Goal: Task Accomplishment & Management: Complete application form

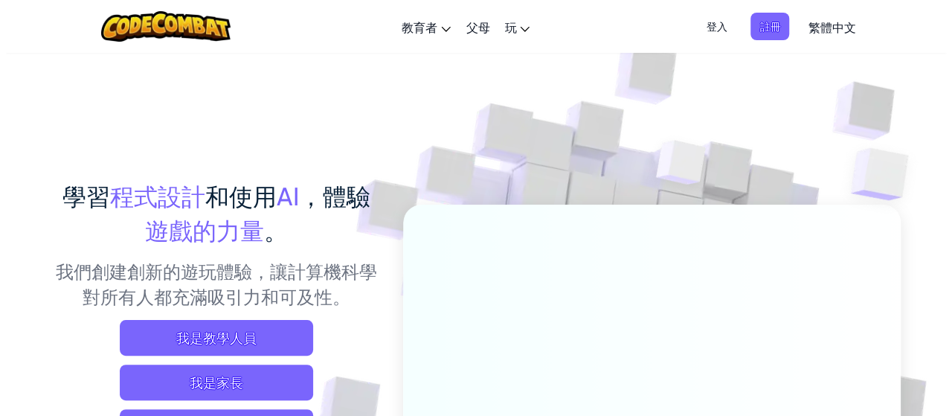
scroll to position [74, 0]
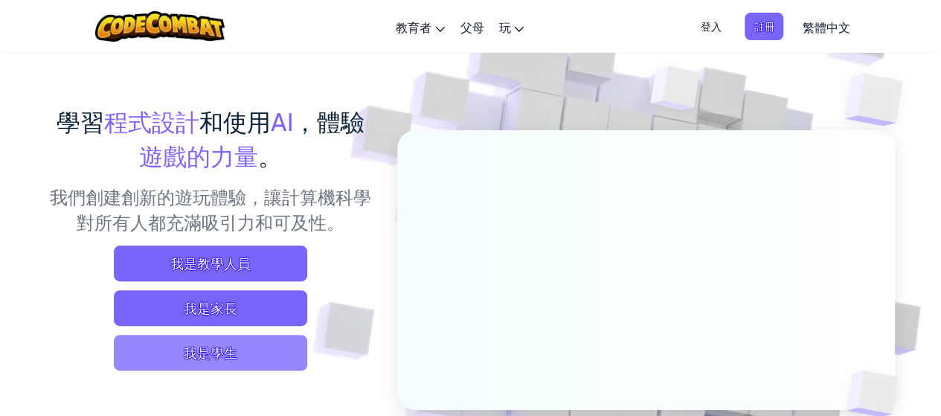
click at [219, 350] on span "我是學生" at bounding box center [210, 353] width 193 height 36
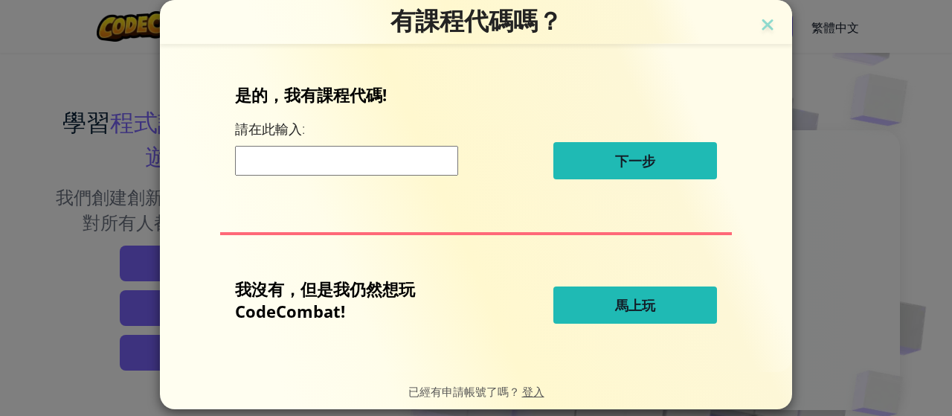
click at [333, 158] on input at bounding box center [346, 161] width 223 height 30
click at [335, 164] on input at bounding box center [346, 161] width 223 height 30
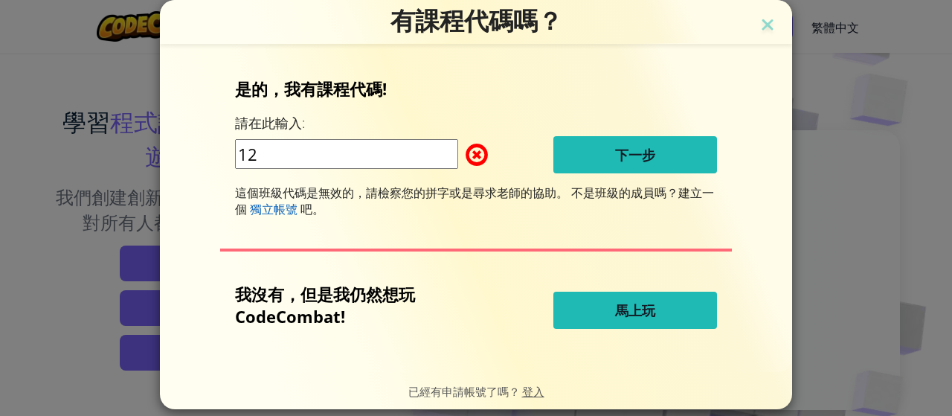
type input "1"
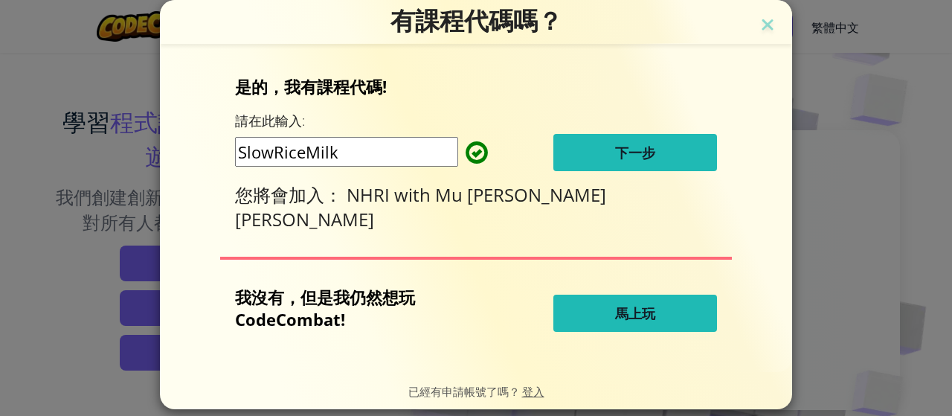
type input "SlowRiceMilk"
click at [590, 175] on div "是的，我有課程代碼! 請在此輸入: SlowRiceMilk 下一步 您將會加入： NHRI with Mu Jean Chen" at bounding box center [476, 153] width 482 height 156
click at [589, 166] on button "下一步" at bounding box center [635, 152] width 164 height 37
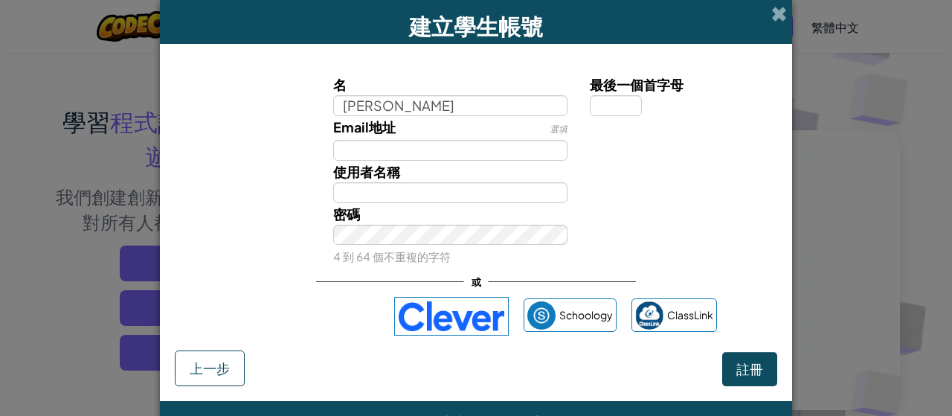
drag, startPoint x: 376, startPoint y: 103, endPoint x: 329, endPoint y: 114, distance: 48.0
click at [333, 114] on input "[PERSON_NAME]" at bounding box center [450, 105] width 235 height 21
type input "[PERSON_NAME]"
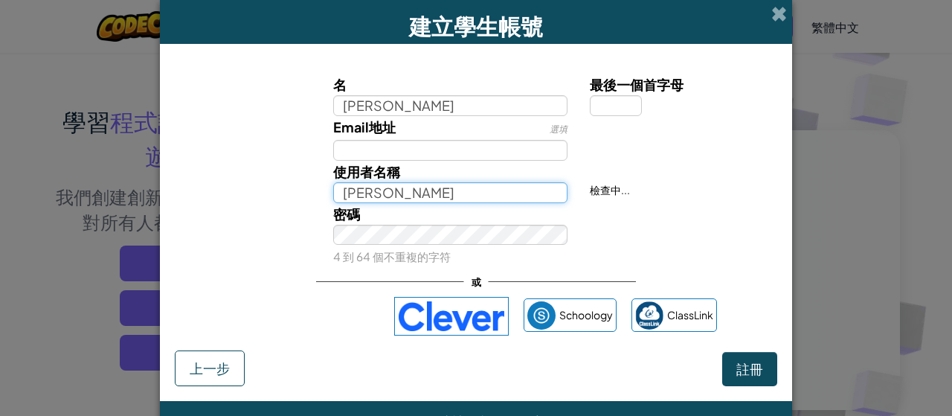
click at [358, 199] on input "[PERSON_NAME]" at bounding box center [450, 192] width 235 height 21
paste input "[PERSON_NAME]"
type input "[PERSON_NAME]"
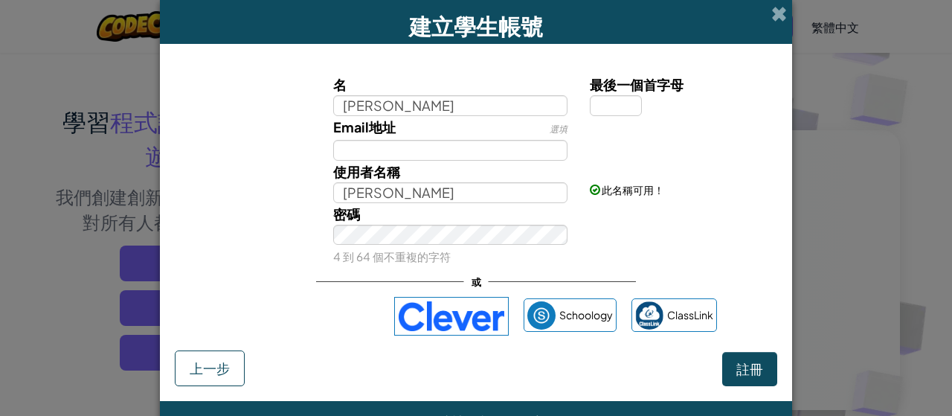
click at [354, 222] on div "密碼 4 到 64 個不重複的字符" at bounding box center [450, 235] width 257 height 65
click at [614, 93] on label "最後一個首字母" at bounding box center [682, 85] width 184 height 22
click at [614, 95] on input "最後一個首字母" at bounding box center [616, 105] width 52 height 21
type input "h"
click at [742, 364] on span "註冊" at bounding box center [749, 368] width 27 height 17
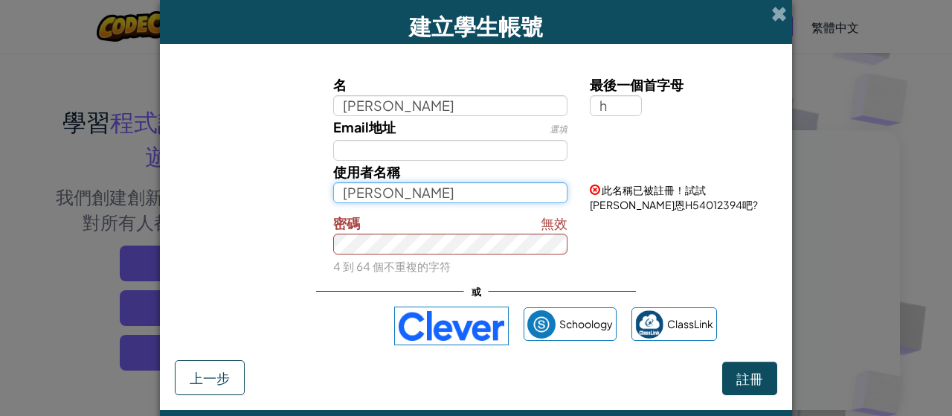
click at [469, 196] on input "珝恩H" at bounding box center [450, 192] width 235 height 21
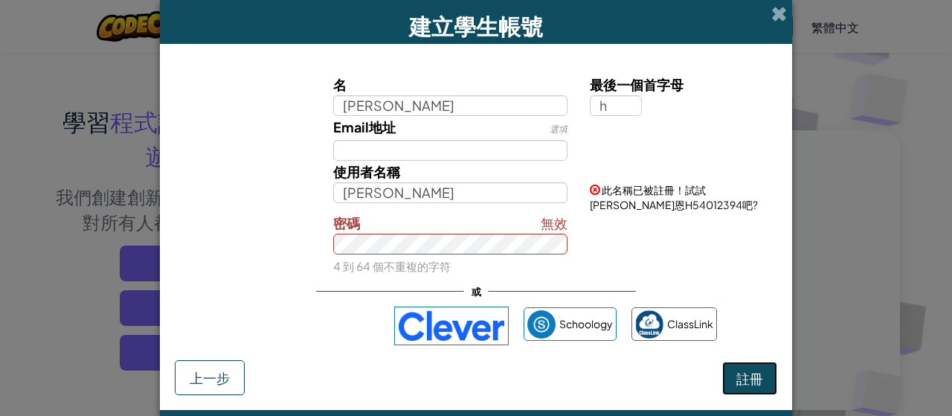
click at [760, 374] on button "註冊" at bounding box center [749, 378] width 55 height 34
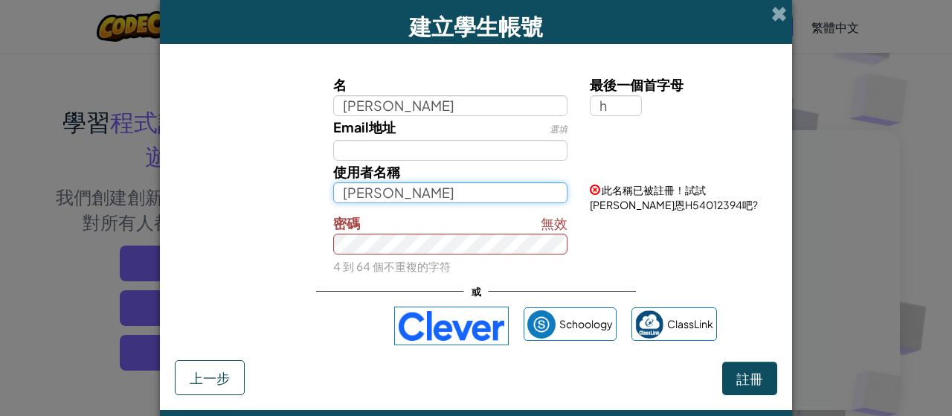
click at [387, 193] on input "珝恩H" at bounding box center [450, 192] width 235 height 21
type input "[PERSON_NAME]"
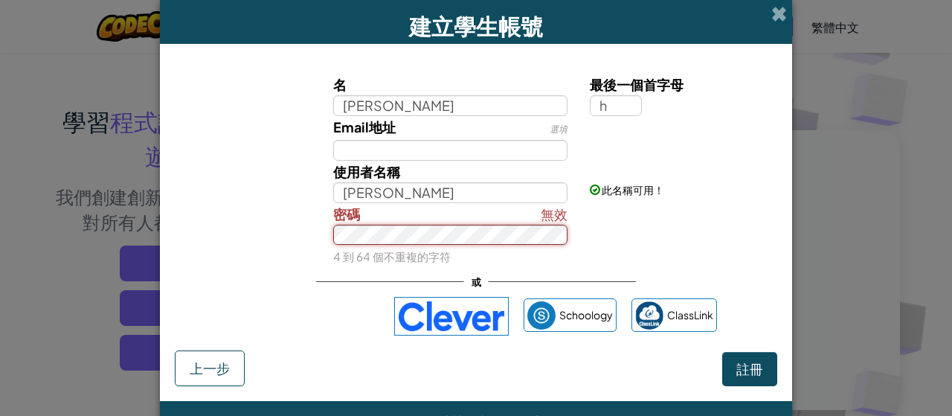
click at [290, 235] on div "無效 密碼 4 到 64 個不重複的字符" at bounding box center [475, 235] width 617 height 65
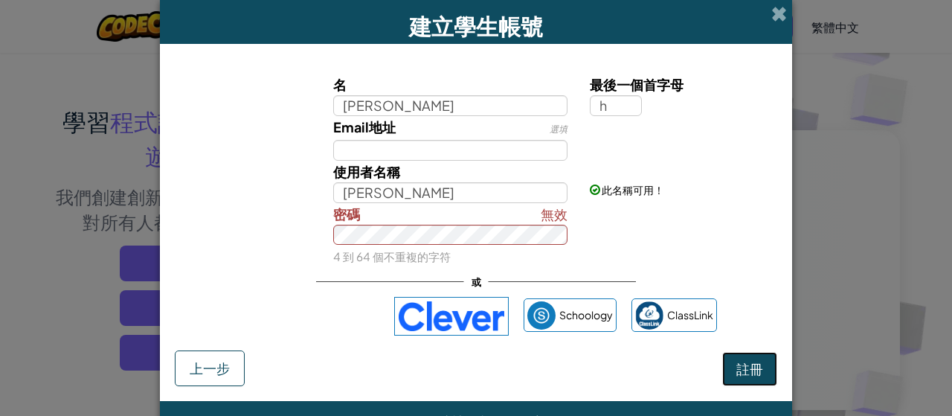
click at [736, 365] on span "註冊" at bounding box center [749, 368] width 27 height 17
click at [750, 373] on span "註冊" at bounding box center [749, 368] width 27 height 17
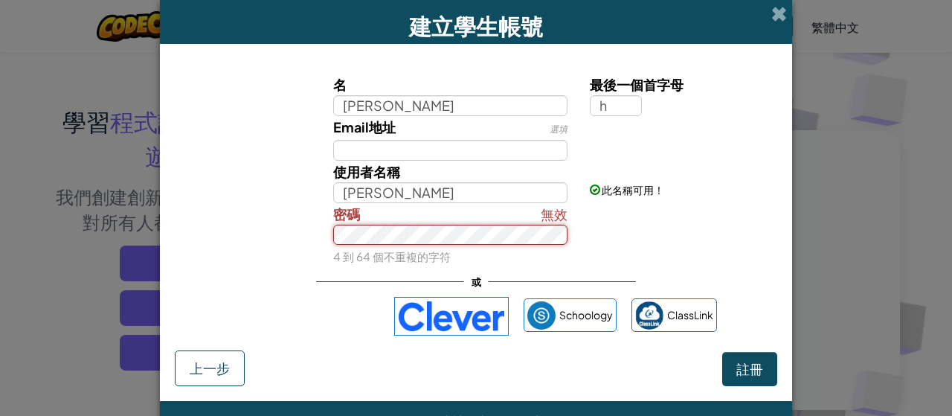
click at [295, 234] on div "無效 密碼 4 到 64 個不重複的字符" at bounding box center [475, 235] width 617 height 65
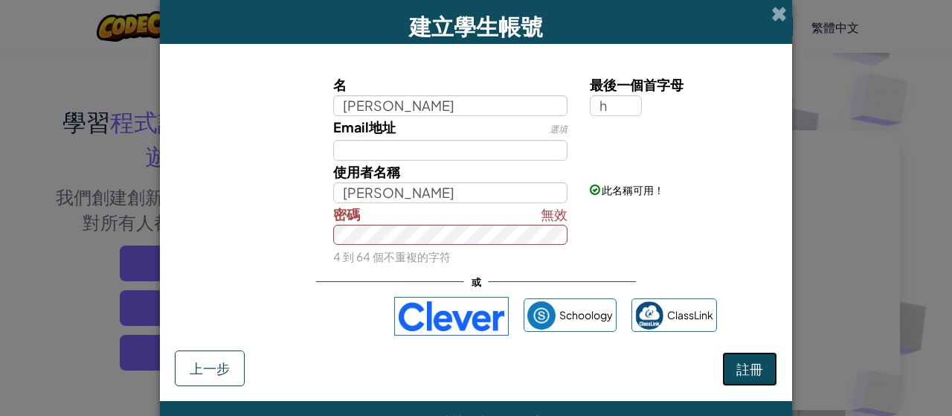
click at [743, 379] on button "註冊" at bounding box center [749, 369] width 55 height 34
click at [376, 249] on small "4 到 64 個不重複的字符" at bounding box center [392, 256] width 118 height 14
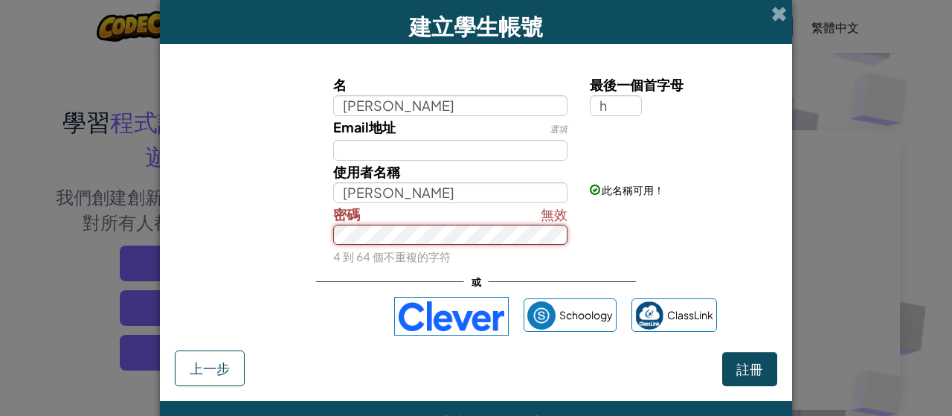
click at [424, 246] on div "無效 密碼 4 到 64 個不重複的字符" at bounding box center [450, 235] width 257 height 65
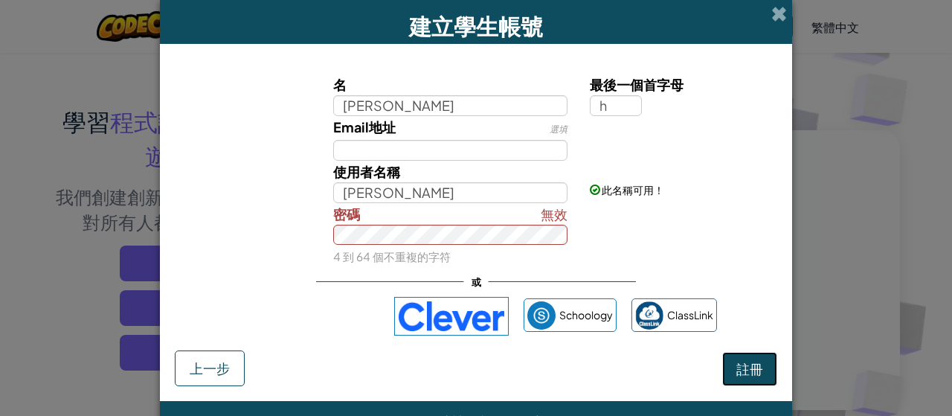
click at [748, 374] on span "註冊" at bounding box center [749, 368] width 27 height 17
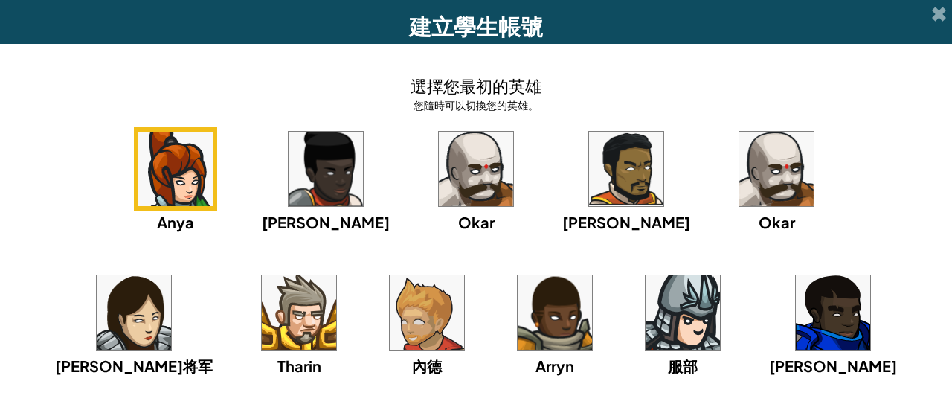
scroll to position [10, 0]
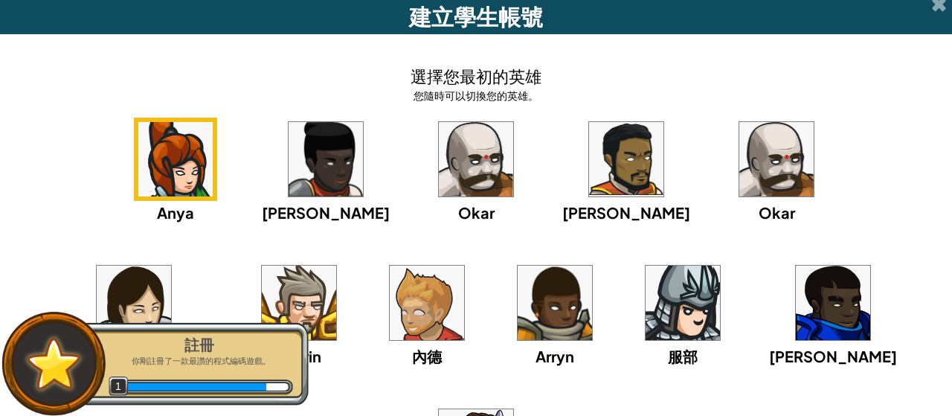
click at [646, 335] on img at bounding box center [683, 303] width 74 height 74
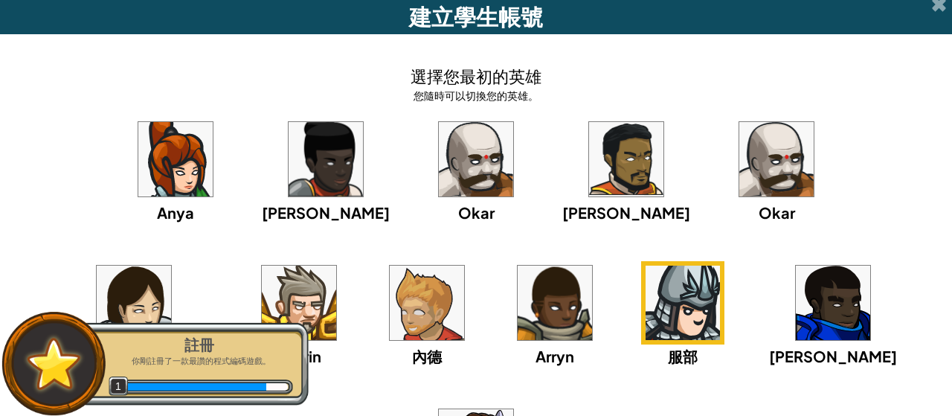
click at [646, 294] on img at bounding box center [683, 303] width 74 height 74
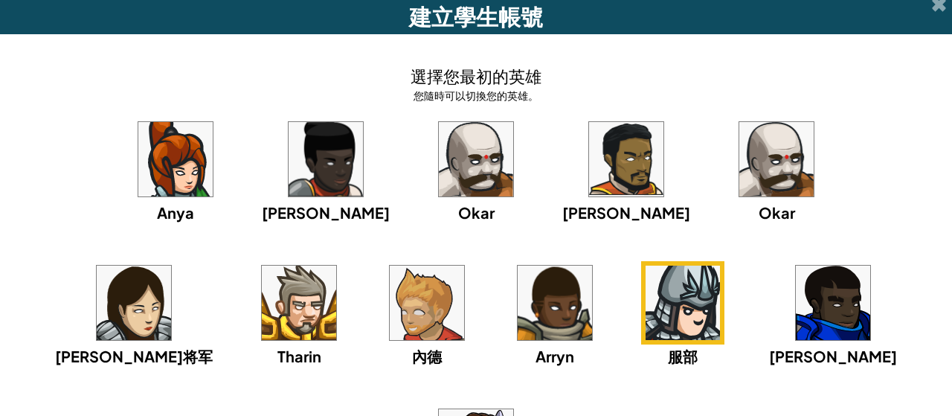
click at [646, 300] on img at bounding box center [683, 303] width 74 height 74
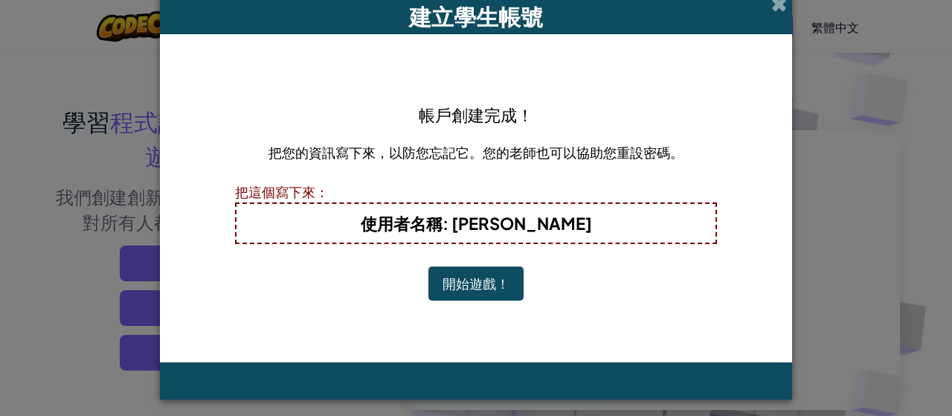
click at [467, 275] on button "開始遊戲！" at bounding box center [475, 283] width 95 height 34
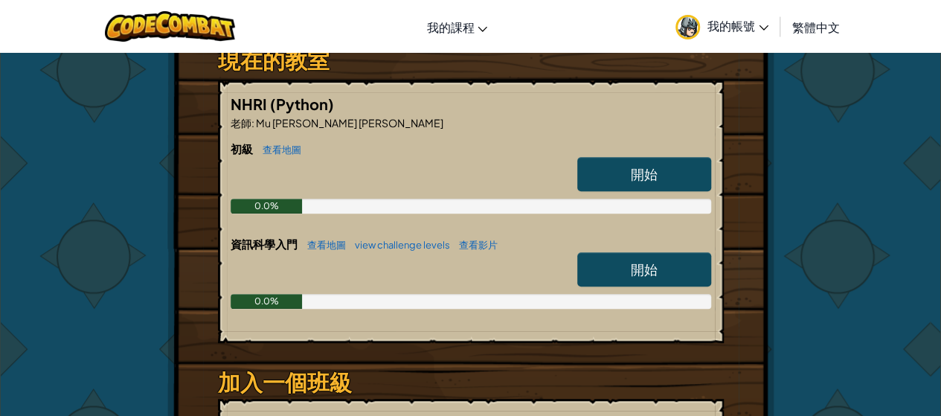
scroll to position [297, 0]
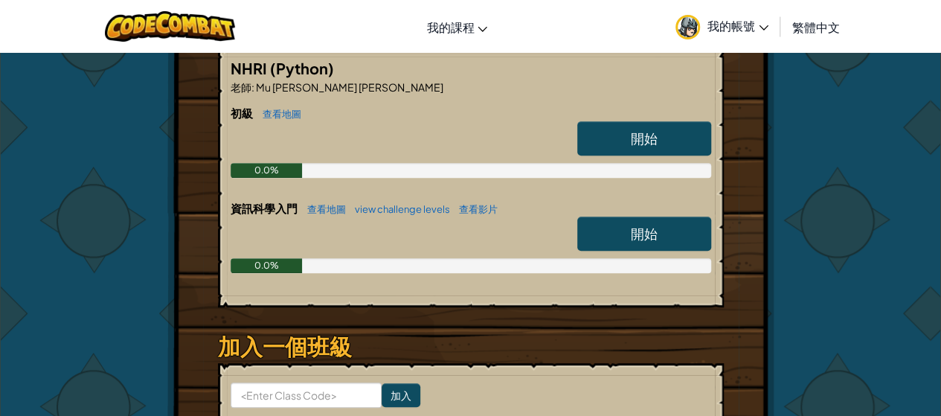
click at [640, 239] on span "開始" at bounding box center [644, 233] width 27 height 17
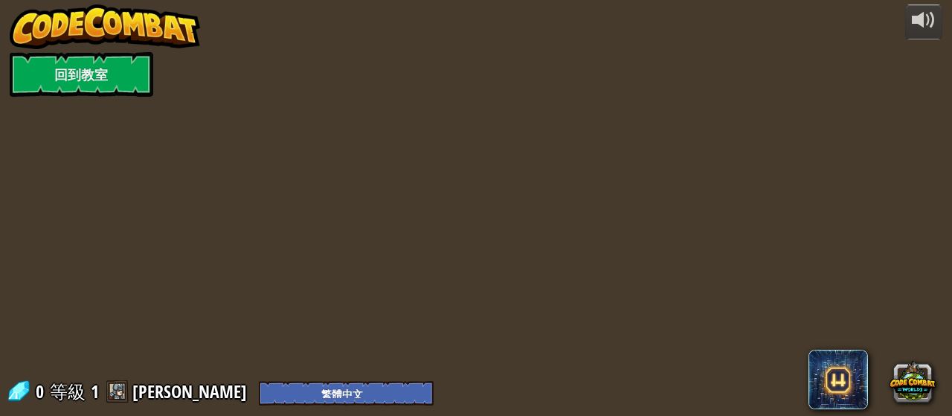
select select "zh-HANT"
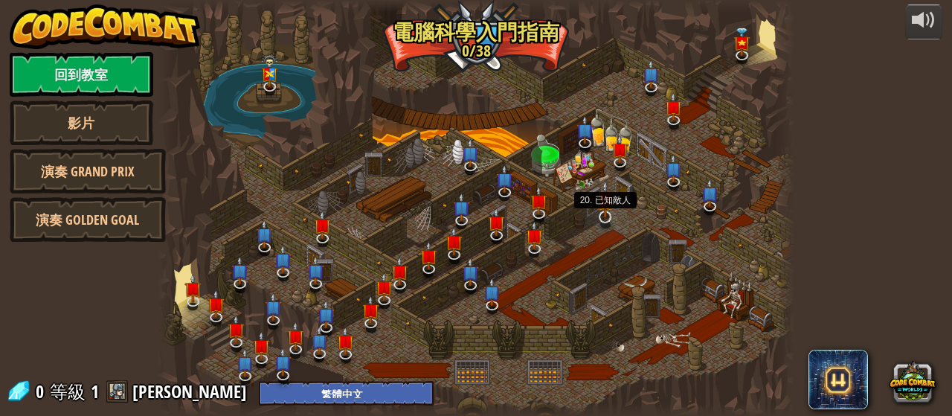
select select "zh-HANT"
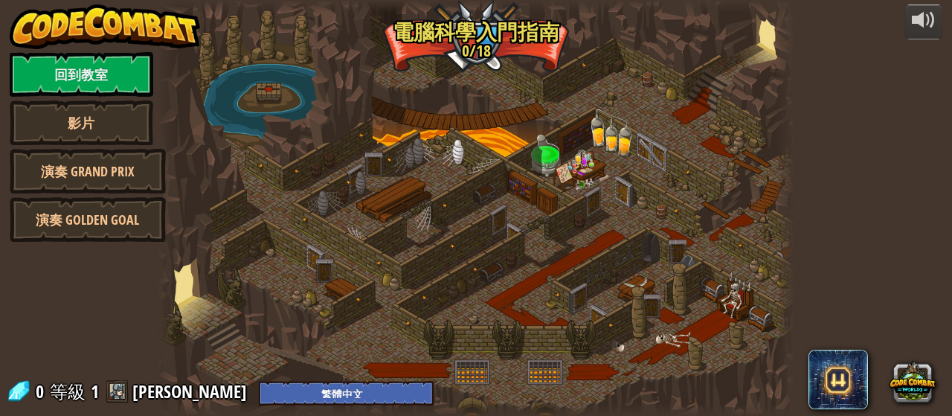
select select "zh-HANT"
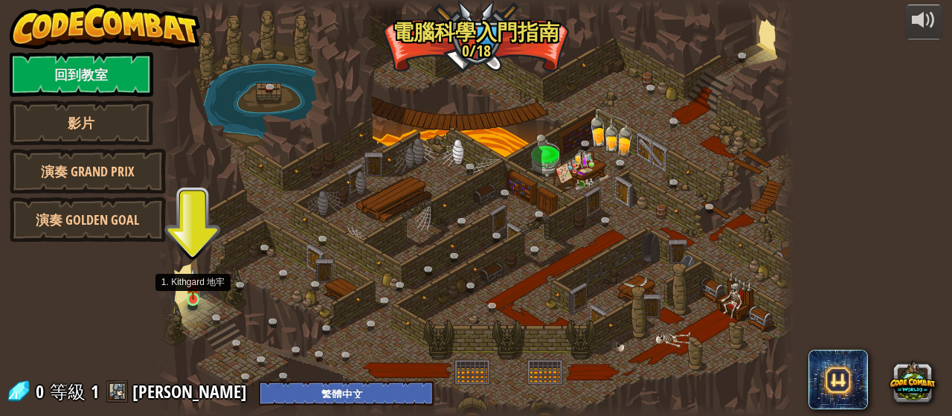
click at [186, 292] on img at bounding box center [193, 284] width 14 height 32
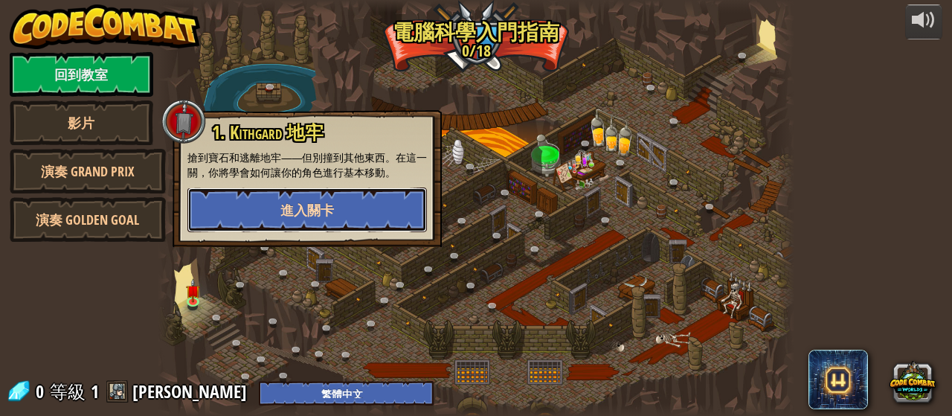
click at [234, 210] on button "進入關卡" at bounding box center [306, 209] width 239 height 45
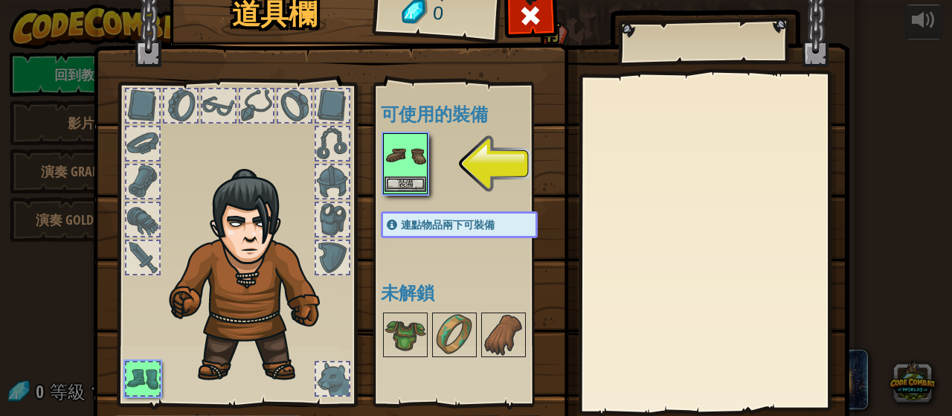
click at [406, 158] on img at bounding box center [405, 156] width 42 height 42
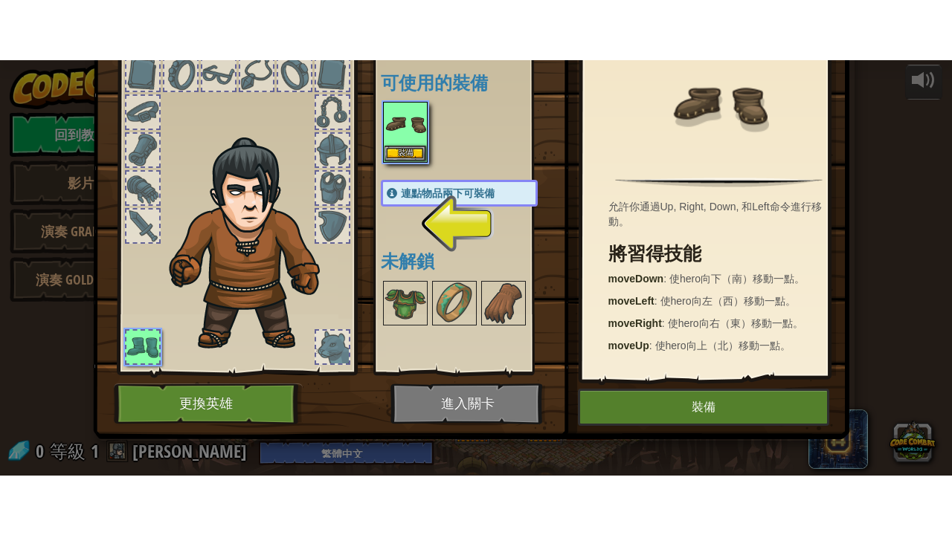
scroll to position [97, 0]
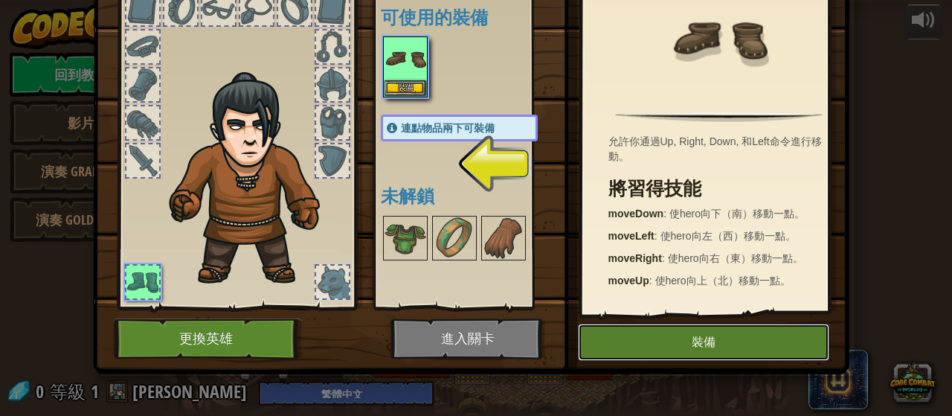
click at [612, 341] on button "裝備" at bounding box center [703, 342] width 251 height 37
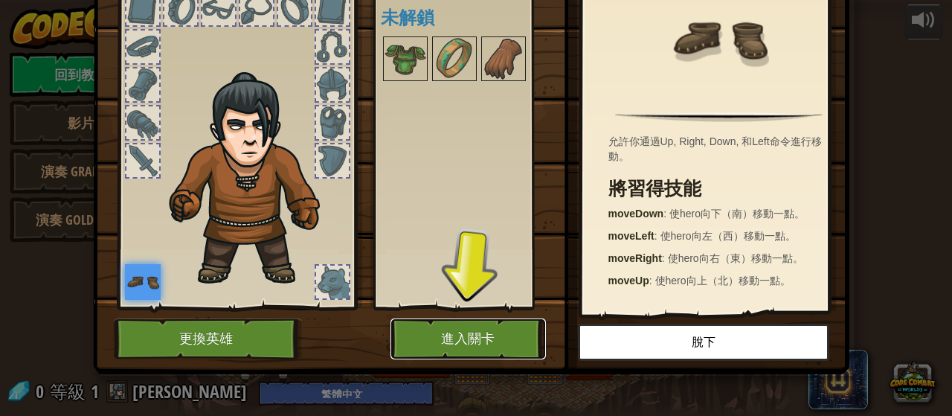
click at [418, 344] on button "進入關卡" at bounding box center [467, 338] width 155 height 41
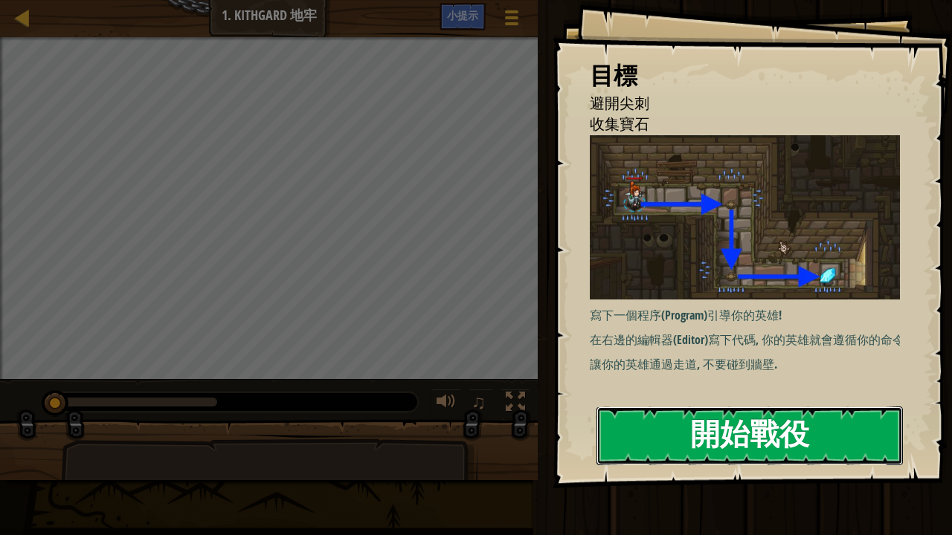
click at [741, 415] on button "開始戰役" at bounding box center [749, 436] width 306 height 59
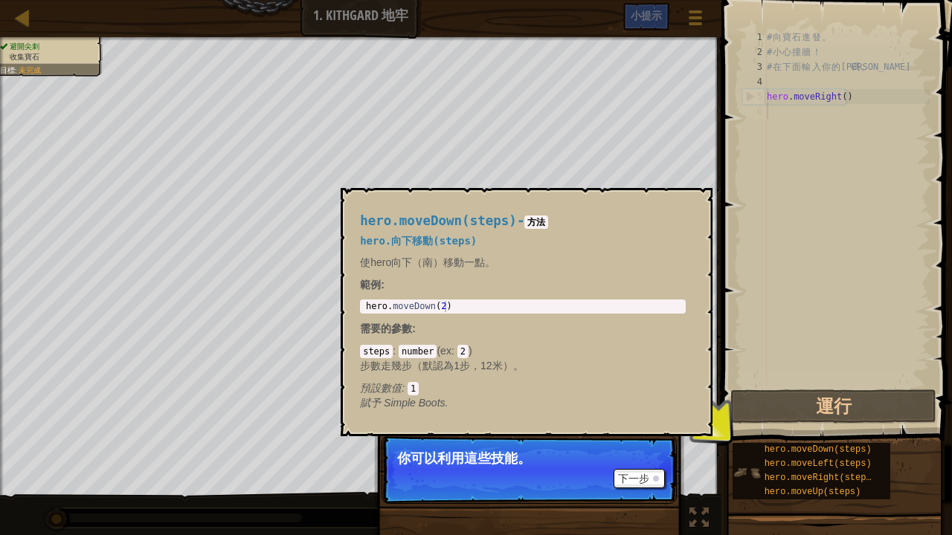
click at [733, 415] on img at bounding box center [747, 473] width 28 height 28
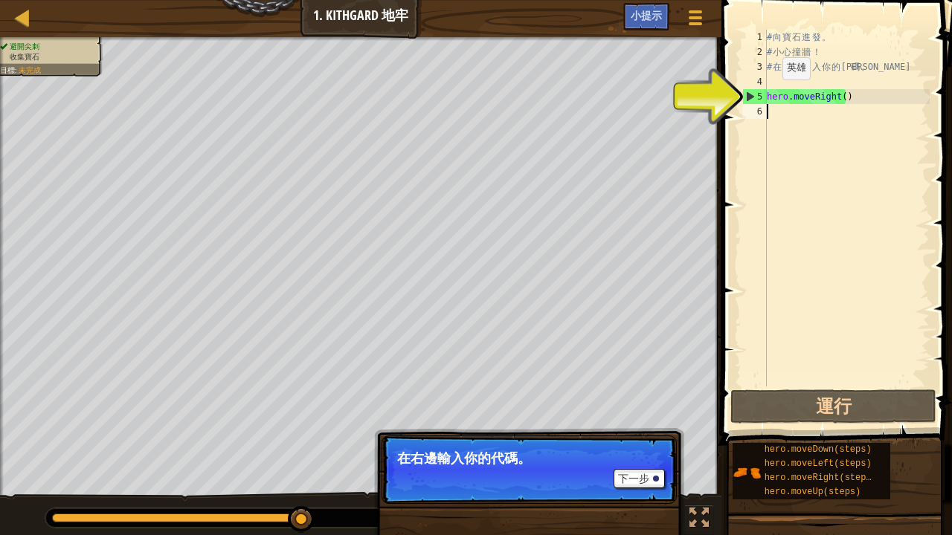
click at [770, 94] on div "# 向 寶 石 進 發 。 # 小 心 撞 牆 ！ # 在 下 面 輸 入 你 的 代 碼 。 hero . moveRight ( )" at bounding box center [847, 223] width 166 height 387
drag, startPoint x: 748, startPoint y: 88, endPoint x: 788, endPoint y: 95, distance: 40.8
click at [788, 95] on div "hero.moveRight() 1 2 3 4 5 6 # 向 寶 石 進 發 。 # 小 心 撞 牆 ！ # 在 下 面 輸 入 你 的 代 碼 。 he…" at bounding box center [834, 208] width 190 height 357
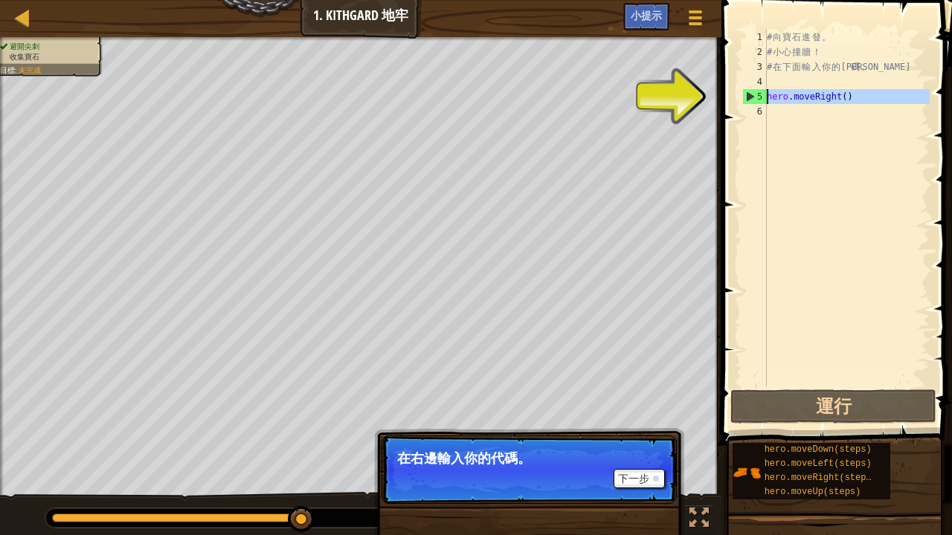
click at [753, 91] on div "5" at bounding box center [755, 96] width 24 height 15
click at [754, 91] on div "5" at bounding box center [755, 96] width 24 height 15
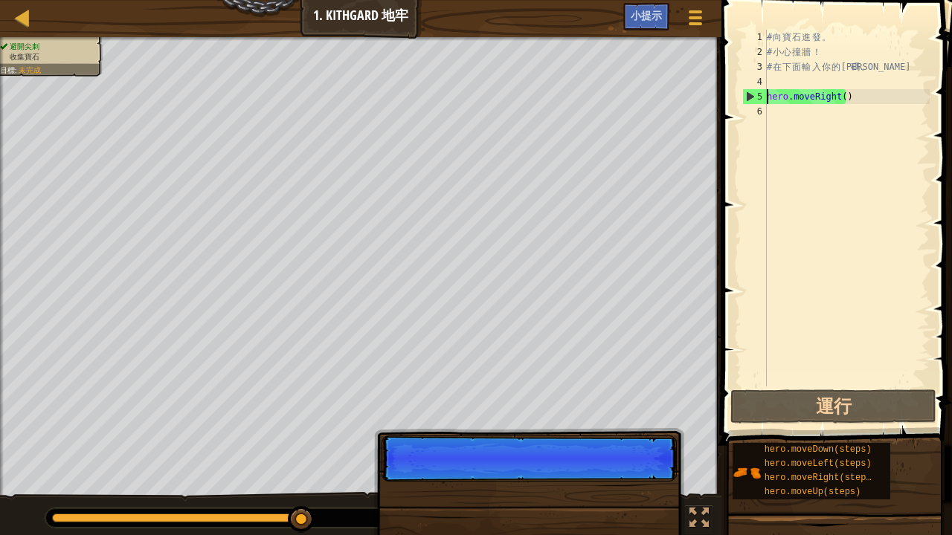
click at [744, 91] on div "5" at bounding box center [755, 96] width 24 height 15
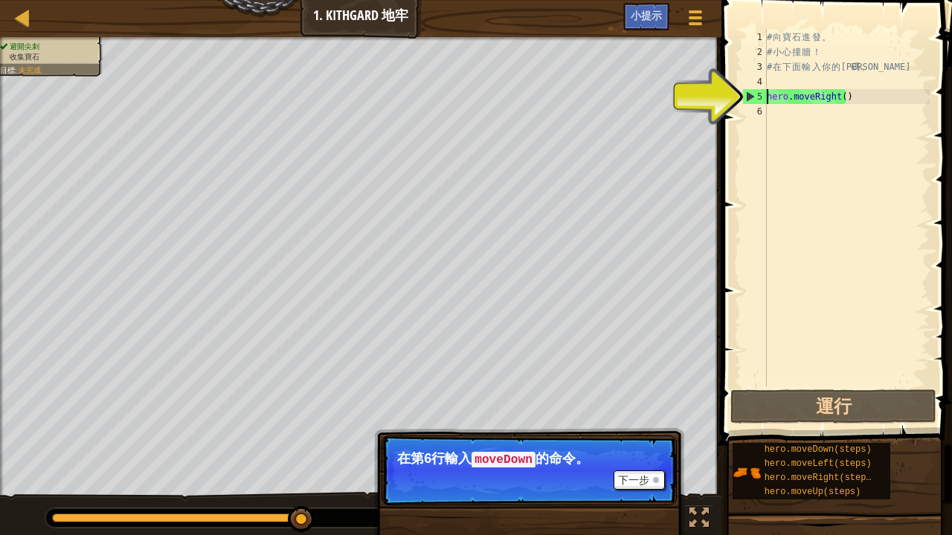
click at [749, 96] on div "5" at bounding box center [755, 96] width 24 height 15
click at [747, 88] on div "4" at bounding box center [754, 81] width 25 height 15
type textarea "hero.moveRight()"
click at [747, 88] on div "4" at bounding box center [754, 81] width 25 height 15
type textarea "hero.moveRight()"
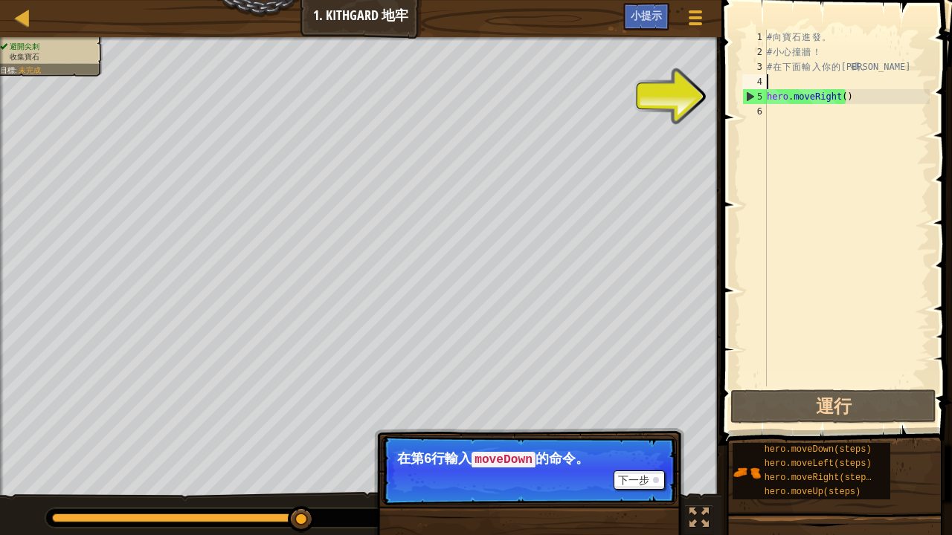
click at [746, 98] on div "5" at bounding box center [755, 96] width 24 height 15
click at [733, 123] on span at bounding box center [838, 201] width 242 height 489
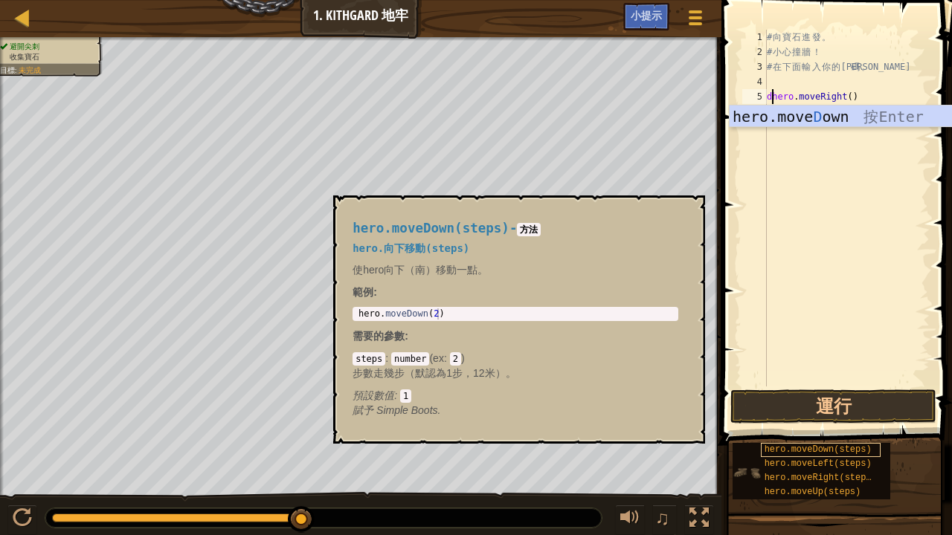
type textarea "hero.moveRight()"
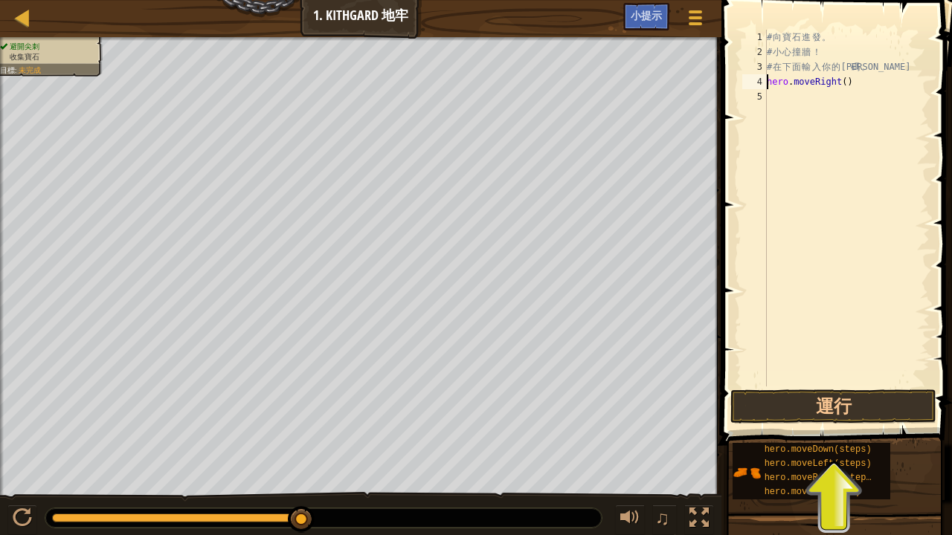
click at [756, 91] on div "5" at bounding box center [754, 96] width 25 height 15
type textarea "d"
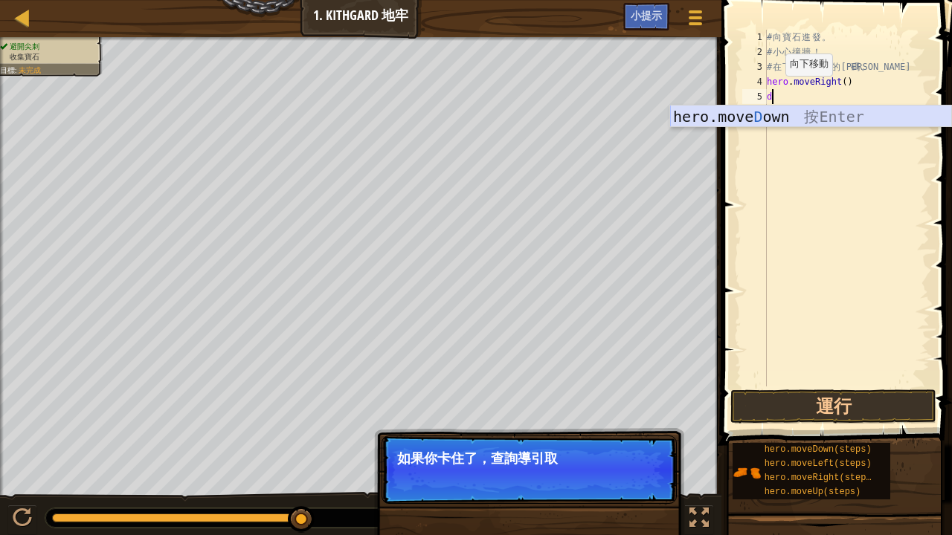
click at [762, 117] on div "hero.move D own 按 Enter" at bounding box center [811, 139] width 282 height 67
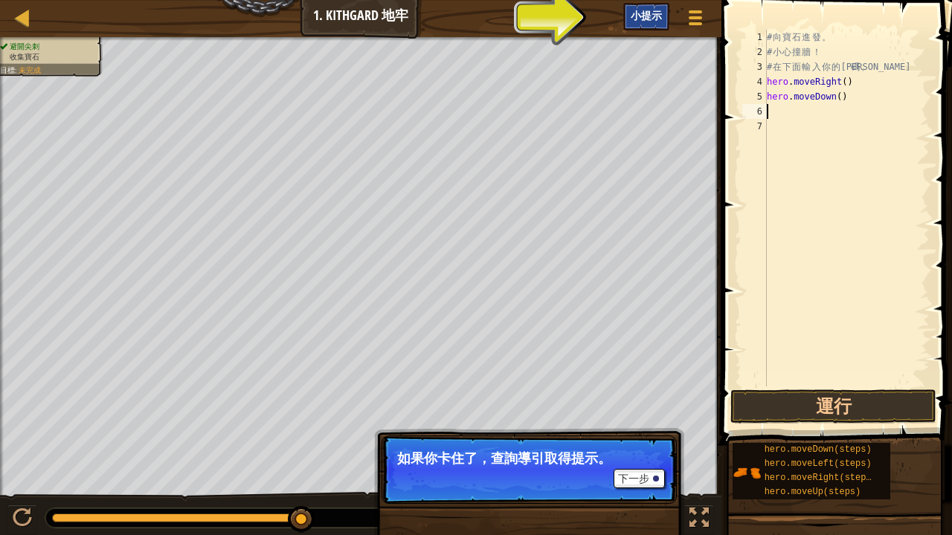
click at [637, 6] on div "小提示" at bounding box center [646, 17] width 46 height 28
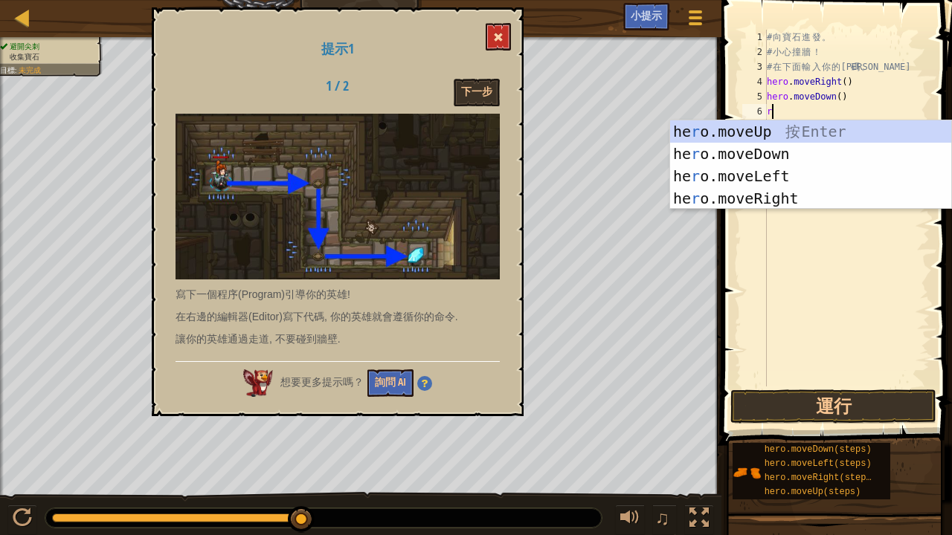
type textarea "r"
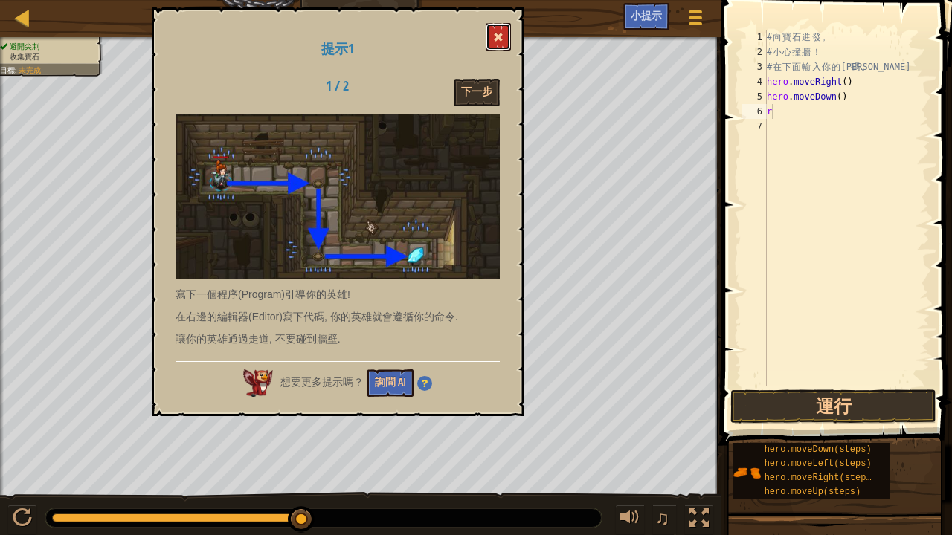
click at [498, 36] on span at bounding box center [498, 37] width 10 height 10
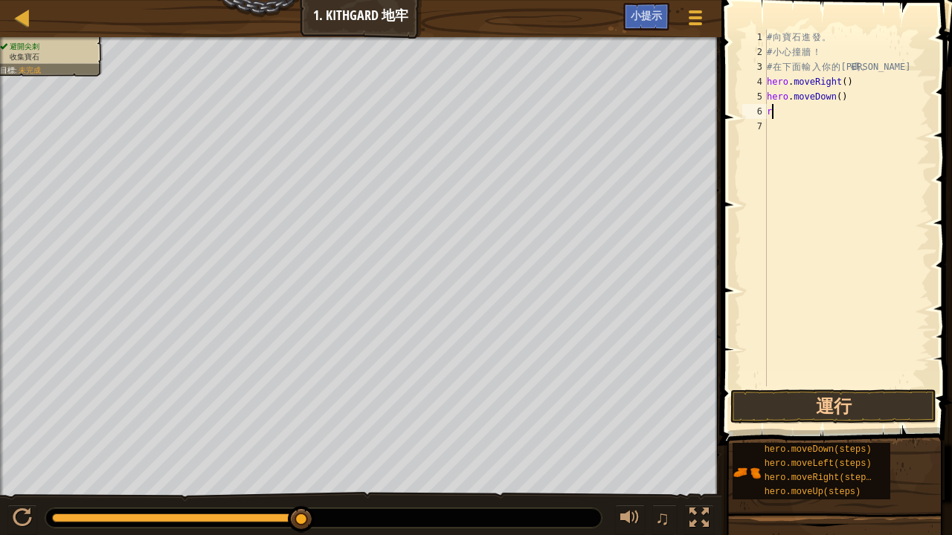
click at [762, 119] on div "7" at bounding box center [754, 126] width 25 height 15
type textarea "R"
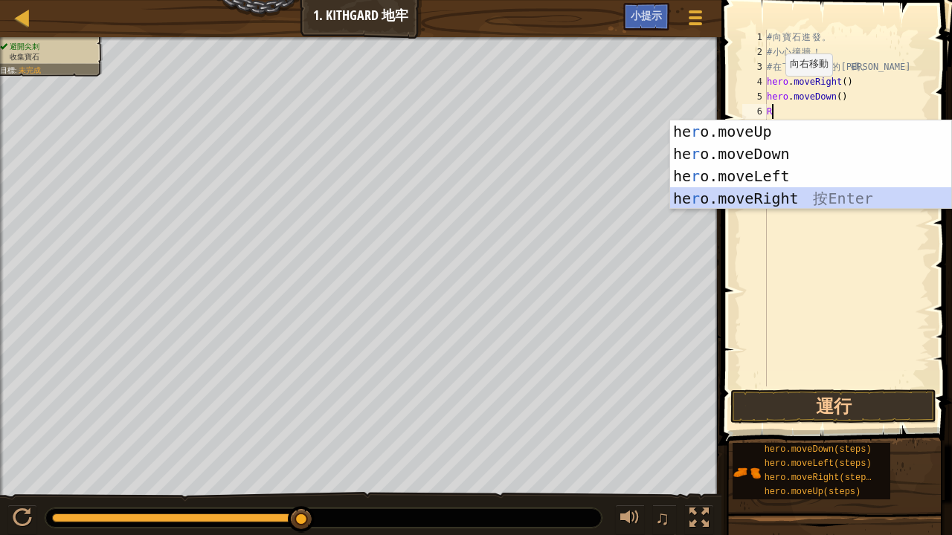
click at [738, 187] on div "he r o.moveUp 按 Enter he r o.moveDown 按 Enter he r o.moveLeft 按 Enter he r o.mo…" at bounding box center [811, 187] width 282 height 134
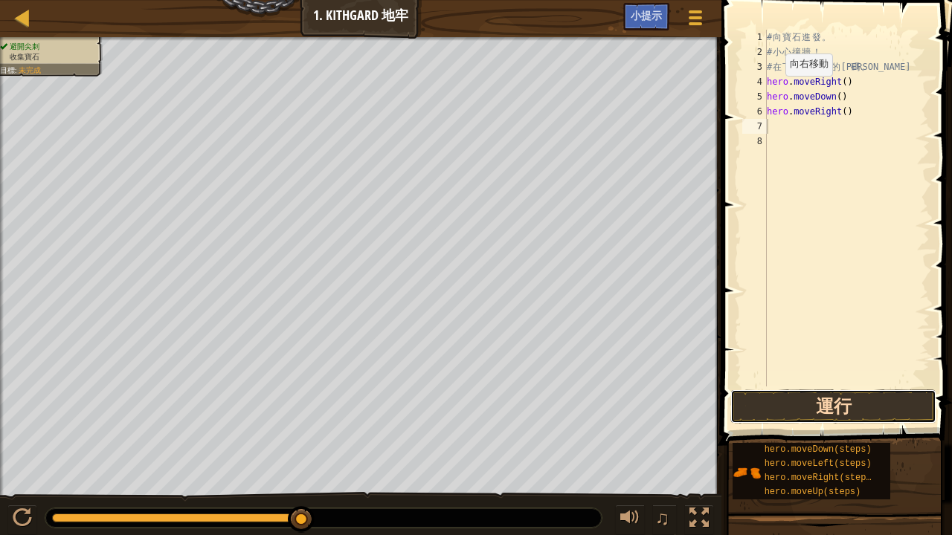
drag, startPoint x: 878, startPoint y: 396, endPoint x: 866, endPoint y: 400, distance: 12.5
click at [866, 400] on button "運行" at bounding box center [833, 407] width 206 height 34
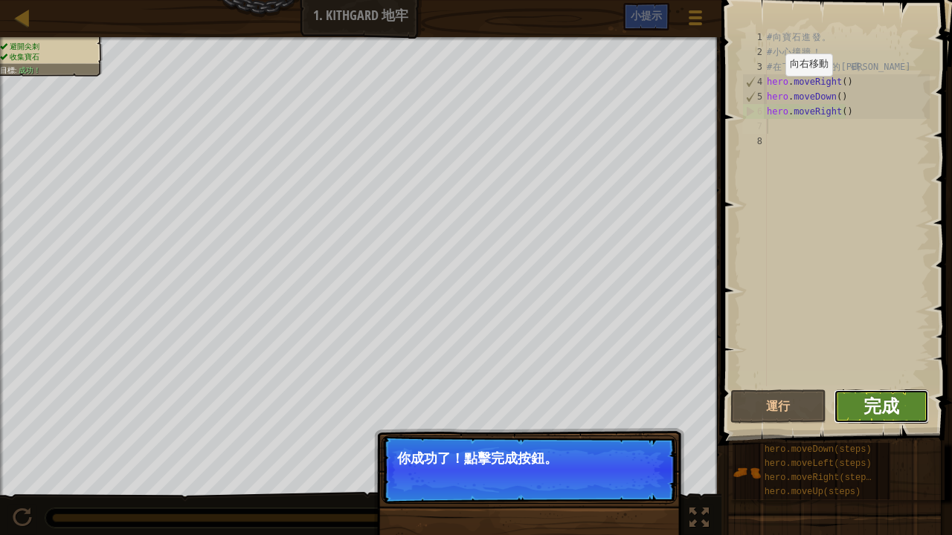
click at [884, 406] on span "完成" at bounding box center [881, 406] width 36 height 24
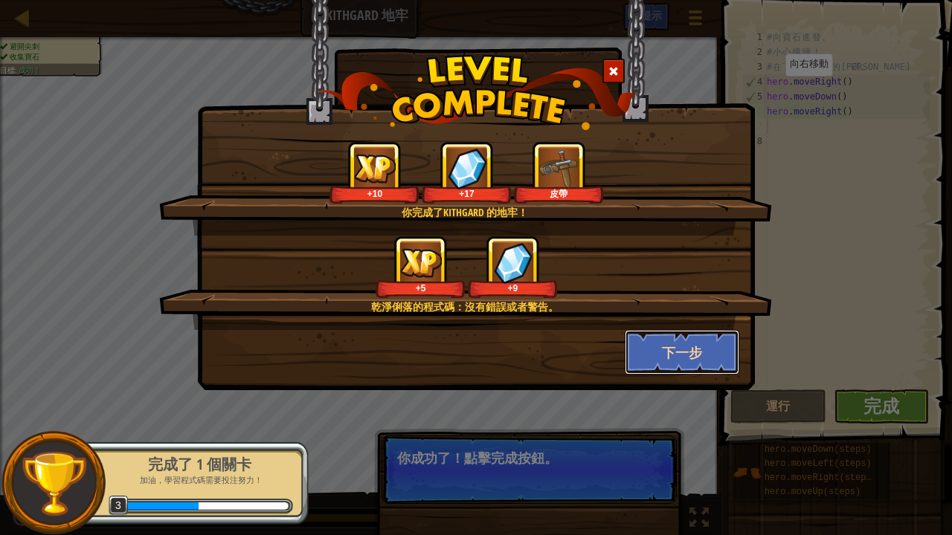
click at [710, 346] on button "下一步" at bounding box center [682, 352] width 115 height 45
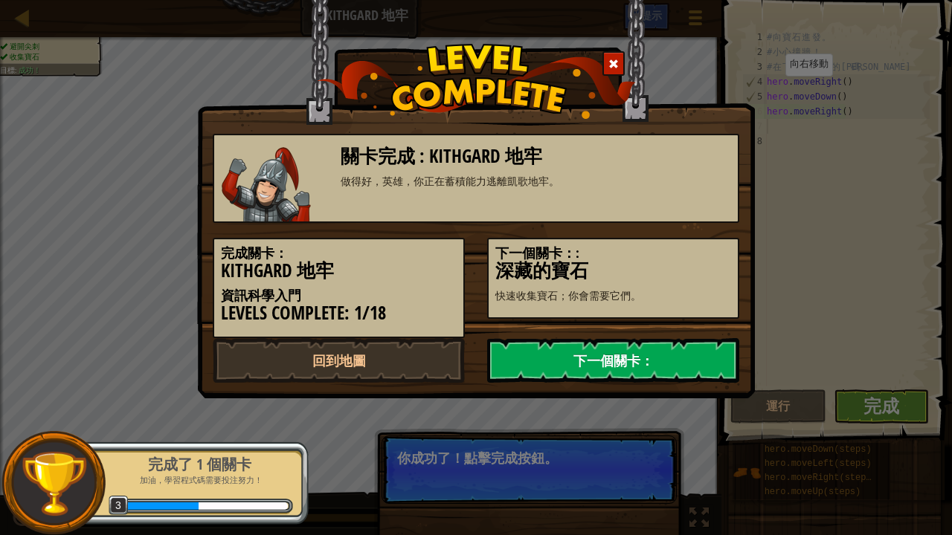
click at [589, 350] on link "下一個關卡：" at bounding box center [613, 360] width 252 height 45
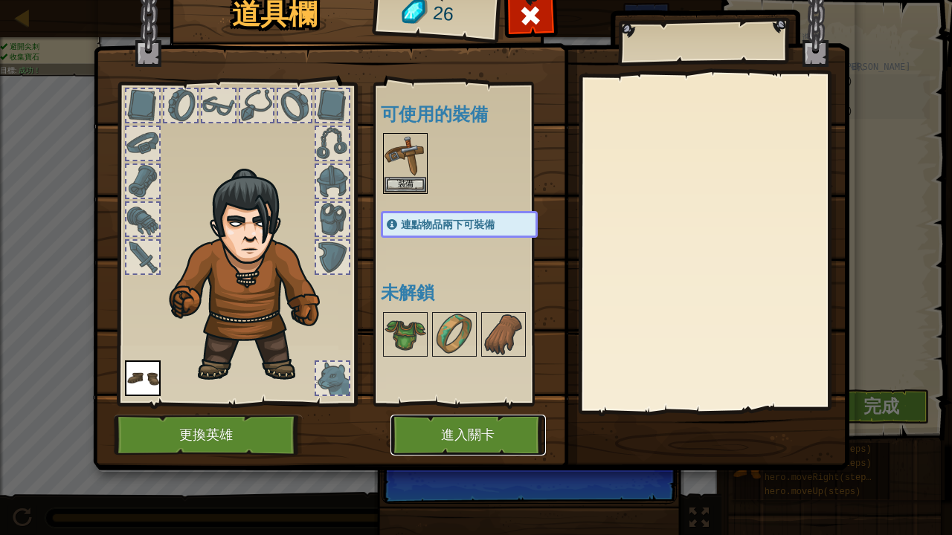
click at [501, 415] on button "進入關卡" at bounding box center [467, 435] width 155 height 41
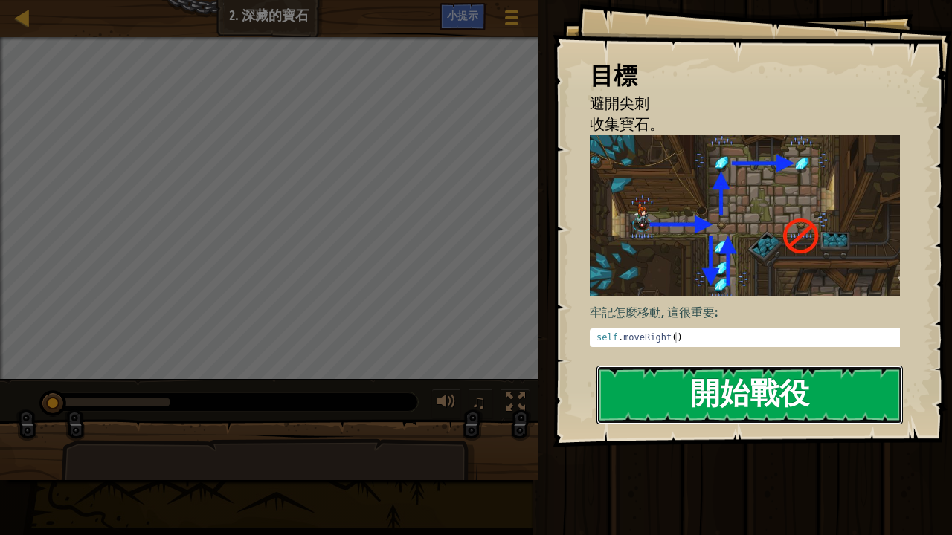
click at [701, 387] on button "開始戰役" at bounding box center [749, 395] width 306 height 59
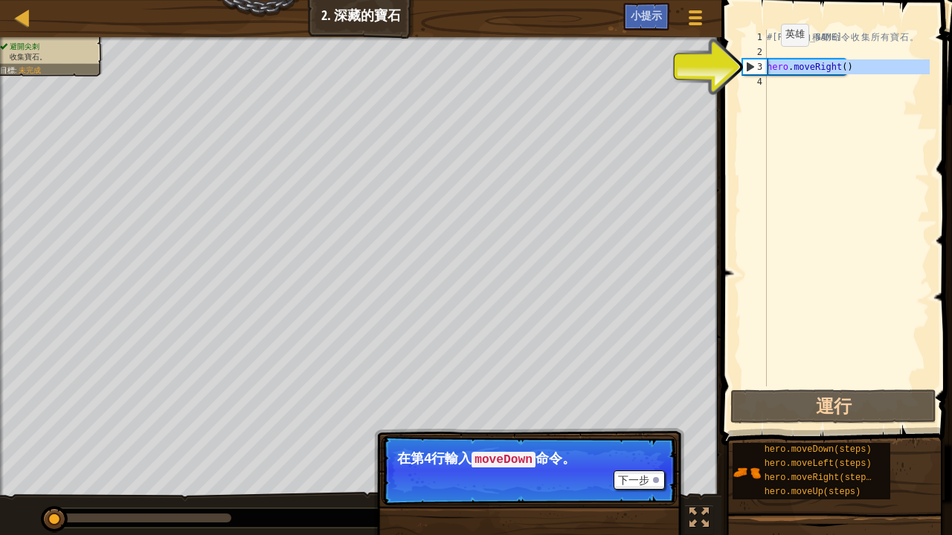
click at [747, 59] on div "3" at bounding box center [755, 66] width 24 height 15
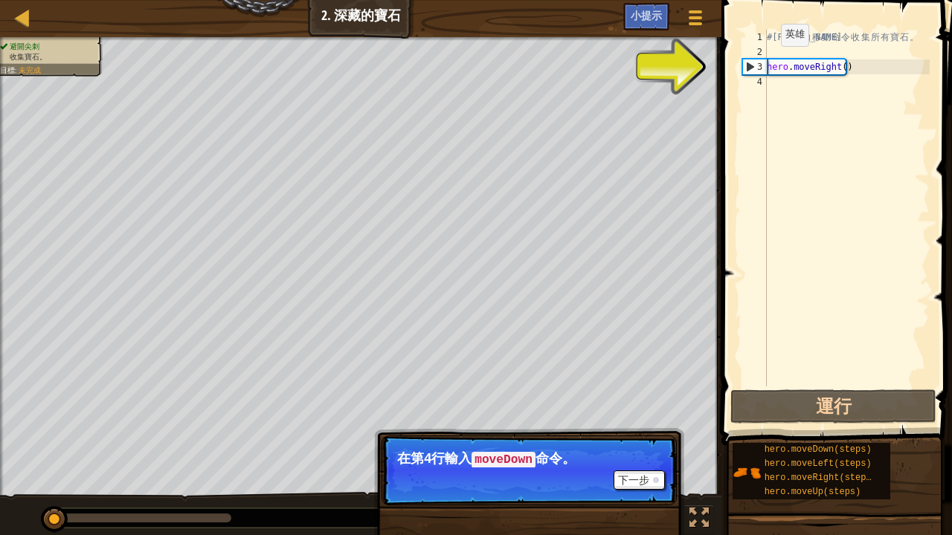
click at [747, 59] on div "3" at bounding box center [755, 66] width 24 height 15
type textarea "hero.moveRight()"
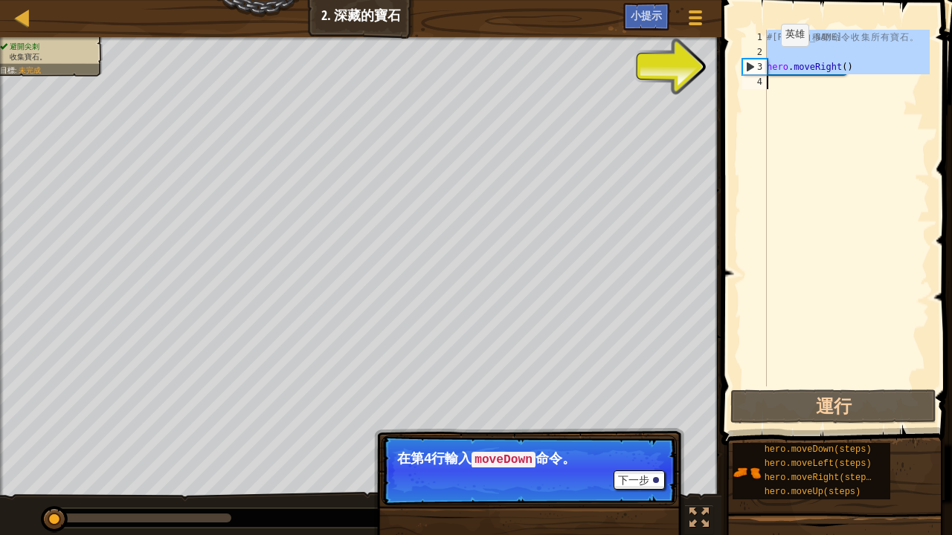
click at [747, 59] on div "3" at bounding box center [755, 66] width 24 height 15
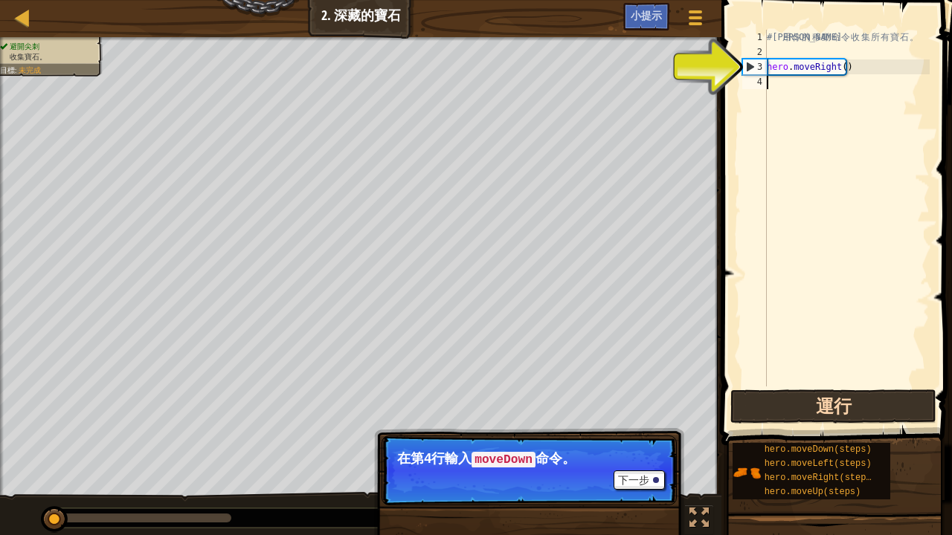
type textarea "d"
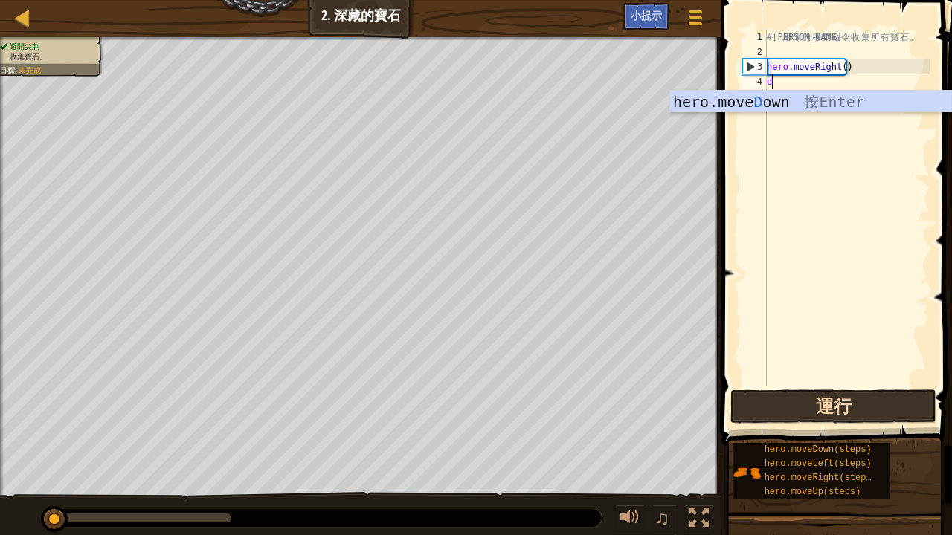
scroll to position [7, 0]
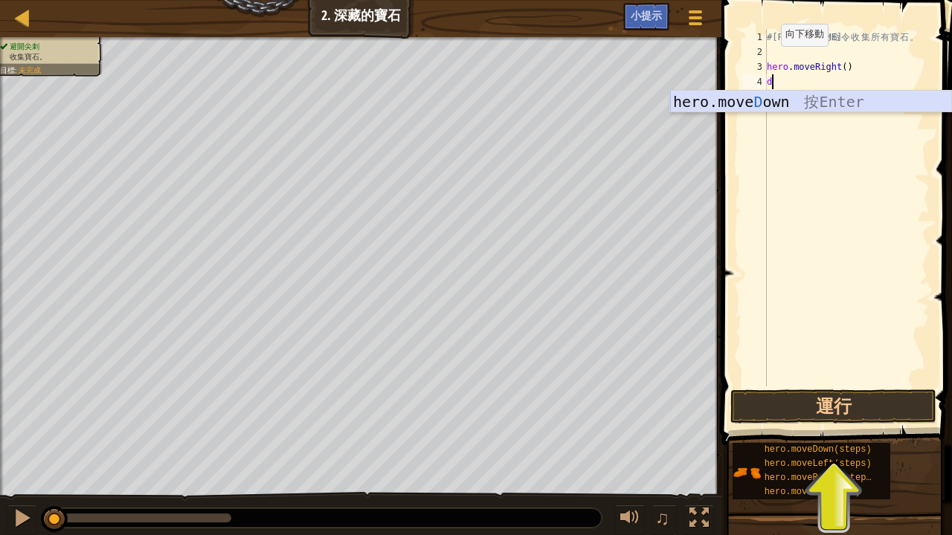
click at [764, 98] on div "hero.move D own 按 Enter" at bounding box center [811, 124] width 282 height 67
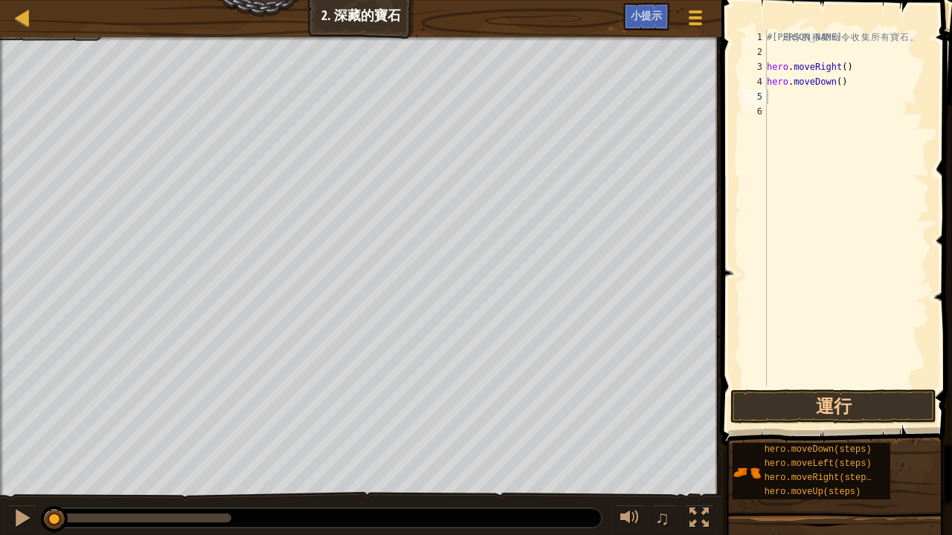
click at [0, 268] on div at bounding box center [2, 278] width 4 height 482
click at [0, 253] on div at bounding box center [2, 278] width 4 height 482
click at [631, 415] on div "避開尖刺 收集寶石。 目標 : 未完成 ♫ 服部 11 x: 11 y: 26 x: 22 y: 26 action: move 下一步 如果你卡關了，可查看…" at bounding box center [476, 287] width 952 height 500
click at [554, 415] on div "避開尖刺 收集寶石。 目標 : 未完成 ♫ 服部 11 x: 11 y: 26 x: 22 y: 26 action: move 下一步 如果你卡關了，可查看…" at bounding box center [476, 287] width 952 height 500
click at [461, 415] on div "避開尖刺 收集寶石。 目標 : 未完成 ♫ 服部 11 x: 11 y: 26 x: 22 y: 26 action: move 下一步 如果你卡關了，可查看…" at bounding box center [476, 287] width 952 height 500
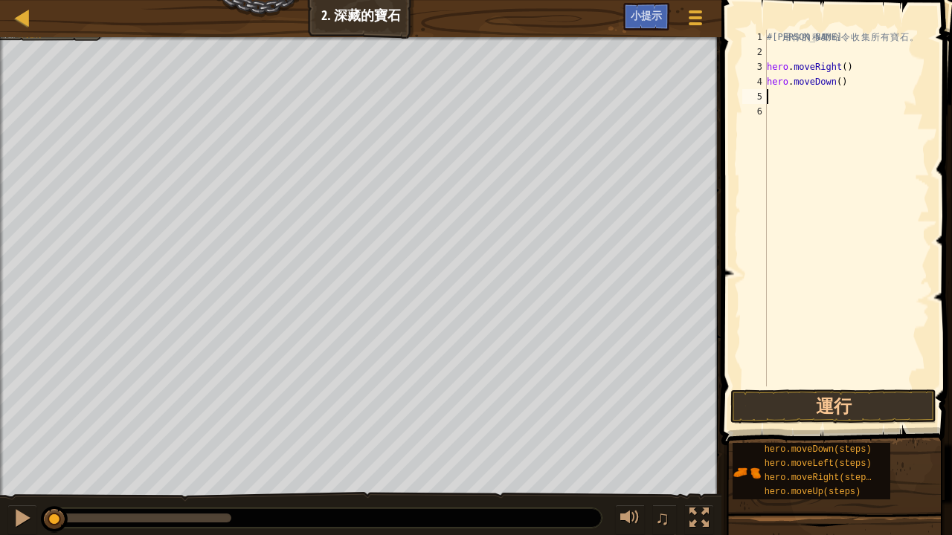
type textarea "r"
type textarea "u"
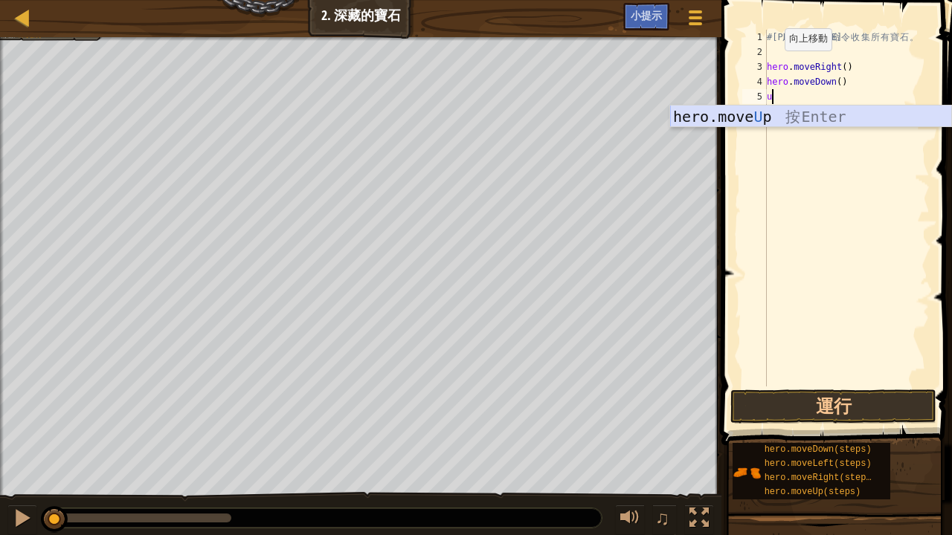
click at [779, 106] on div "hero.move U p 按 Enter" at bounding box center [811, 139] width 282 height 67
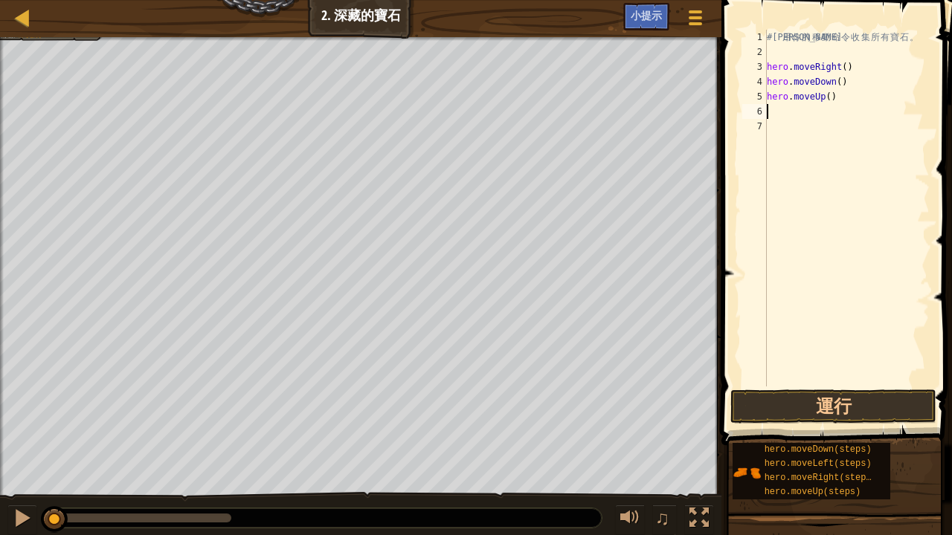
type textarea "u"
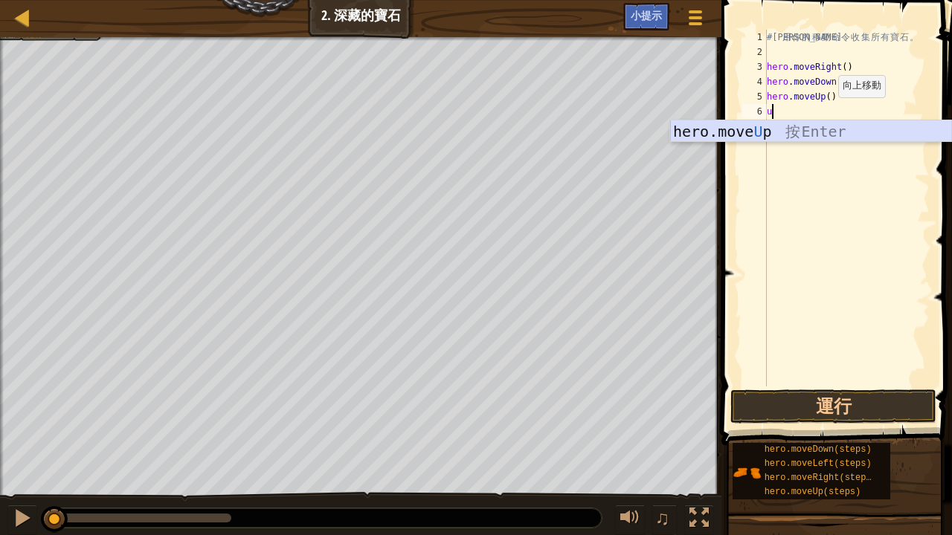
click at [814, 121] on div "hero.move U p 按 Enter" at bounding box center [811, 153] width 282 height 67
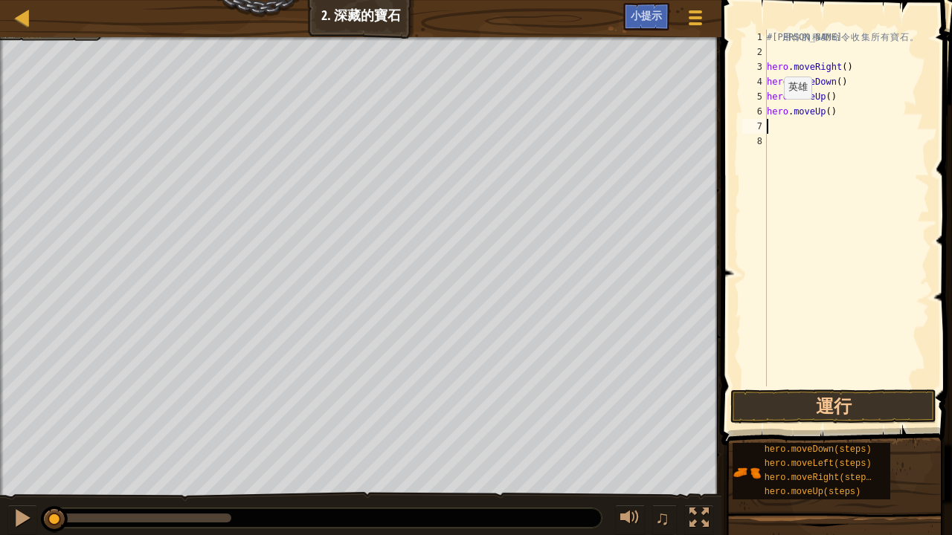
type textarea "r"
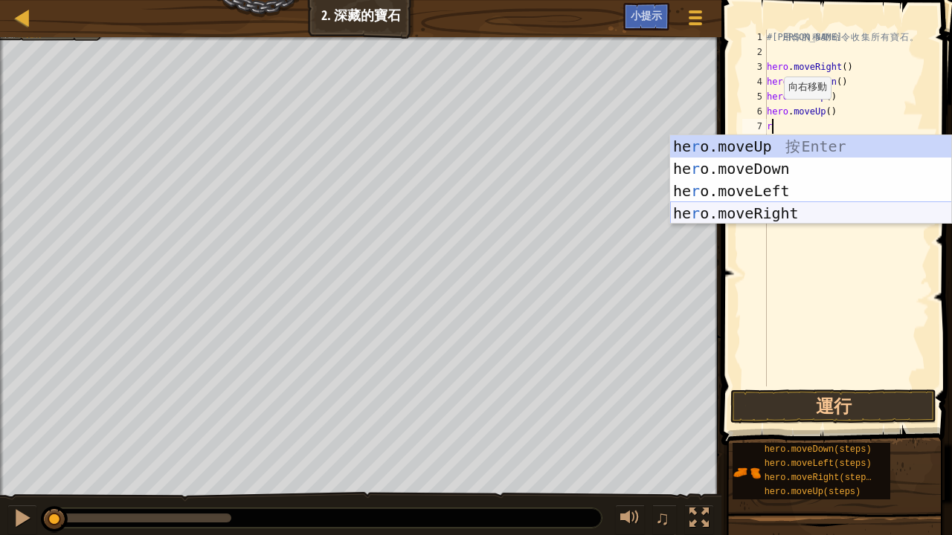
click at [757, 206] on div "he r o.moveUp 按 Enter he r o.moveDown 按 Enter he r o.moveLeft 按 Enter he r o.mo…" at bounding box center [811, 202] width 282 height 134
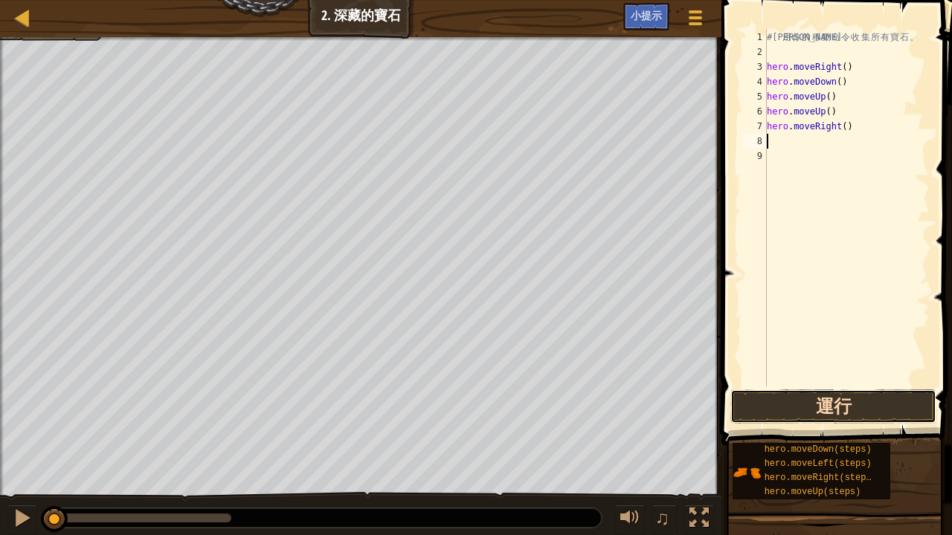
click at [810, 402] on button "運行" at bounding box center [833, 407] width 206 height 34
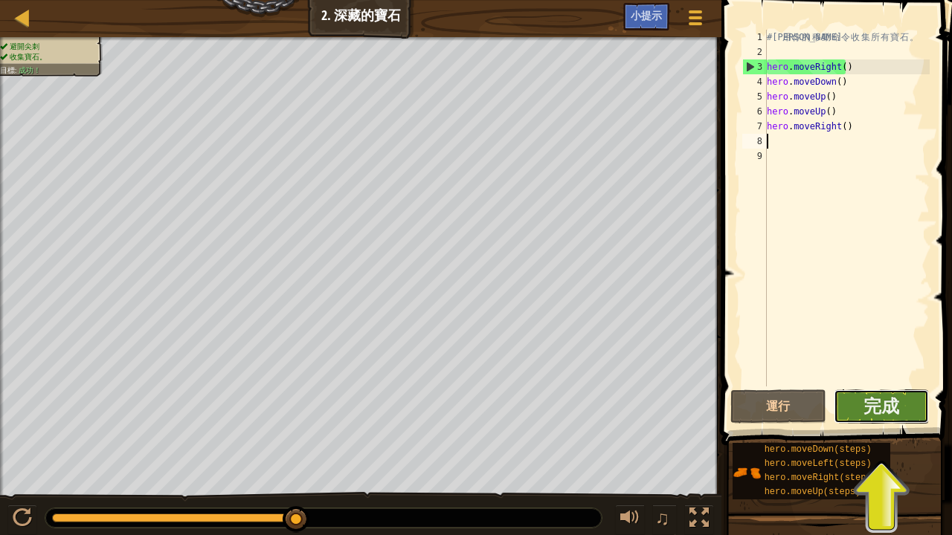
click at [902, 399] on button "完成" at bounding box center [882, 407] width 96 height 34
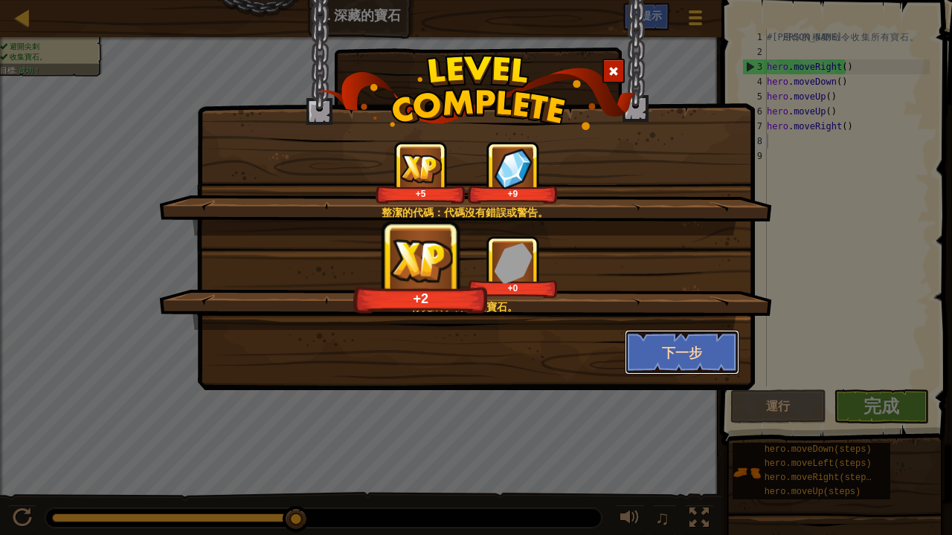
click at [686, 340] on button "下一步" at bounding box center [682, 352] width 115 height 45
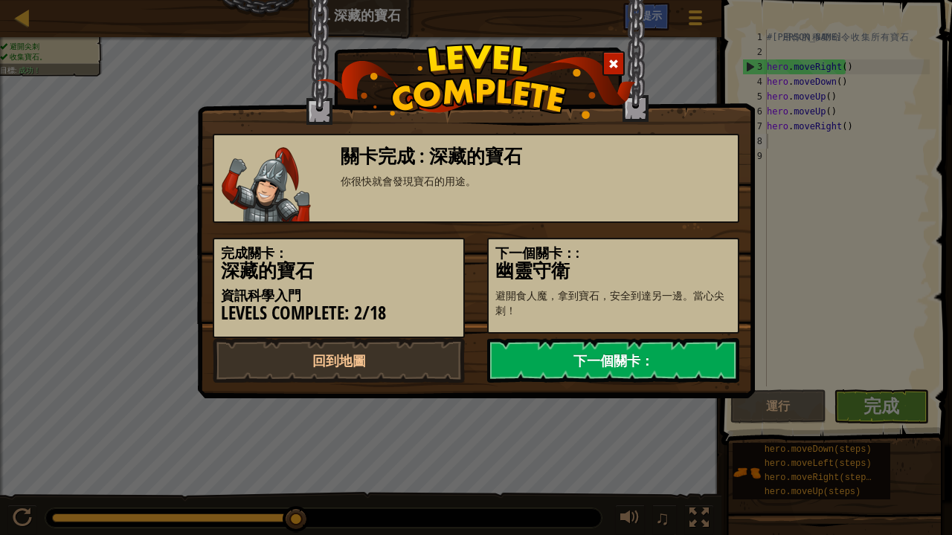
click at [612, 357] on link "下一個關卡：" at bounding box center [613, 360] width 252 height 45
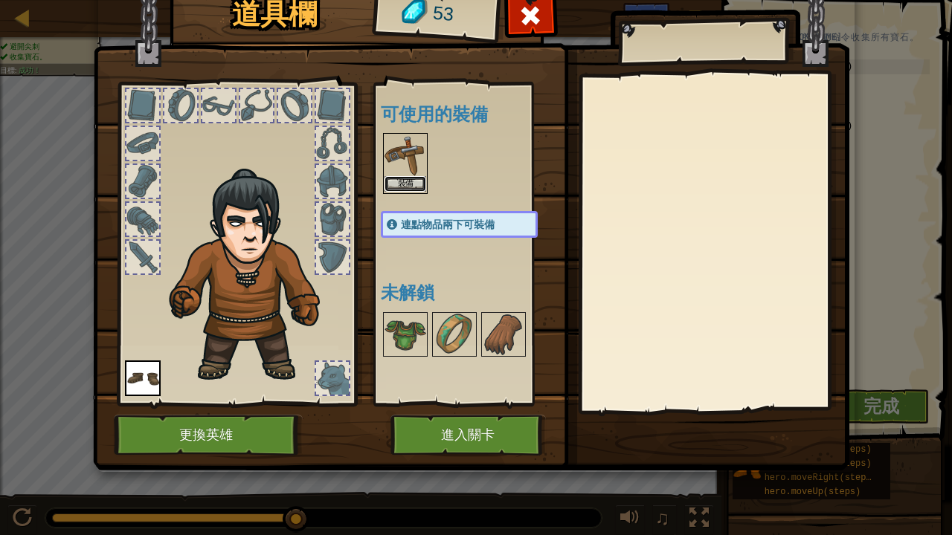
click at [403, 179] on button "裝備" at bounding box center [405, 184] width 42 height 16
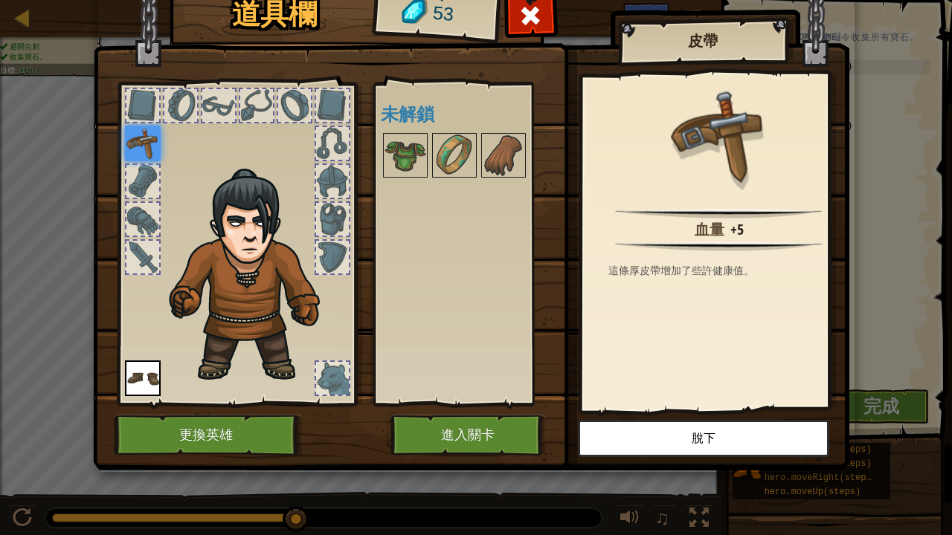
click at [140, 147] on img at bounding box center [143, 144] width 36 height 36
click at [449, 415] on button "進入關卡" at bounding box center [467, 435] width 155 height 41
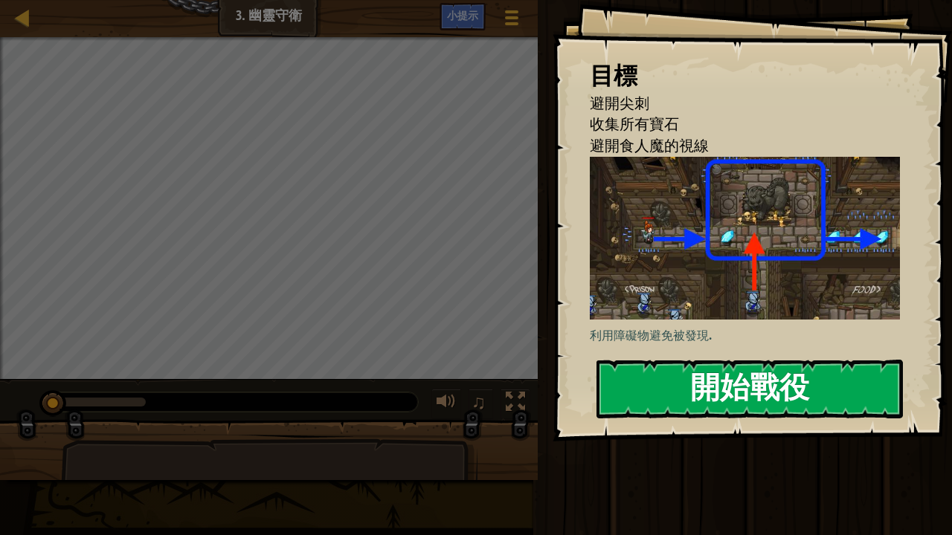
click at [745, 383] on button "開始戰役" at bounding box center [749, 389] width 306 height 59
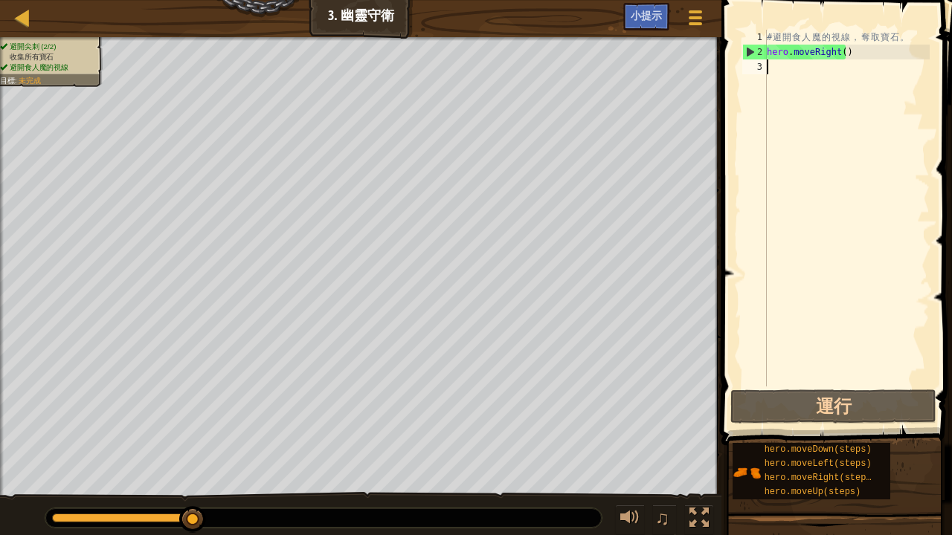
type textarea "u"
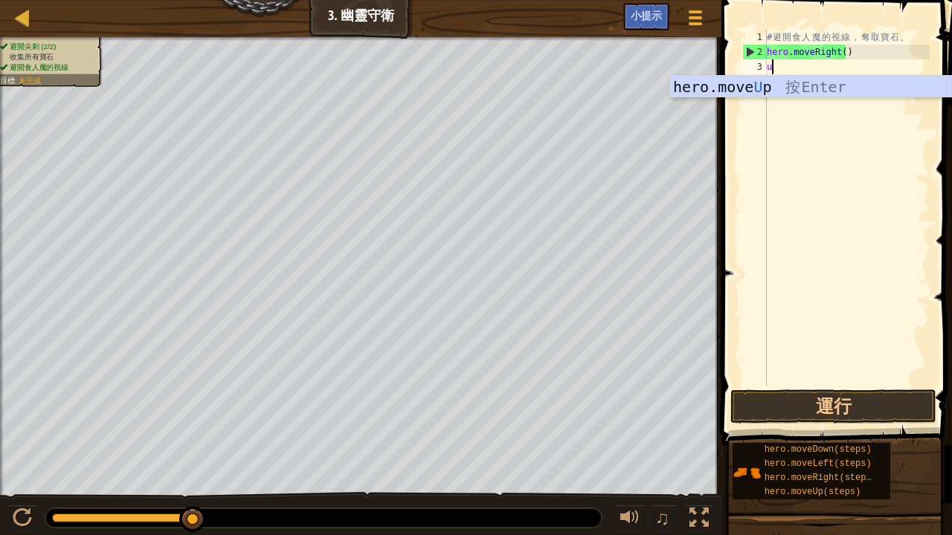
scroll to position [7, 0]
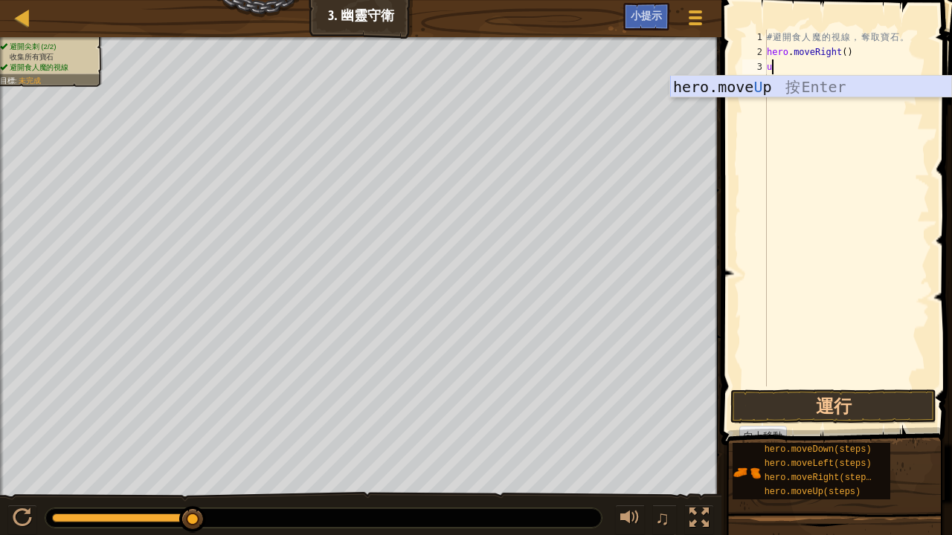
click at [811, 83] on div "hero.move U p 按 Enter" at bounding box center [811, 109] width 282 height 67
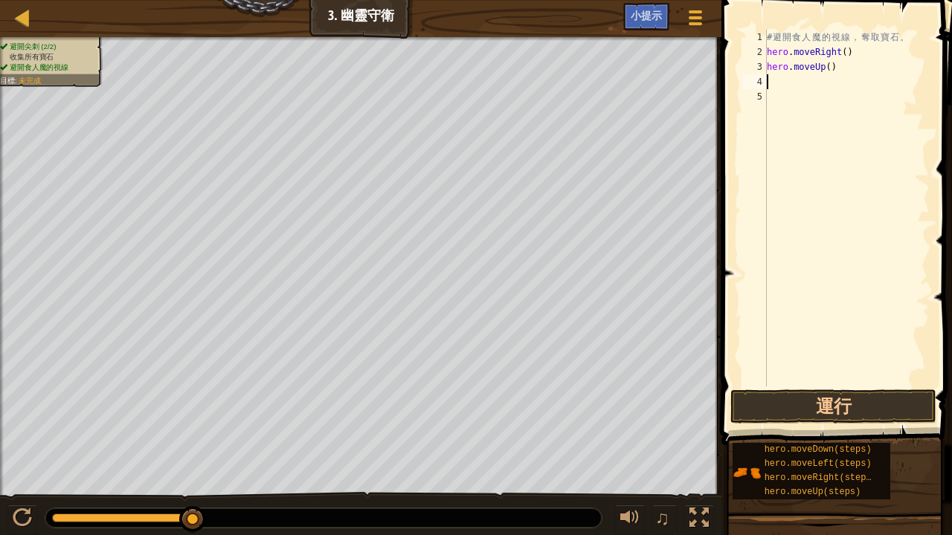
type textarea "r"
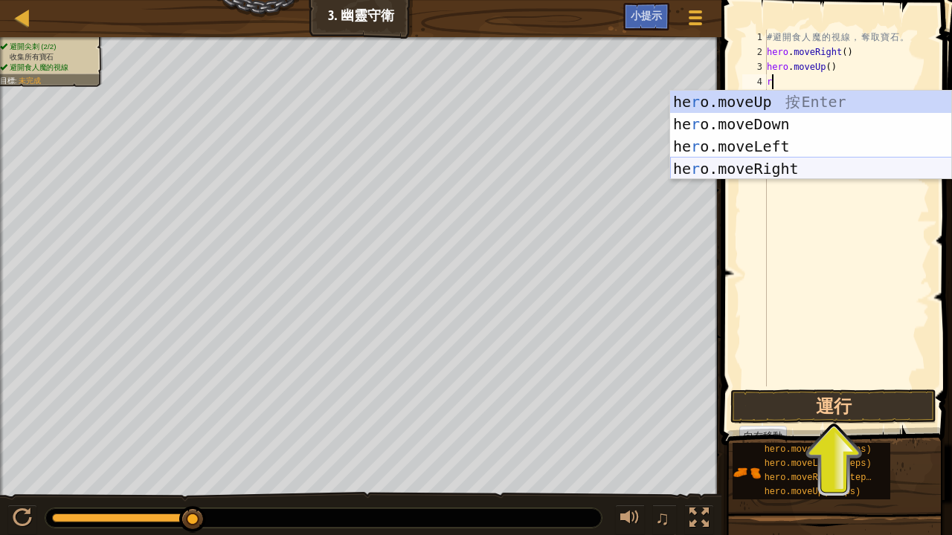
click at [754, 165] on div "he r o.moveUp 按 Enter he r o.moveDown 按 Enter he r o.moveLeft 按 Enter he r o.mo…" at bounding box center [811, 158] width 282 height 134
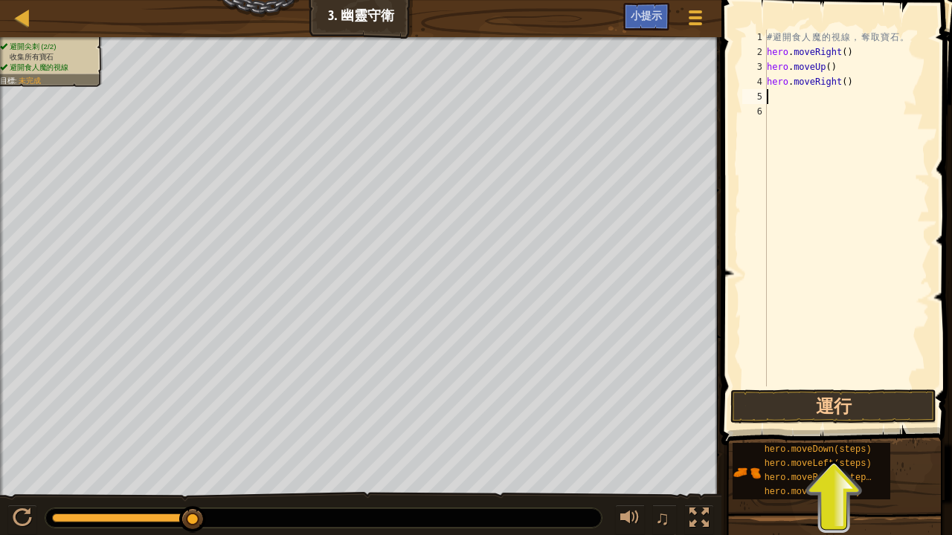
type textarea "d"
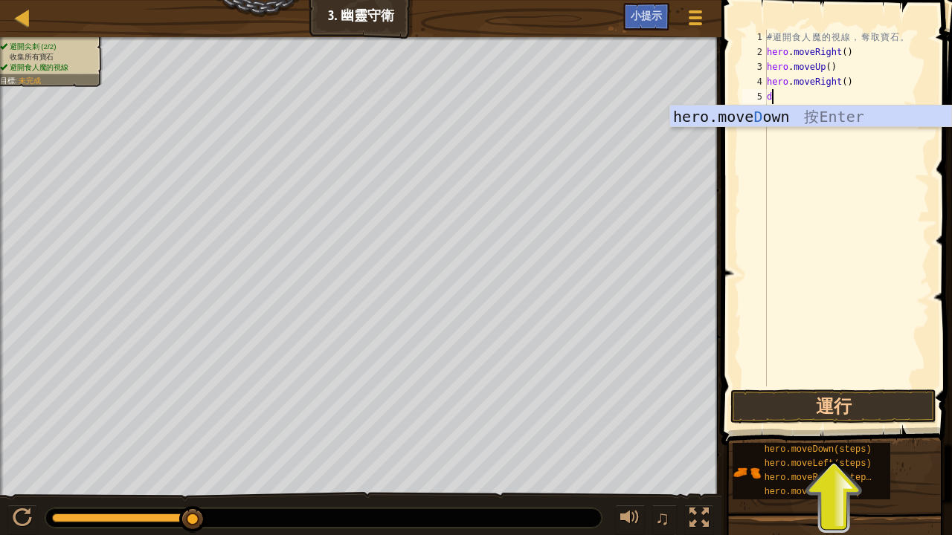
click at [789, 114] on div "hero.move D own 按 Enter" at bounding box center [811, 139] width 282 height 67
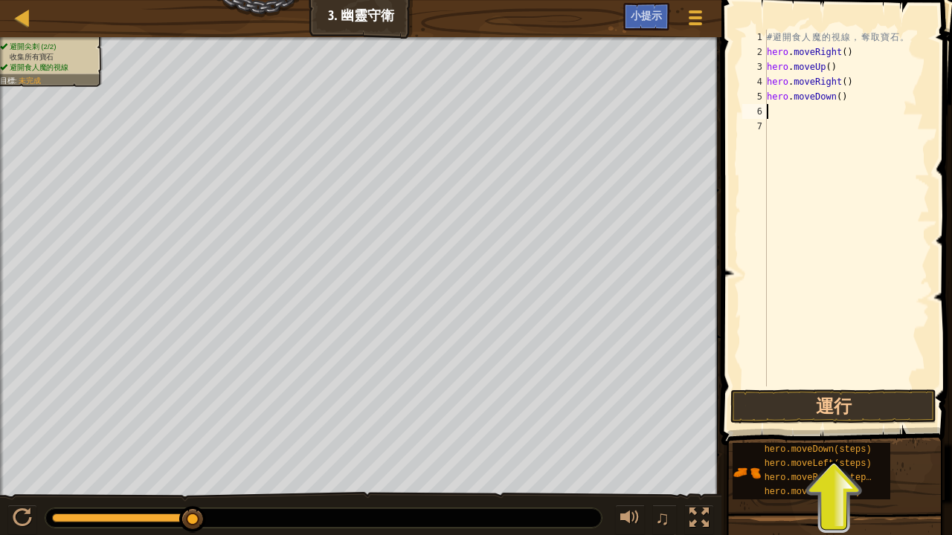
type textarea "r"
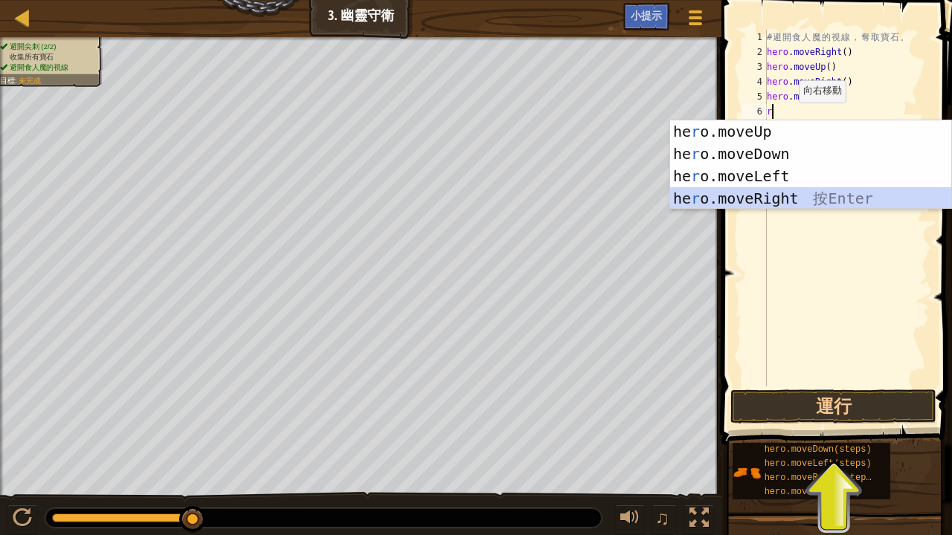
click at [773, 187] on div "he r o.moveUp 按 Enter he r o.moveDown 按 Enter he r o.moveLeft 按 Enter he r o.mo…" at bounding box center [811, 187] width 282 height 134
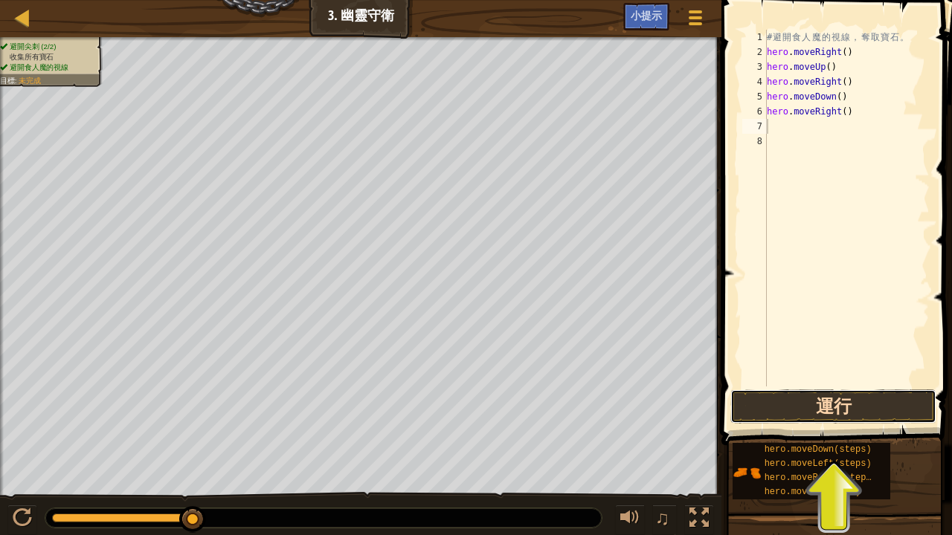
click at [743, 398] on button "運行" at bounding box center [833, 407] width 206 height 34
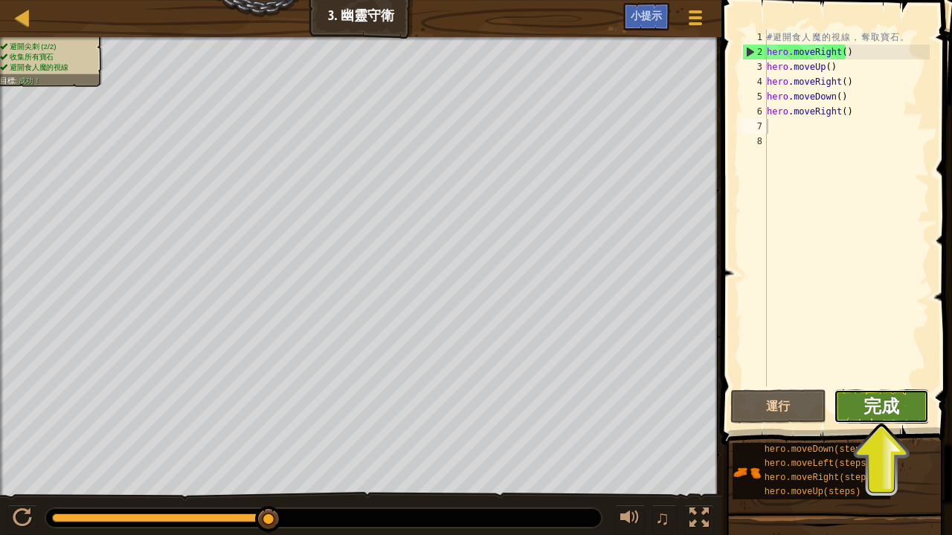
click at [895, 399] on span "完成" at bounding box center [881, 406] width 36 height 24
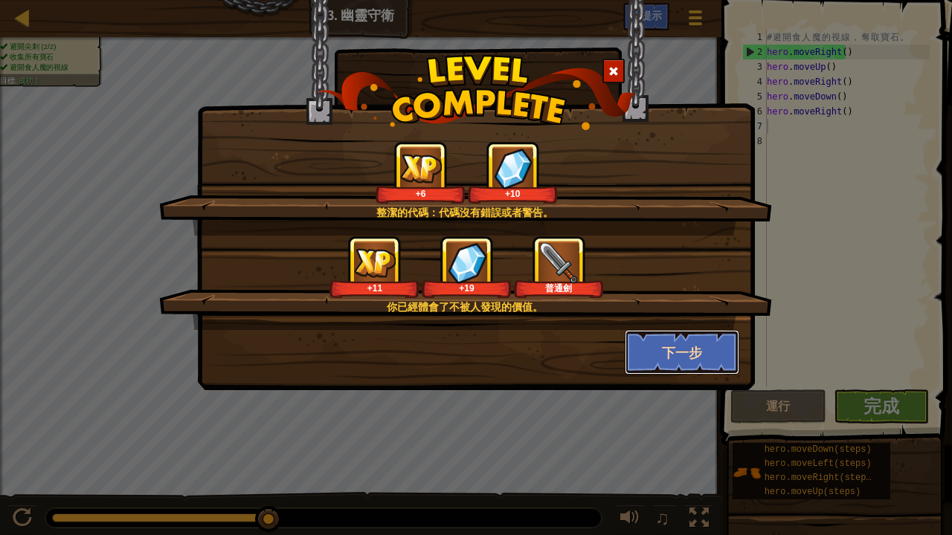
click at [666, 347] on button "下一步" at bounding box center [682, 352] width 115 height 45
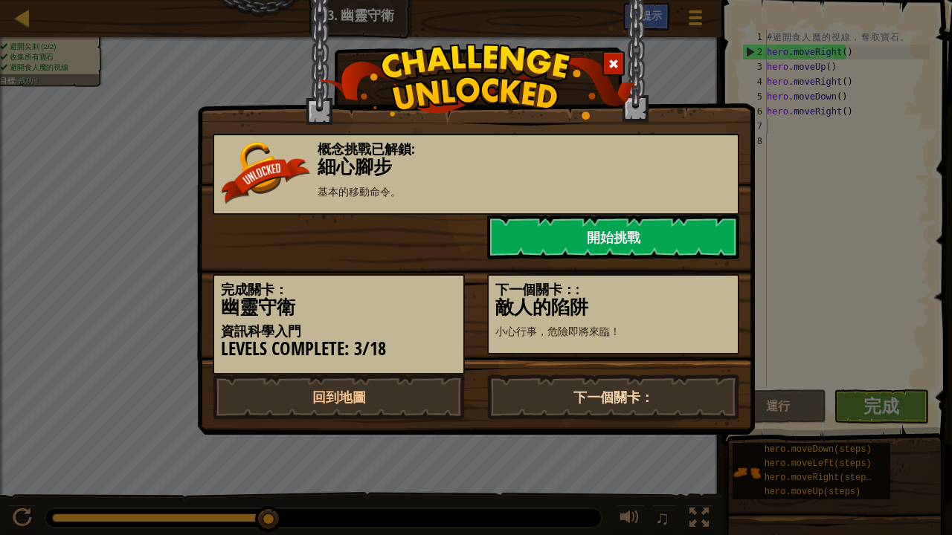
click at [562, 399] on link "下一個關卡：" at bounding box center [613, 397] width 252 height 45
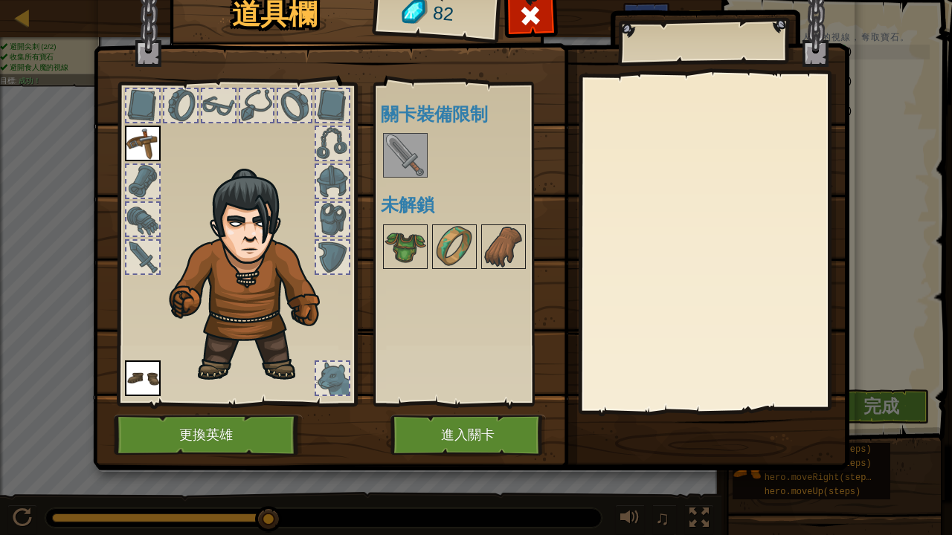
click at [402, 158] on img at bounding box center [405, 156] width 42 height 42
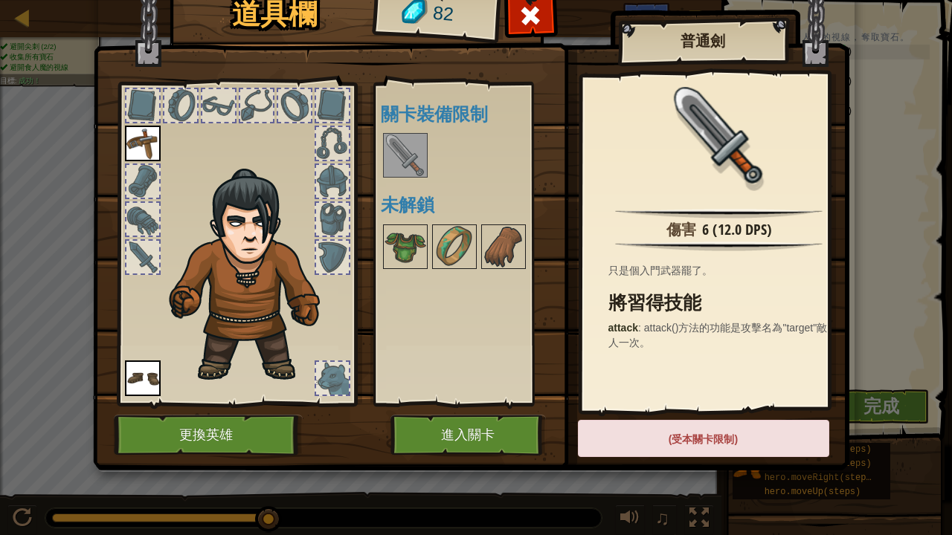
click at [691, 415] on div "(受本關卡限制)" at bounding box center [703, 438] width 251 height 37
drag, startPoint x: 671, startPoint y: 431, endPoint x: 657, endPoint y: 426, distance: 14.8
click at [670, 415] on div "(受本關卡限制)" at bounding box center [703, 438] width 251 height 37
click at [405, 154] on img at bounding box center [405, 156] width 42 height 42
click at [397, 153] on img at bounding box center [405, 156] width 42 height 42
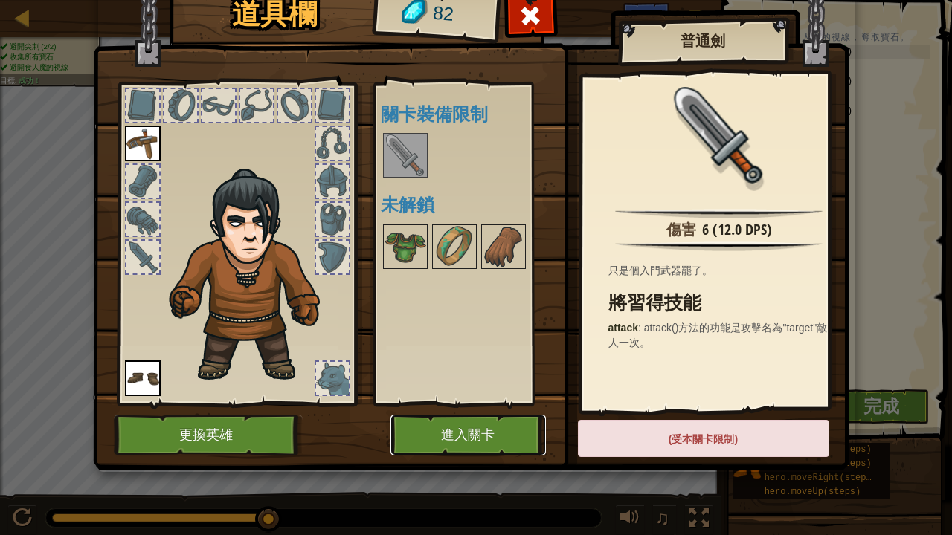
click at [409, 415] on button "進入關卡" at bounding box center [467, 435] width 155 height 41
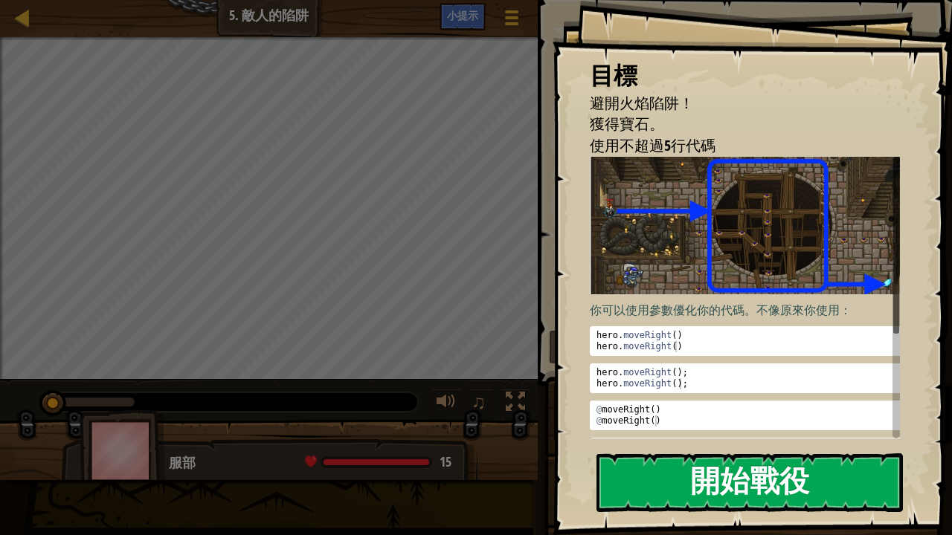
click at [802, 415] on button "開始戰役" at bounding box center [749, 483] width 306 height 59
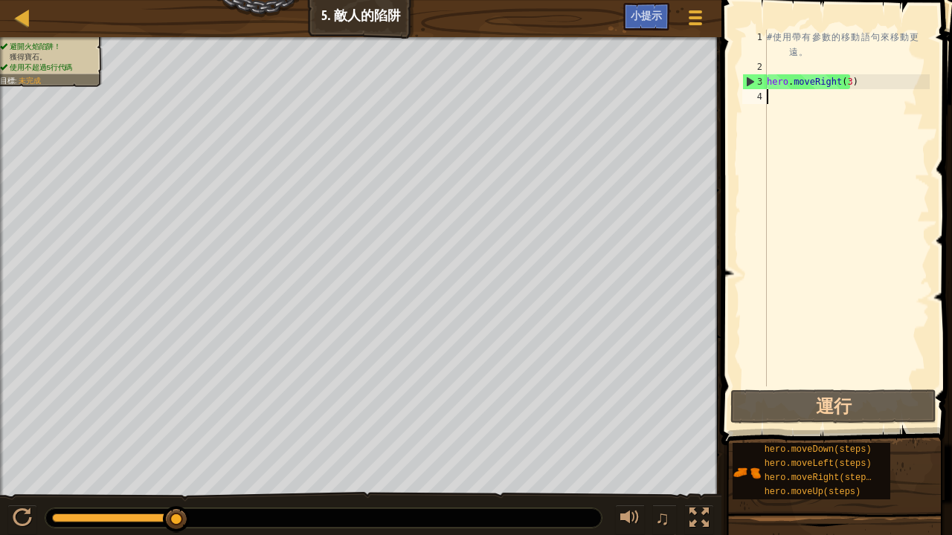
type textarea "u"
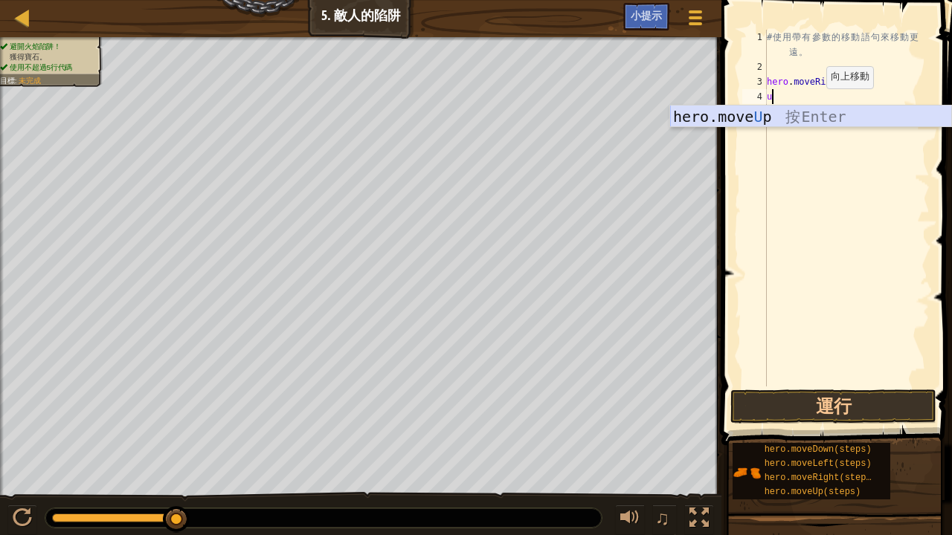
click at [814, 116] on div "hero.move U p 按 Enter" at bounding box center [811, 139] width 282 height 67
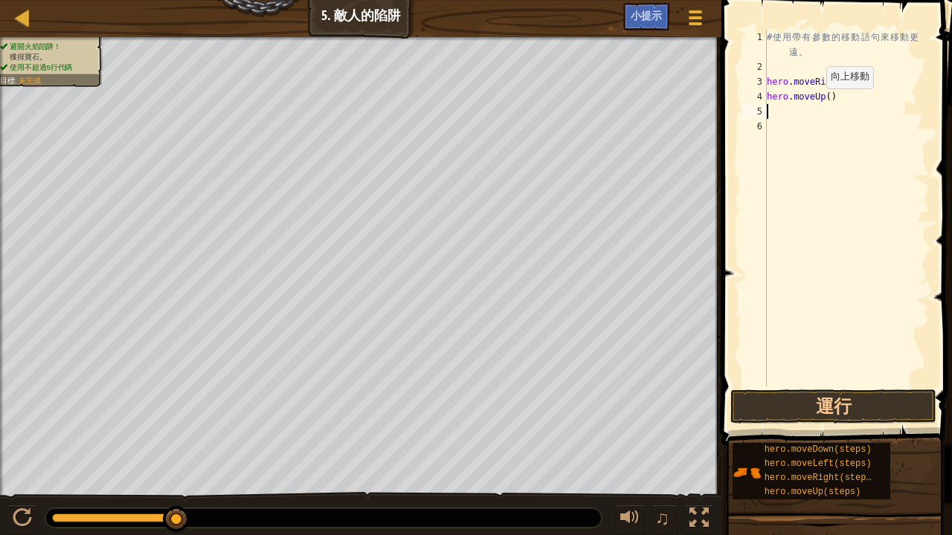
type textarea "r"
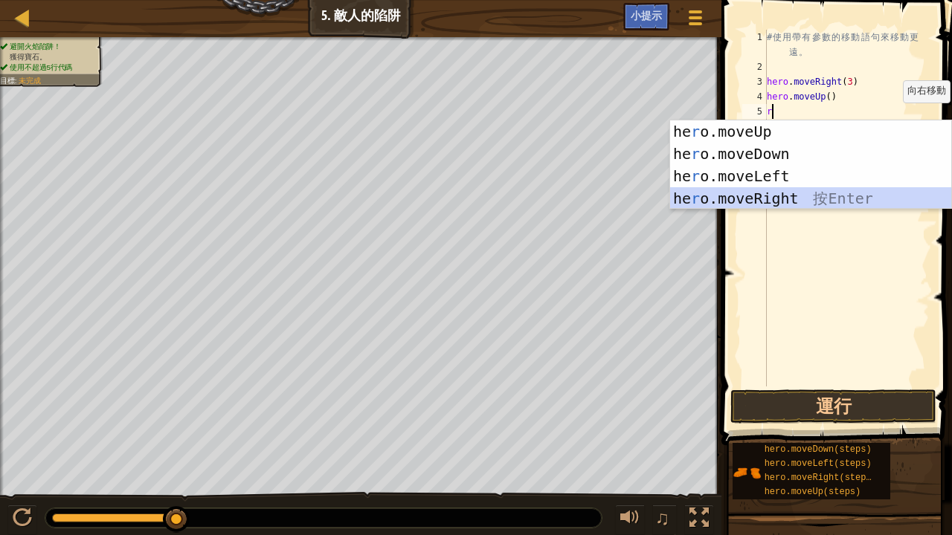
click at [849, 193] on div "he r o.moveUp 按 Enter he r o.moveDown 按 Enter he r o.moveLeft 按 Enter he r o.mo…" at bounding box center [811, 187] width 282 height 134
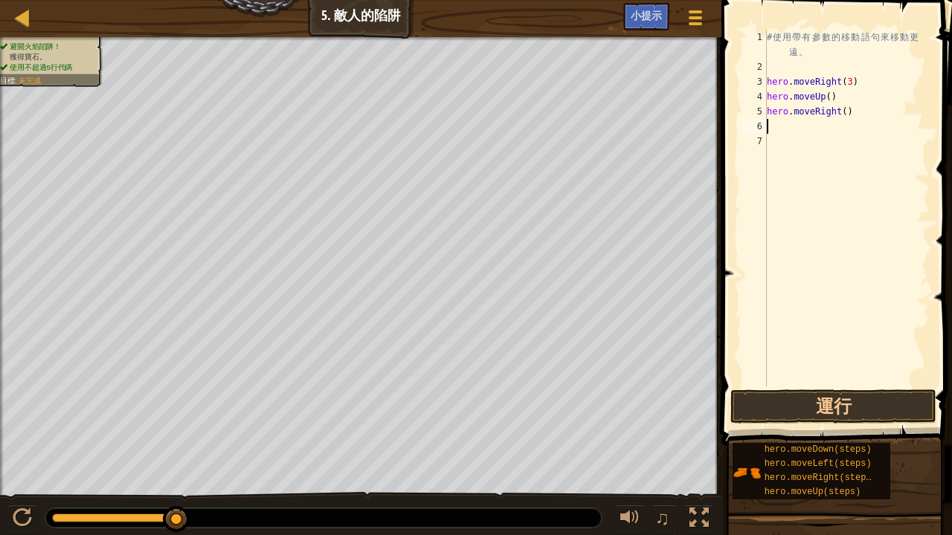
type textarea "d"
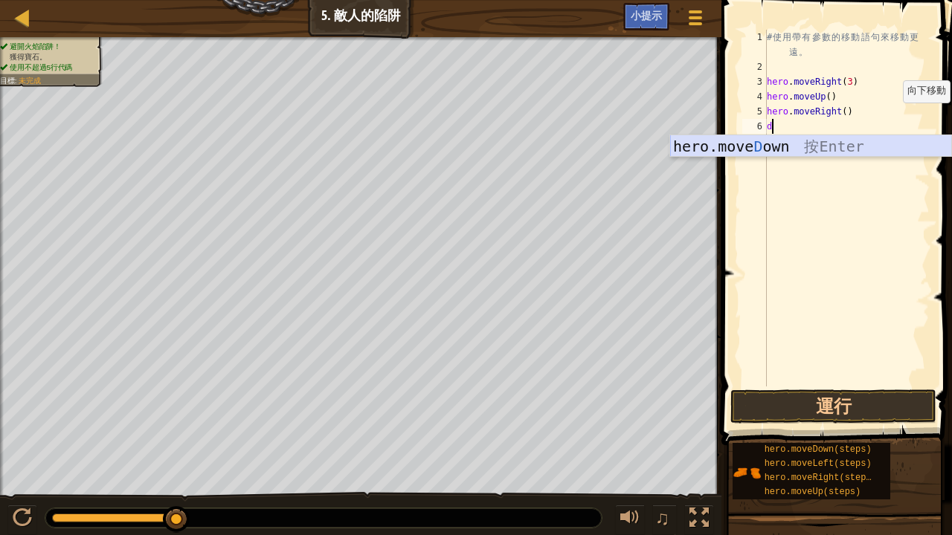
click at [751, 143] on div "hero.move D own 按 Enter" at bounding box center [811, 168] width 282 height 67
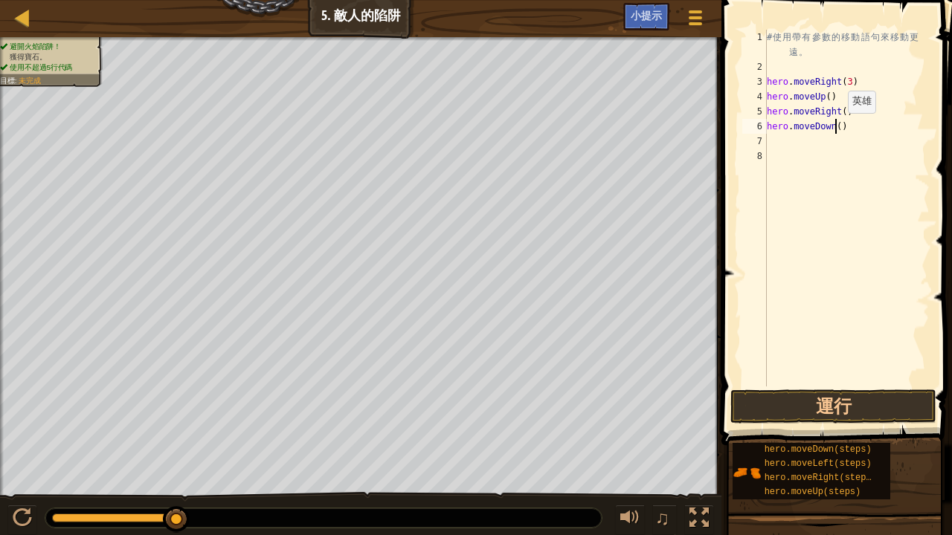
click at [835, 128] on div "# 使 用 帶 有 參 數 的 移 動 語 句 來 移 動 更 遠 。 hero . moveRight ( 3 ) hero . moveUp ( ) he…" at bounding box center [847, 231] width 166 height 402
type textarea "hero.moveDown(3)"
click at [757, 135] on div "7" at bounding box center [754, 141] width 25 height 15
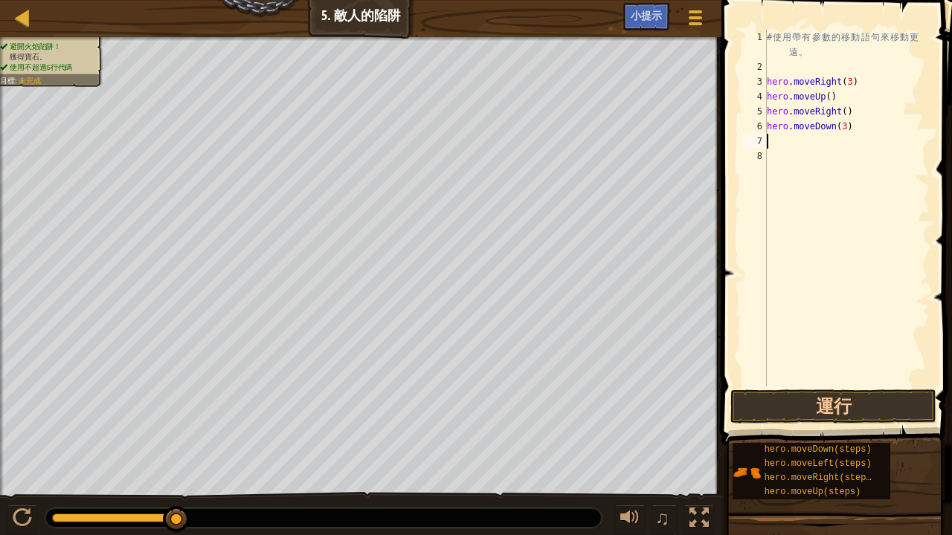
click at [757, 135] on div "7" at bounding box center [754, 141] width 25 height 15
type textarea "r"
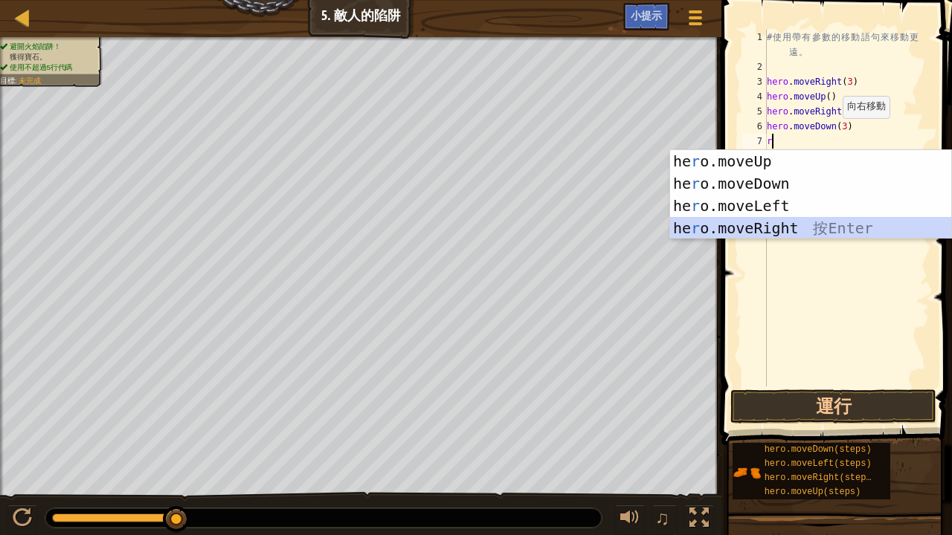
click at [800, 228] on div "he r o.moveUp 按 Enter he r o.moveDown 按 Enter he r o.moveLeft 按 Enter he r o.mo…" at bounding box center [811, 217] width 282 height 134
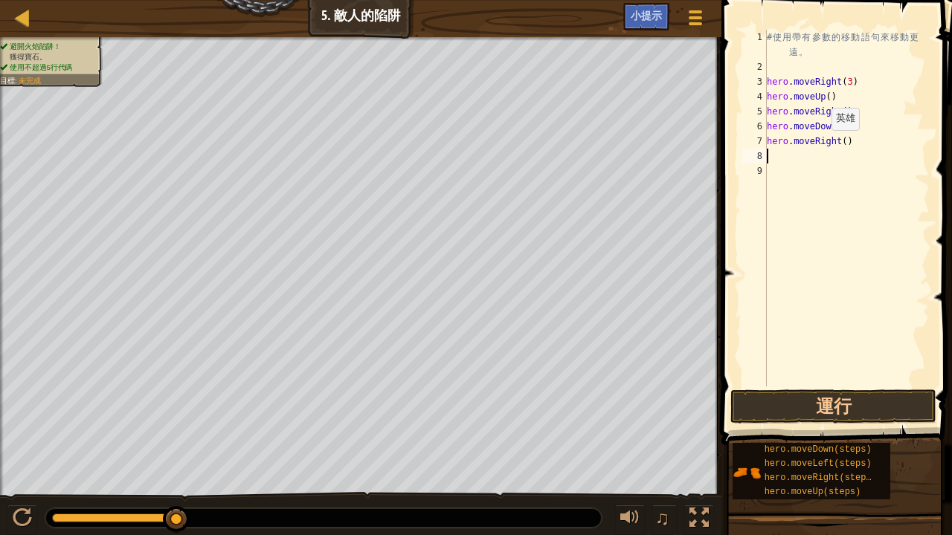
type textarea "2"
click at [837, 138] on div "# 使 用 帶 有 參 數 的 移 動 語 句 來 移 動 更 遠 。 hero . moveRight ( 3 ) hero . moveUp ( ) he…" at bounding box center [847, 231] width 166 height 402
click at [840, 137] on div "# 使 用 帶 有 參 數 的 移 動 語 句 來 移 動 更 遠 。 hero . moveRight ( 3 ) hero . moveUp ( ) he…" at bounding box center [847, 231] width 166 height 402
type textarea "hero.moveRight(2)"
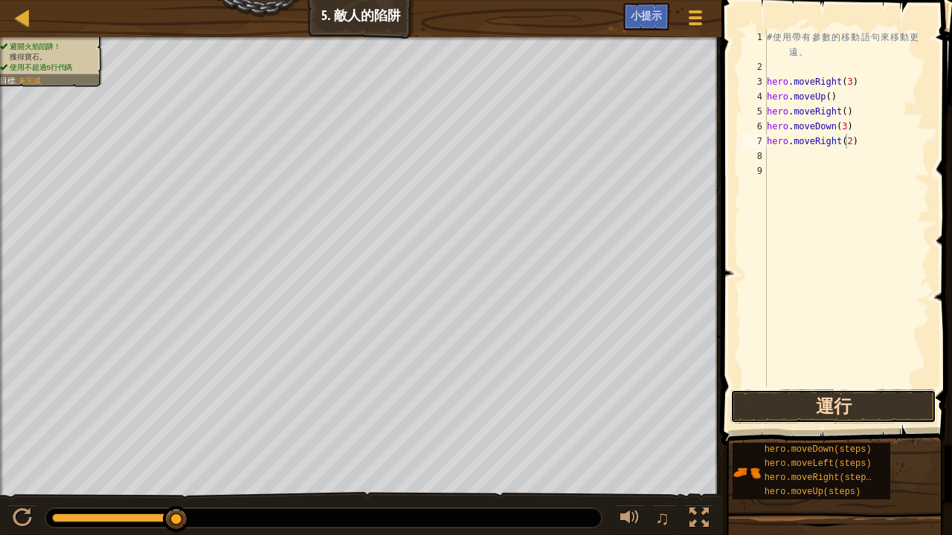
click at [874, 401] on button "運行" at bounding box center [833, 407] width 206 height 34
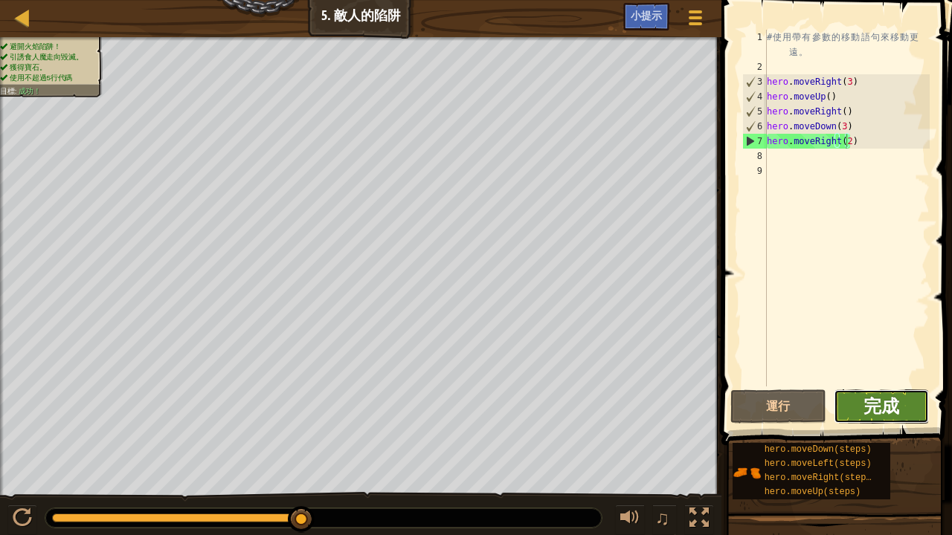
click at [881, 400] on span "完成" at bounding box center [881, 406] width 36 height 24
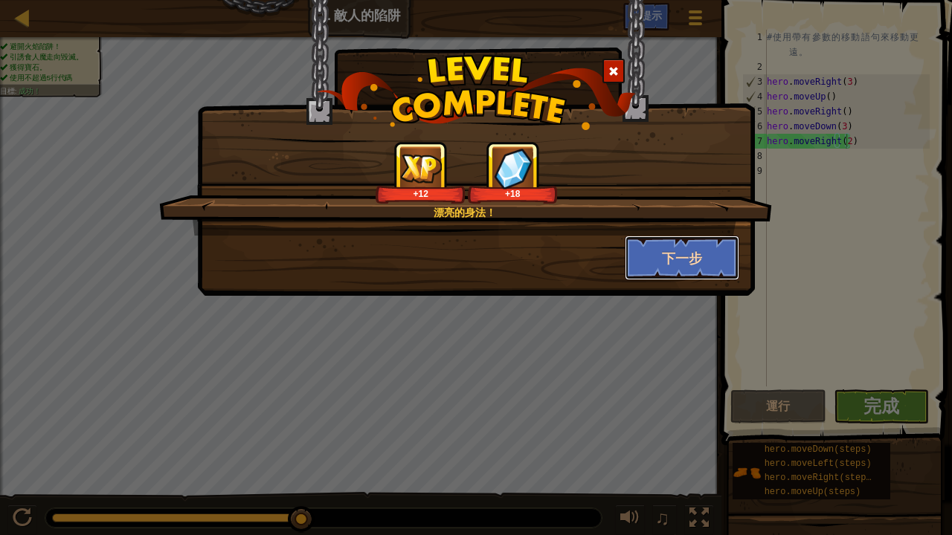
click at [695, 251] on button "下一步" at bounding box center [682, 258] width 115 height 45
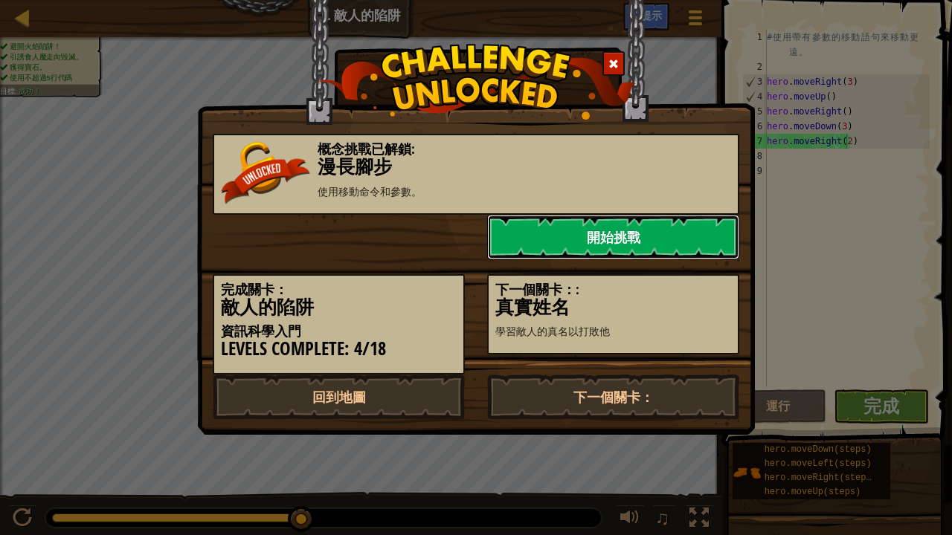
click at [650, 234] on link "開始挑戰" at bounding box center [613, 237] width 252 height 45
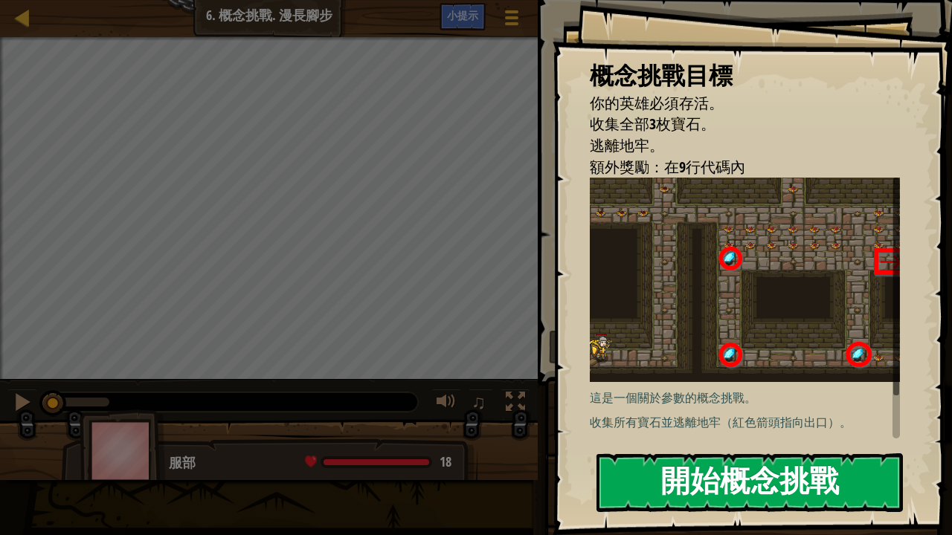
click at [694, 415] on button "開始概念挑戰" at bounding box center [749, 483] width 306 height 59
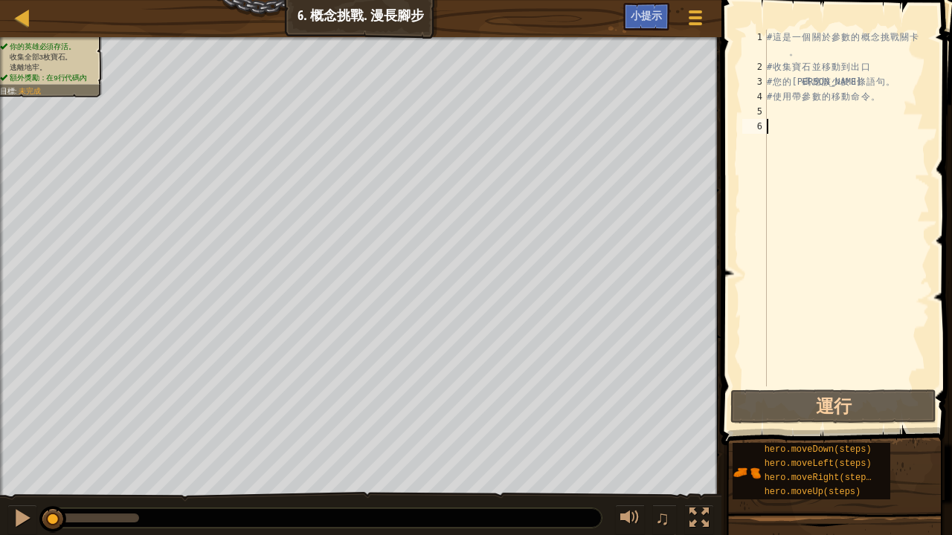
type textarea "r"
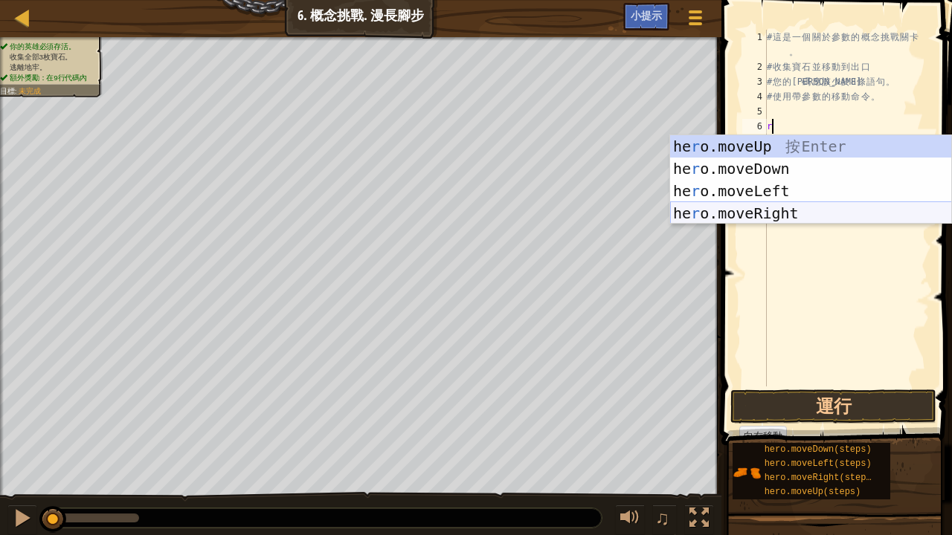
click at [734, 210] on div "he r o.moveUp 按 Enter he r o.moveDown 按 Enter he r o.moveLeft 按 Enter he r o.mo…" at bounding box center [811, 202] width 282 height 134
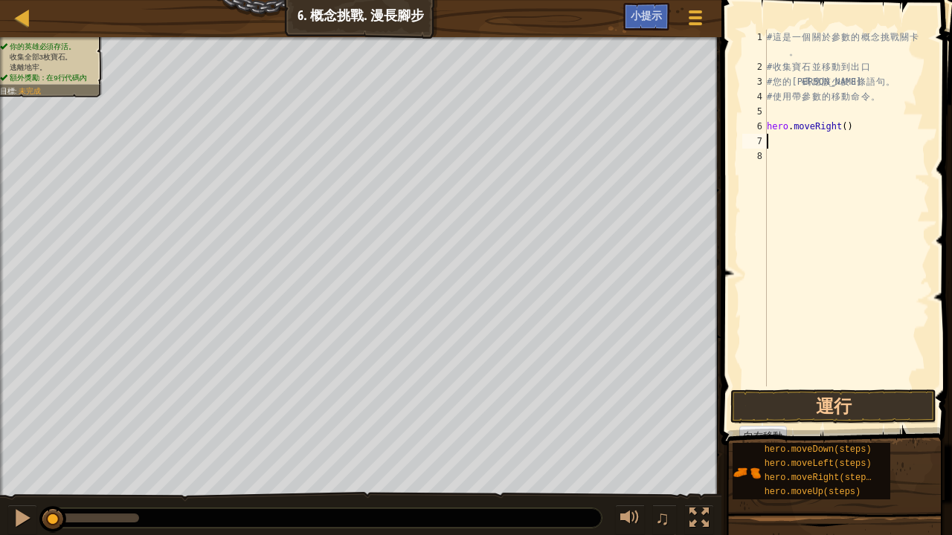
type textarea "u"
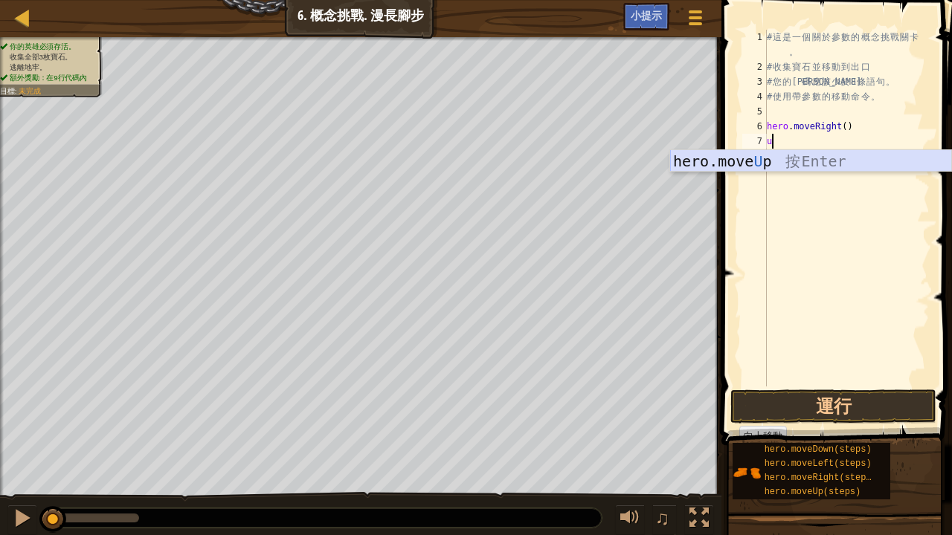
click at [724, 154] on div "hero.move U p 按 Enter" at bounding box center [811, 183] width 282 height 67
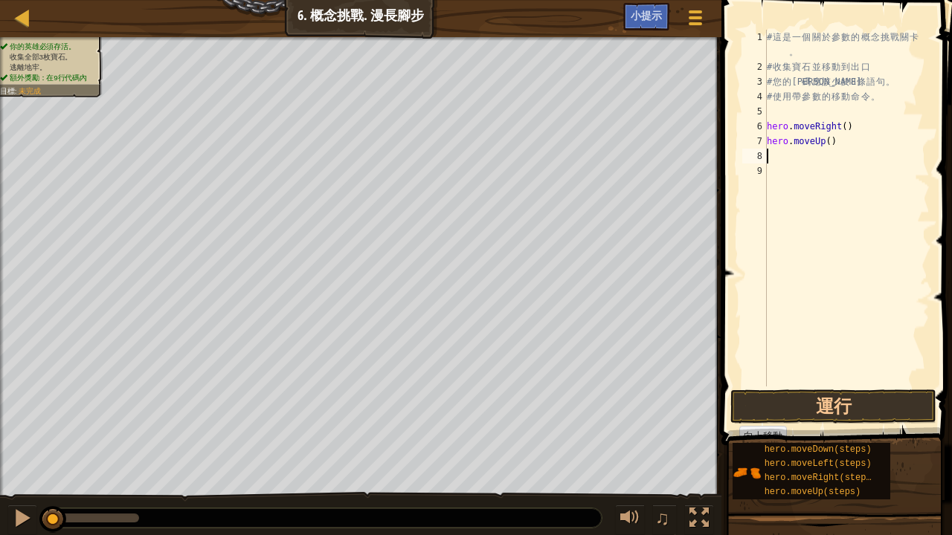
type textarea "r"
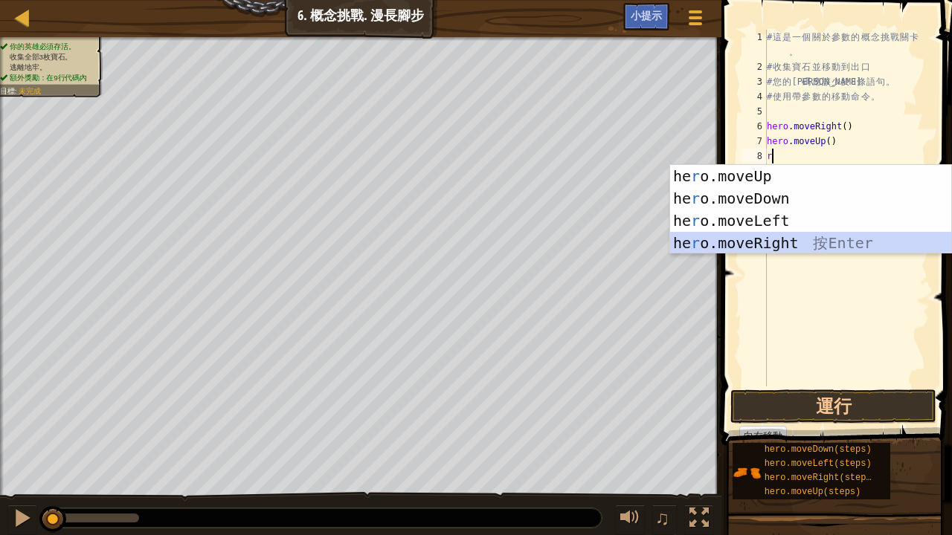
click at [770, 239] on div "he r o.moveUp 按 Enter he r o.moveDown 按 Enter he r o.moveLeft 按 Enter he r o.mo…" at bounding box center [811, 232] width 282 height 134
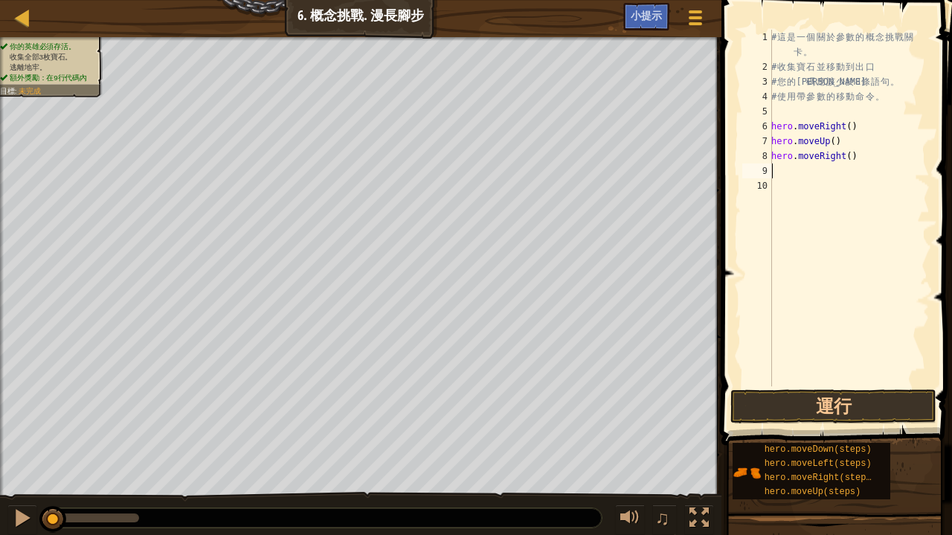
type textarea "d"
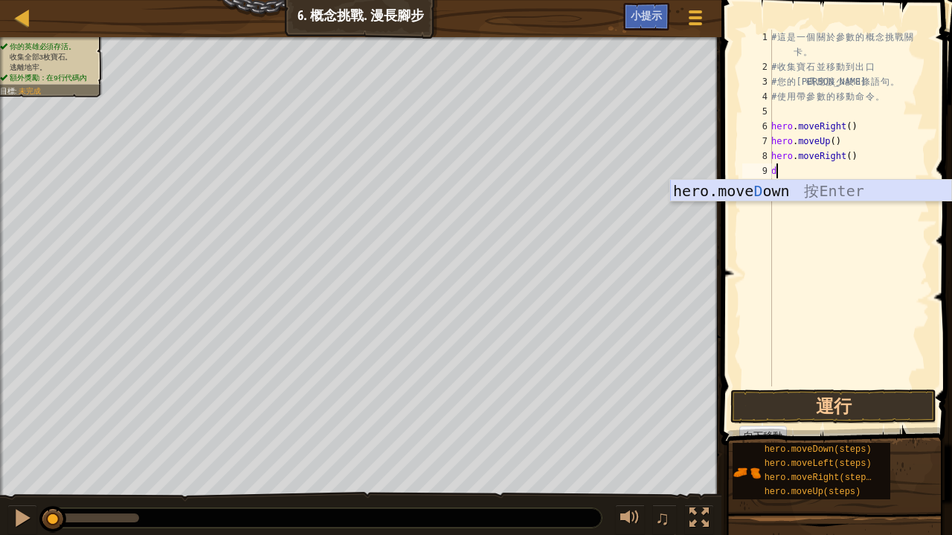
click at [755, 186] on div "hero.move D own 按 Enter" at bounding box center [811, 213] width 282 height 67
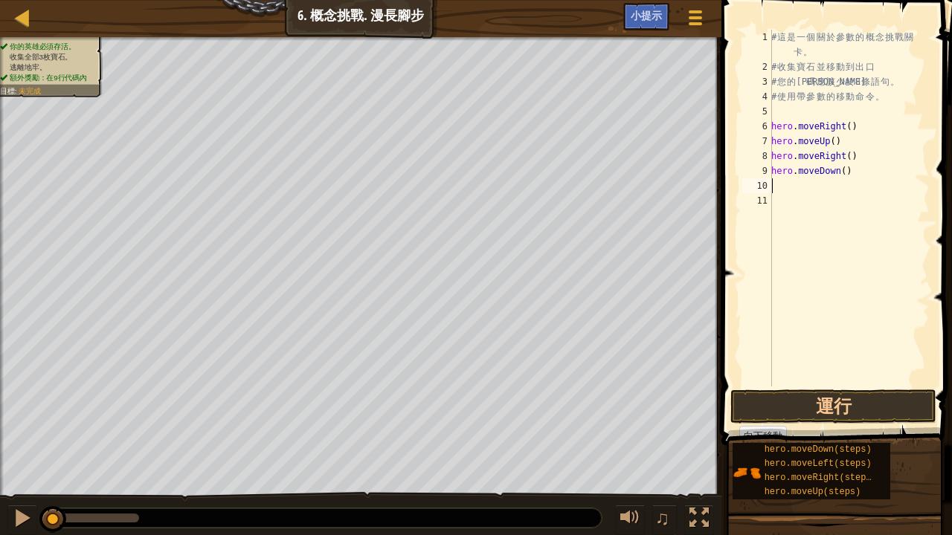
type textarea "r"
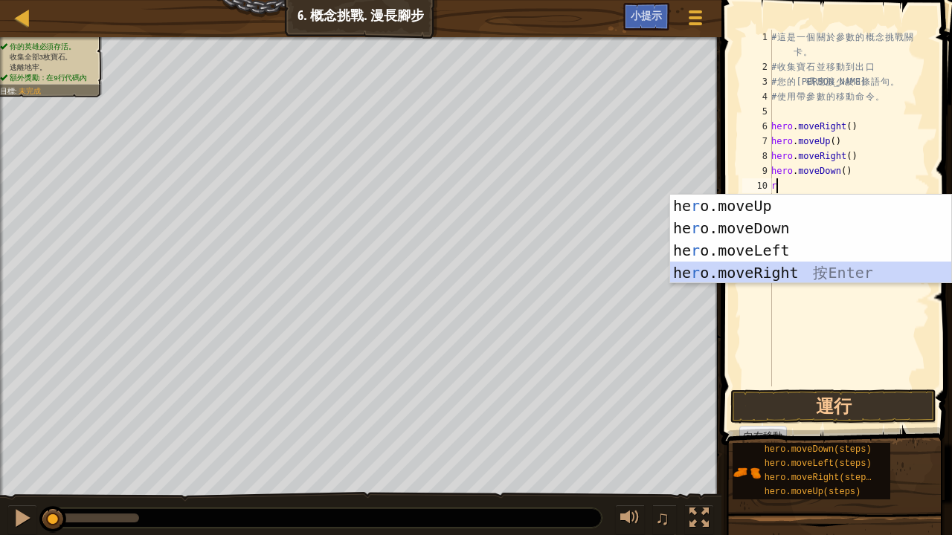
click at [709, 267] on div "he r o.moveUp 按 Enter he r o.moveDown 按 Enter he r o.moveLeft 按 Enter he r o.mo…" at bounding box center [811, 262] width 282 height 134
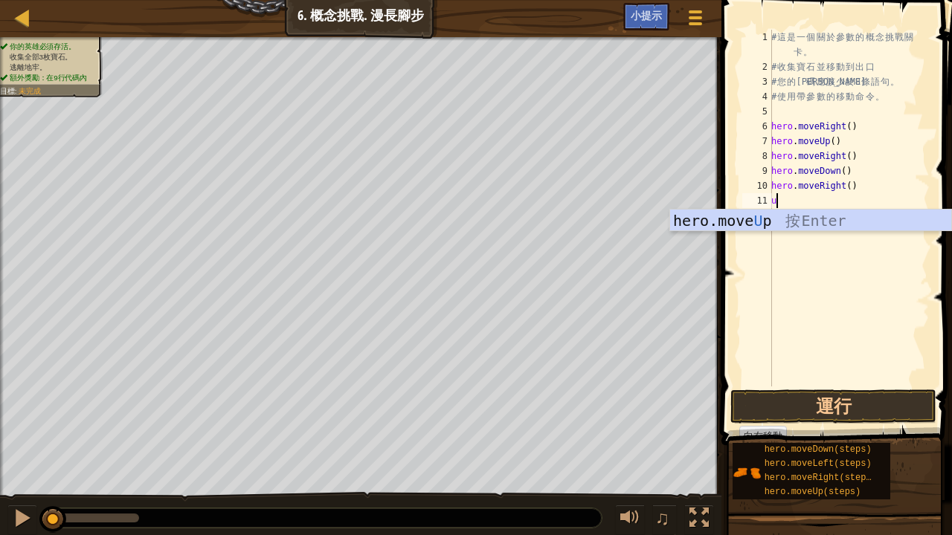
type textarea "u"
click at [753, 216] on div "hero.move U p 按 Enter" at bounding box center [811, 243] width 282 height 67
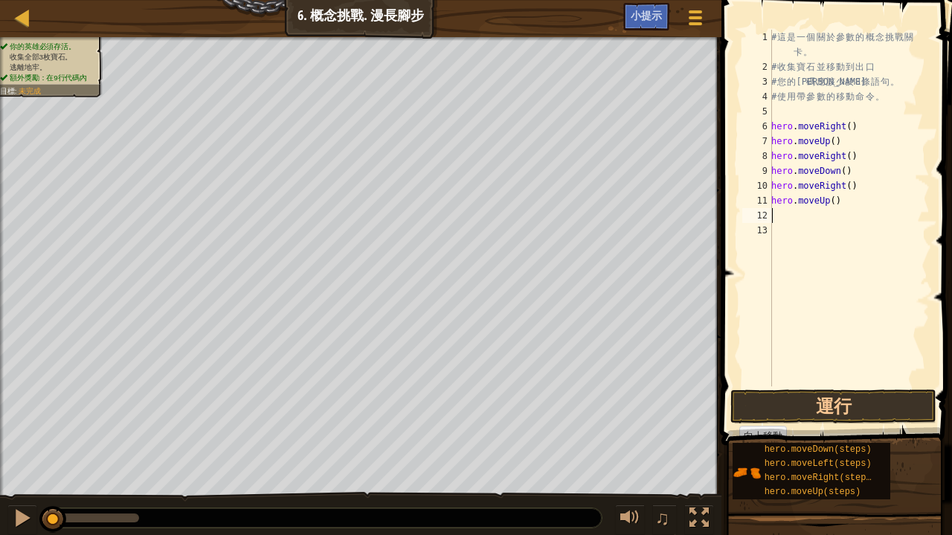
type textarea "r"
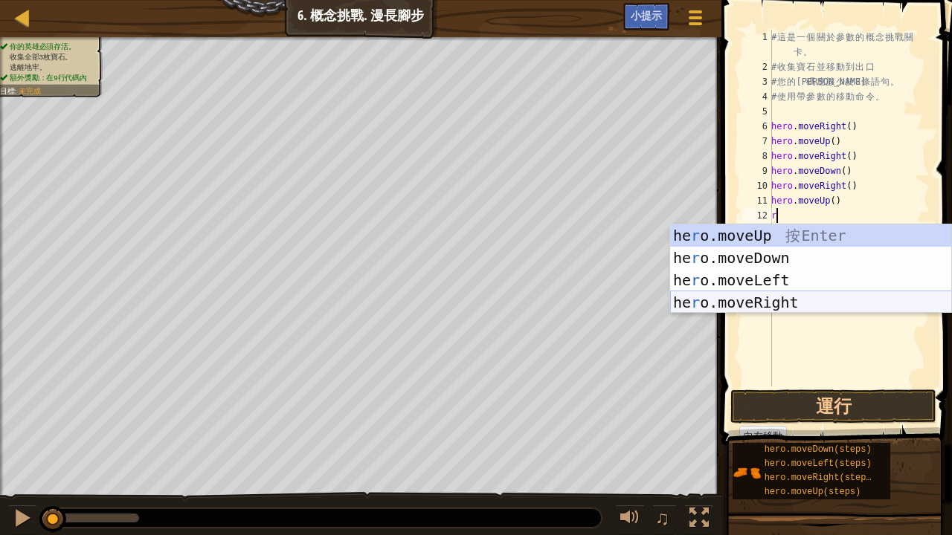
click at [750, 292] on div "he r o.moveUp 按 Enter he r o.moveDown 按 Enter he r o.moveLeft 按 Enter he r o.mo…" at bounding box center [811, 292] width 282 height 134
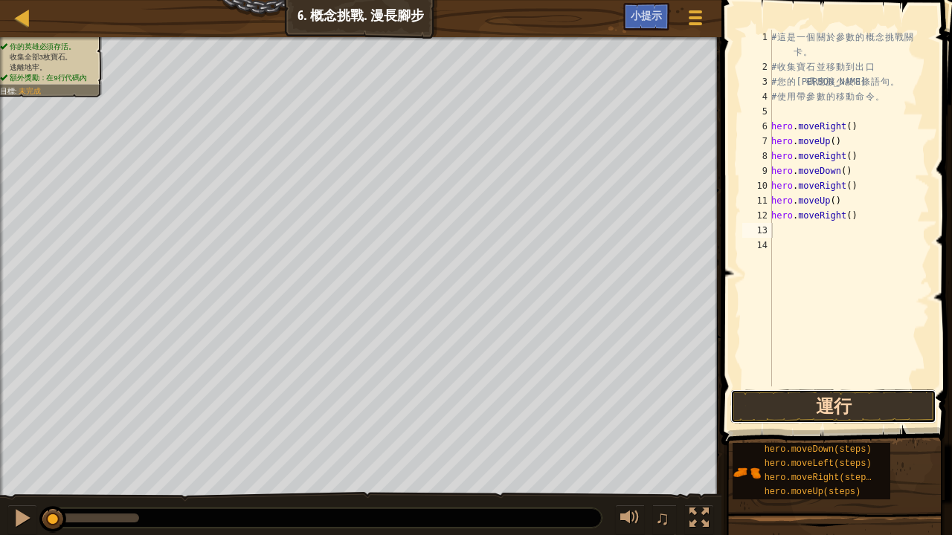
click at [813, 396] on button "運行" at bounding box center [833, 407] width 206 height 34
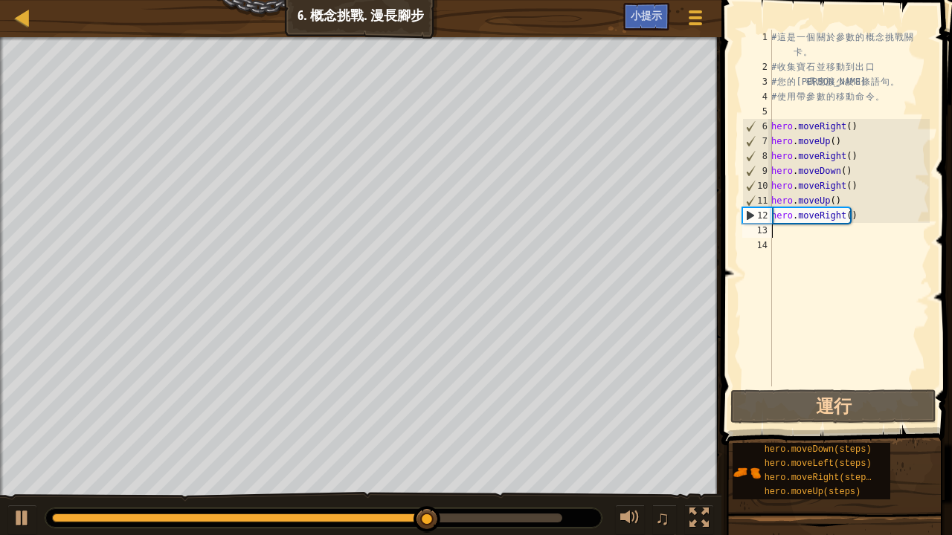
type textarea "r"
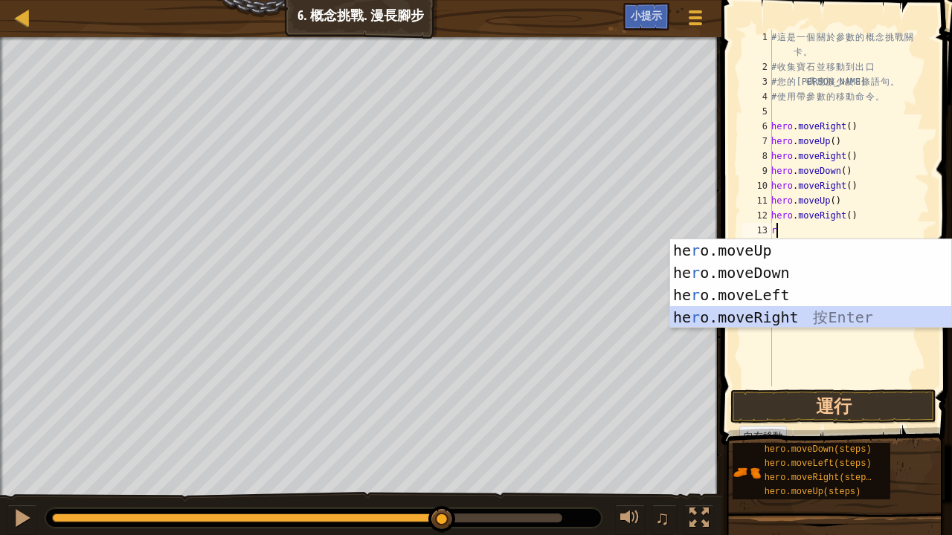
click at [794, 315] on div "he r o.moveUp 按 Enter he r o.moveDown 按 Enter he r o.moveLeft 按 Enter he r o.mo…" at bounding box center [811, 306] width 282 height 134
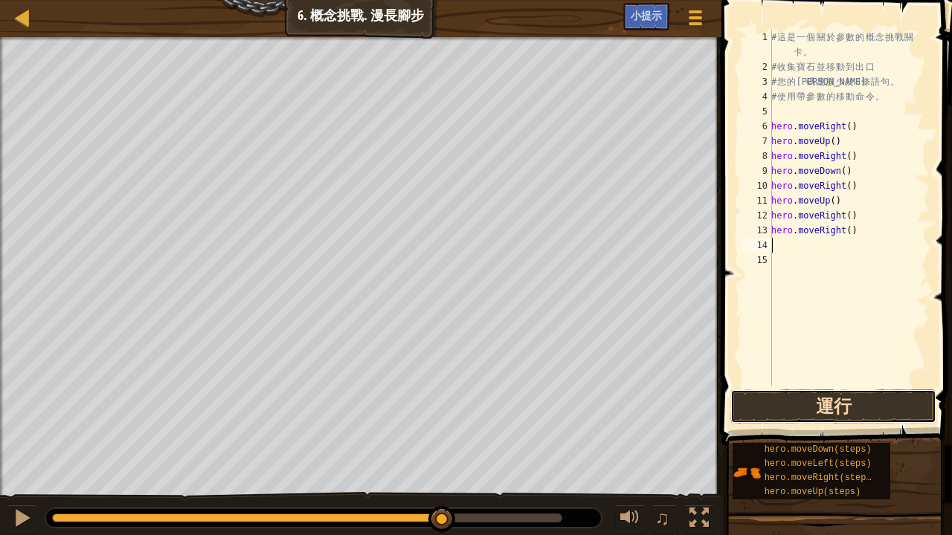
click at [779, 404] on button "運行" at bounding box center [833, 407] width 206 height 34
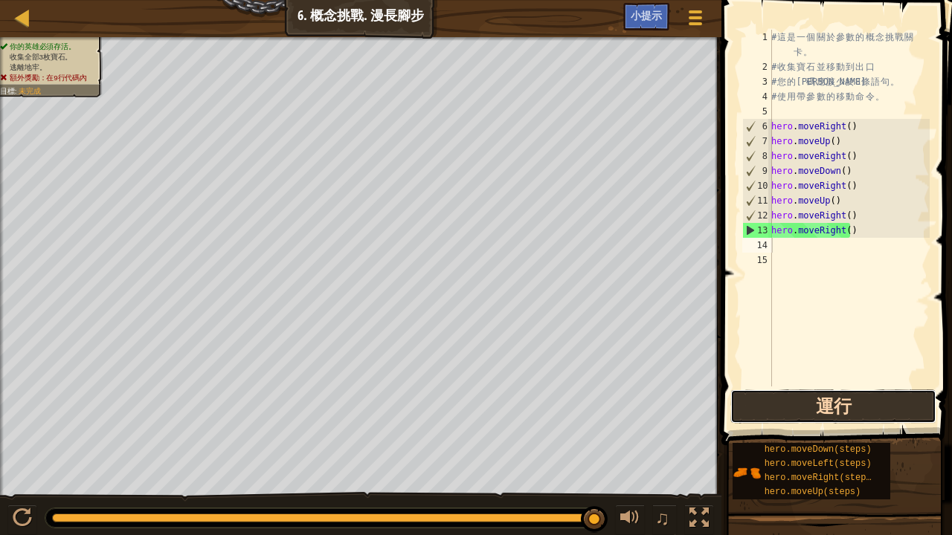
click at [828, 395] on button "運行" at bounding box center [833, 407] width 206 height 34
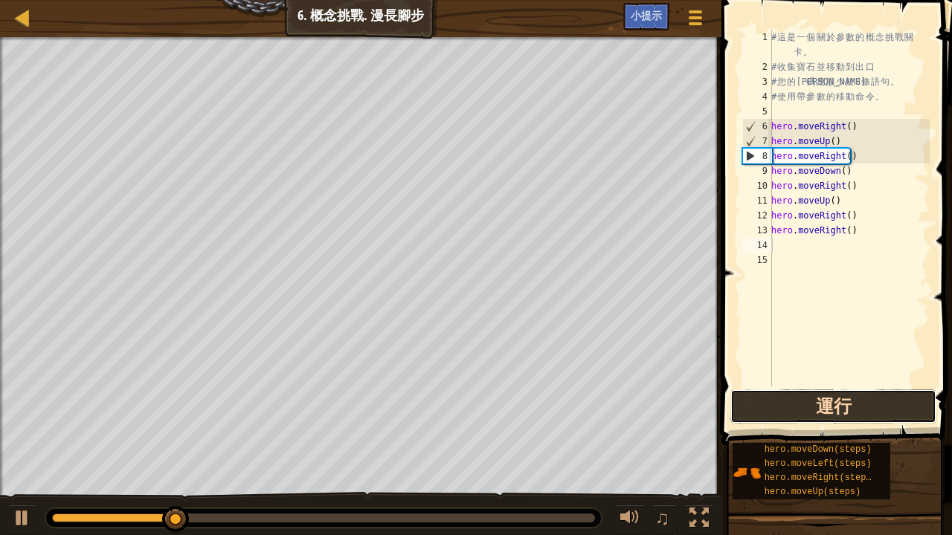
click at [828, 394] on button "運行" at bounding box center [833, 407] width 206 height 34
click at [806, 413] on button "運行" at bounding box center [833, 407] width 206 height 34
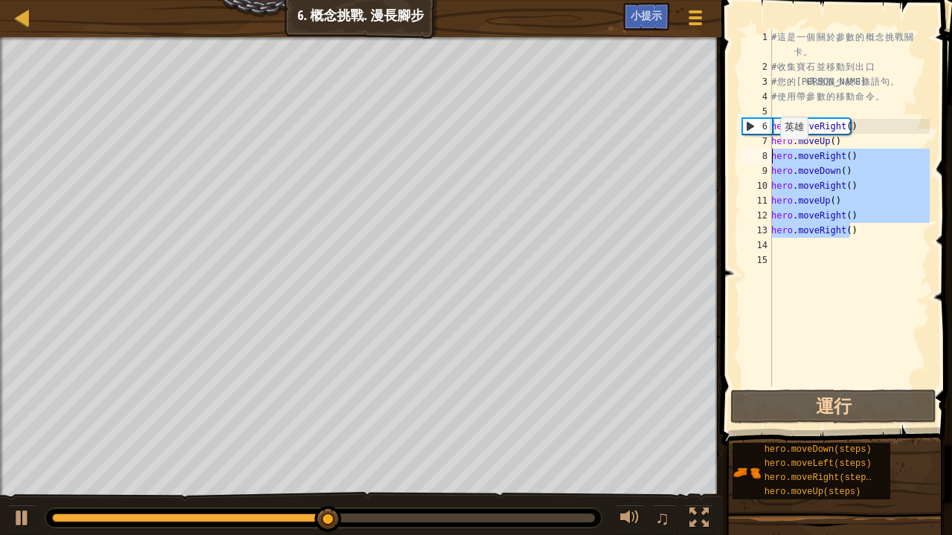
drag, startPoint x: 855, startPoint y: 230, endPoint x: 770, endPoint y: 153, distance: 114.3
click at [770, 153] on div "1 2 3 4 5 6 7 8 9 10 11 12 13 14 15 # 這 是 一 個 關 於 參 數 的 概 念 挑 戰 關 卡 。 # 收 集 寶 石…" at bounding box center [834, 208] width 190 height 357
type textarea "hero.moveRight() hero.moveDown()"
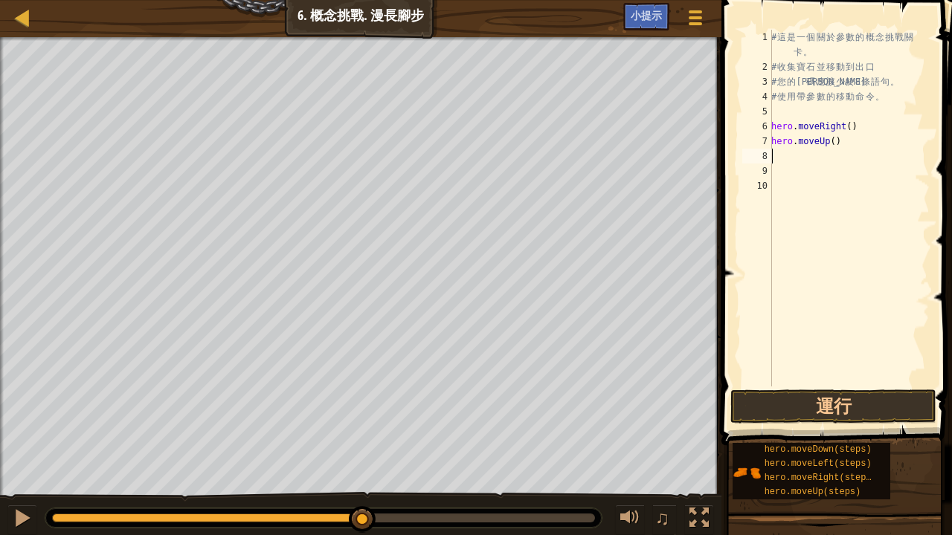
click at [799, 167] on div "# 這 是 一 個 關 於 參 數 的 概 念 挑 戰 關 卡 。 # 收 集 寶 石 並 移 動 到 出 口 # 您 的 代 碼 應 該 少 於 8 條 語…" at bounding box center [848, 231] width 161 height 402
click at [780, 415] on button "運行" at bounding box center [833, 407] width 206 height 34
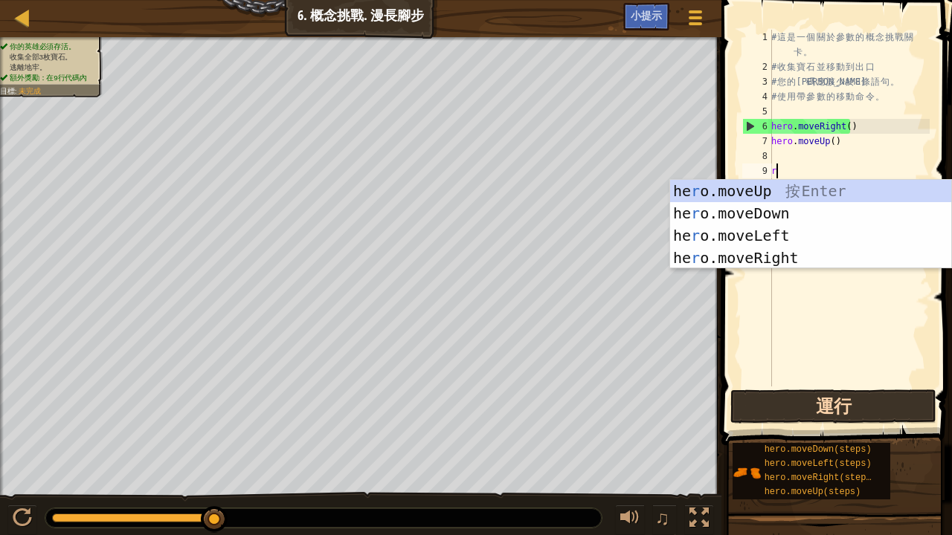
type textarea "r"
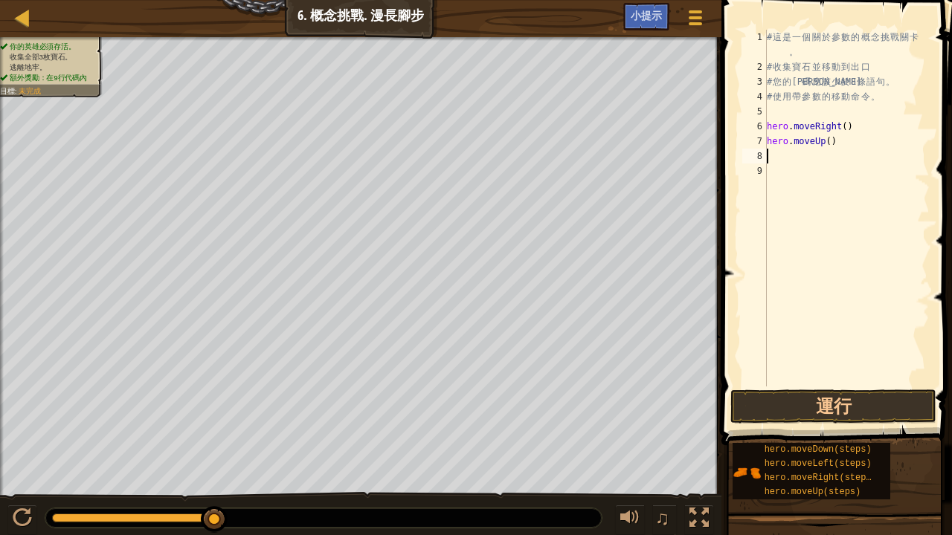
type textarea "u"
type textarea "3"
click at [824, 143] on div "# 這 是 一 個 關 於 參 數 的 概 念 挑 戰 關 卡 。 # 收 集 寶 石 並 移 動 到 出 口 # 您 的 代 碼 應 該 少 於 8 條 語…" at bounding box center [847, 231] width 166 height 402
type textarea "hero.moveUp(3)"
click at [866, 396] on button "運行" at bounding box center [833, 407] width 206 height 34
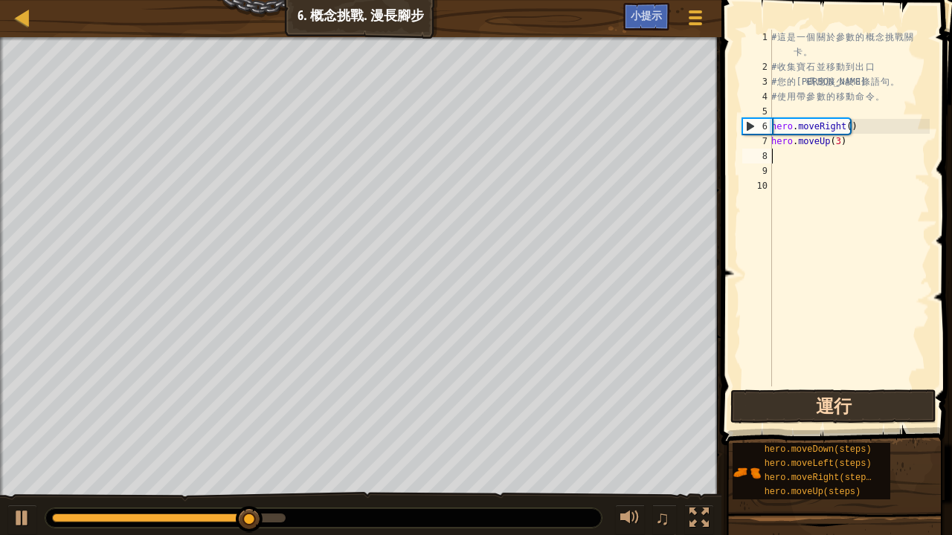
type textarea "r"
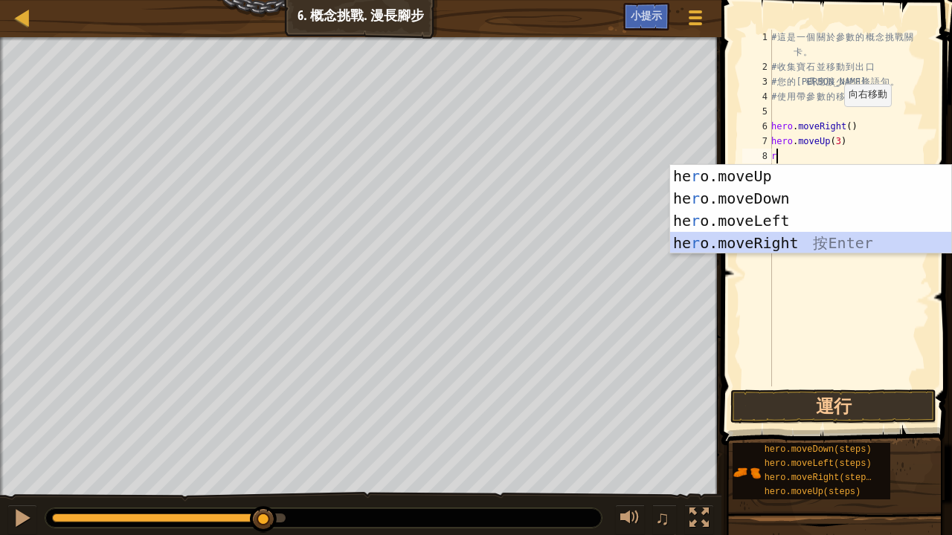
click at [782, 232] on div "he r o.moveUp 按 Enter he r o.moveDown 按 Enter he r o.moveLeft 按 Enter he r o.mo…" at bounding box center [811, 232] width 282 height 134
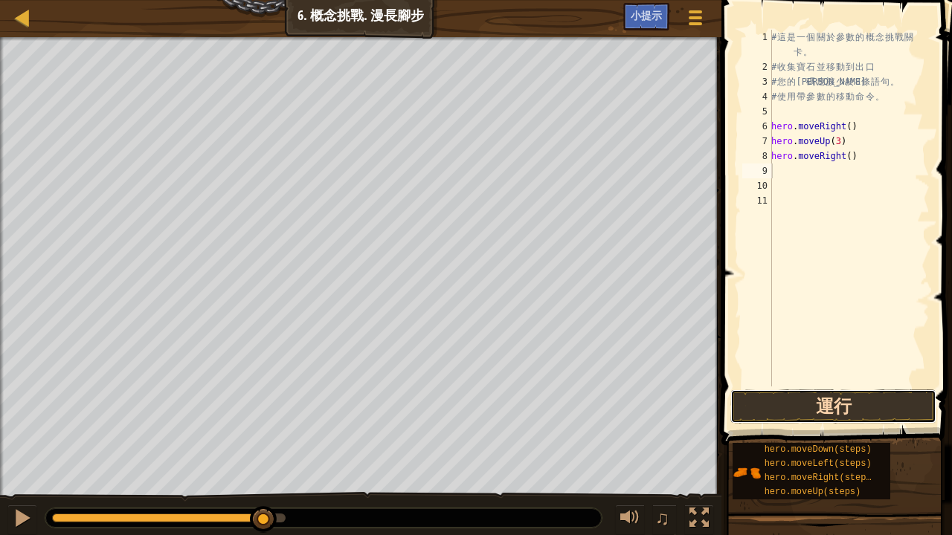
click at [817, 393] on button "運行" at bounding box center [833, 407] width 206 height 34
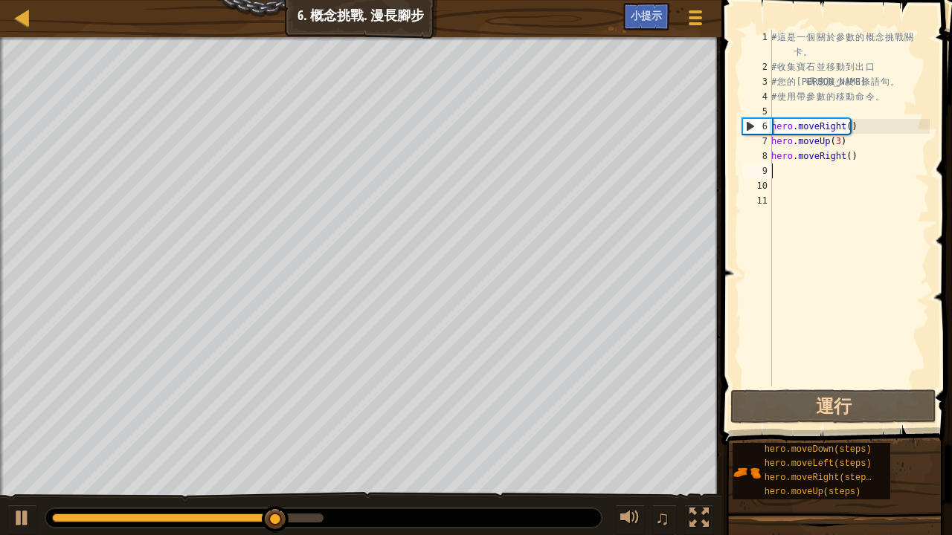
type textarea "r"
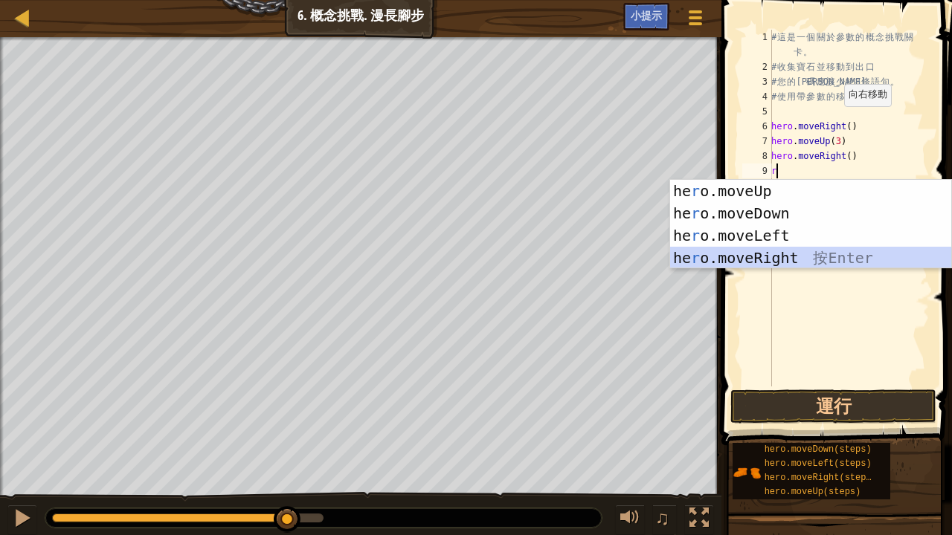
click at [782, 253] on div "he r o.moveUp 按 Enter he r o.moveDown 按 Enter he r o.moveLeft 按 Enter he r o.mo…" at bounding box center [811, 247] width 282 height 134
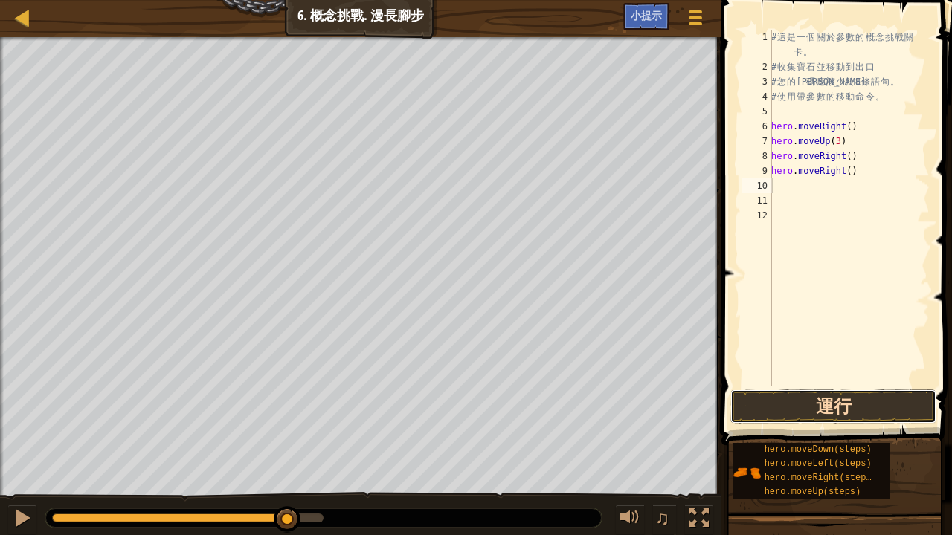
click at [808, 392] on button "運行" at bounding box center [833, 407] width 206 height 34
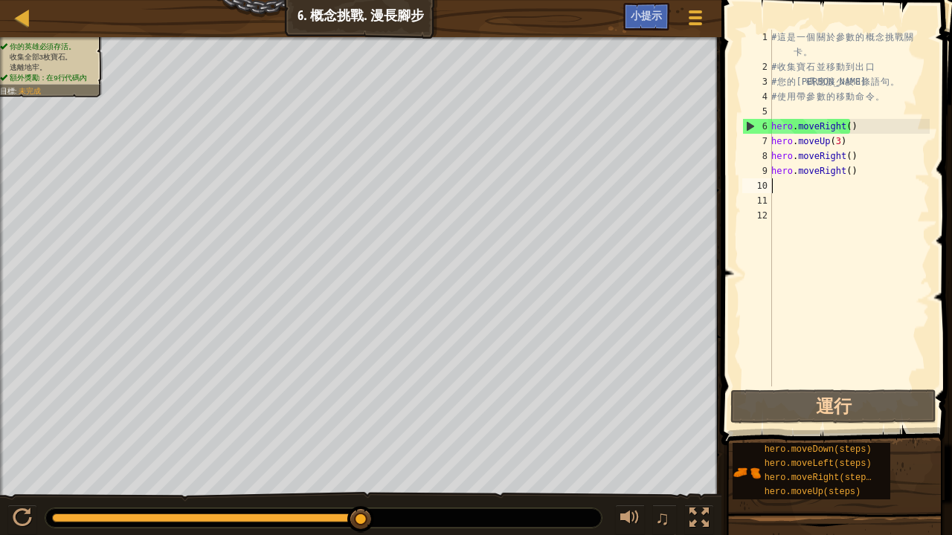
type textarea "d"
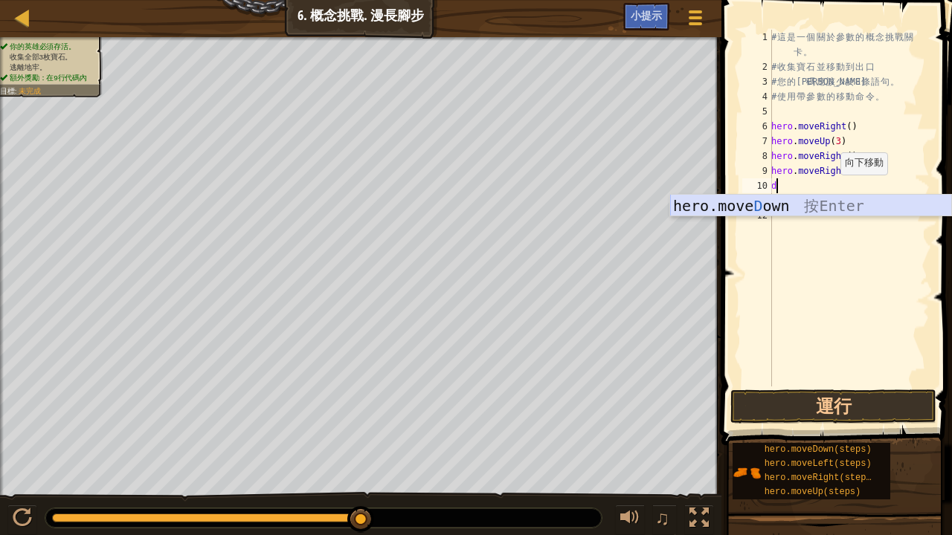
click at [831, 207] on div "hero.move D own 按 Enter" at bounding box center [811, 228] width 282 height 67
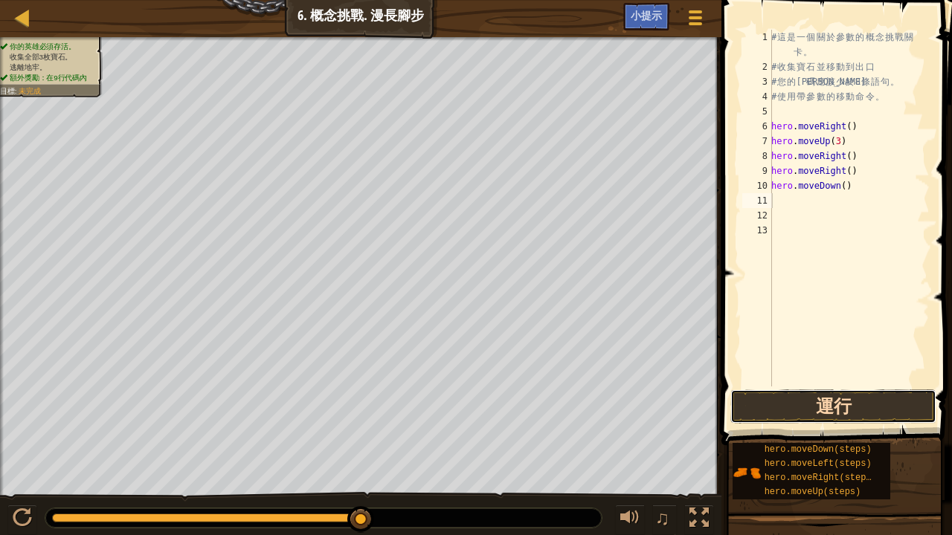
click at [842, 402] on button "運行" at bounding box center [833, 407] width 206 height 34
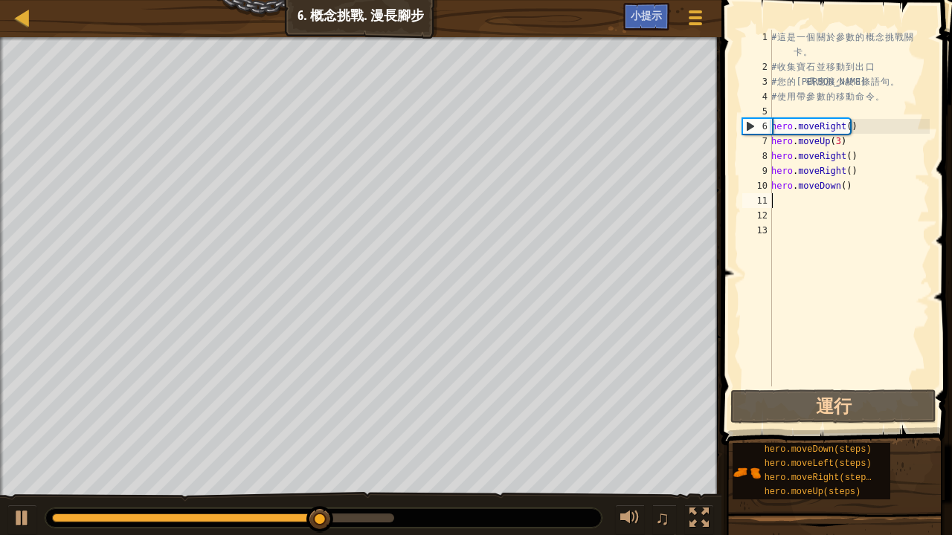
type textarea "r"
type textarea "l"
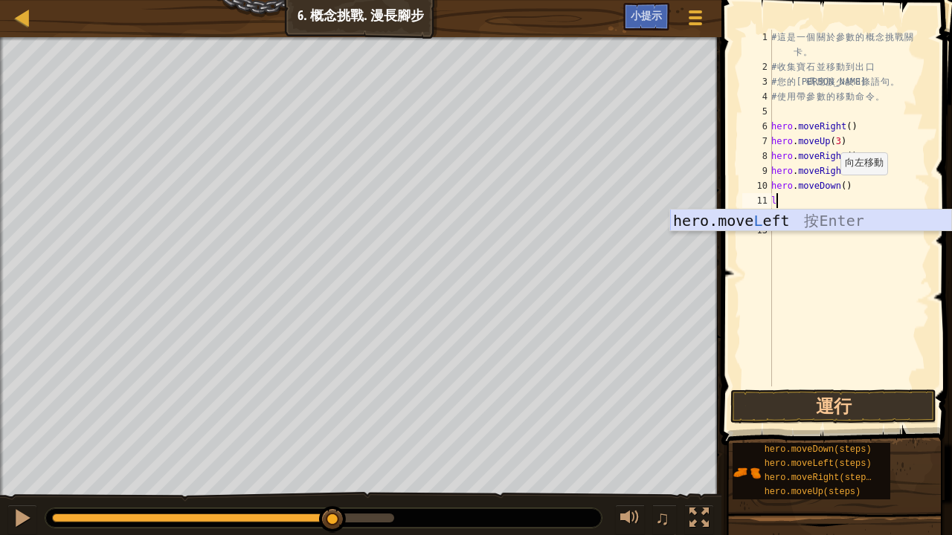
click at [805, 211] on div "hero.move L eft 按 Enter" at bounding box center [811, 243] width 282 height 67
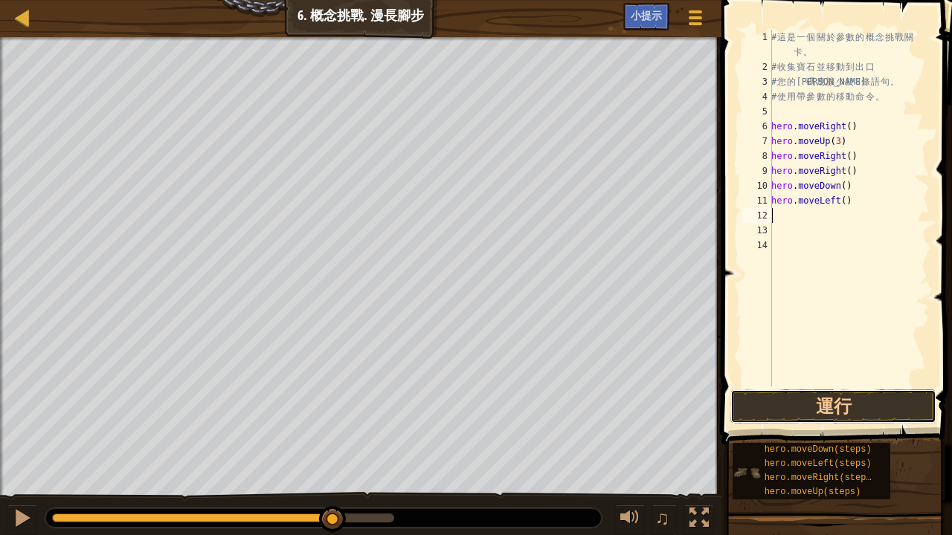
drag, startPoint x: 789, startPoint y: 396, endPoint x: 735, endPoint y: 491, distance: 109.6
click at [772, 415] on div "小提示 影片 1 2 3 4 5 6 7 8 9 10 11 12 13 14 # 這 是 一 個 關 於 參 數 的 概 念 挑 戰 關 卡 。 # 收 集…" at bounding box center [834, 264] width 235 height 528
click at [834, 400] on button "運行" at bounding box center [833, 407] width 206 height 34
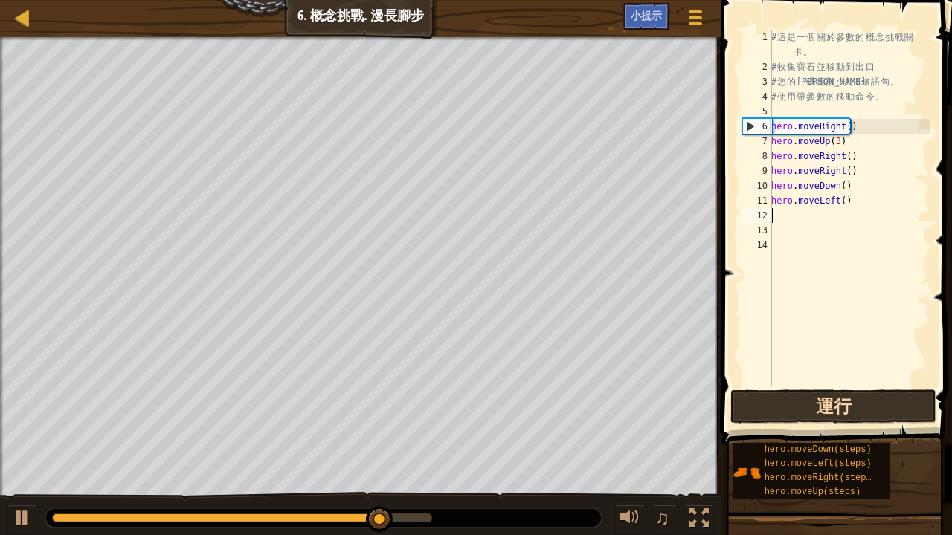
type textarea "r"
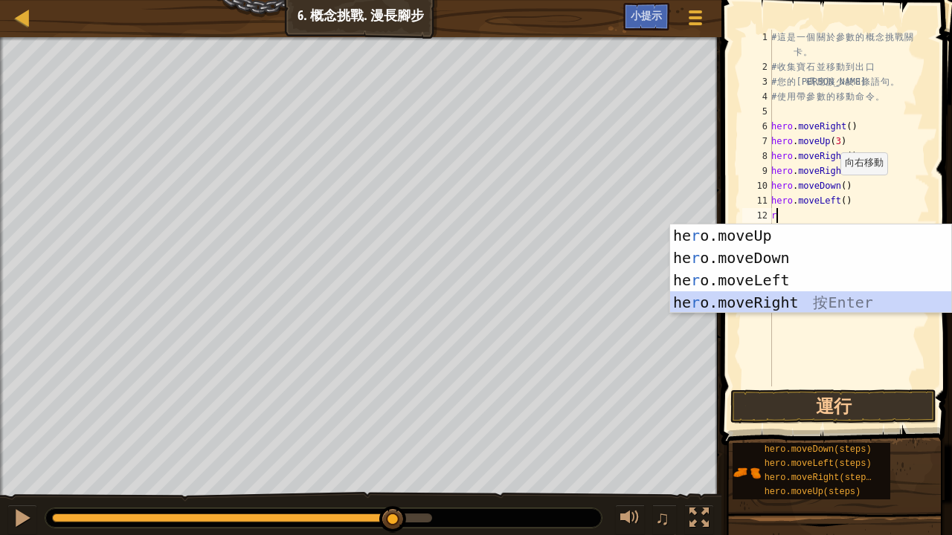
click at [797, 293] on div "he r o.moveUp 按 Enter he r o.moveDown 按 Enter he r o.moveLeft 按 Enter he r o.mo…" at bounding box center [811, 292] width 282 height 134
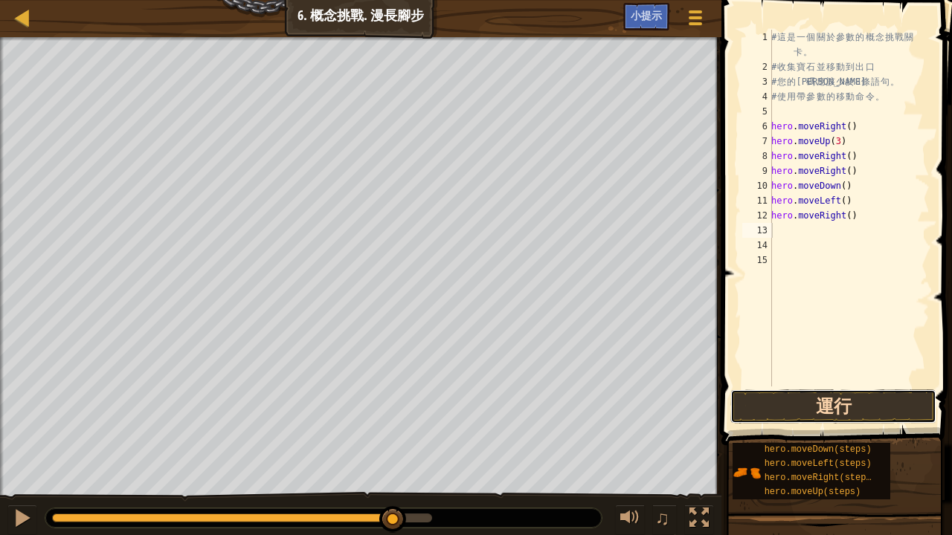
click at [773, 400] on button "運行" at bounding box center [833, 407] width 206 height 34
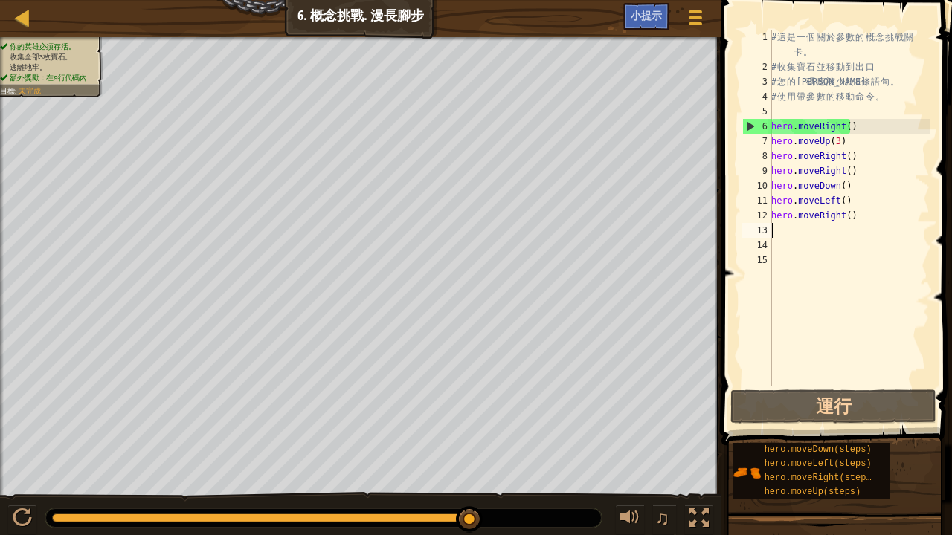
type textarea "r"
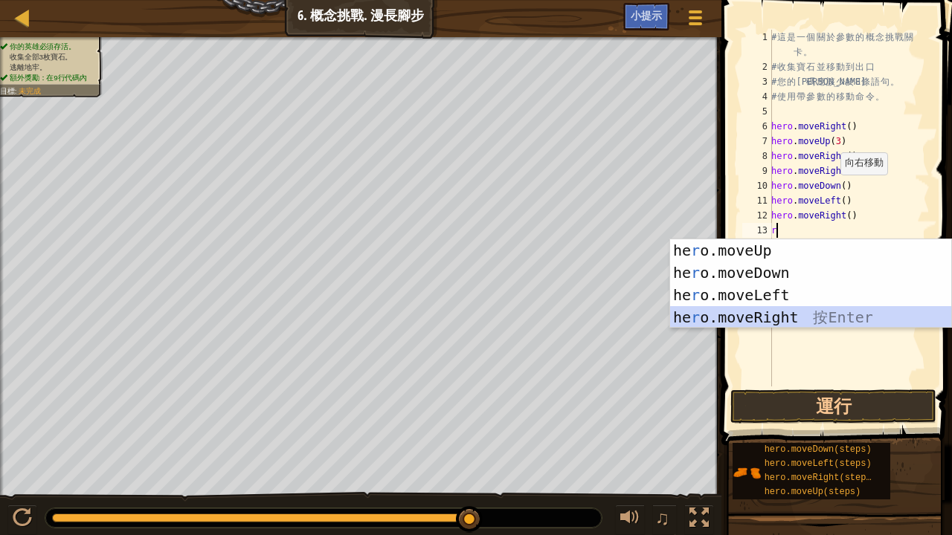
click at [756, 307] on div "he r o.moveUp 按 Enter he r o.moveDown 按 Enter he r o.moveLeft 按 Enter he r o.mo…" at bounding box center [811, 306] width 282 height 134
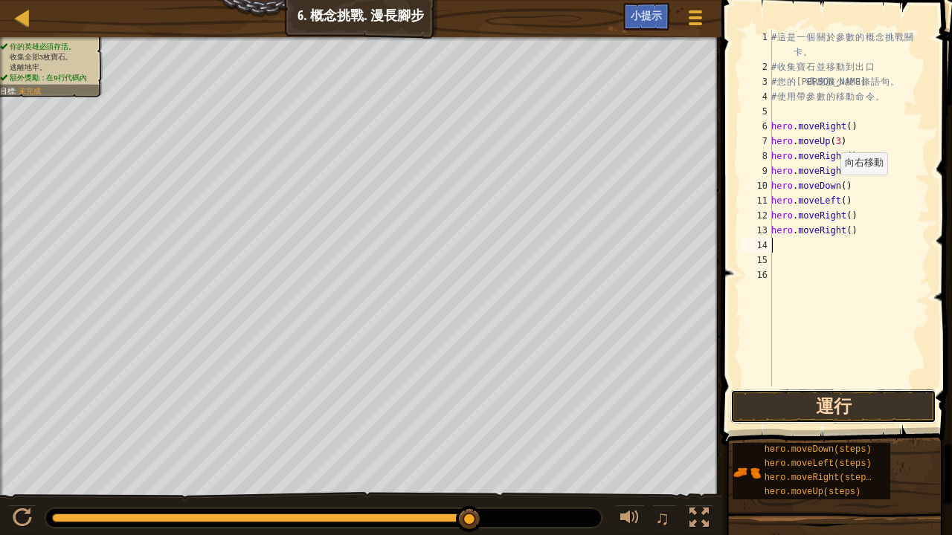
click at [762, 392] on button "運行" at bounding box center [833, 407] width 206 height 34
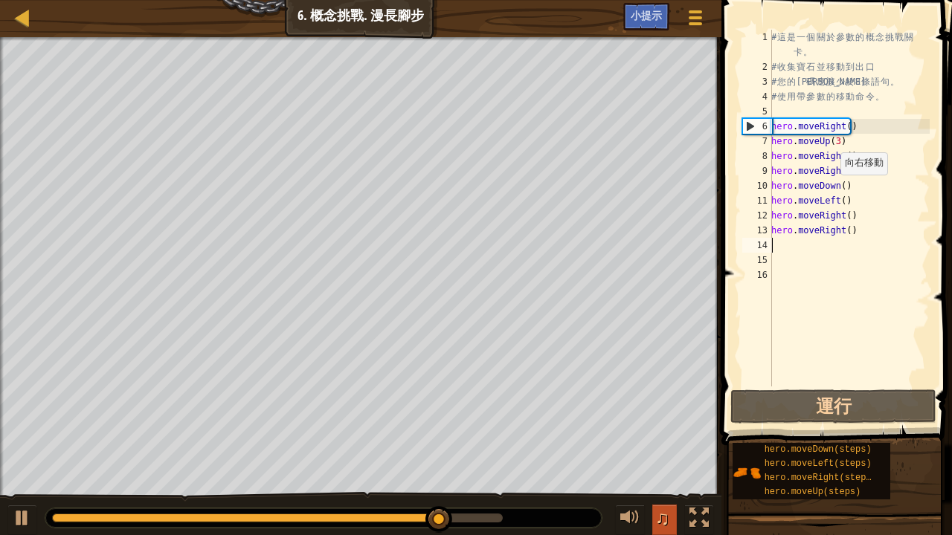
type textarea "r"
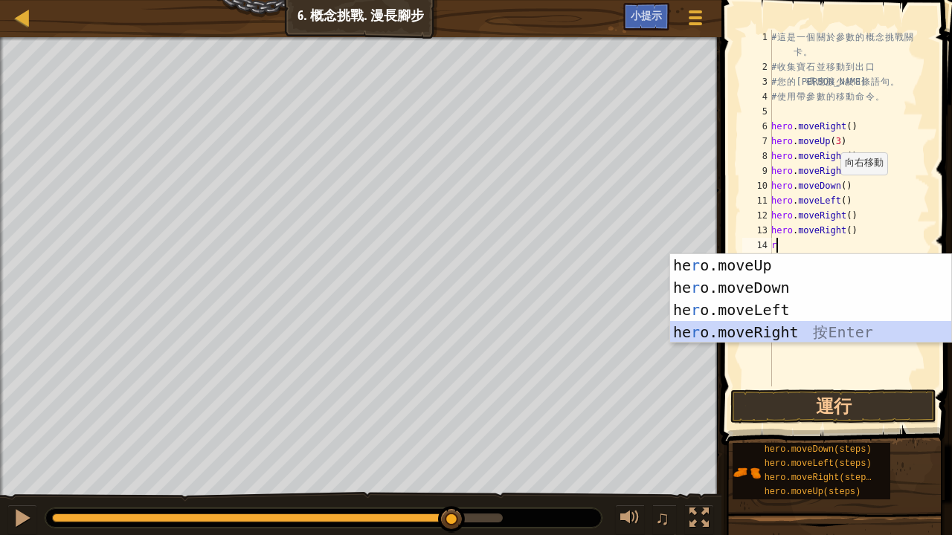
click at [768, 322] on div "he r o.moveUp 按 Enter he r o.moveDown 按 Enter he r o.moveLeft 按 Enter he r o.mo…" at bounding box center [811, 321] width 282 height 134
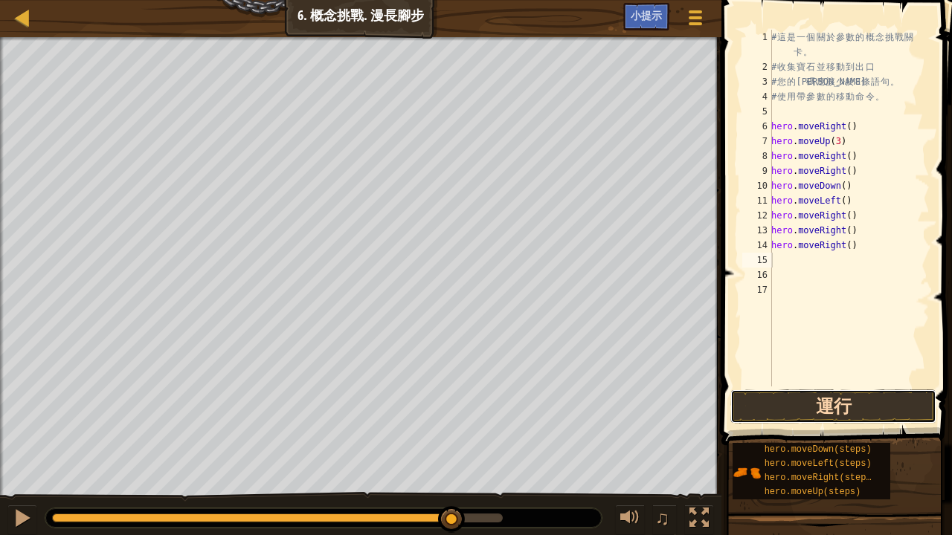
click at [787, 405] on button "運行" at bounding box center [833, 407] width 206 height 34
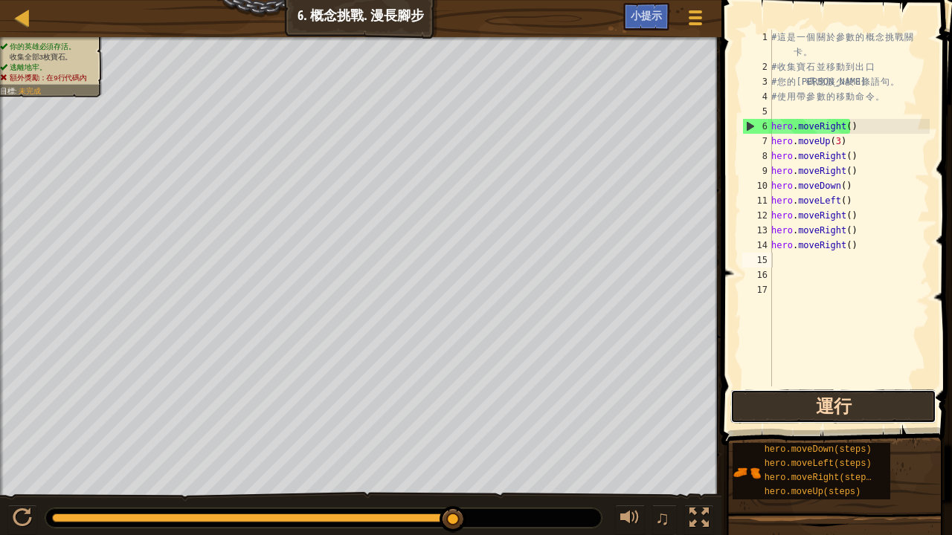
click at [765, 406] on button "運行" at bounding box center [833, 407] width 206 height 34
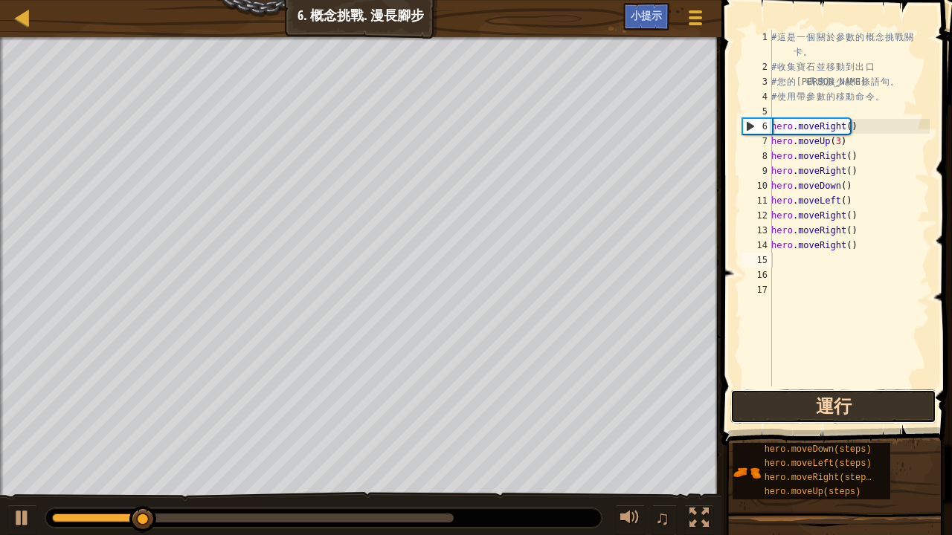
click at [760, 408] on button "運行" at bounding box center [833, 407] width 206 height 34
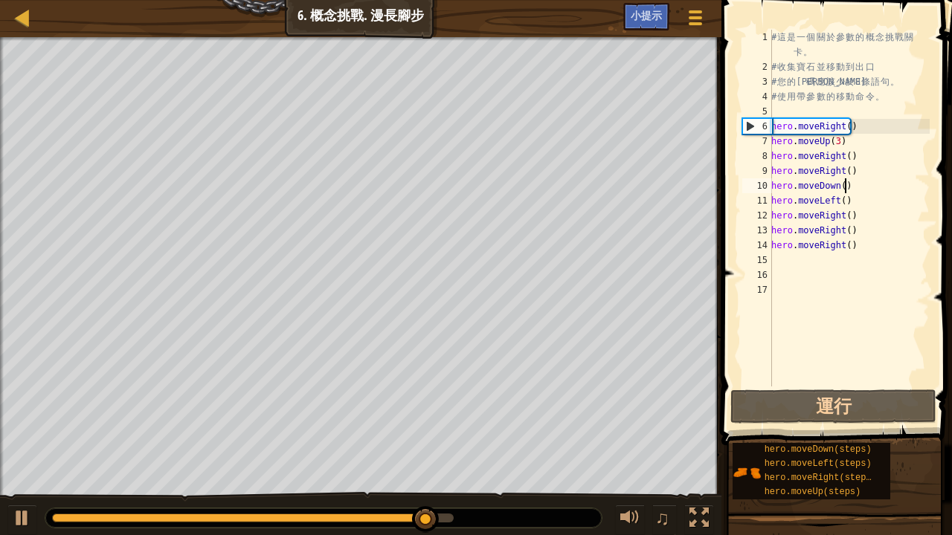
click at [860, 178] on div "# 這 是 一 個 關 於 參 數 的 概 念 挑 戰 關 卡 。 # 收 集 寶 石 並 移 動 到 出 口 # 您 的 代 碼 應 該 少 於 8 條 語…" at bounding box center [848, 231] width 161 height 402
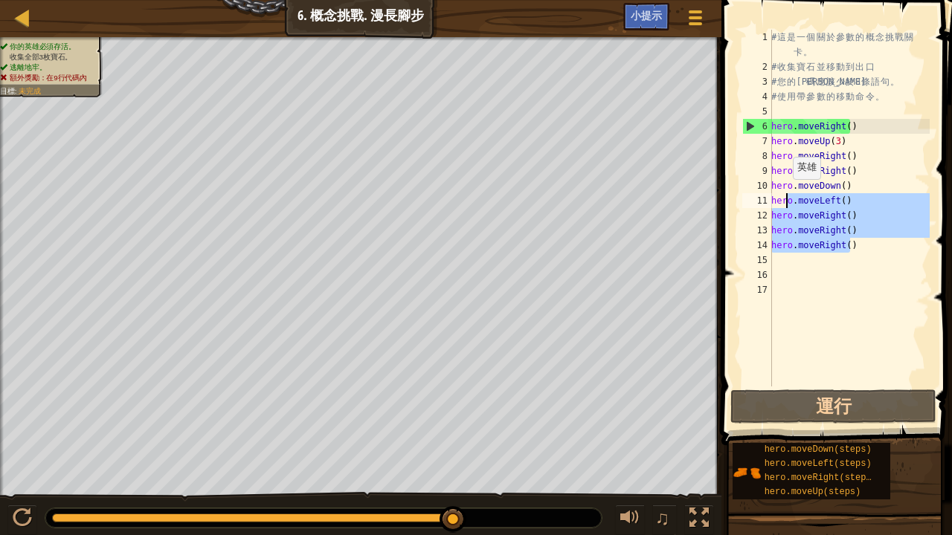
type textarea "hero.moveLeft() hero.moveRight()"
drag, startPoint x: 866, startPoint y: 251, endPoint x: 769, endPoint y: 193, distance: 112.7
click at [769, 193] on div "hero.moveLeft() hero.moveRight() 1 2 3 4 5 6 7 8 9 10 11 12 13 14 15 16 17 # 這 …" at bounding box center [834, 208] width 190 height 357
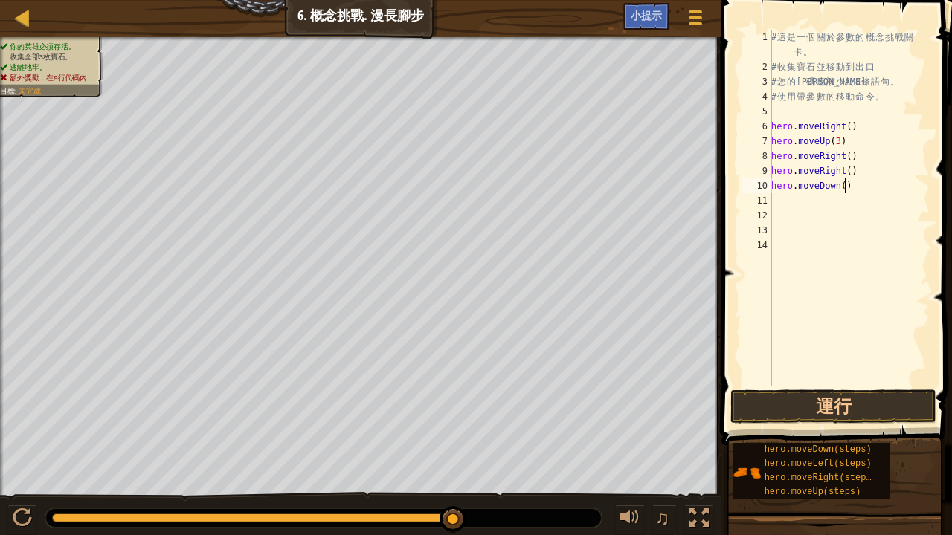
click at [849, 182] on div "# 這 是 一 個 關 於 參 數 的 概 念 挑 戰 關 卡 。 # 收 集 寶 石 並 移 動 到 出 口 # 您 的 代 碼 應 該 少 於 8 條 語…" at bounding box center [848, 231] width 161 height 402
click at [813, 408] on button "運行" at bounding box center [833, 407] width 206 height 34
type textarea "hero.moveDown(3)"
click at [805, 391] on button "運行" at bounding box center [833, 407] width 206 height 34
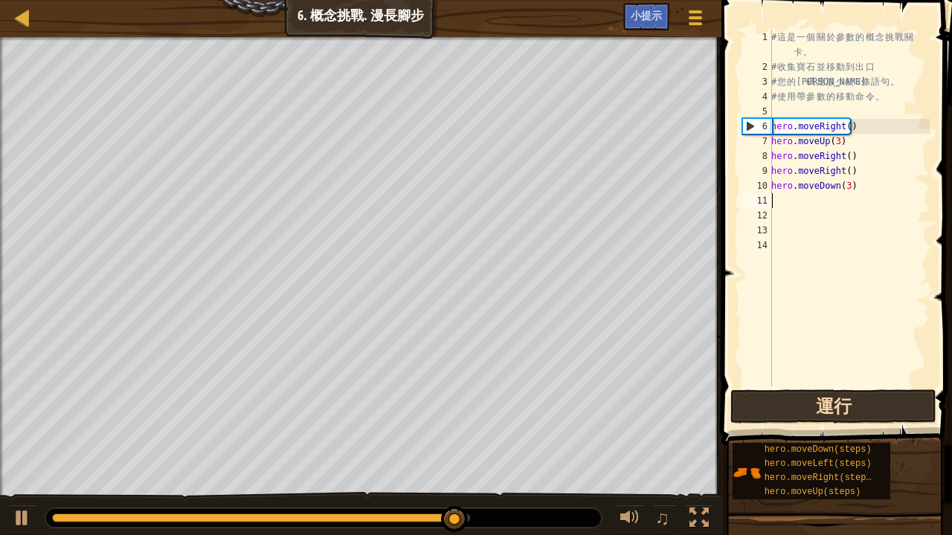
scroll to position [7, 0]
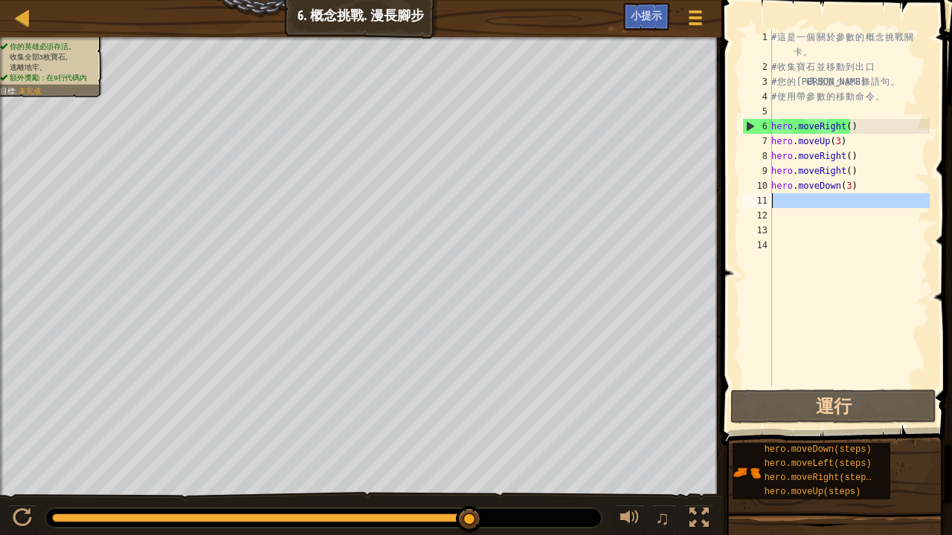
click at [757, 195] on div "11" at bounding box center [757, 200] width 30 height 15
click at [757, 197] on div "11" at bounding box center [757, 200] width 30 height 15
click at [757, 196] on div "11" at bounding box center [757, 200] width 30 height 15
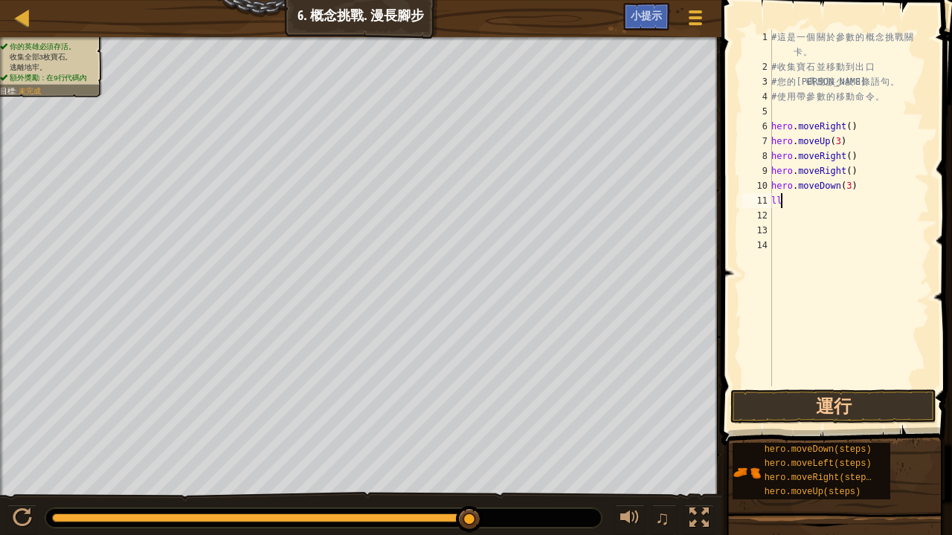
type textarea "l"
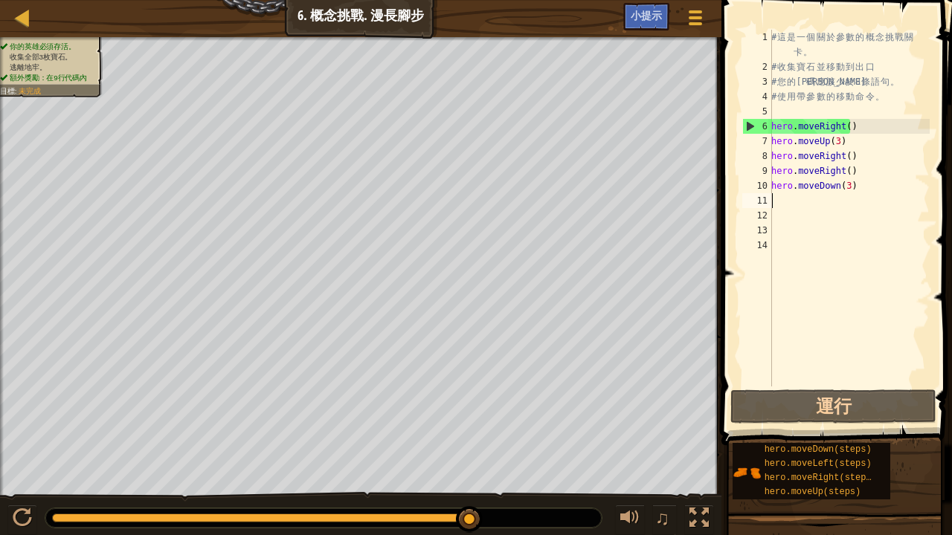
type textarea "l"
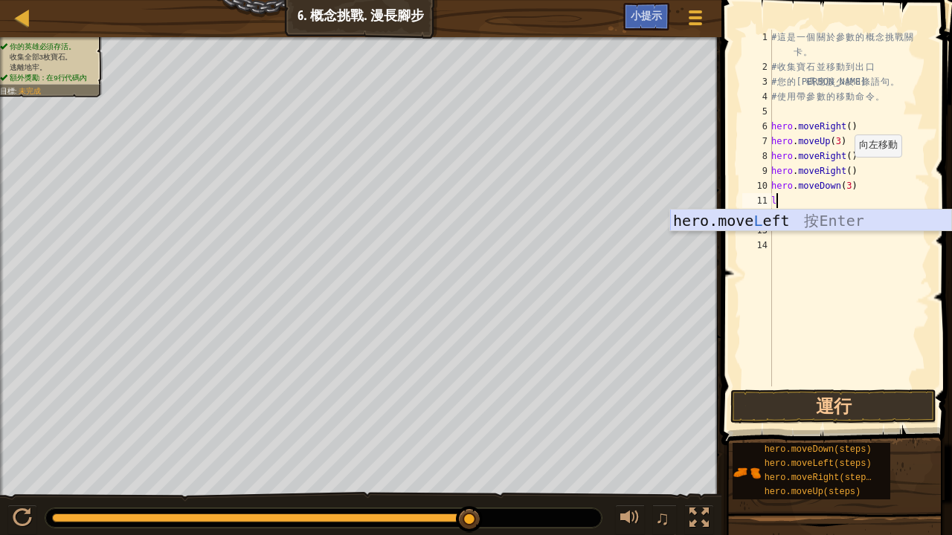
click at [705, 210] on div "hero.move L eft 按 Enter" at bounding box center [811, 243] width 282 height 67
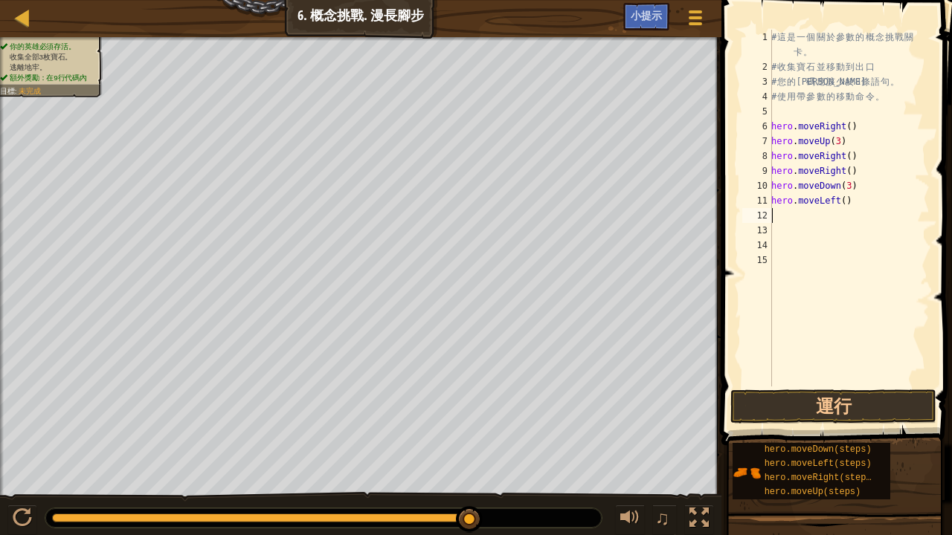
type textarea "u"
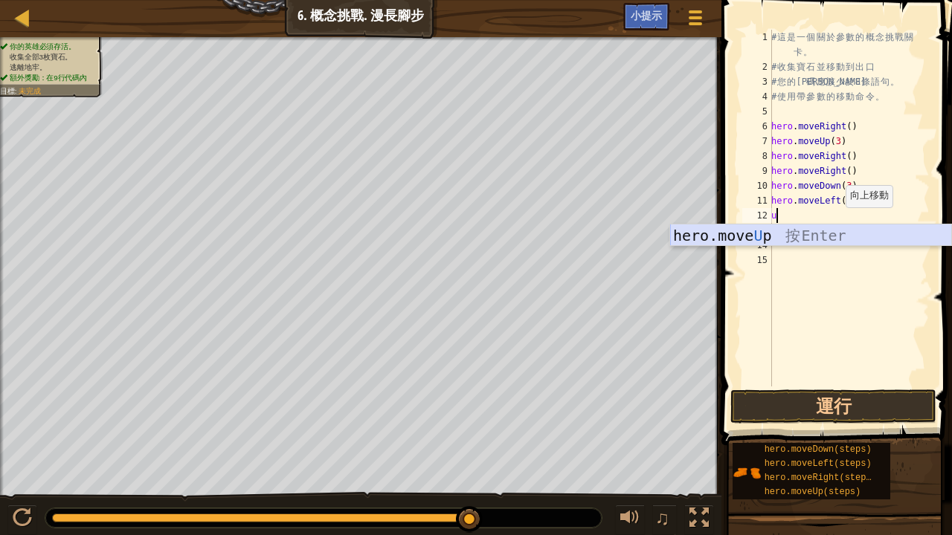
click at [837, 234] on div "hero.move U p 按 Enter" at bounding box center [811, 258] width 282 height 67
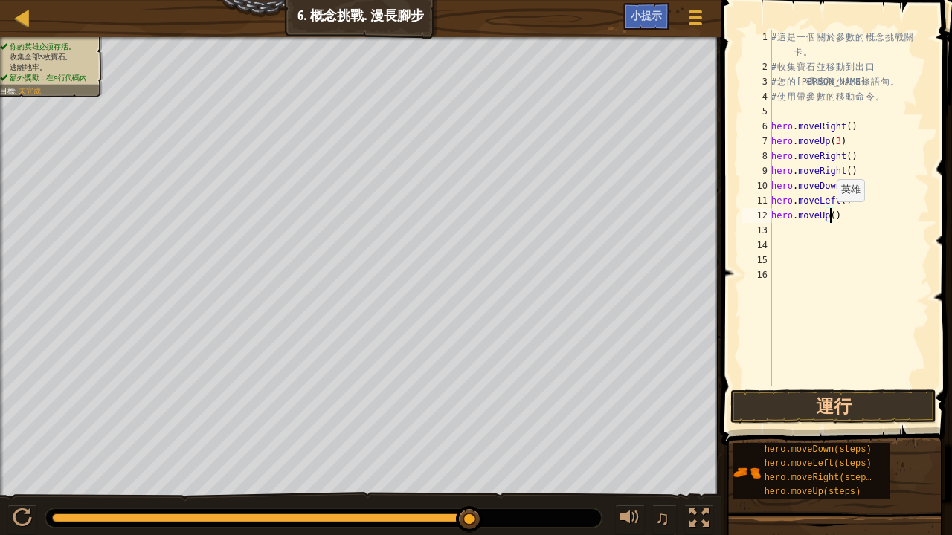
click at [828, 216] on div "# 這 是 一 個 關 於 參 數 的 概 念 挑 戰 關 卡 。 # 收 集 寶 石 並 移 動 到 出 口 # 您 的 代 碼 應 該 少 於 8 條 語…" at bounding box center [848, 231] width 161 height 402
type textarea "hero.moveUp(2)"
type textarea "r"
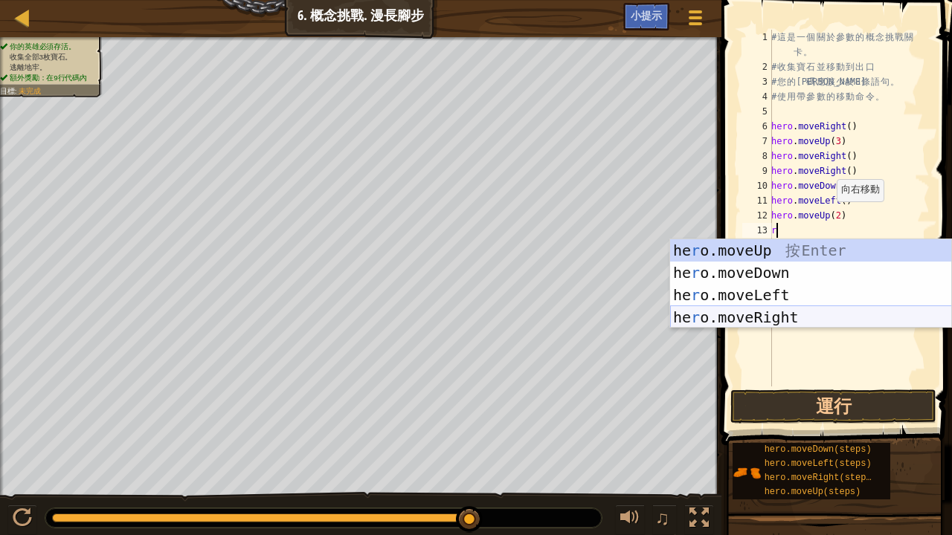
click at [917, 309] on div "he r o.moveUp 按 Enter he r o.moveDown 按 Enter he r o.moveLeft 按 Enter he r o.mo…" at bounding box center [811, 306] width 282 height 134
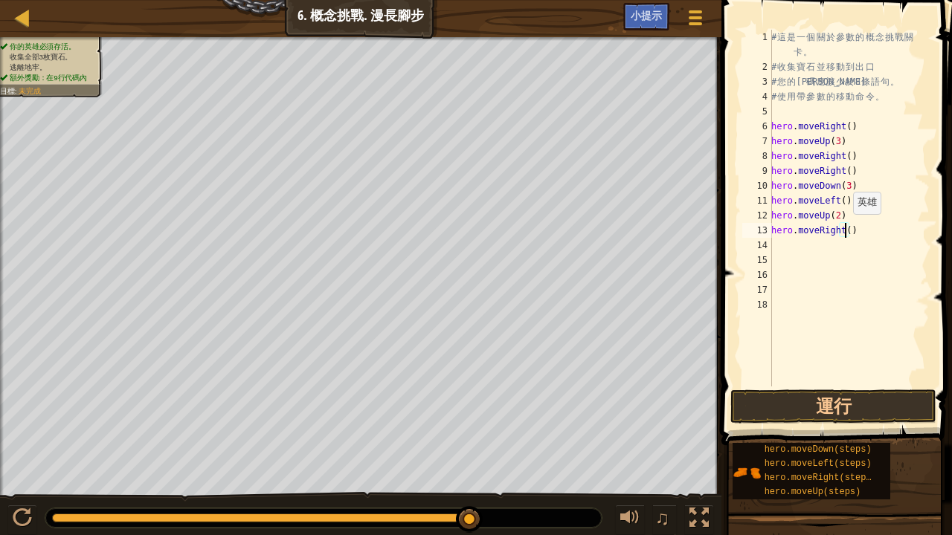
click at [845, 229] on div "# 這 是 一 個 關 於 參 數 的 概 念 挑 戰 關 卡 。 # 收 集 寶 石 並 移 動 到 出 口 # 您 的 代 碼 應 該 少 於 8 條 語…" at bounding box center [848, 231] width 161 height 402
click at [900, 393] on button "運行" at bounding box center [833, 407] width 206 height 34
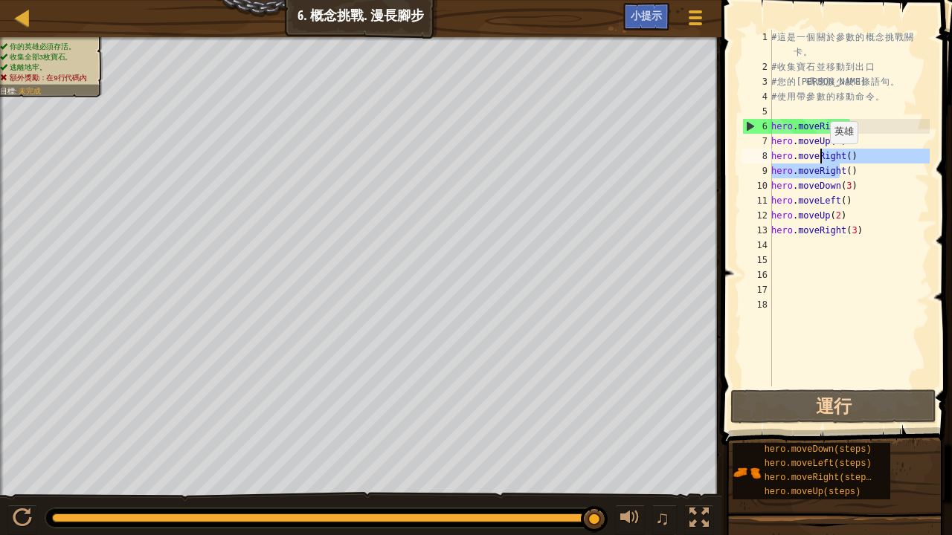
drag, startPoint x: 841, startPoint y: 173, endPoint x: 810, endPoint y: 149, distance: 39.3
click at [818, 155] on div "# 這 是 一 個 關 於 參 數 的 概 念 挑 戰 關 卡 。 # 收 集 寶 石 並 移 動 到 出 口 # 您 的 代 碼 應 該 少 於 8 條 語…" at bounding box center [848, 231] width 161 height 402
click at [860, 179] on div "# 這 是 一 個 關 於 參 數 的 概 念 挑 戰 關 卡 。 # 收 集 寶 石 並 移 動 到 出 口 # 您 的 代 碼 應 該 少 於 8 條 語…" at bounding box center [848, 231] width 161 height 402
click at [853, 173] on div "# 這 是 一 個 關 於 參 數 的 概 念 挑 戰 關 卡 。 # 收 集 寶 石 並 移 動 到 出 口 # 您 的 代 碼 應 該 少 於 8 條 語…" at bounding box center [848, 231] width 161 height 402
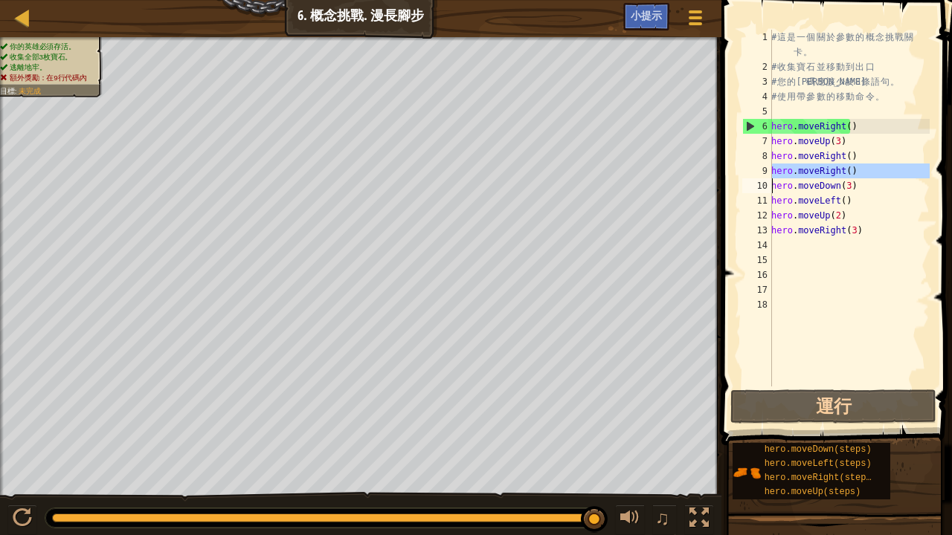
click at [853, 173] on div "# 這 是 一 個 關 於 參 數 的 概 念 挑 戰 關 卡 。 # 收 集 寶 石 並 移 動 到 出 口 # 您 的 代 碼 應 該 少 於 8 條 語…" at bounding box center [848, 231] width 161 height 402
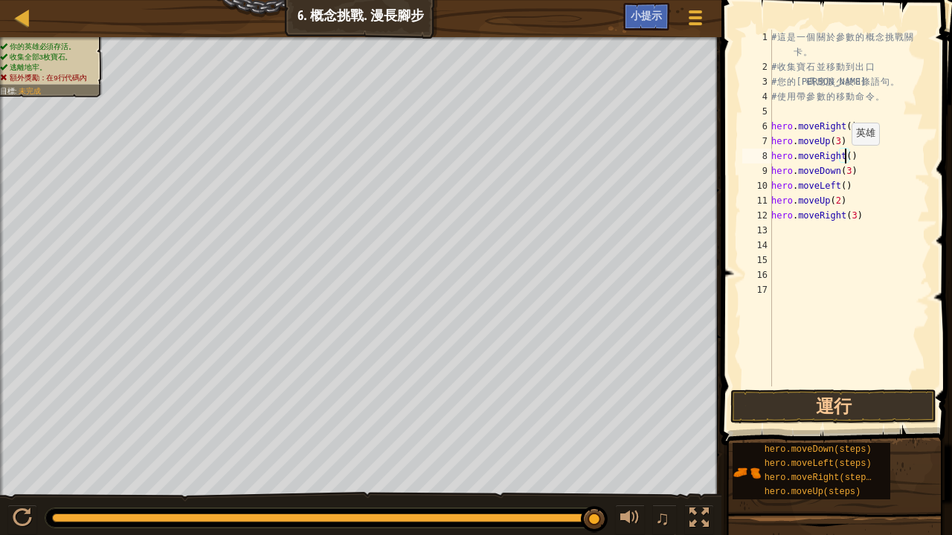
click at [843, 160] on div "# 這 是 一 個 關 於 參 數 的 概 念 挑 戰 關 卡 。 # 收 集 寶 石 並 移 動 到 出 口 # 您 的 代 碼 應 該 少 於 8 條 語…" at bounding box center [848, 231] width 161 height 402
type textarea "hero.moveRight(2)"
click at [871, 399] on button "運行" at bounding box center [833, 407] width 206 height 34
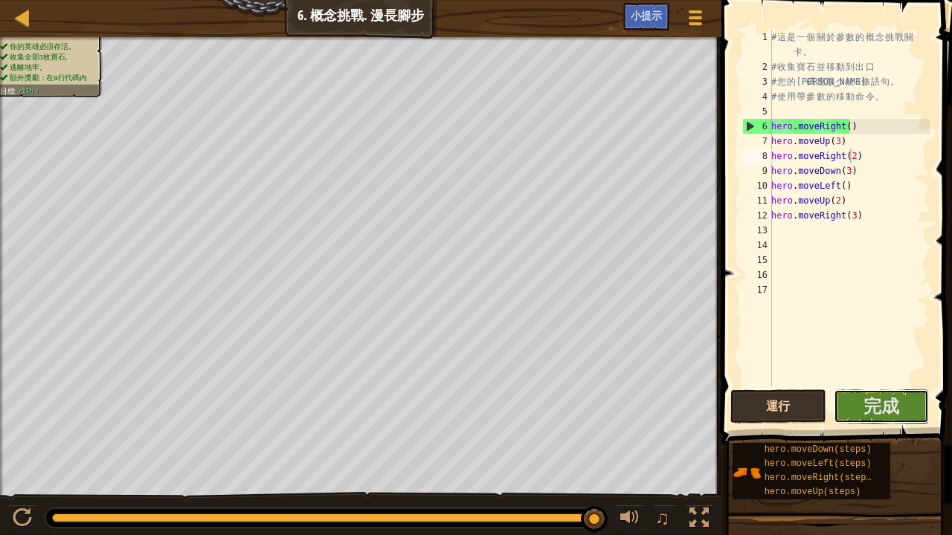
click at [871, 399] on span "完成" at bounding box center [881, 406] width 36 height 24
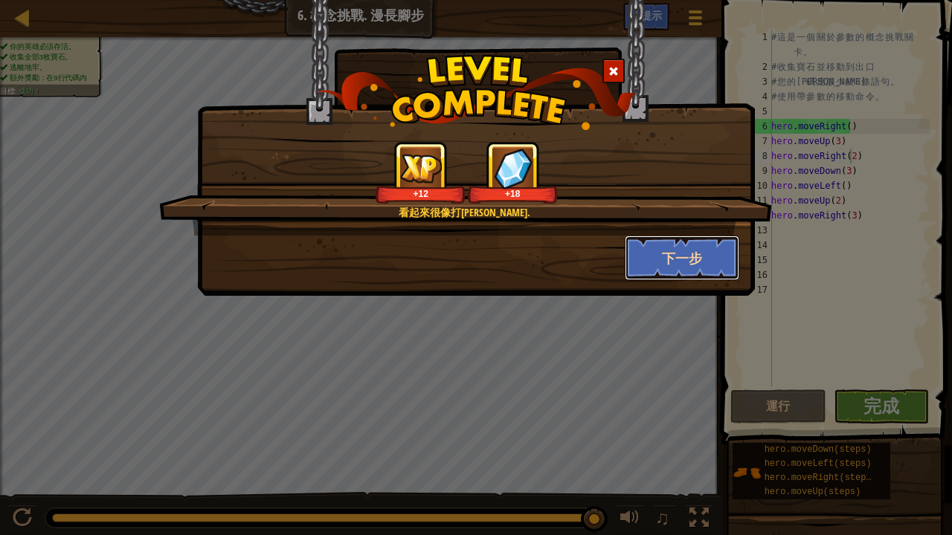
click at [656, 246] on button "下一步" at bounding box center [682, 258] width 115 height 45
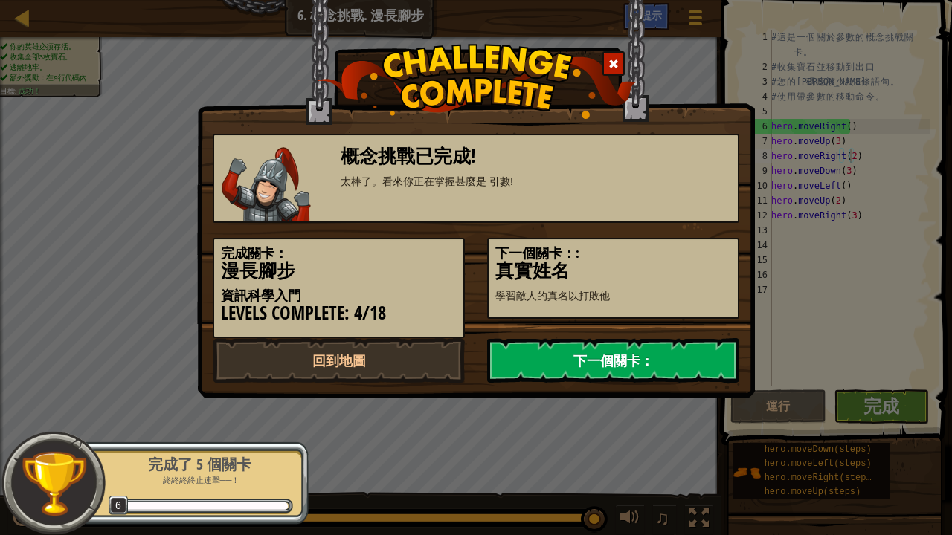
click at [671, 342] on link "下一個關卡：" at bounding box center [613, 360] width 252 height 45
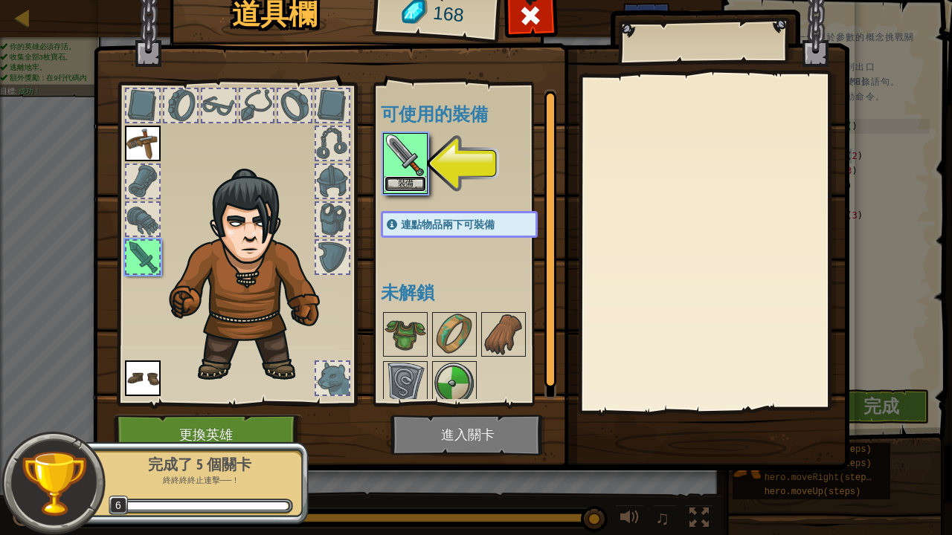
click at [389, 177] on button "裝備" at bounding box center [405, 184] width 42 height 16
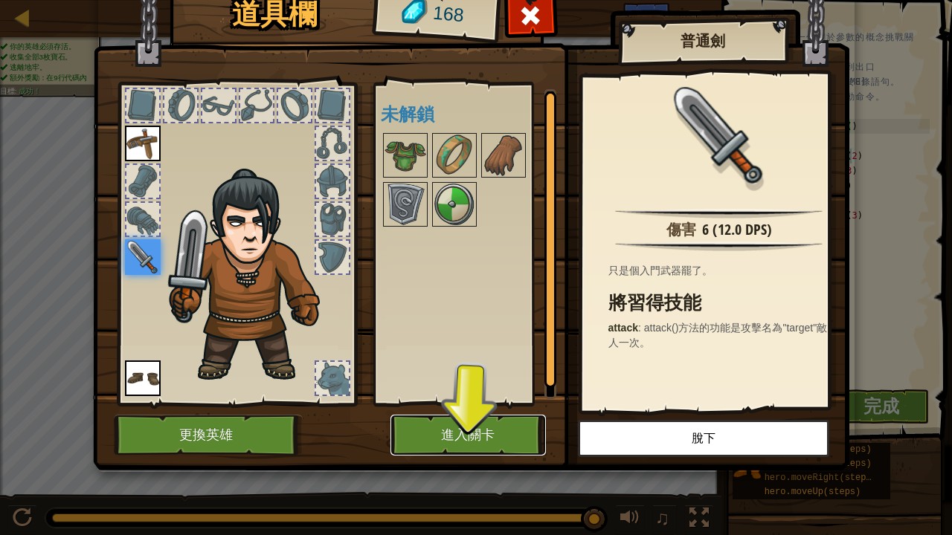
click at [509, 415] on button "進入關卡" at bounding box center [467, 435] width 155 height 41
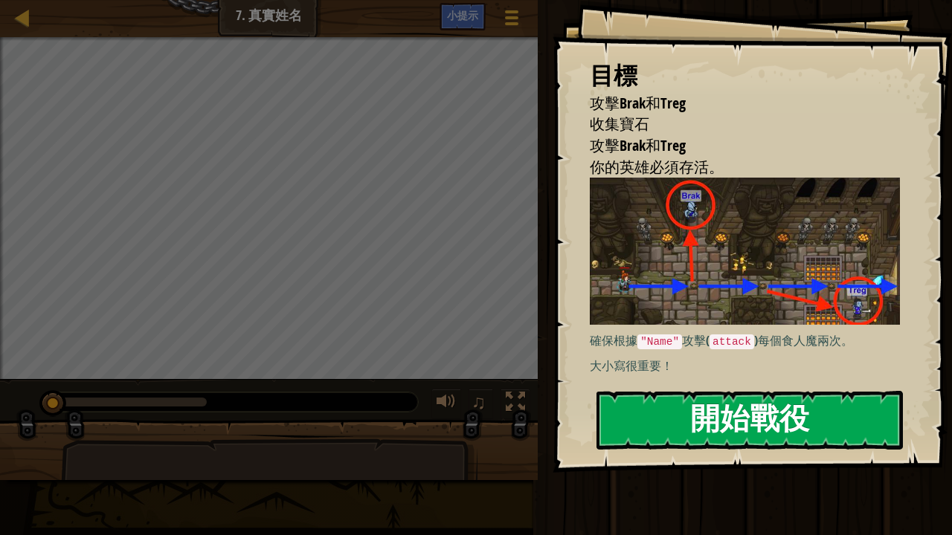
click at [685, 415] on button "開始戰役" at bounding box center [749, 420] width 306 height 59
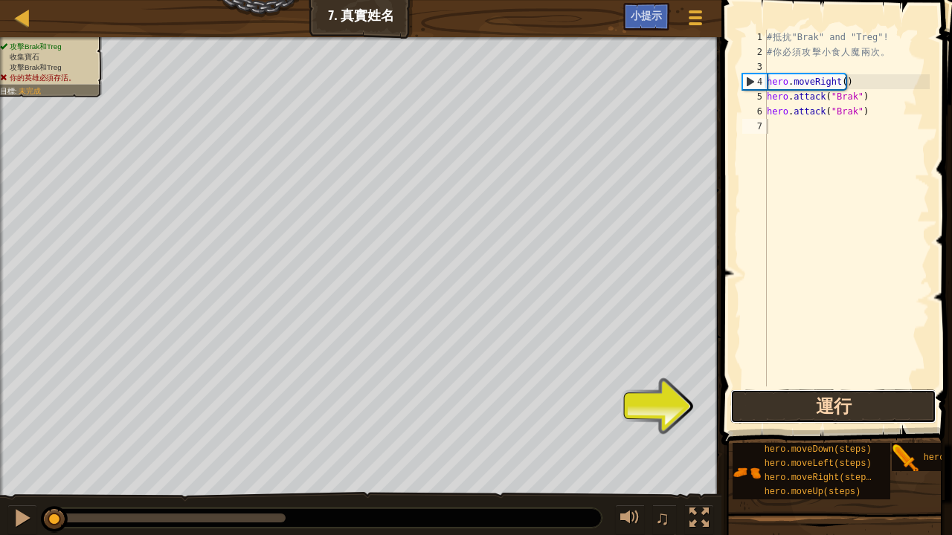
click at [746, 394] on button "運行" at bounding box center [833, 407] width 206 height 34
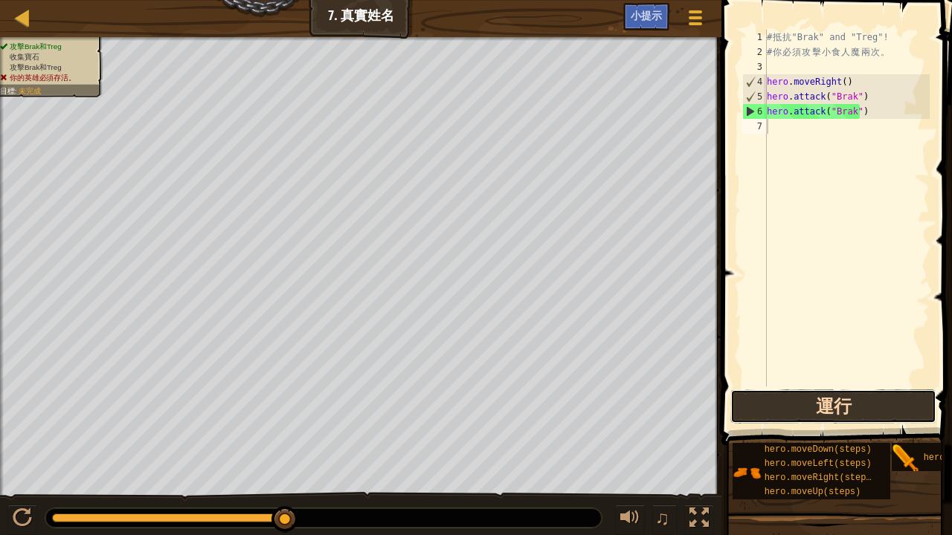
click at [818, 401] on button "運行" at bounding box center [833, 407] width 206 height 34
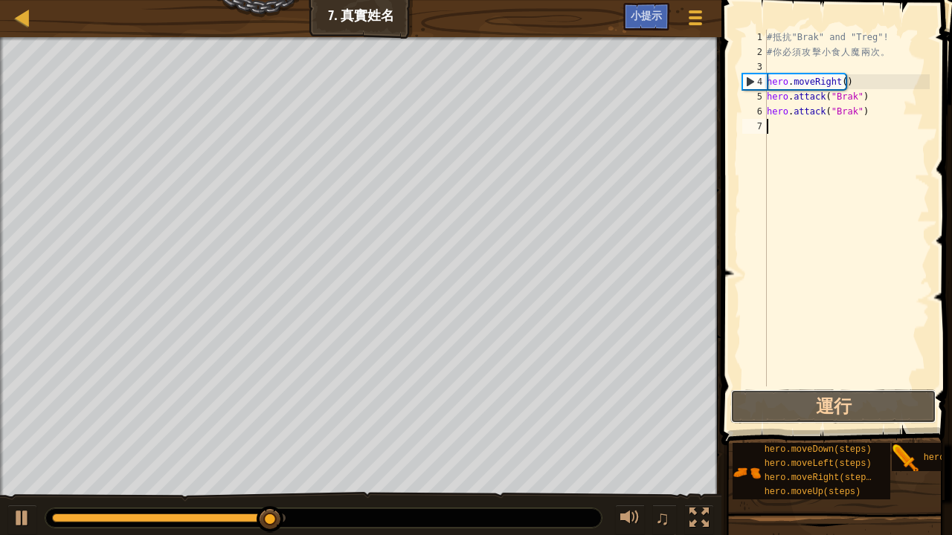
drag, startPoint x: 815, startPoint y: 401, endPoint x: 885, endPoint y: 525, distance: 142.5
click at [837, 415] on div "小提示 影片 1 2 3 4 5 6 7 # 抵 抗 "Brak" and "Treg"! # 你 必 須 攻 擊 小 食 人 魔 兩 次 。 hero . …" at bounding box center [834, 264] width 235 height 528
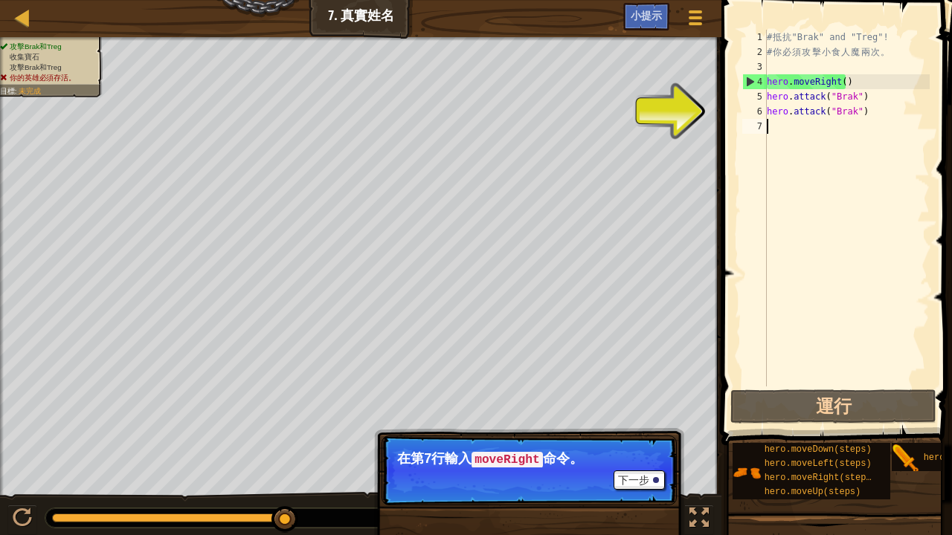
scroll to position [7, 0]
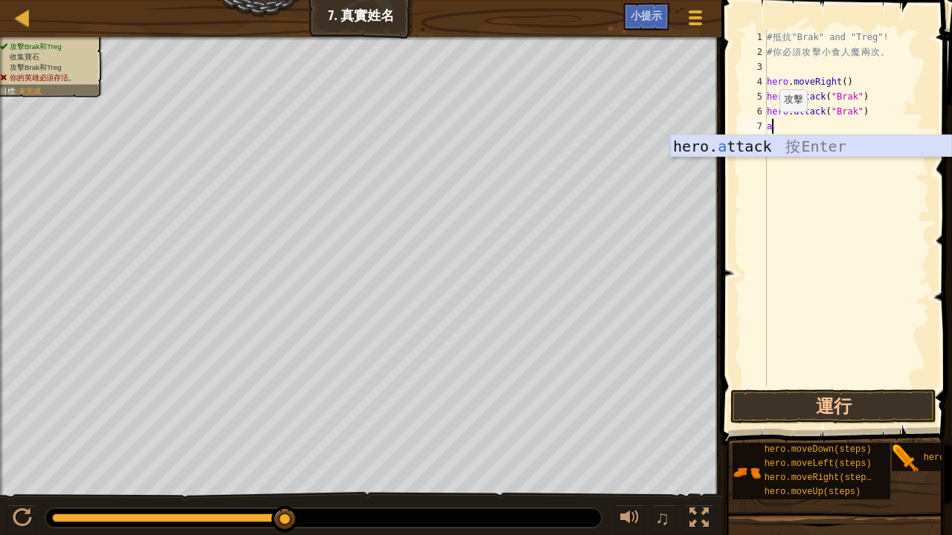
click at [760, 143] on div "hero. a ttack 按 Enter" at bounding box center [811, 168] width 282 height 67
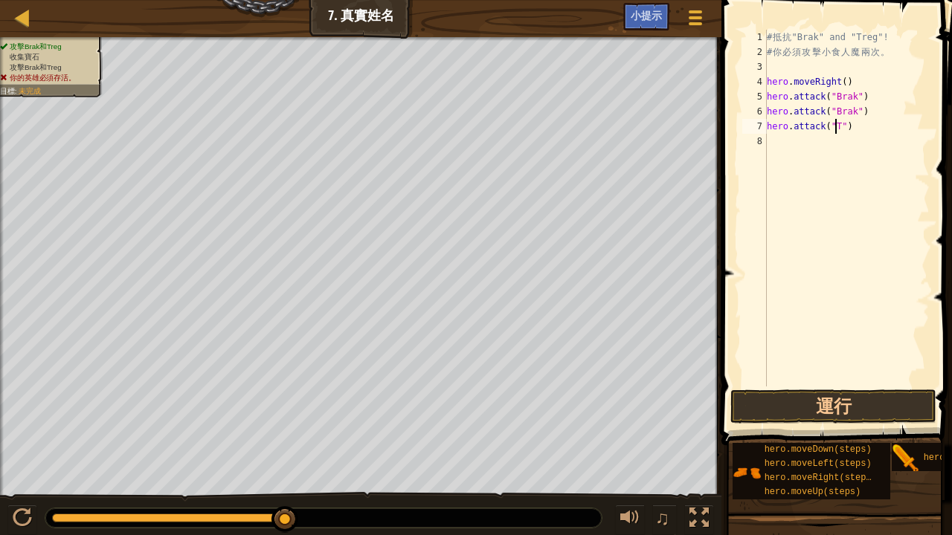
scroll to position [7, 6]
type textarea "hero.attack("Treg")"
click at [808, 138] on div "# 抵 抗 "Brak" and "Treg"! # 你 必 須 攻 擊 小 食 人 魔 兩 次 。 hero . moveRight ( ) hero . …" at bounding box center [847, 223] width 166 height 387
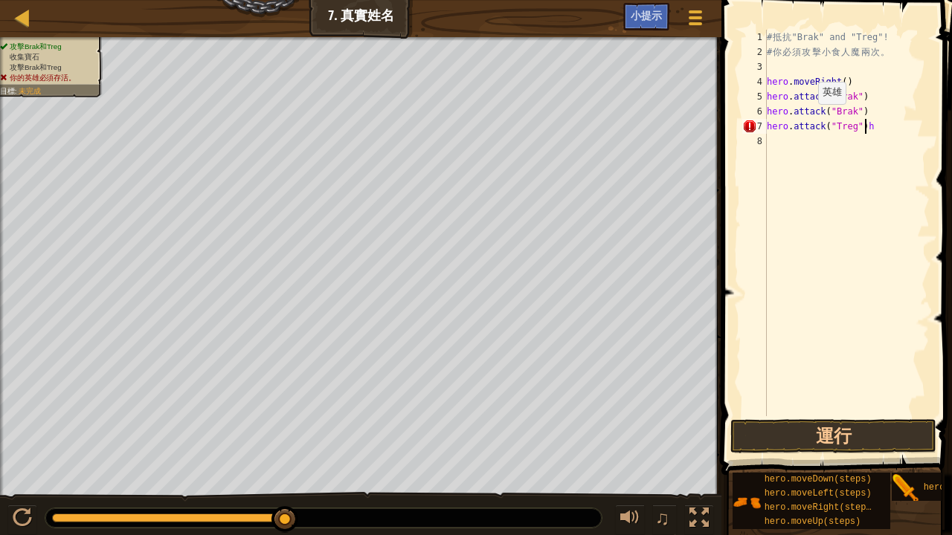
type textarea "hero.attack("Treg")"
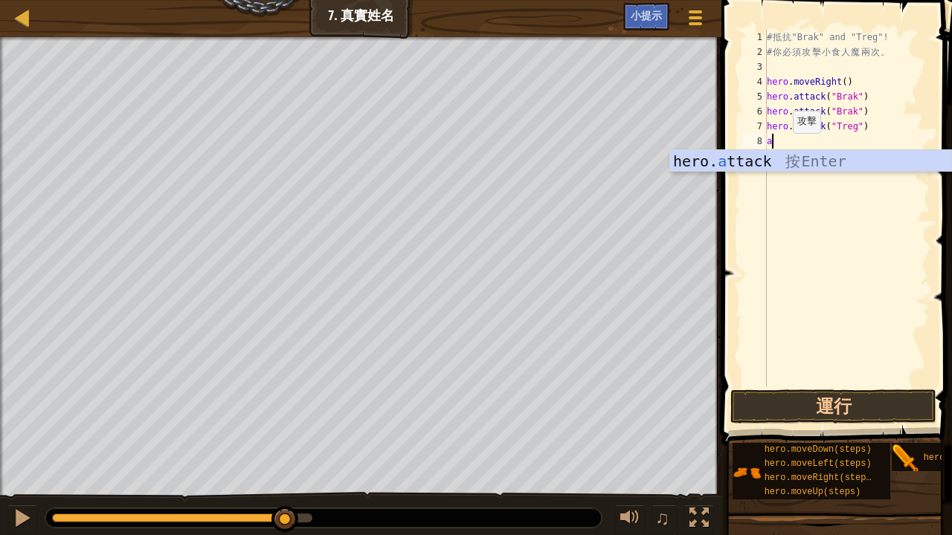
click at [781, 150] on div "hero. a ttack 按 Enter" at bounding box center [811, 183] width 282 height 67
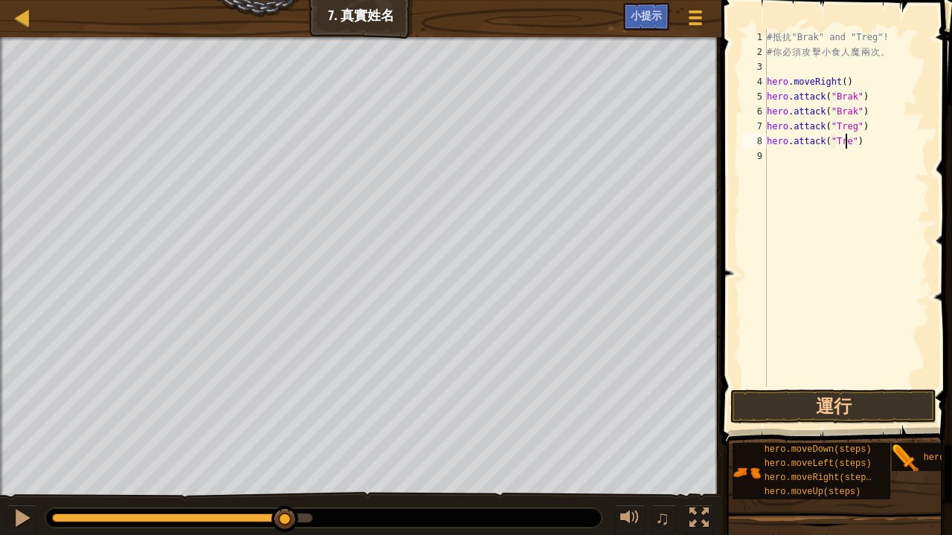
scroll to position [7, 7]
click at [852, 405] on button "運行" at bounding box center [833, 407] width 206 height 34
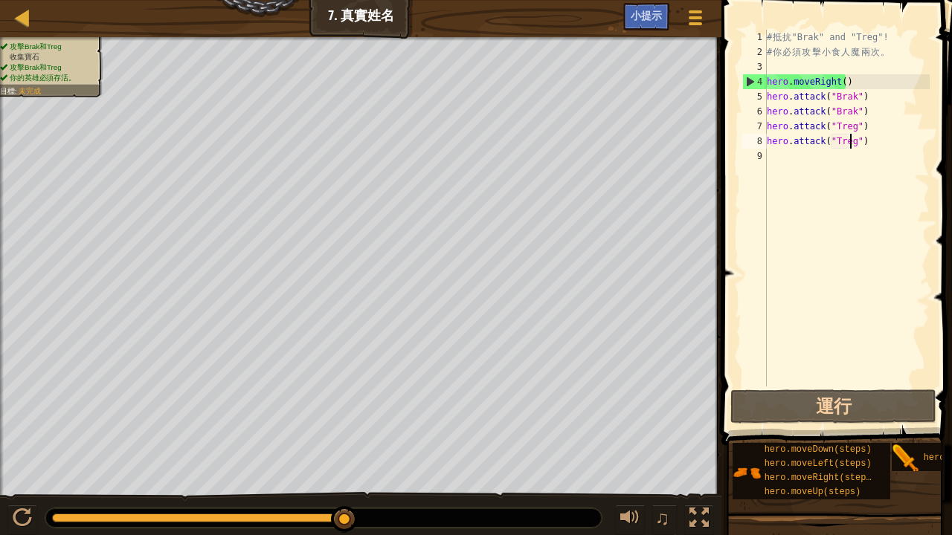
scroll to position [7, 7]
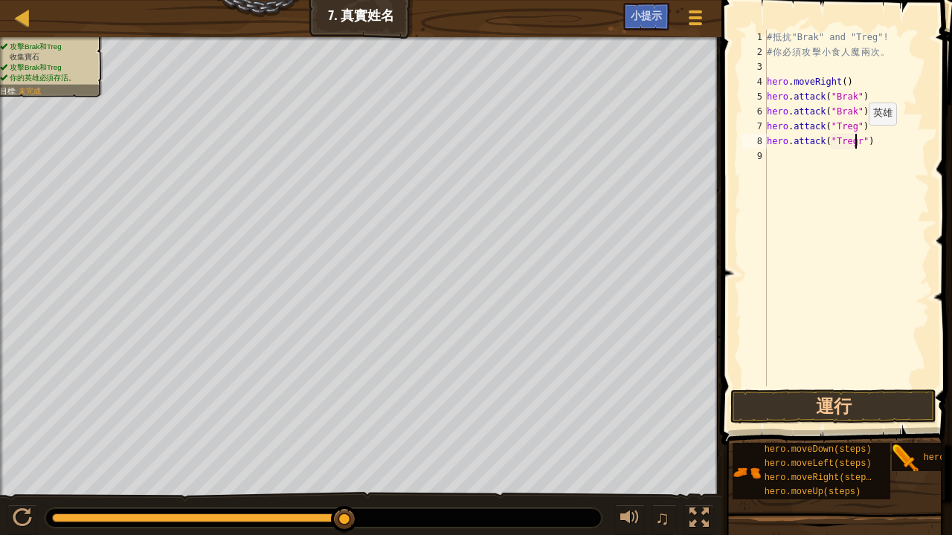
click at [855, 140] on div "# 抵 抗 "Brak" and "Treg"! # 你 必 須 攻 擊 小 食 人 魔 兩 次 。 hero . moveRight ( ) hero . …" at bounding box center [847, 223] width 166 height 387
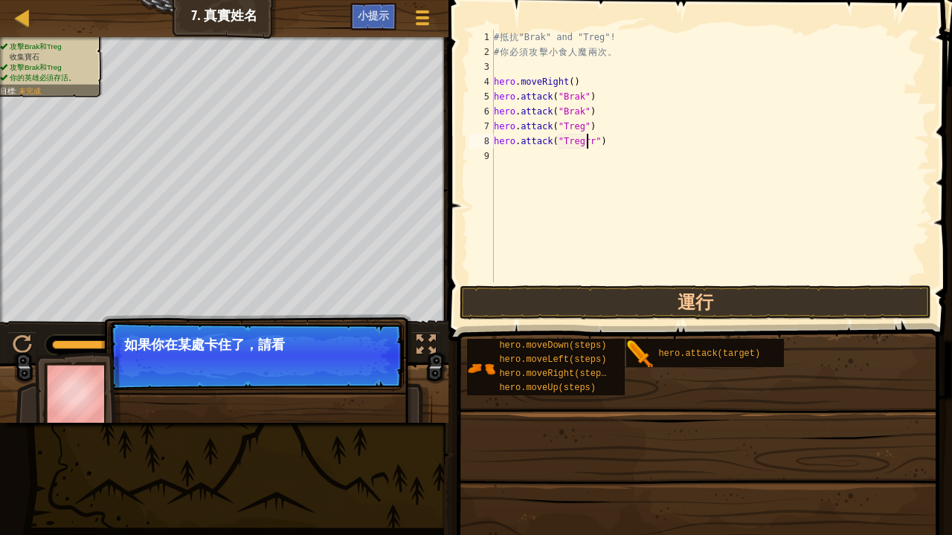
scroll to position [7, 6]
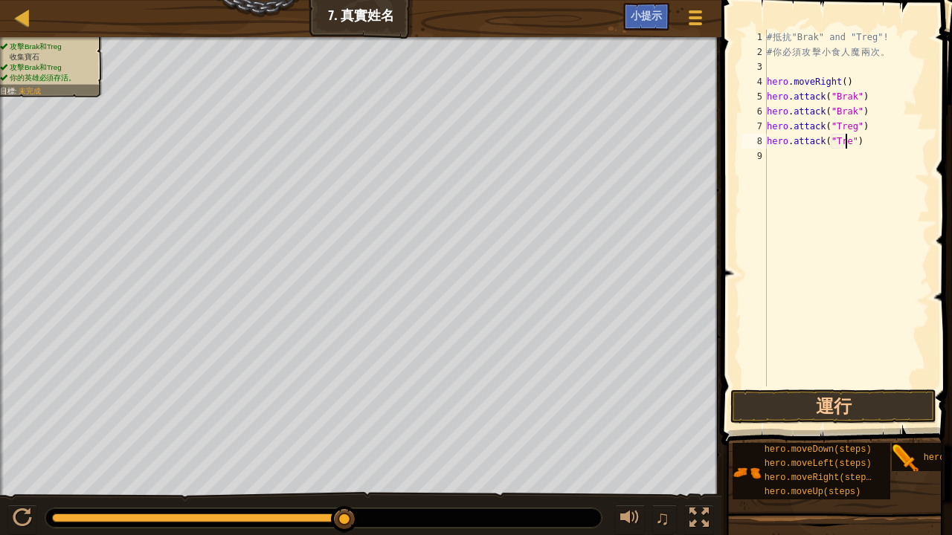
type textarea "hero.attack("Treg")"
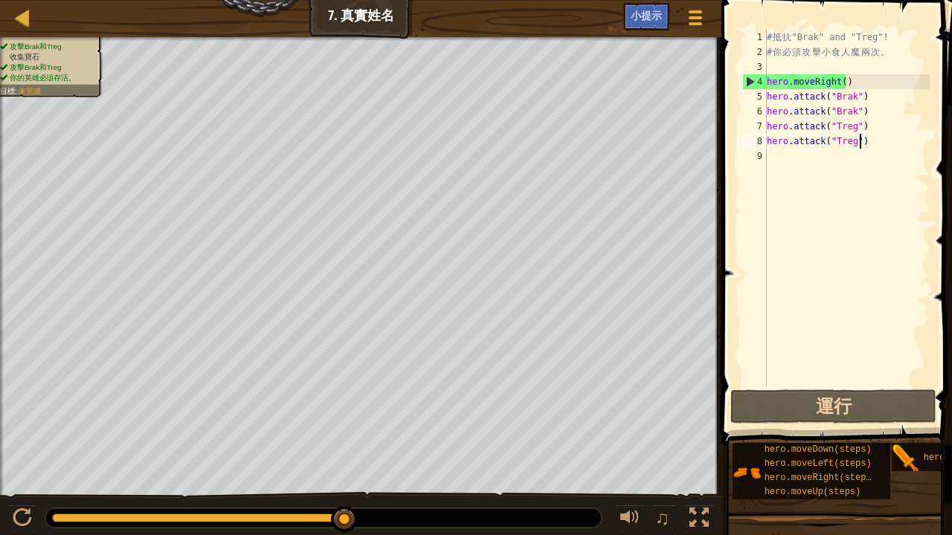
scroll to position [7, 0]
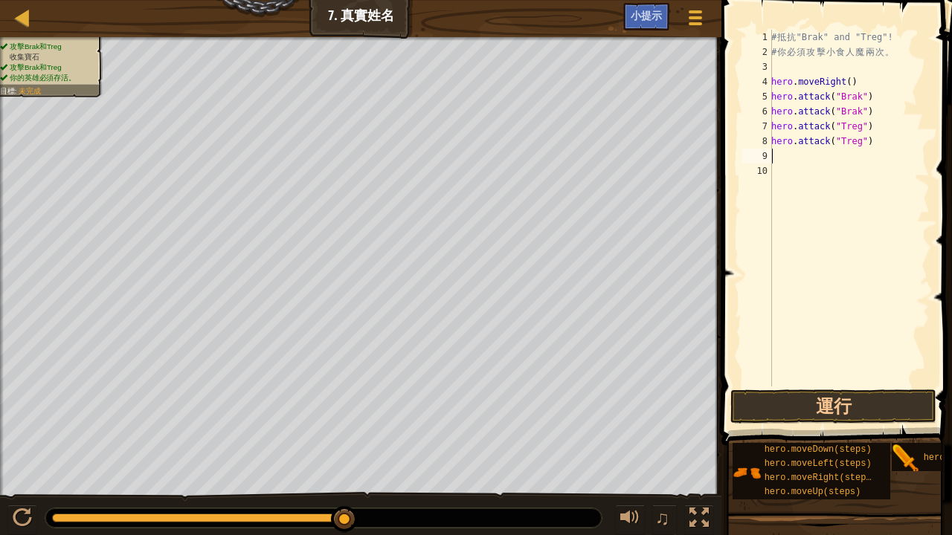
click at [812, 369] on div "# 抵 抗 "Brak" and "Treg"! # 你 必 須 攻 擊 小 食 人 魔 兩 次 。 hero . moveRight ( ) hero . …" at bounding box center [848, 223] width 161 height 387
click at [817, 398] on button "運行" at bounding box center [833, 407] width 206 height 34
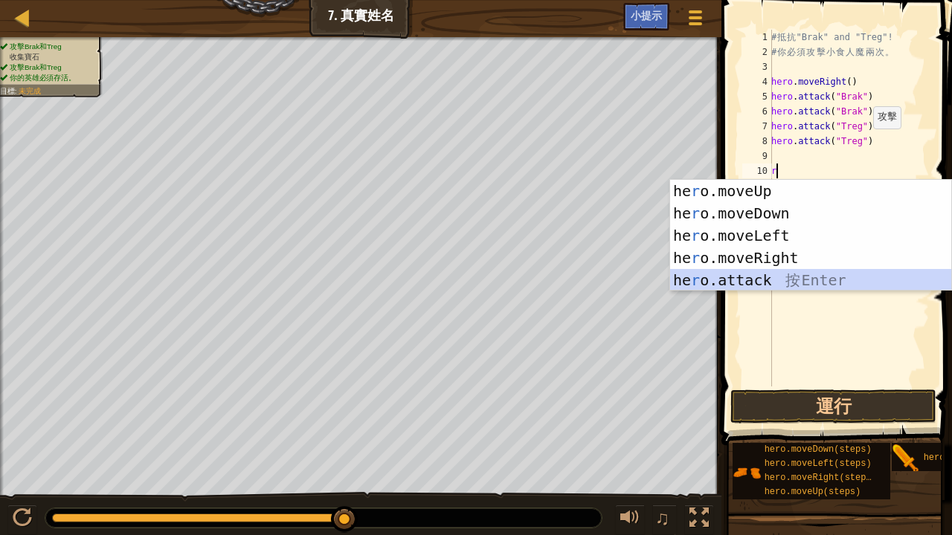
click at [718, 273] on div "he r o.moveUp 按 Enter he r o.moveDown 按 Enter he r o.moveLeft 按 Enter he r o.mo…" at bounding box center [811, 258] width 282 height 156
type textarea "hero.attack("Enemy Name")"
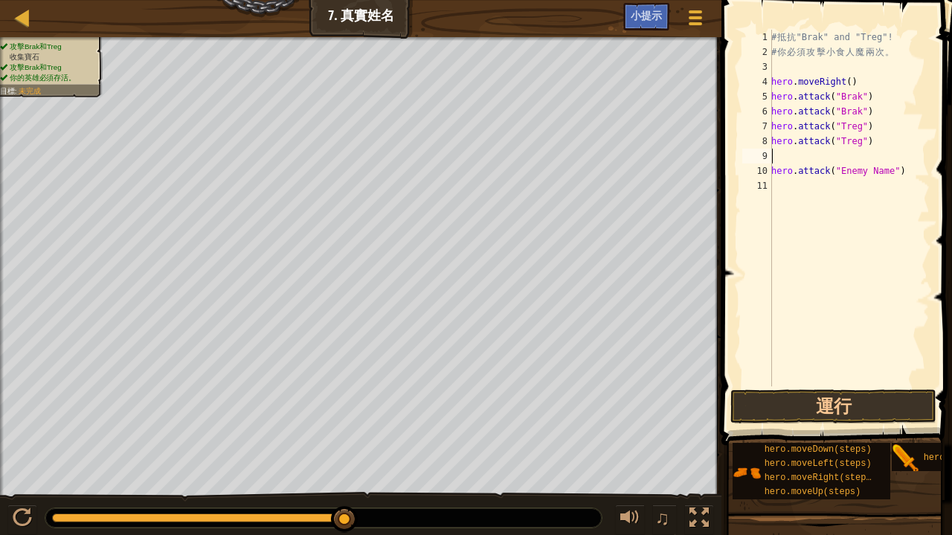
click at [834, 161] on div "# 抵 抗 "Brak" and "Treg"! # 你 必 須 攻 擊 小 食 人 魔 兩 次 。 hero . moveRight ( ) hero . …" at bounding box center [848, 223] width 161 height 387
type textarea "hero.attack("Enemy Name")"
click at [834, 161] on div "# 抵 抗 "Brak" and "Treg"! # 你 必 須 攻 擊 小 食 人 魔 兩 次 。 hero . moveRight ( ) hero . …" at bounding box center [848, 223] width 161 height 387
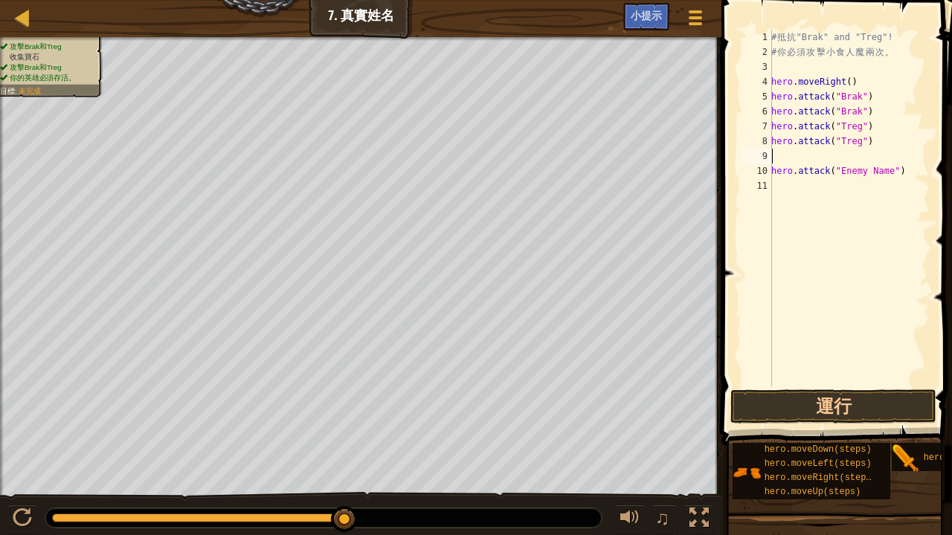
click at [834, 178] on div "# 抵 抗 "Brak" and "Treg"! # 你 必 須 攻 擊 小 食 人 魔 兩 次 。 hero . moveRight ( ) hero . …" at bounding box center [848, 223] width 161 height 387
type textarea "h"
type textarea "r"
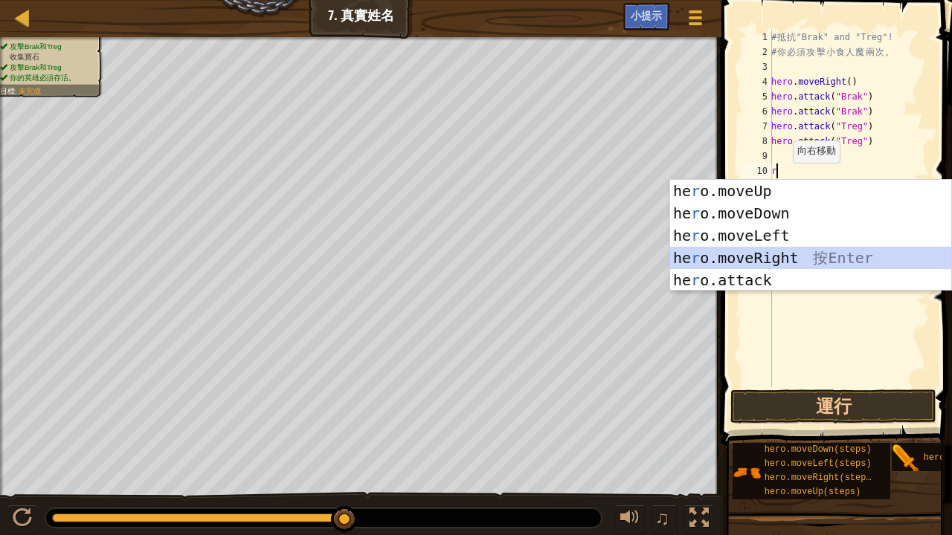
click at [737, 252] on div "he r o.moveUp 按 Enter he r o.moveDown 按 Enter he r o.moveLeft 按 Enter he r o.mo…" at bounding box center [811, 258] width 282 height 156
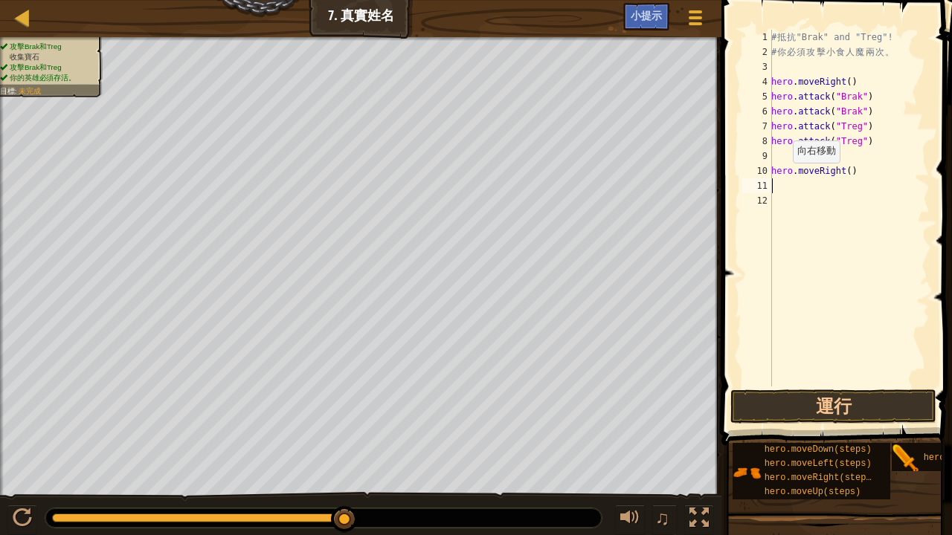
type textarea "r"
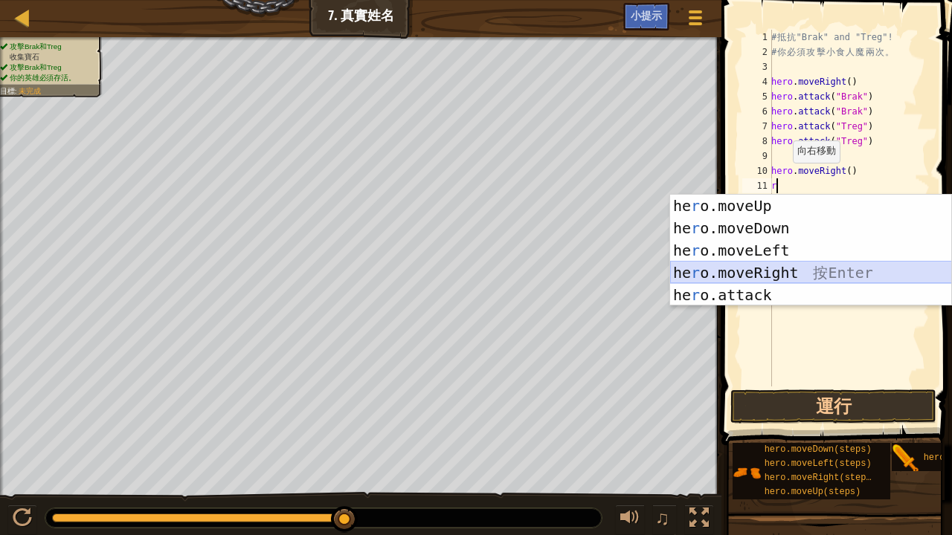
click at [701, 266] on div "he r o.moveUp 按 Enter he r o.moveDown 按 Enter he r o.moveLeft 按 Enter he r o.mo…" at bounding box center [811, 273] width 282 height 156
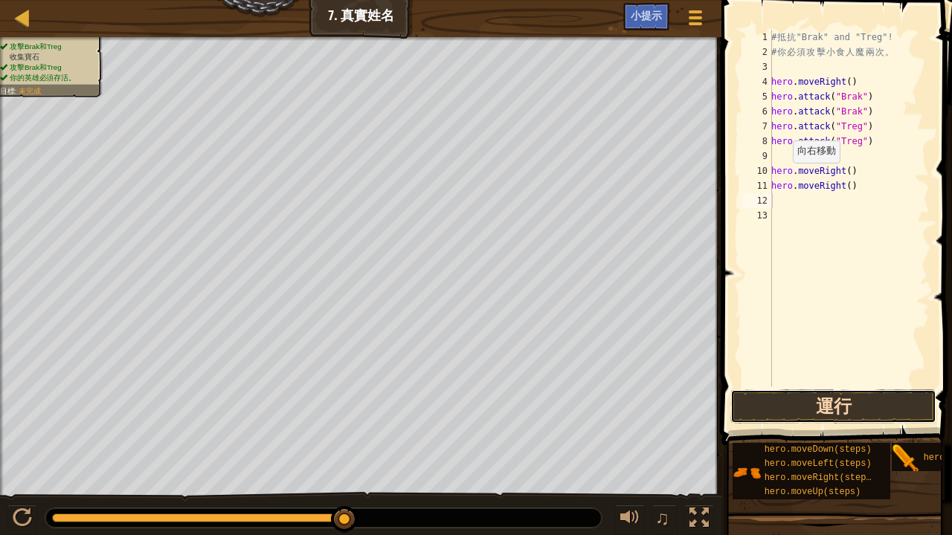
click at [759, 391] on button "運行" at bounding box center [833, 407] width 206 height 34
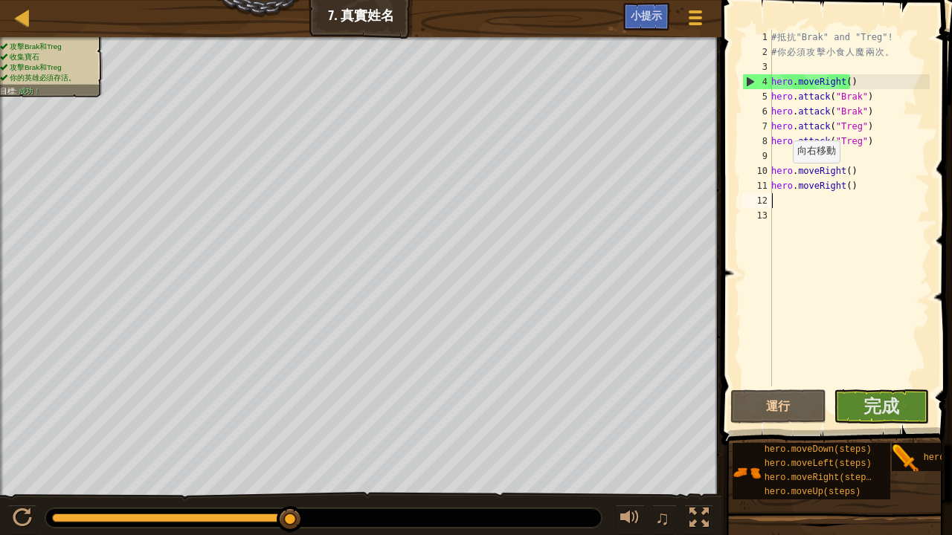
type textarea "r"
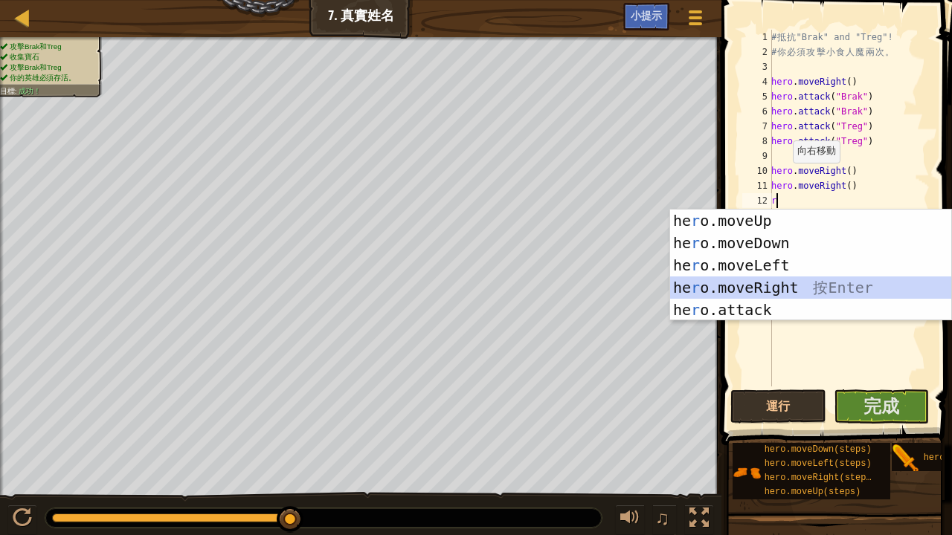
click at [762, 280] on div "he r o.moveUp 按 Enter he r o.moveDown 按 Enter he r o.moveLeft 按 Enter he r o.mo…" at bounding box center [811, 288] width 282 height 156
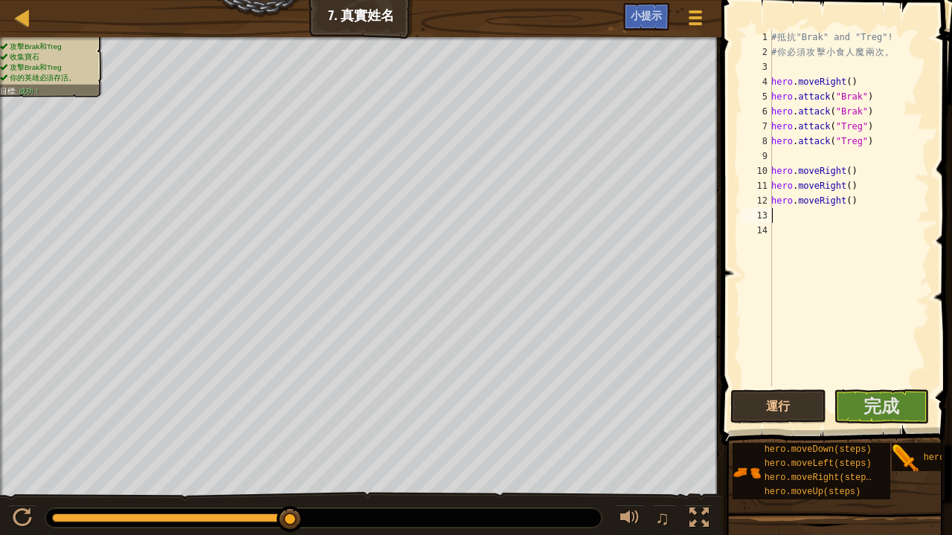
click at [869, 370] on div "# 抵 抗 "Brak" and "Treg"! # 你 必 須 攻 擊 小 食 人 魔 兩 次 。 hero . moveRight ( ) hero . …" at bounding box center [848, 223] width 161 height 387
click at [858, 399] on button "完成" at bounding box center [882, 407] width 96 height 34
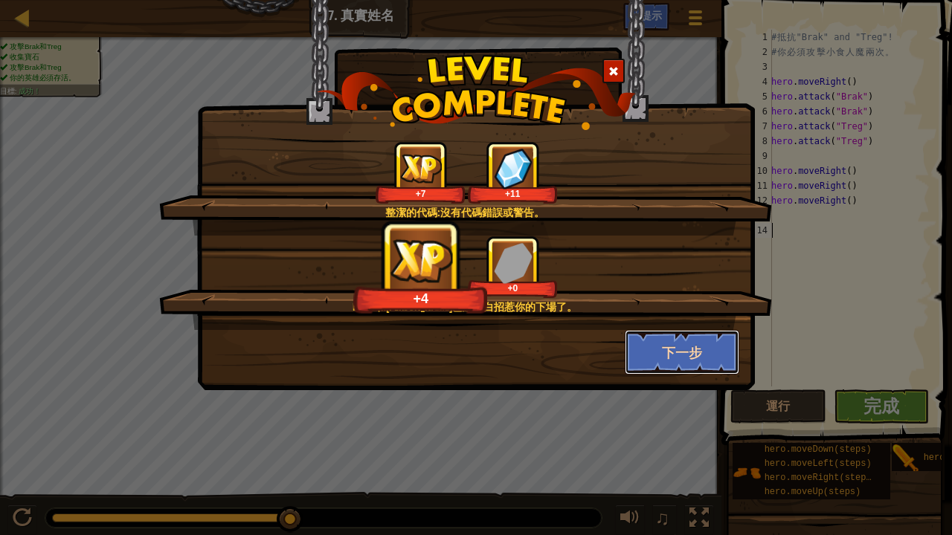
click at [641, 349] on button "下一步" at bounding box center [682, 352] width 115 height 45
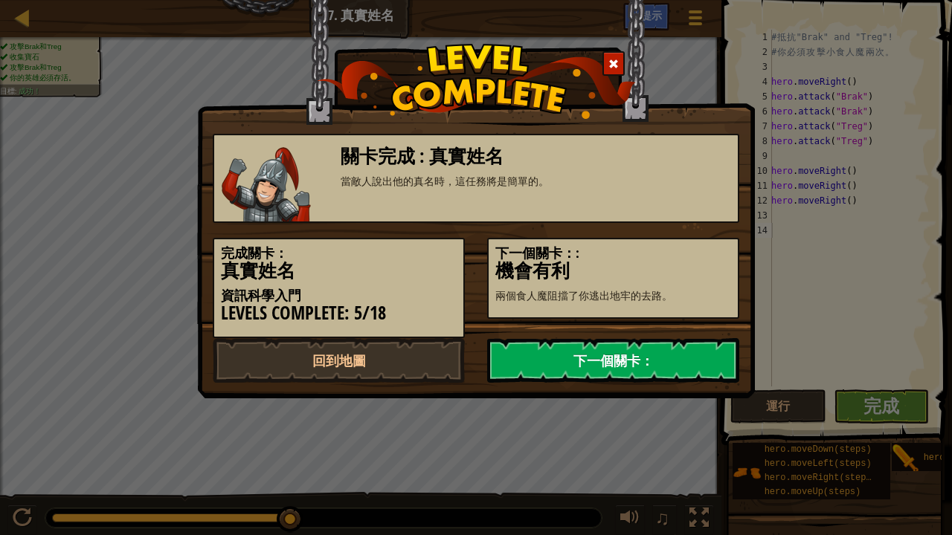
click at [543, 355] on link "下一個關卡：" at bounding box center [613, 360] width 252 height 45
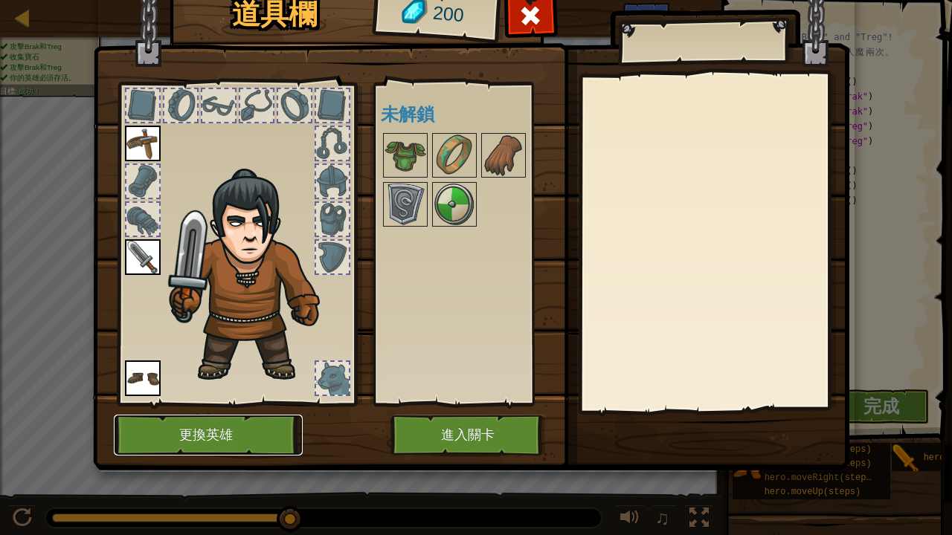
click at [244, 415] on button "更換英雄" at bounding box center [208, 435] width 189 height 41
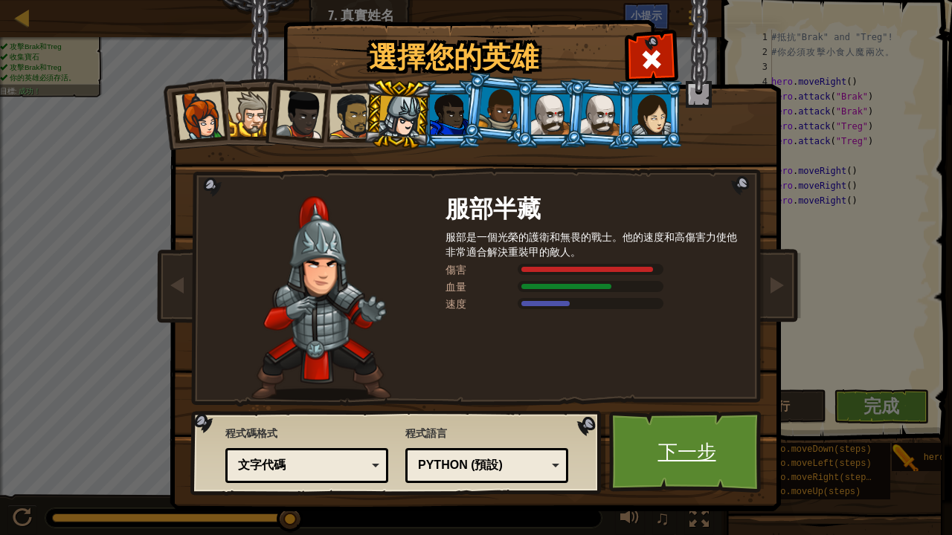
click at [745, 415] on link "下一步" at bounding box center [686, 452] width 155 height 82
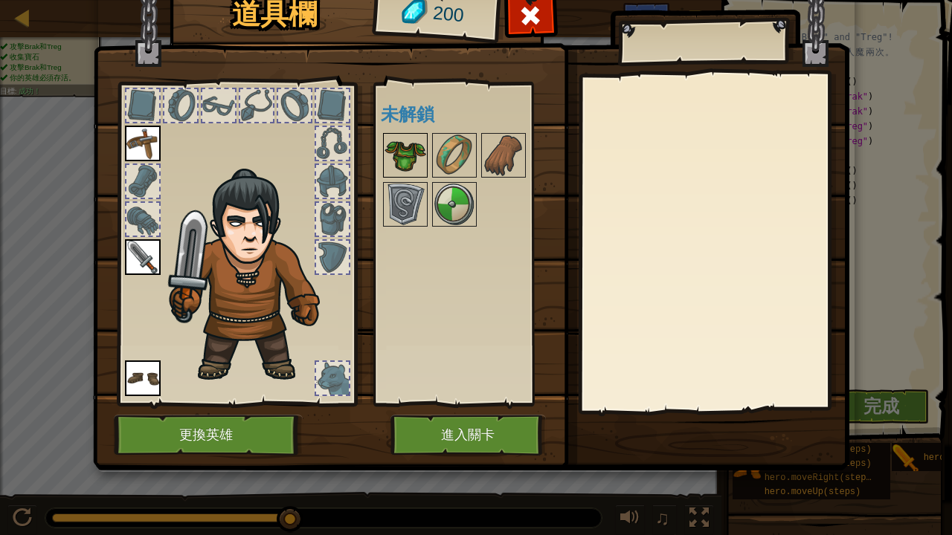
click at [402, 134] on div at bounding box center [405, 155] width 45 height 45
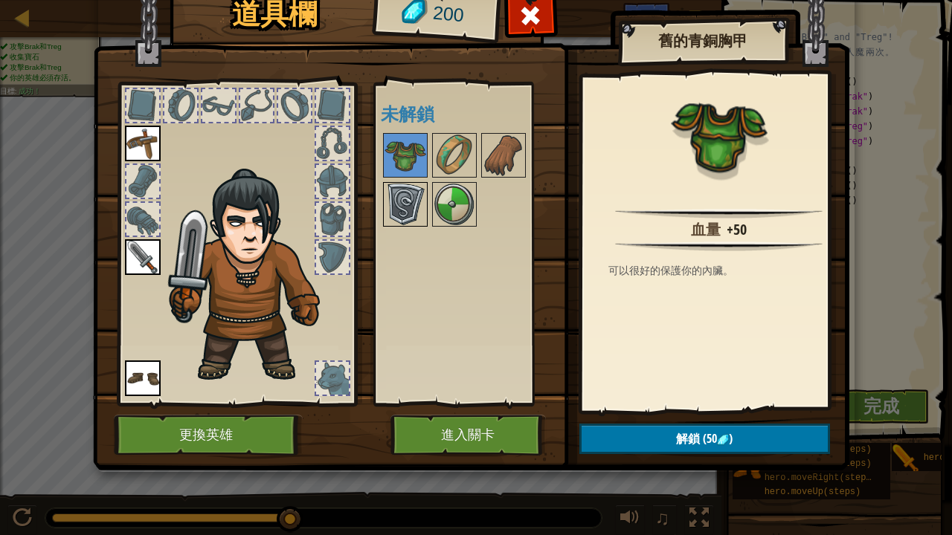
click at [398, 213] on img at bounding box center [405, 205] width 42 height 42
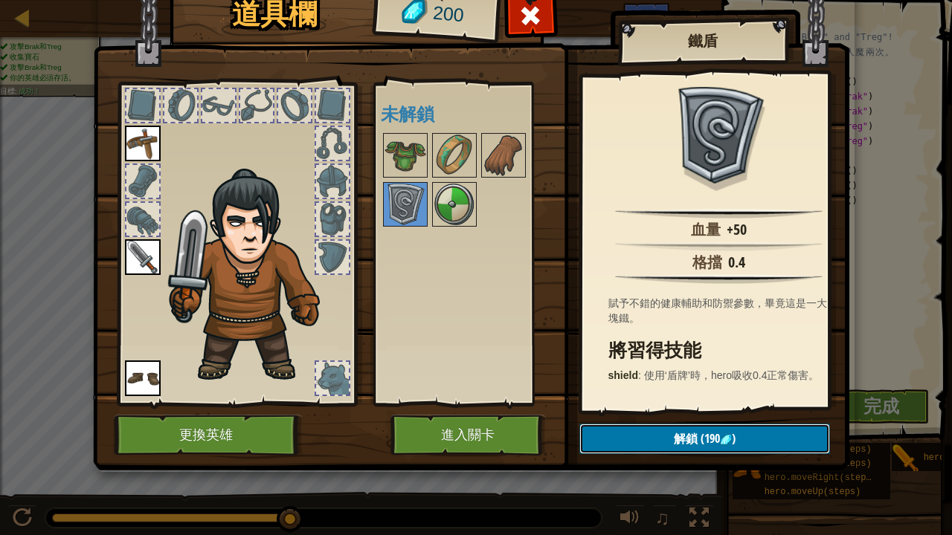
click at [597, 415] on button "解鎖 (190 )" at bounding box center [704, 439] width 251 height 30
click at [640, 415] on button "確認" at bounding box center [704, 439] width 251 height 30
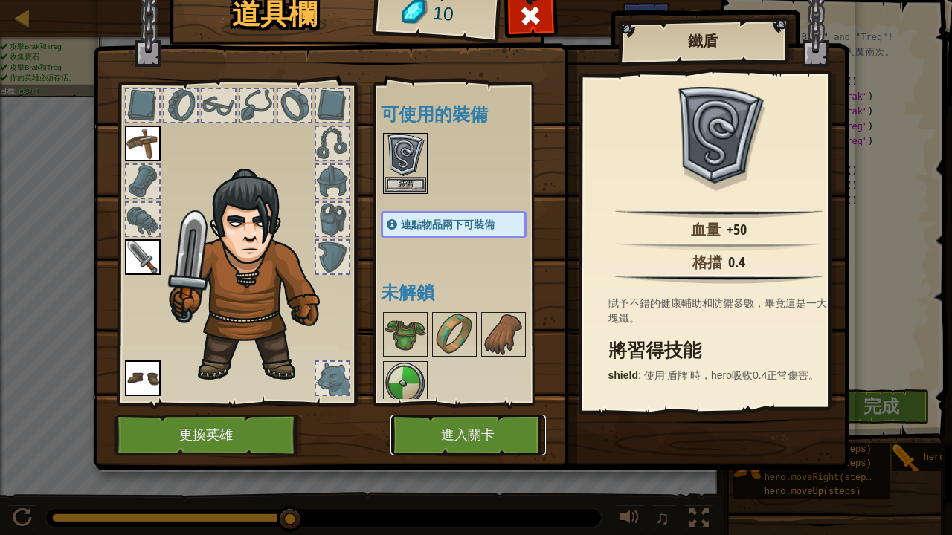
click at [488, 415] on button "進入關卡" at bounding box center [467, 435] width 155 height 41
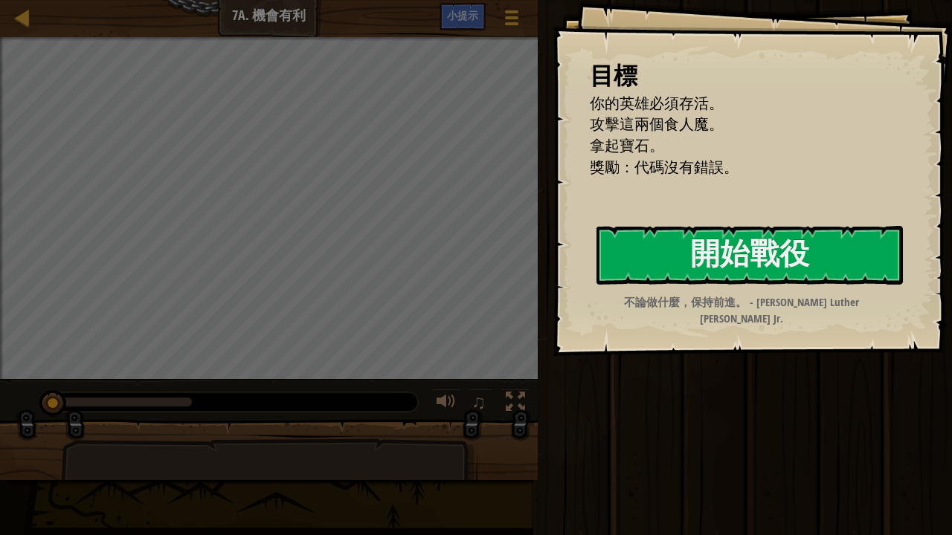
click at [631, 217] on div "目標 你的英雄必須存活。 攻擊這兩個食人魔。 拿起寶石。 獎勵：代碼沒有錯誤。 開始戰役 從伺服器載入失敗 您將需要訂閱來開啟這關。 訂閱 您需要加入一個課程…" at bounding box center [752, 178] width 399 height 356
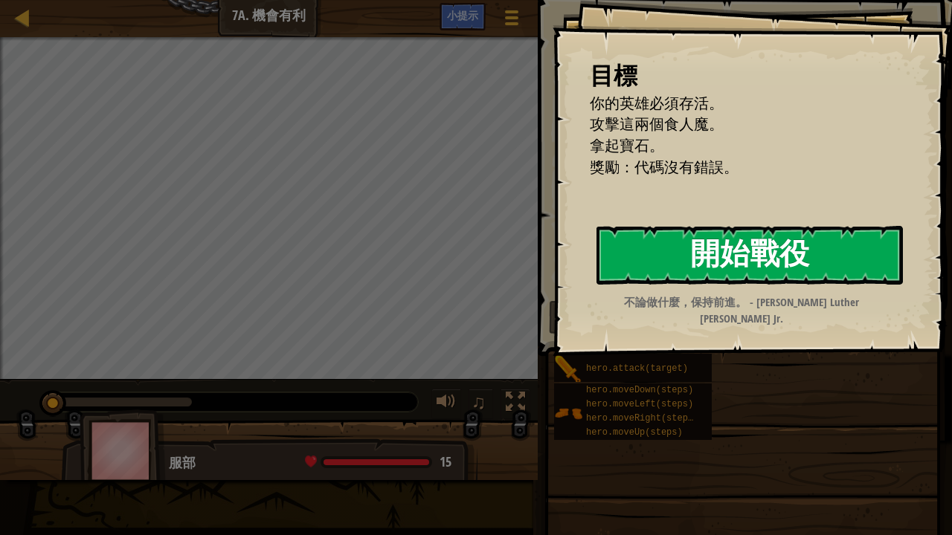
click at [634, 257] on button "開始戰役" at bounding box center [749, 255] width 306 height 59
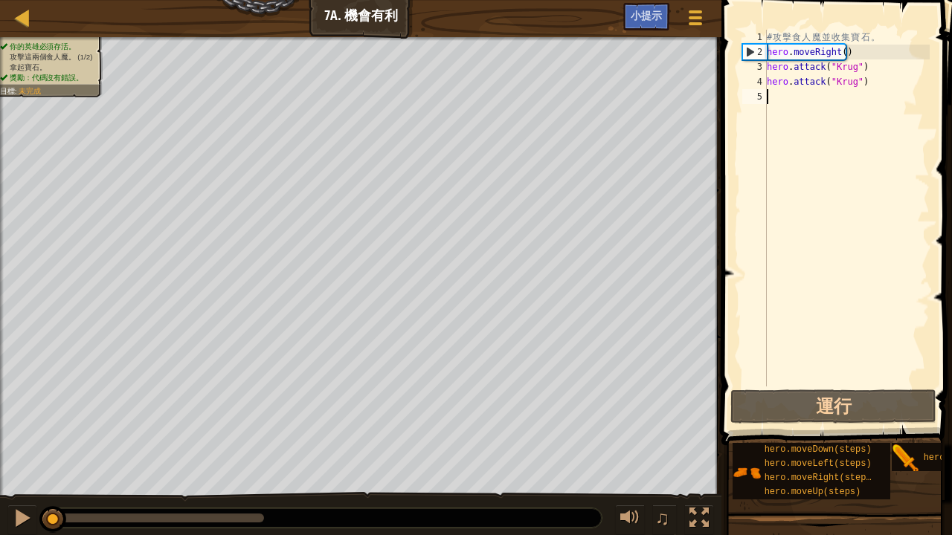
type textarea "k"
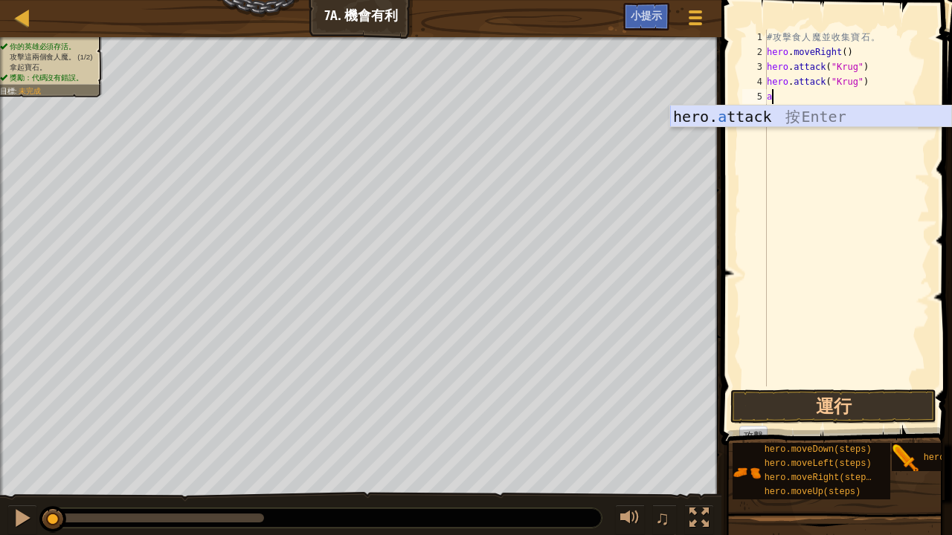
click at [744, 109] on div "hero. a ttack 按 Enter" at bounding box center [811, 139] width 282 height 67
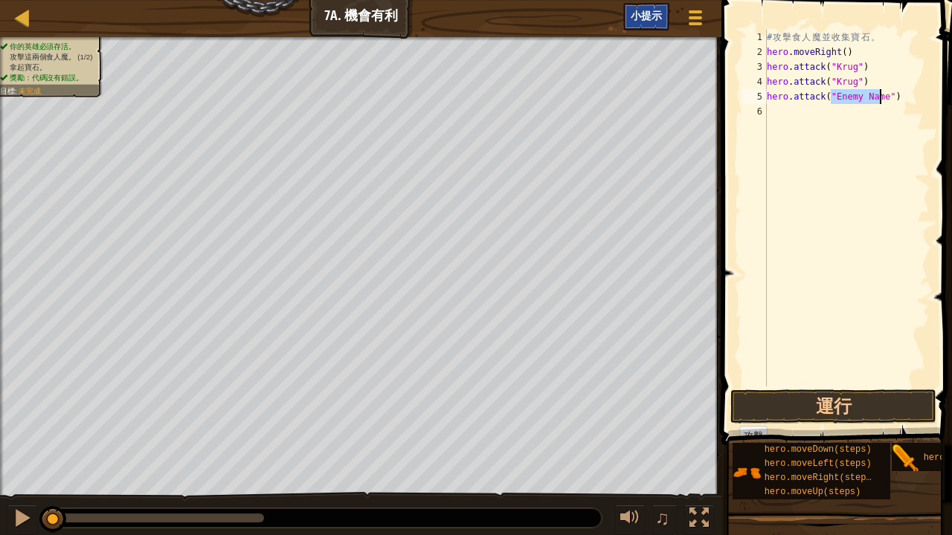
click at [636, 10] on span "小提示" at bounding box center [646, 15] width 31 height 14
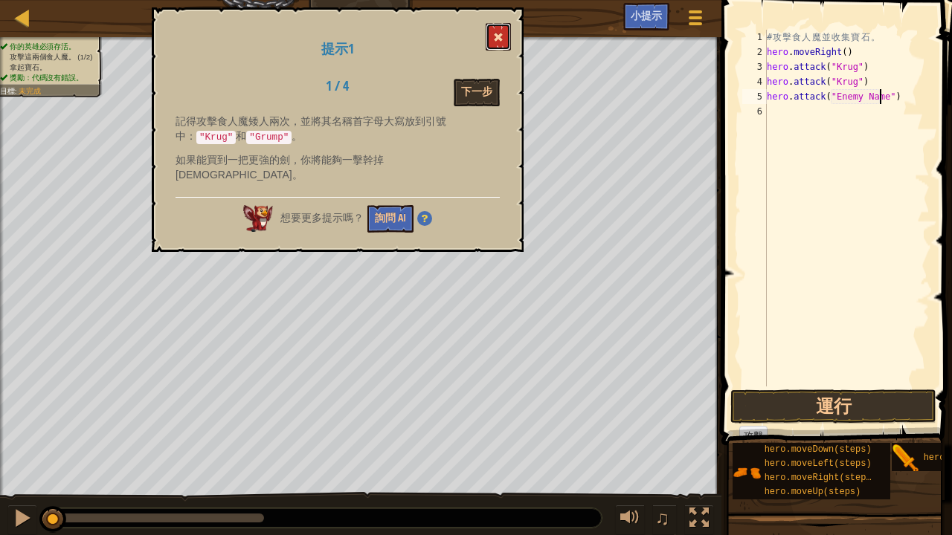
click at [492, 26] on button at bounding box center [498, 37] width 25 height 28
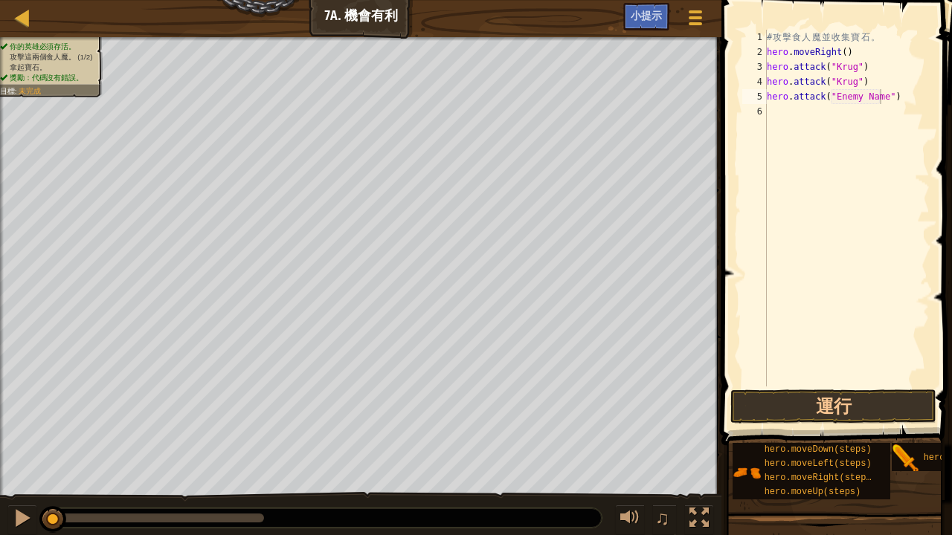
click at [759, 106] on div "6" at bounding box center [754, 111] width 25 height 15
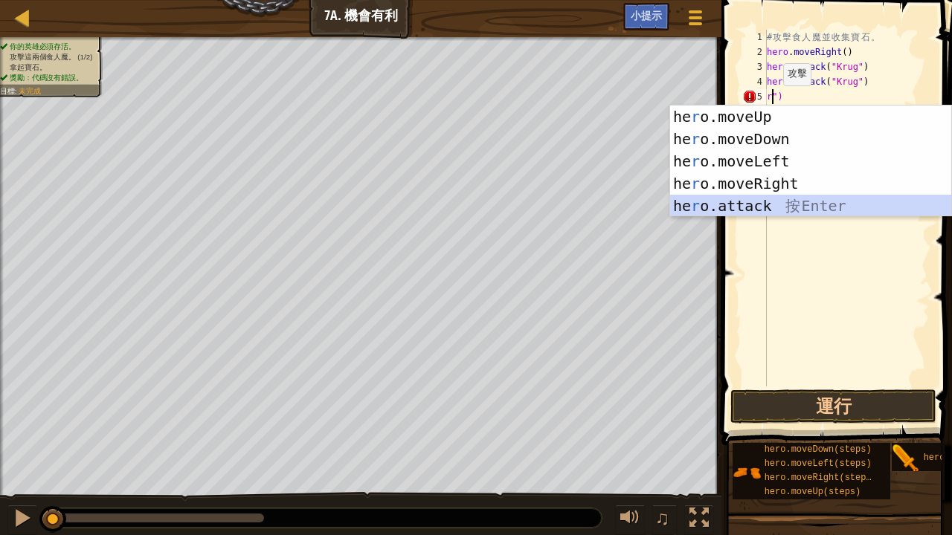
click at [780, 202] on div "he r o.moveUp 按 Enter he r o.moveDown 按 Enter he r o.moveLeft 按 Enter he r o.mo…" at bounding box center [811, 184] width 282 height 156
type textarea "hero.attack("Enemy Name")"
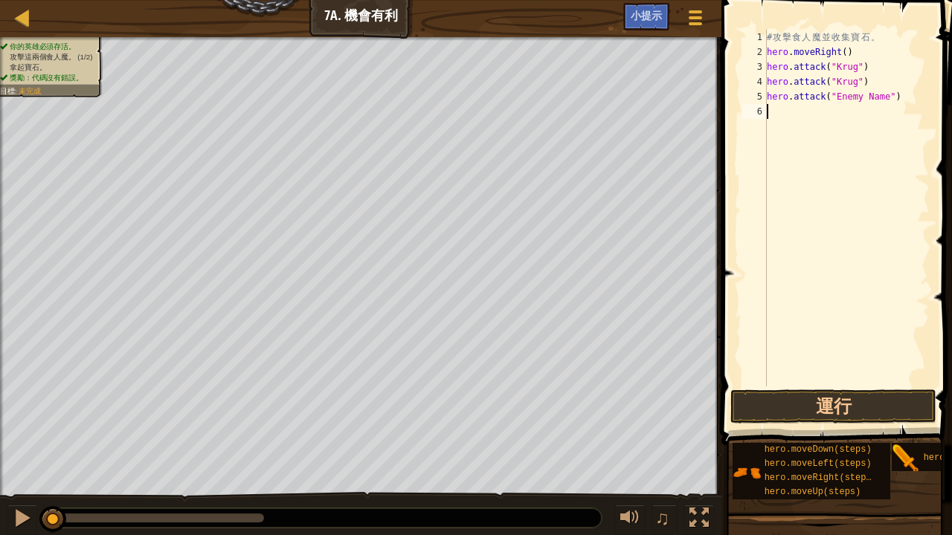
click at [841, 385] on div "# 攻 擊 食 人 魔 並 收 集 寶 石 。 hero . moveRight ( ) hero . attack ( "Krug" ) hero . at…" at bounding box center [847, 223] width 166 height 387
click at [841, 405] on button "運行" at bounding box center [833, 407] width 206 height 34
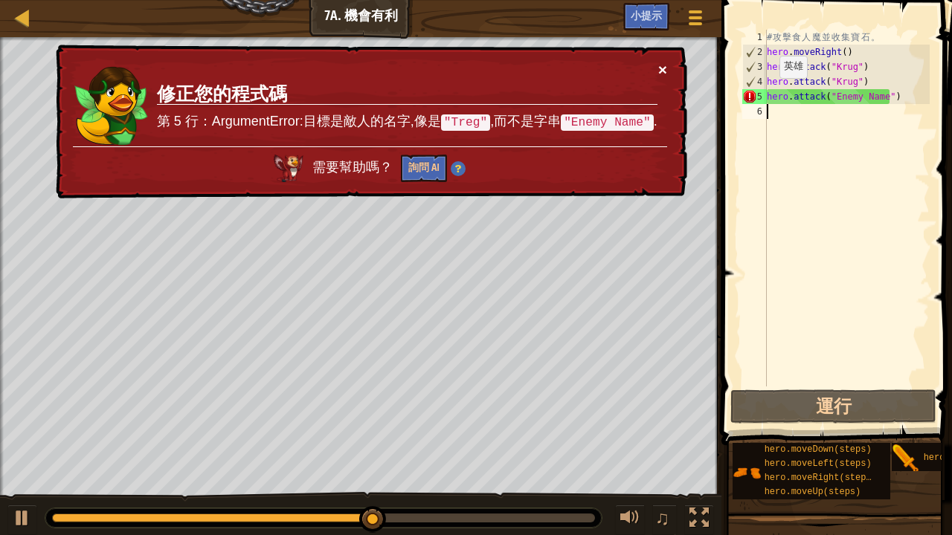
click at [658, 62] on button "×" at bounding box center [662, 70] width 9 height 16
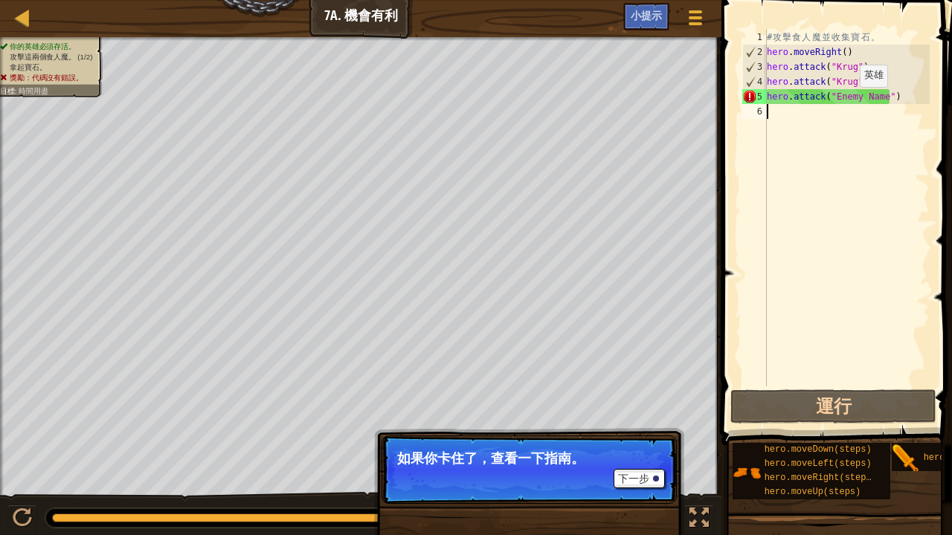
drag, startPoint x: 846, startPoint y: 101, endPoint x: 840, endPoint y: 96, distance: 7.9
click at [844, 100] on div "# 攻 擊 食 人 魔 並 收 集 寶 石 。 hero . moveRight ( ) hero . attack ( "Krug" ) hero . at…" at bounding box center [847, 223] width 166 height 387
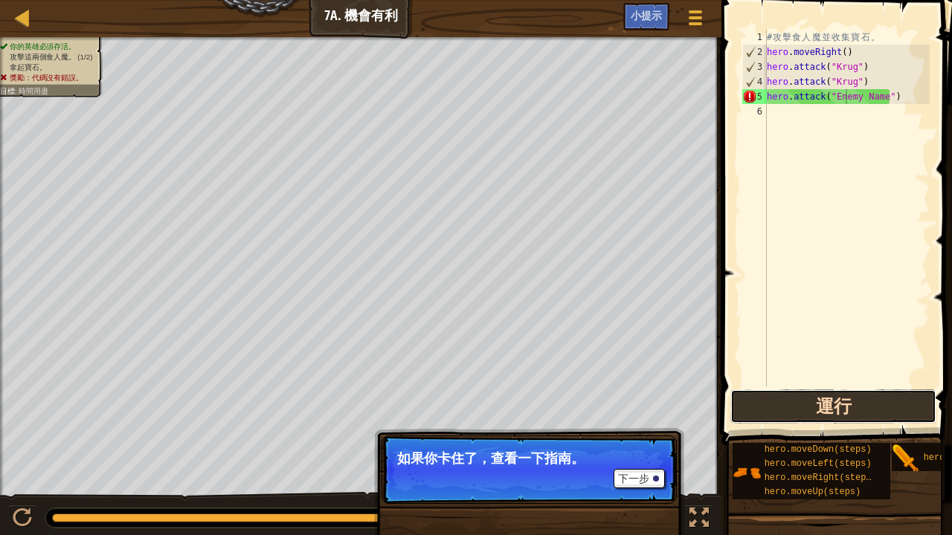
click at [868, 405] on button "運行" at bounding box center [833, 407] width 206 height 34
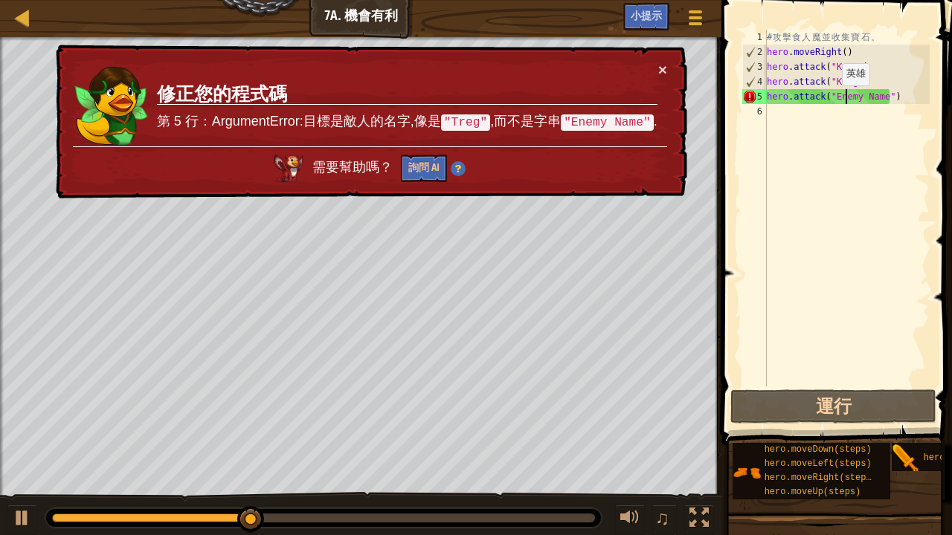
click at [828, 98] on div "# 攻 擊 食 人 魔 並 收 集 寶 石 。 hero . moveRight ( ) hero . attack ( "Krug" ) hero . at…" at bounding box center [847, 223] width 166 height 387
type textarea "hero.attack("Enemy Name")"
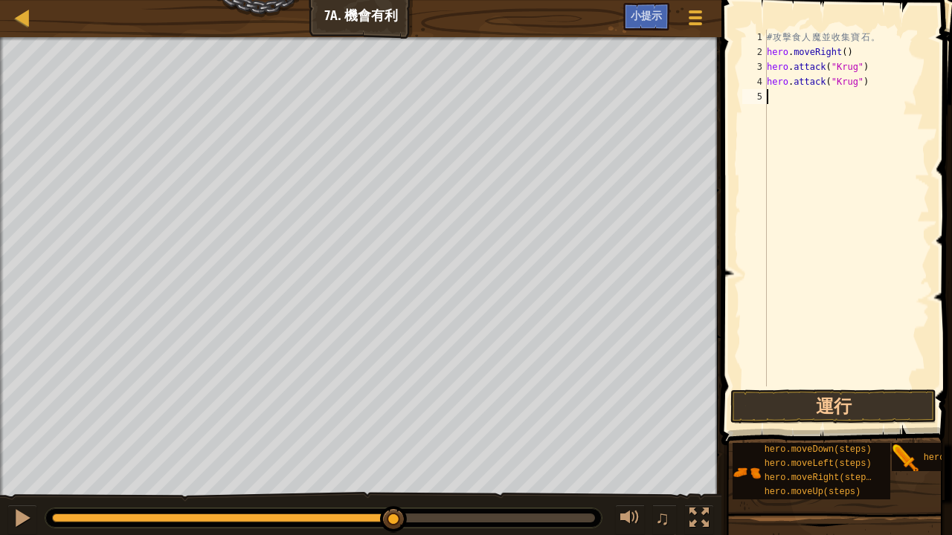
click at [893, 95] on div "# 攻 擊 食 人 魔 並 收 集 寶 石 。 hero . moveRight ( ) hero . attack ( "Krug" ) hero . at…" at bounding box center [847, 223] width 166 height 387
click at [857, 50] on div "# 攻 擊 食 人 魔 並 收 集 寶 石 。 hero . moveRight ( ) hero . attack ( "Krug" ) hero . at…" at bounding box center [847, 223] width 166 height 387
type textarea "hero.moveRight()"
click at [808, 100] on div "# 攻 擊 食 人 魔 並 收 集 寶 石 。 hero . moveRight ( ) hero . attack ( "Krug" ) hero . at…" at bounding box center [847, 223] width 166 height 387
type textarea "r"
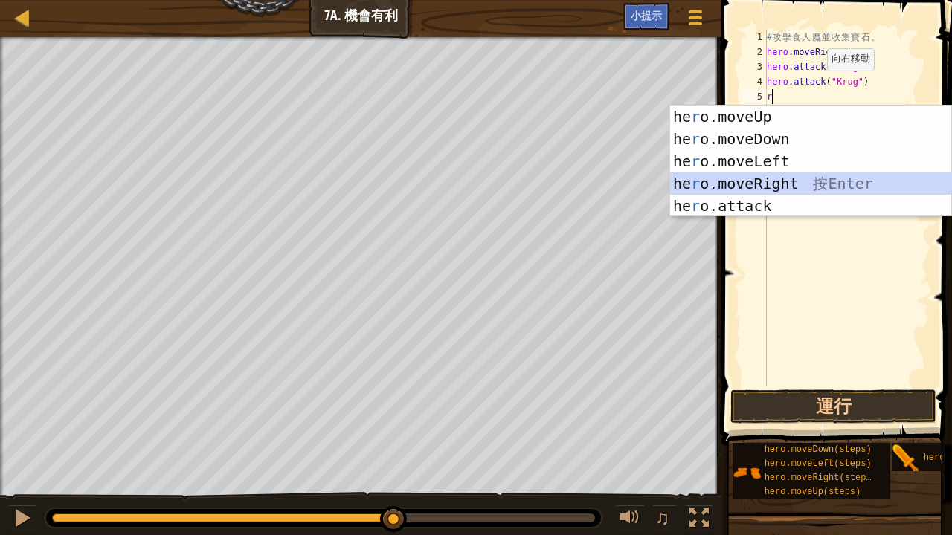
click at [683, 173] on div "he r o.moveUp 按 Enter he r o.moveDown 按 Enter he r o.moveLeft 按 Enter he r o.mo…" at bounding box center [811, 184] width 282 height 156
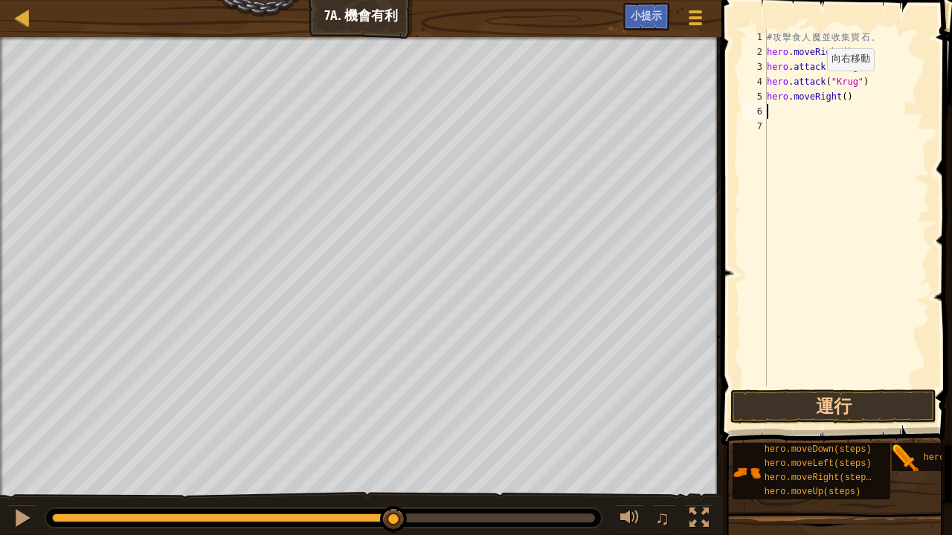
type textarea "u"
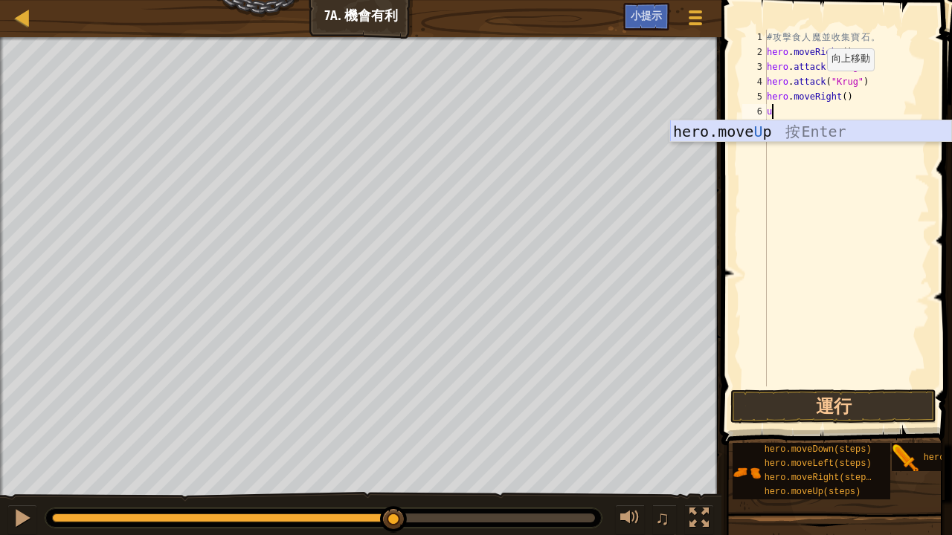
click at [756, 126] on div "hero.move U p 按 Enter" at bounding box center [811, 153] width 282 height 67
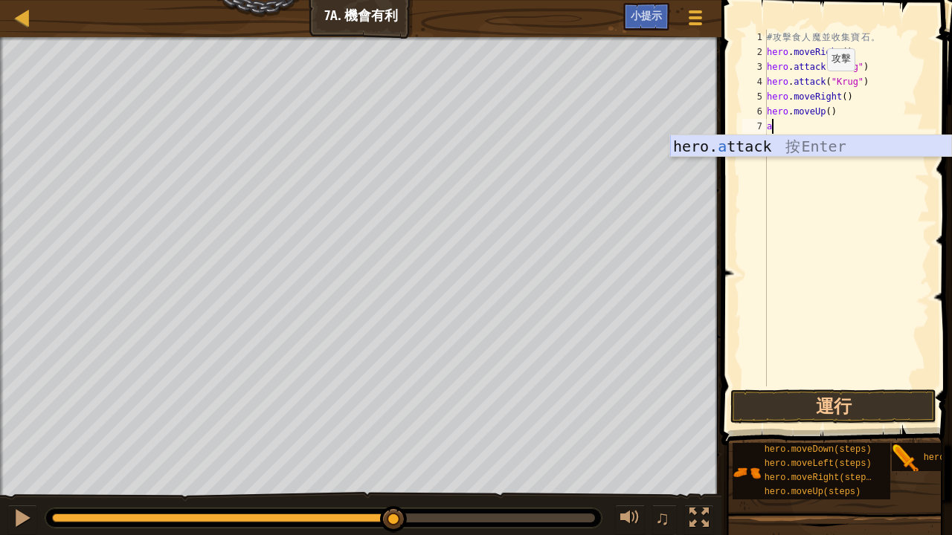
click at [744, 143] on div "hero. a ttack 按 Enter" at bounding box center [811, 168] width 282 height 67
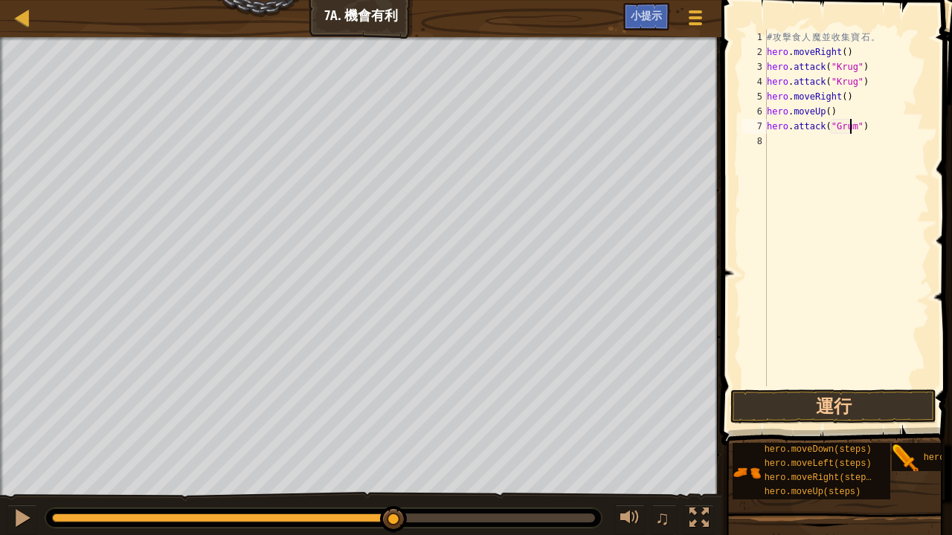
scroll to position [7, 7]
type textarea "hero.attack("Grump")"
click at [845, 405] on button "運行" at bounding box center [833, 407] width 206 height 34
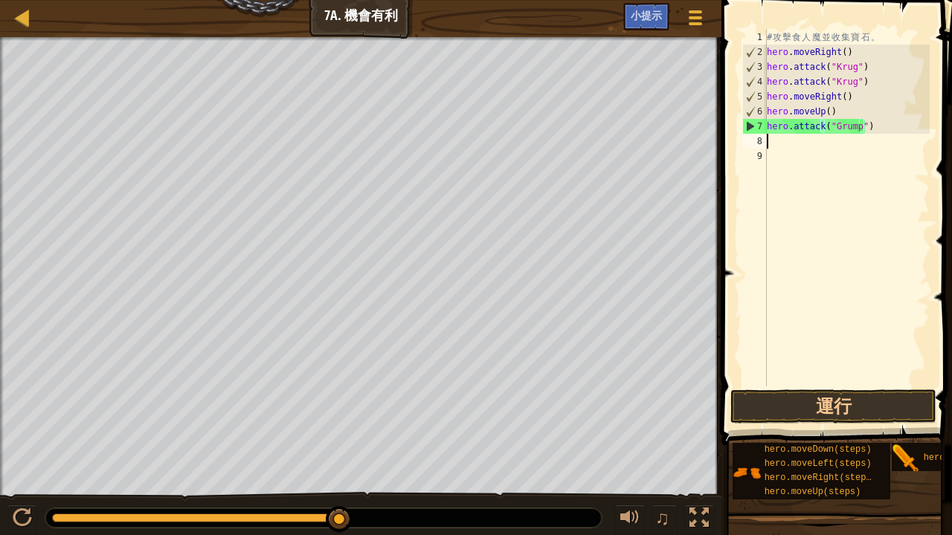
scroll to position [7, 0]
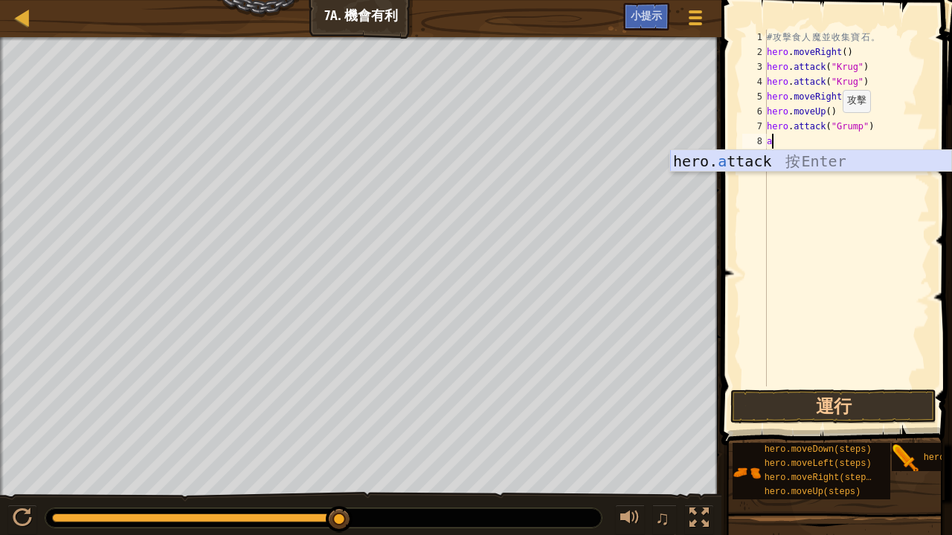
click at [718, 152] on div "hero. a ttack 按 Enter" at bounding box center [811, 183] width 282 height 67
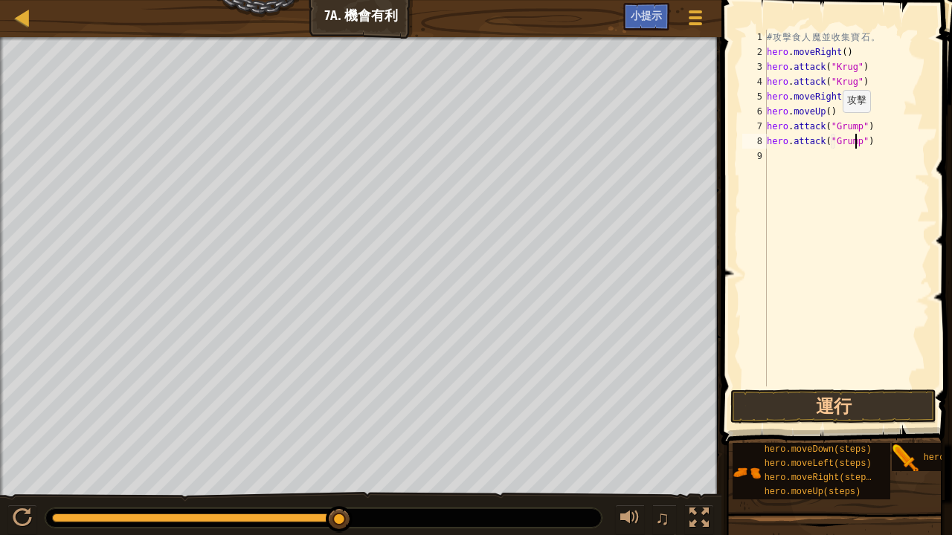
scroll to position [7, 7]
type textarea "hero.attack("Grump")"
click at [799, 397] on button "運行" at bounding box center [833, 407] width 206 height 34
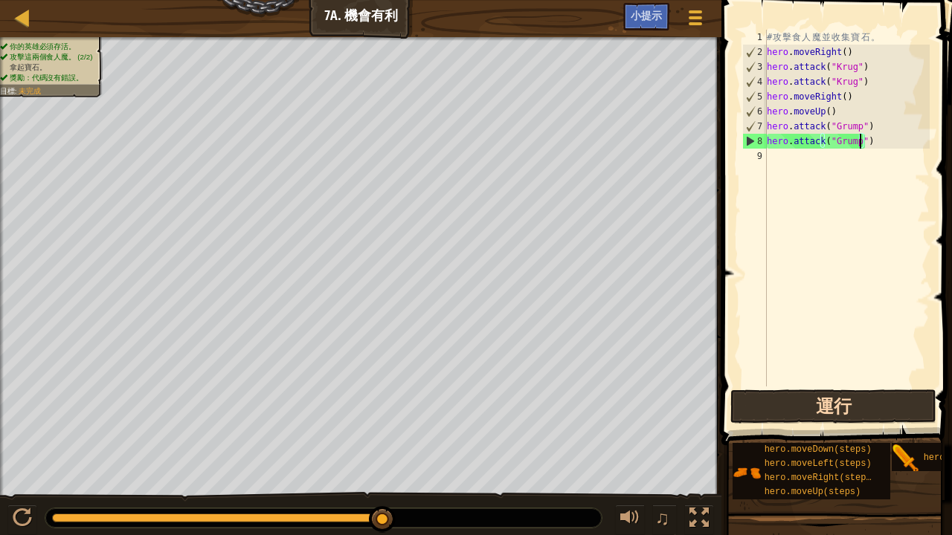
scroll to position [7, 0]
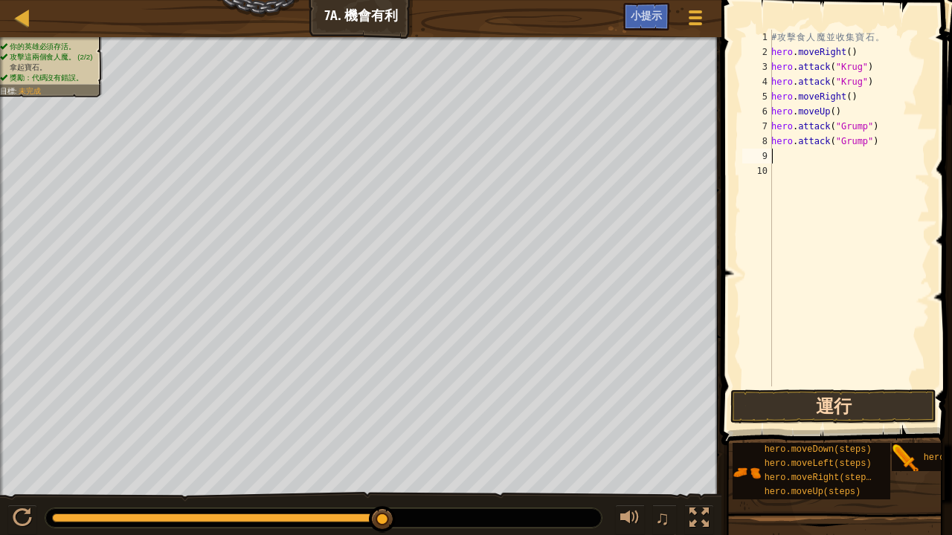
type textarea "l"
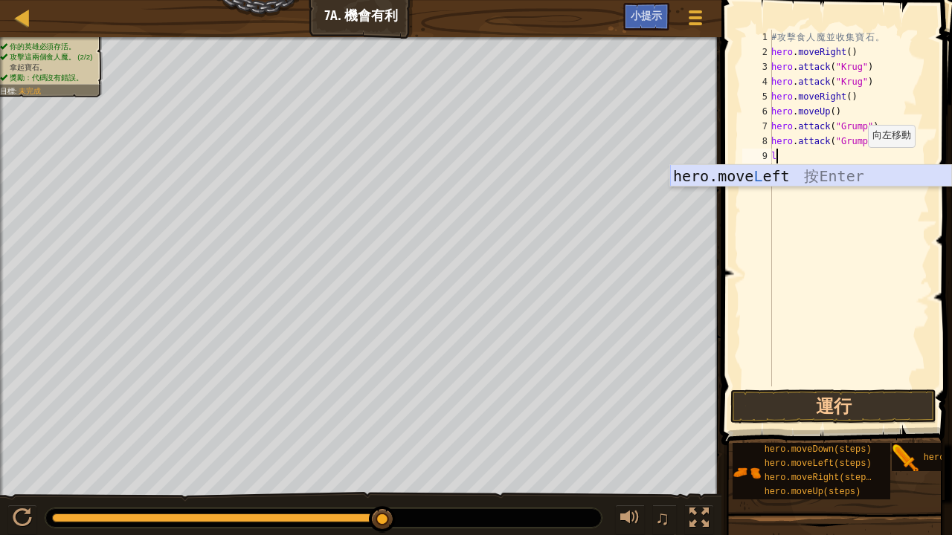
click at [834, 170] on div "hero.move L eft 按 Enter" at bounding box center [811, 198] width 282 height 67
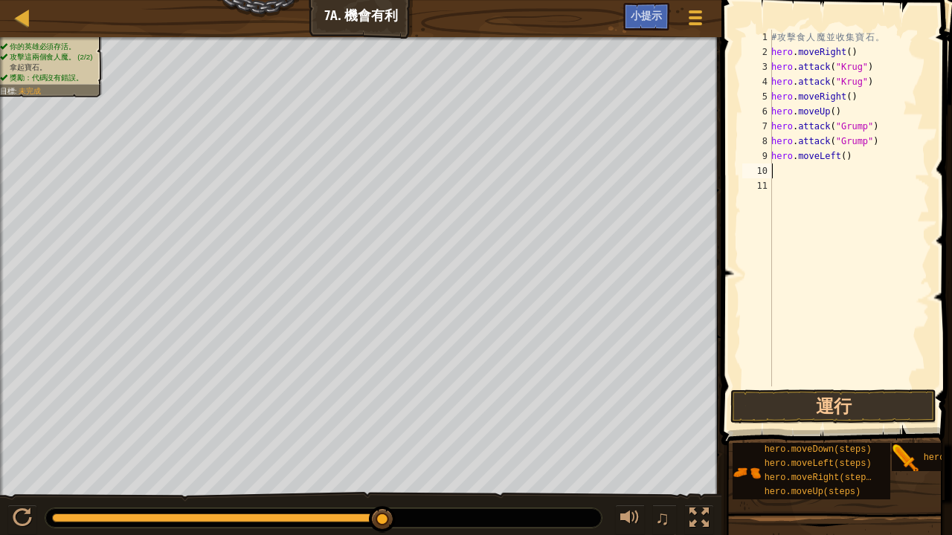
type textarea "l"
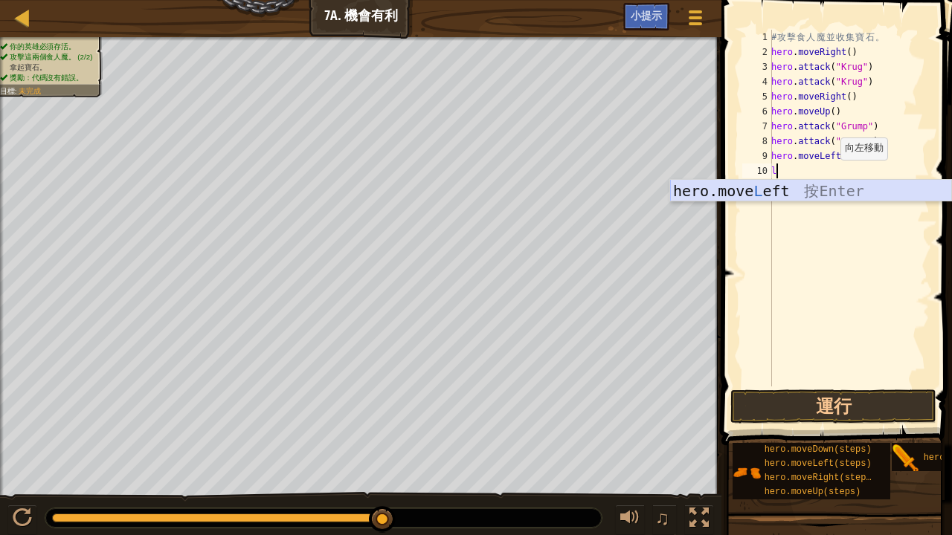
click at [815, 180] on div "hero.move L eft 按 Enter" at bounding box center [811, 213] width 282 height 67
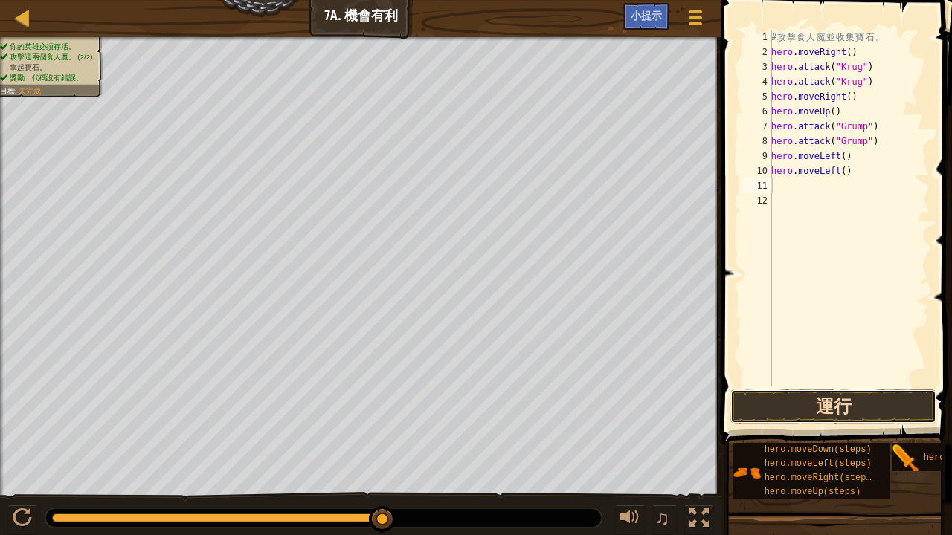
click at [823, 403] on button "運行" at bounding box center [833, 407] width 206 height 34
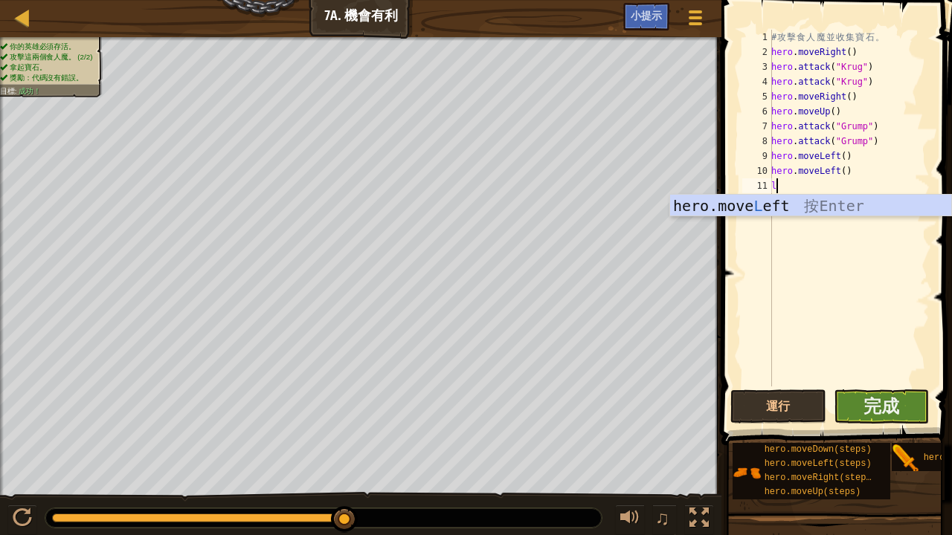
type textarea "l"
click at [901, 397] on button "完成" at bounding box center [882, 407] width 96 height 34
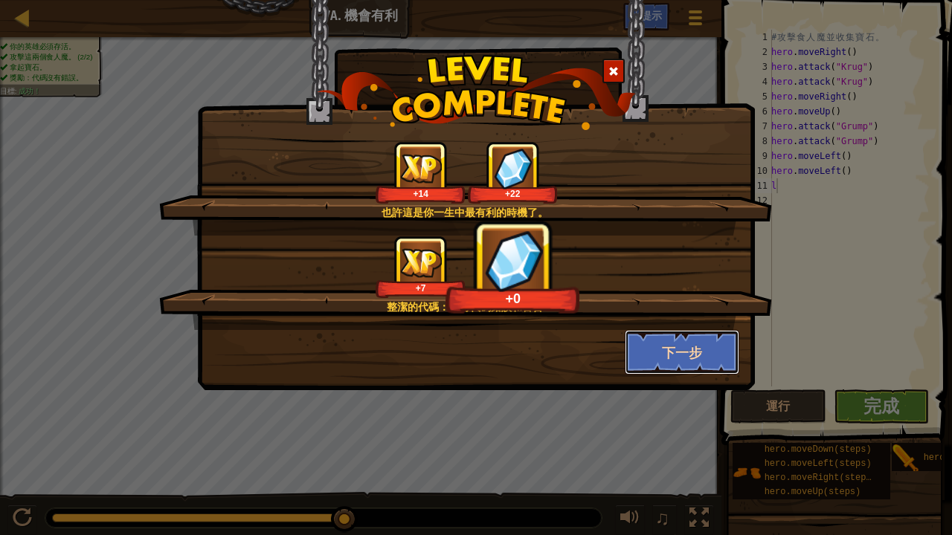
click at [703, 338] on button "下一步" at bounding box center [682, 352] width 115 height 45
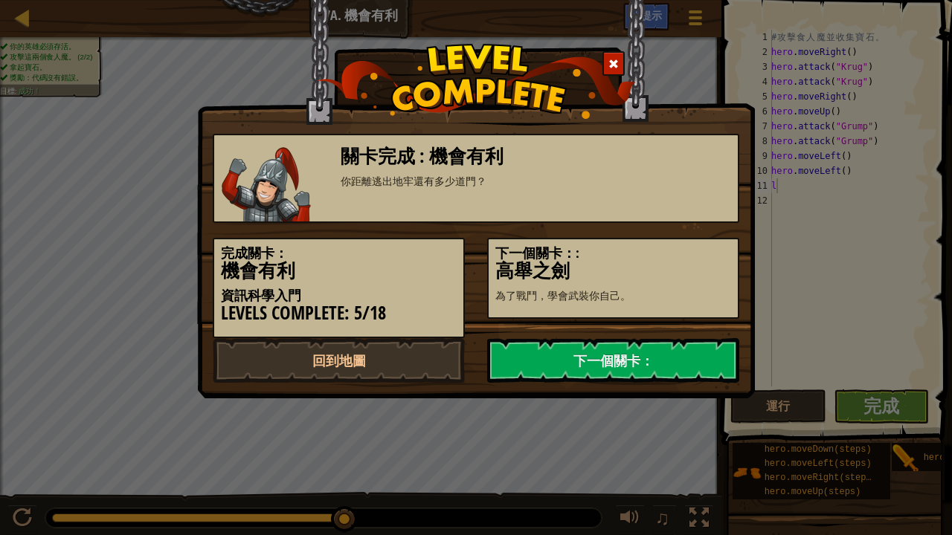
click at [693, 350] on link "下一個關卡：" at bounding box center [613, 360] width 252 height 45
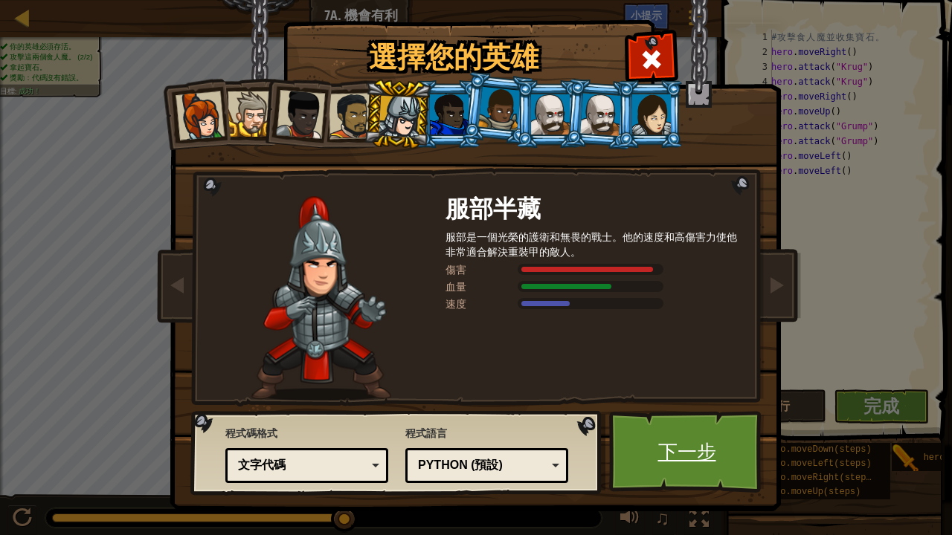
click at [684, 415] on link "下一步" at bounding box center [686, 452] width 155 height 82
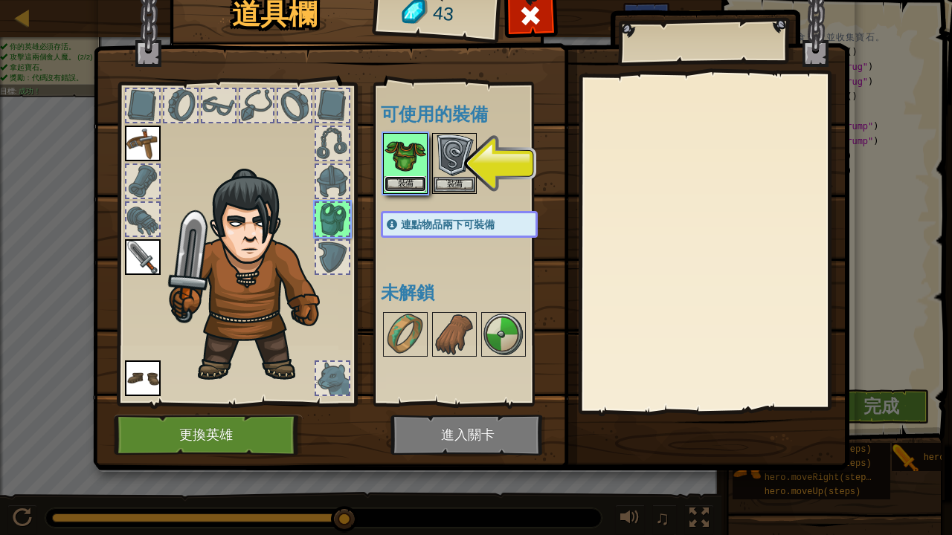
click at [400, 176] on button "裝備" at bounding box center [405, 184] width 42 height 16
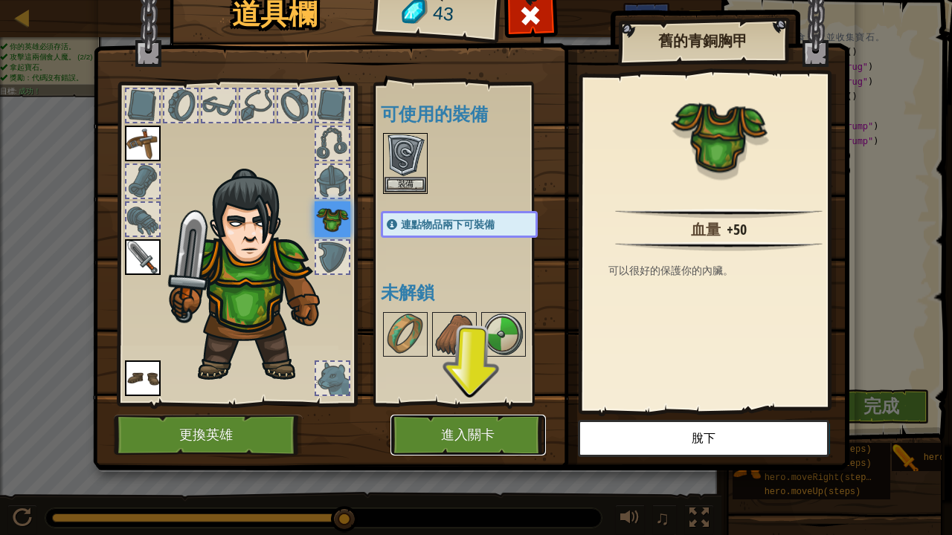
click at [452, 415] on button "進入關卡" at bounding box center [467, 435] width 155 height 41
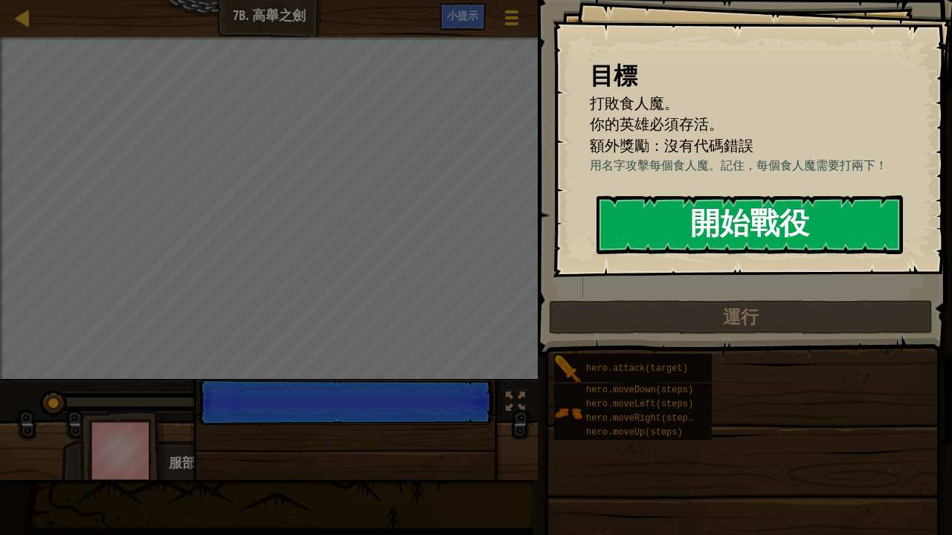
click at [690, 205] on button "開始戰役" at bounding box center [749, 225] width 306 height 59
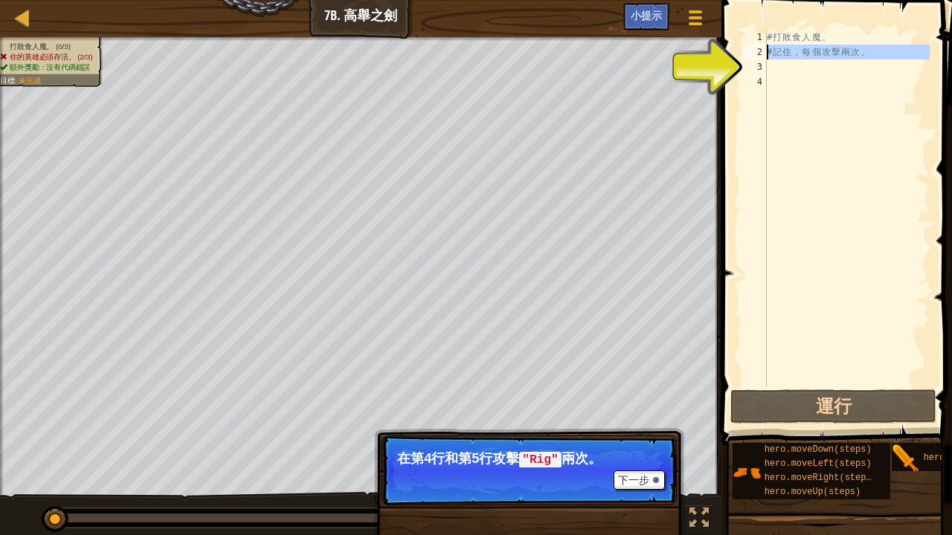
click at [756, 57] on div "2" at bounding box center [754, 52] width 25 height 15
type textarea "# 記住，每個攻擊兩次。"
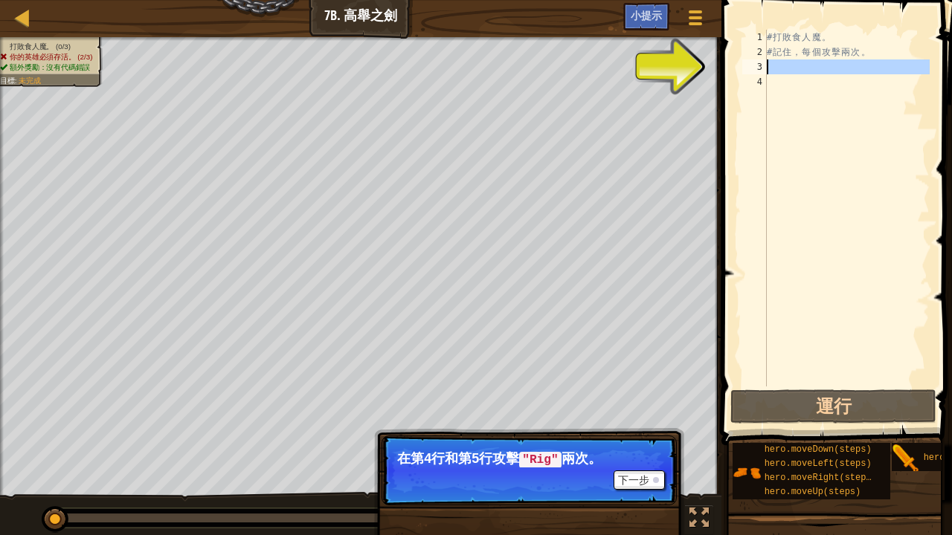
click at [759, 64] on div "3" at bounding box center [754, 66] width 25 height 15
click at [763, 64] on div "3" at bounding box center [754, 66] width 25 height 15
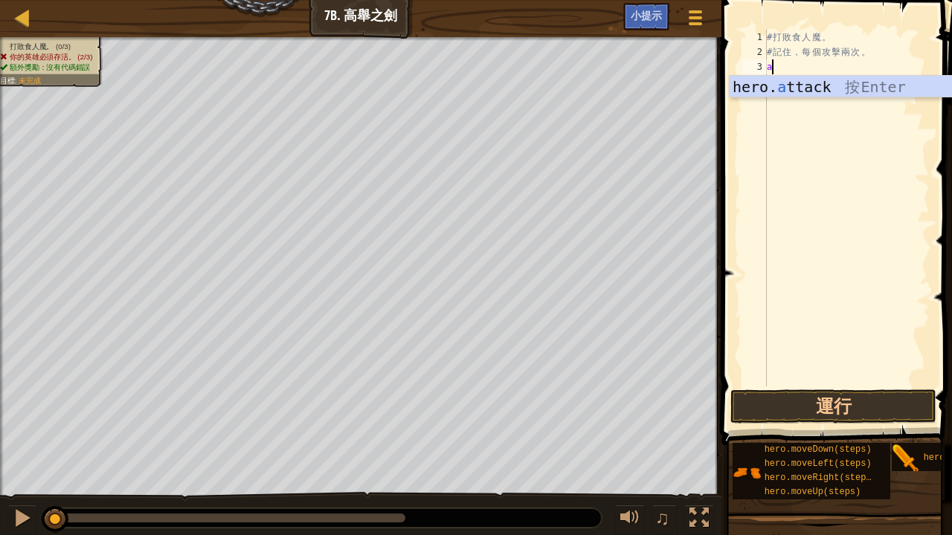
scroll to position [7, 0]
click at [772, 77] on div "hero. a ttack 按 Enter" at bounding box center [871, 109] width 282 height 67
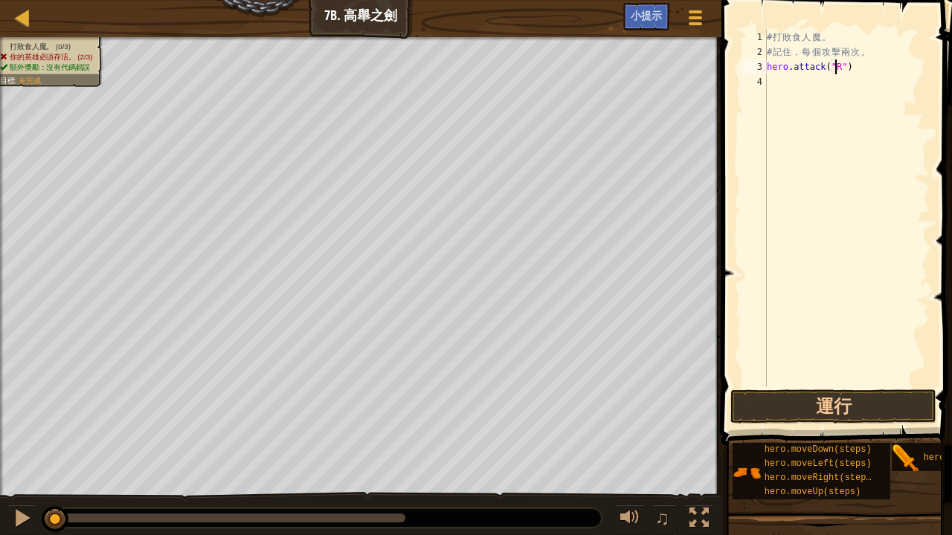
scroll to position [7, 6]
type textarea "hero.attack("Rig")"
click at [744, 88] on div "4" at bounding box center [754, 81] width 25 height 15
type textarea "a"
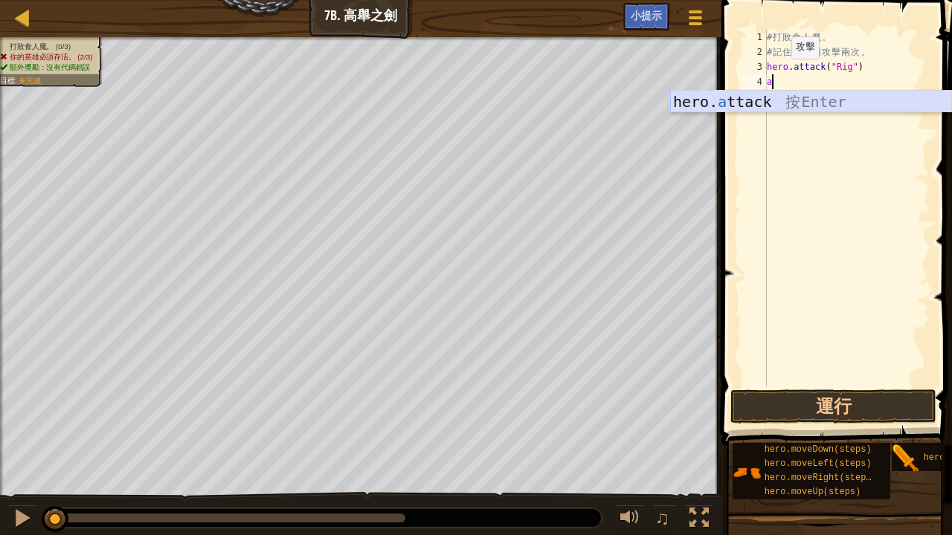
click at [729, 98] on div "hero. a ttack 按 Enter" at bounding box center [811, 124] width 282 height 67
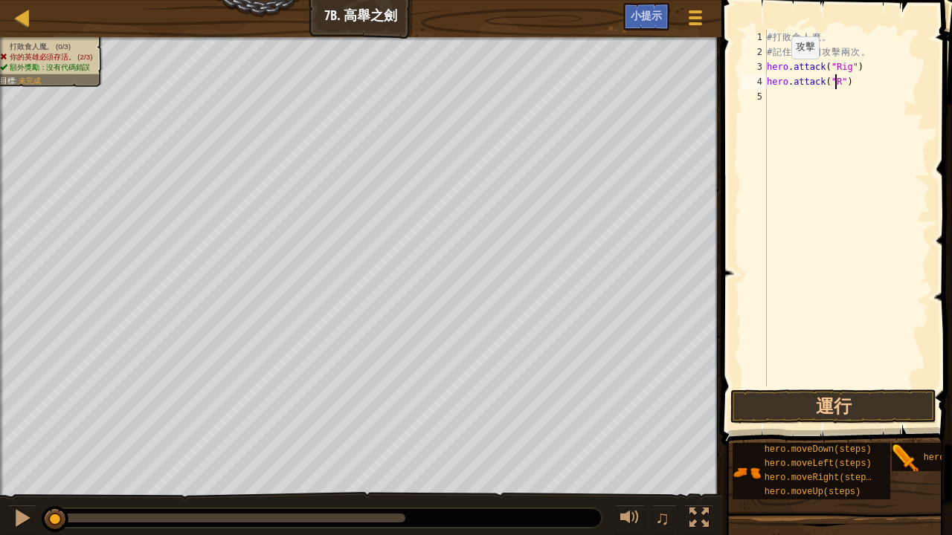
scroll to position [7, 6]
type textarea "hero.attack("Rig")"
drag, startPoint x: 730, startPoint y: 104, endPoint x: 772, endPoint y: 58, distance: 62.1
click at [772, 58] on div "# 打 敗 食 人 魔 。 # 記 住 ， 每 個 攻 擊 兩 次 。 hero . attack ( "Rig" ) hero . attack ( "Ri…" at bounding box center [847, 223] width 166 height 387
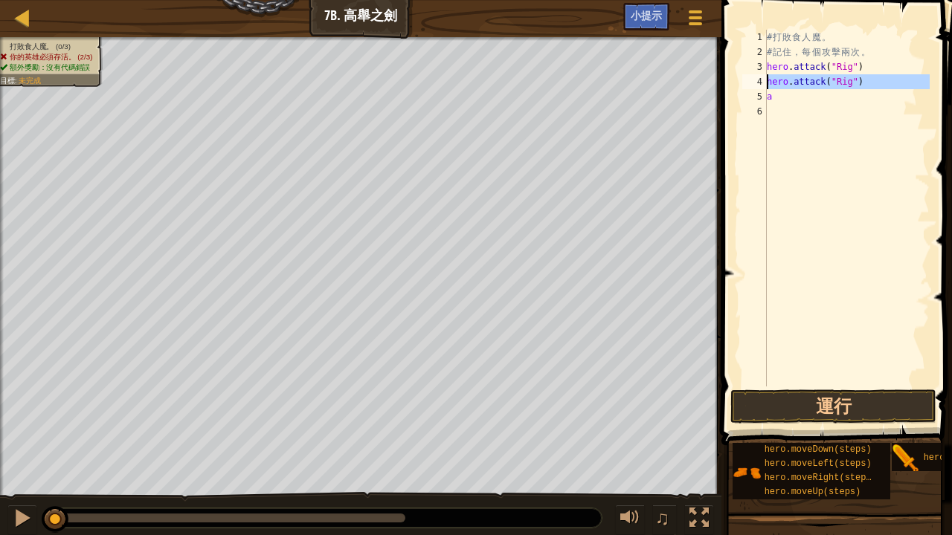
click at [762, 80] on div "4" at bounding box center [754, 81] width 25 height 15
click at [791, 97] on div "# 打 敗 食 人 魔 。 # 記 住 ， 每 個 攻 擊 兩 次 。 hero . attack ( "Rig" ) hero . attack ( "Ri…" at bounding box center [847, 223] width 166 height 387
type textarea "a"
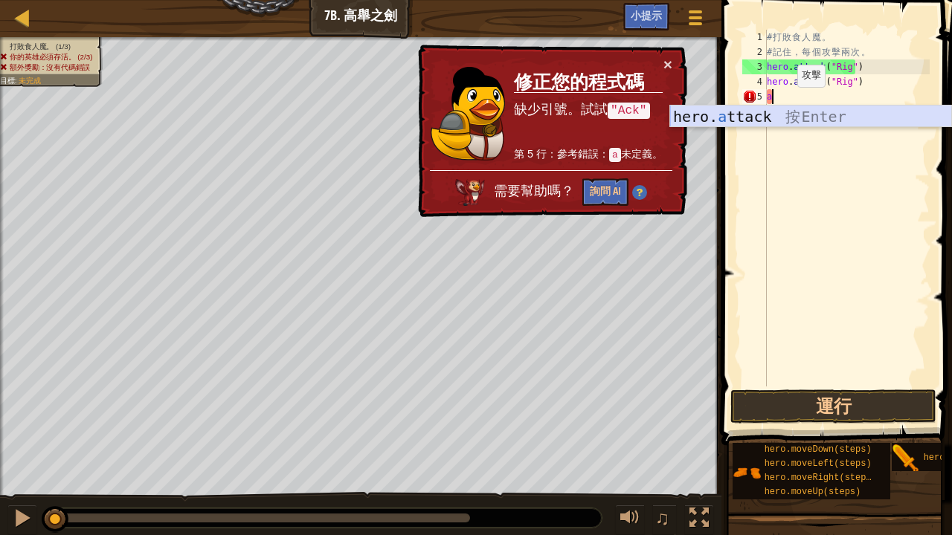
click at [774, 117] on div "hero. a ttack 按 Enter" at bounding box center [811, 139] width 282 height 67
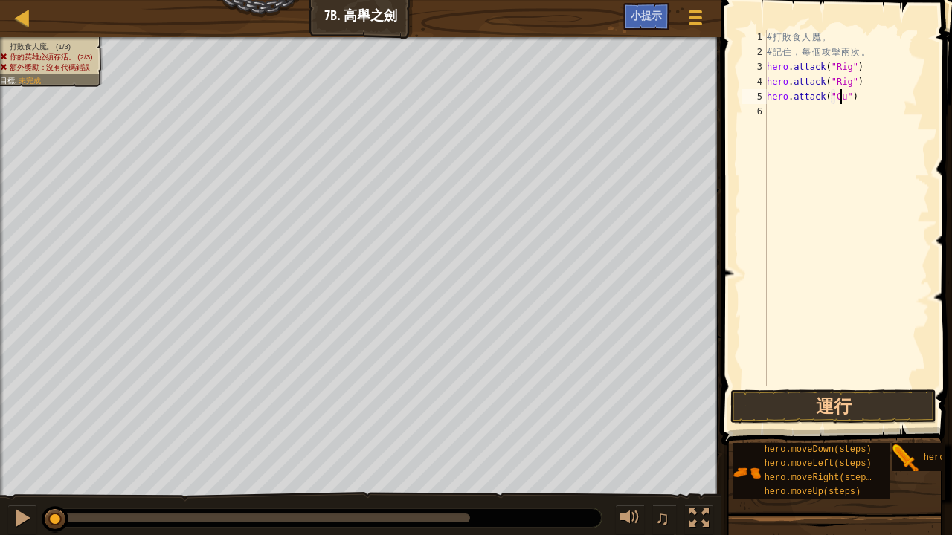
scroll to position [7, 6]
type textarea "hero.attack("Gurt")"
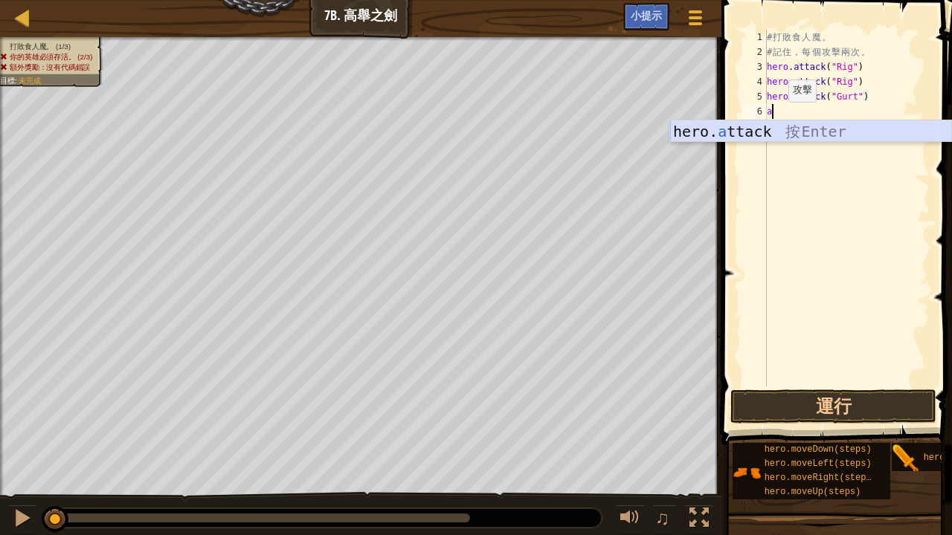
drag, startPoint x: 775, startPoint y: 123, endPoint x: 768, endPoint y: 118, distance: 9.1
click at [768, 0] on body "地圖 資訊科學入門 7b. 高舉之劍 遊戲選單 完成 小提示 1 הההההההההההההההההההההההההההההההההההההההההההההה…" at bounding box center [476, 0] width 952 height 0
click at [775, 130] on div "hero. a ttack 按 Enter" at bounding box center [811, 153] width 282 height 67
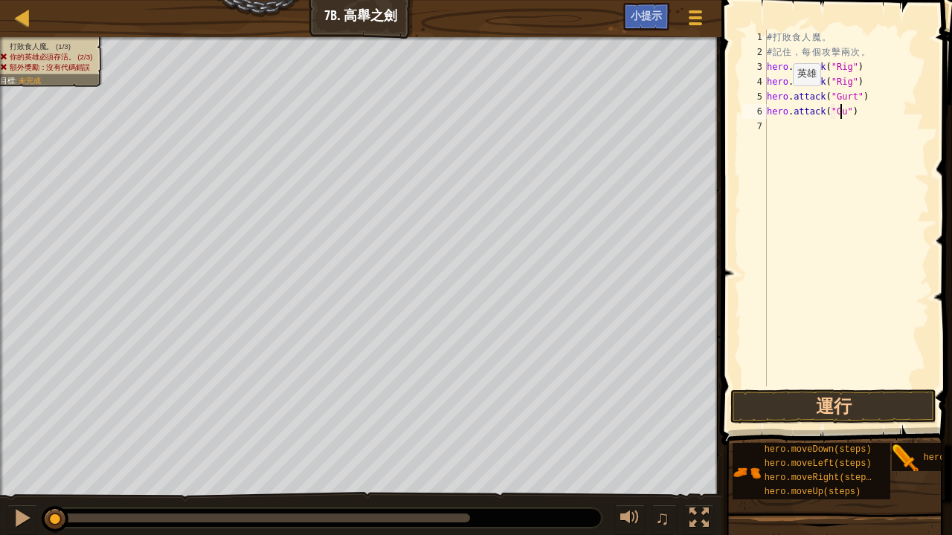
scroll to position [7, 6]
type textarea "hero.attack("Gurt")"
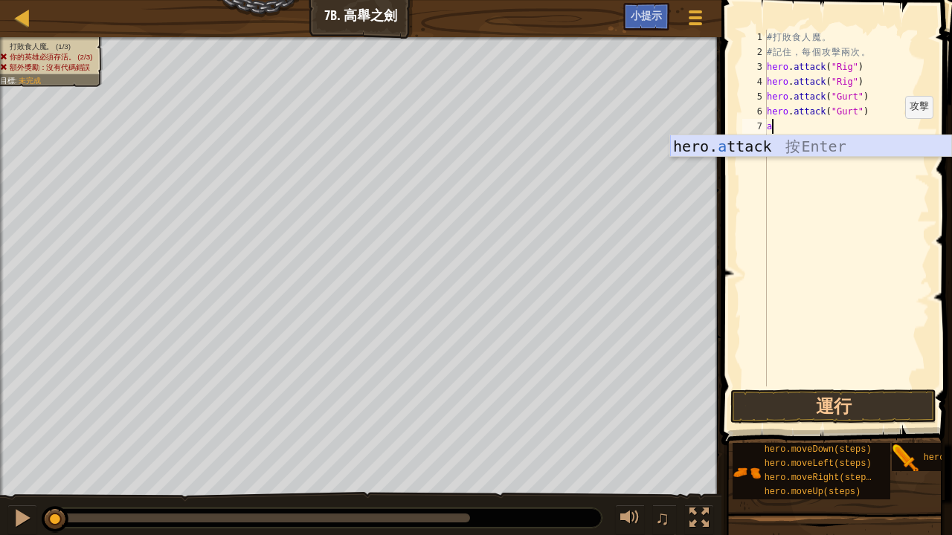
click at [893, 139] on div "hero. a ttack 按 Enter" at bounding box center [811, 168] width 282 height 67
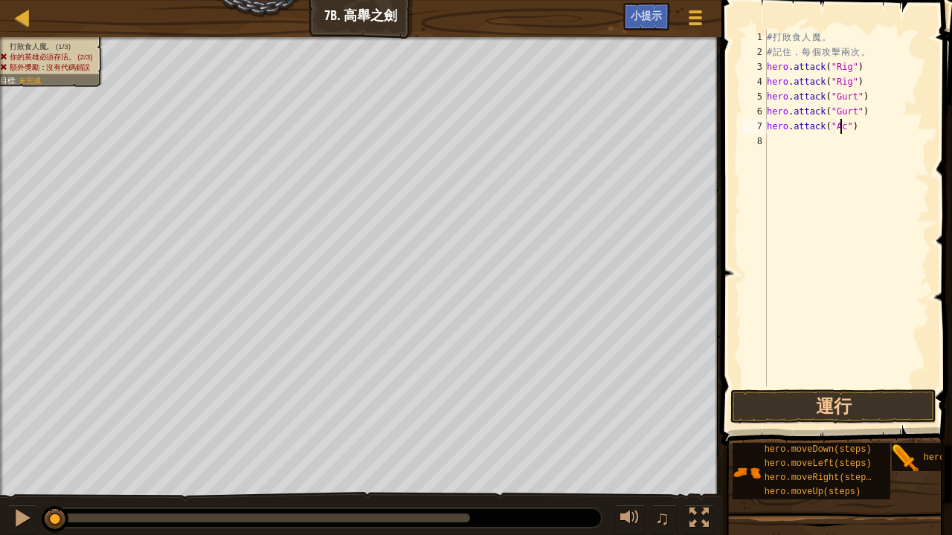
scroll to position [7, 6]
type textarea "hero.attack("Ack")"
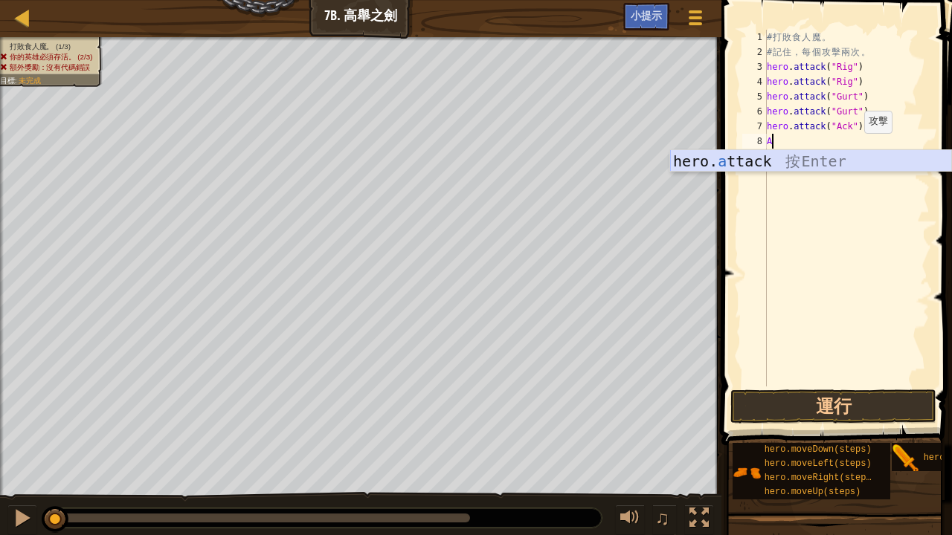
click at [861, 158] on div "hero. a ttack 按 Enter" at bounding box center [811, 183] width 282 height 67
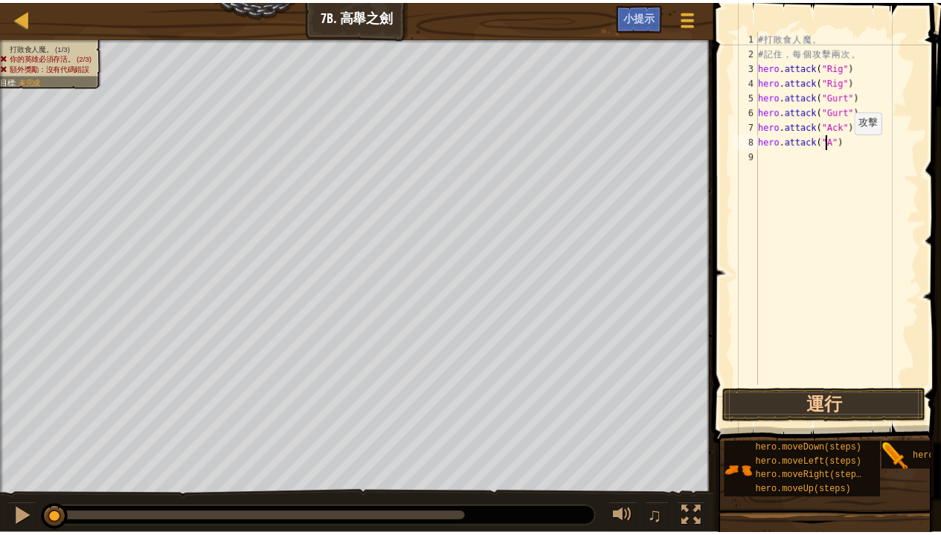
scroll to position [7, 6]
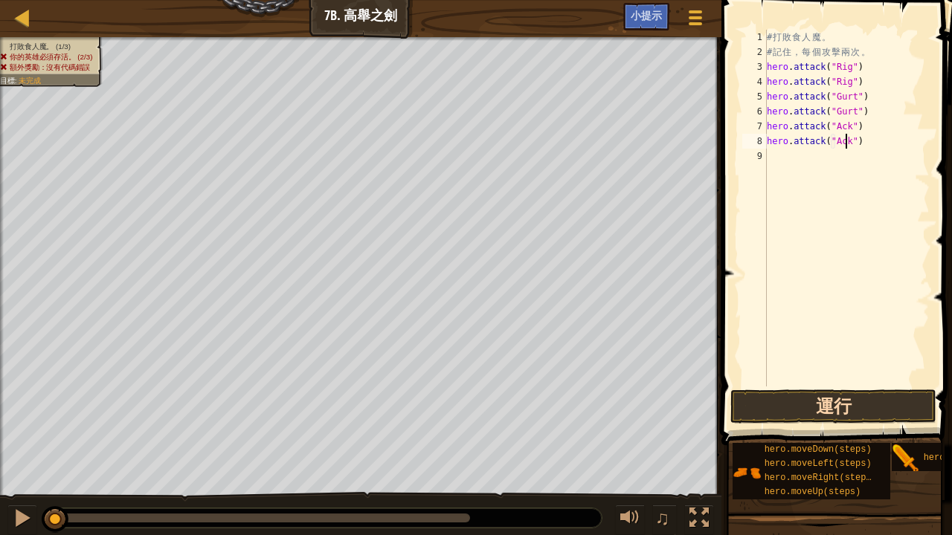
type textarea "hero.attack("Ack")"
click at [886, 399] on button "運行" at bounding box center [833, 407] width 206 height 34
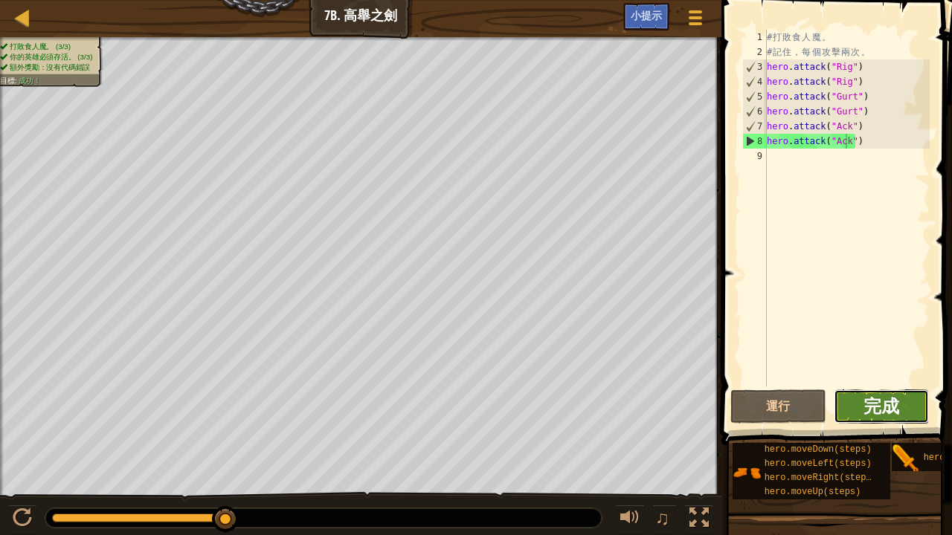
click at [886, 397] on span "完成" at bounding box center [881, 406] width 36 height 24
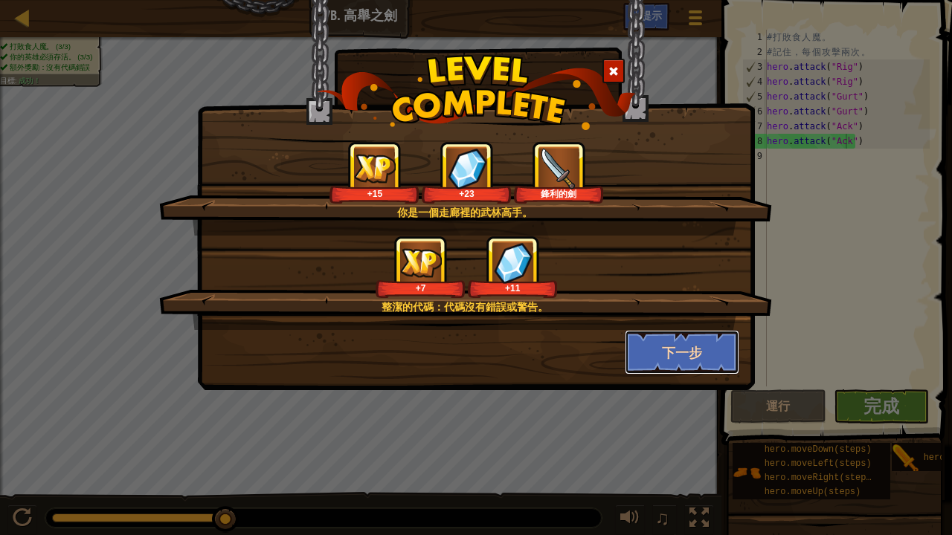
click at [682, 347] on button "下一步" at bounding box center [682, 352] width 115 height 45
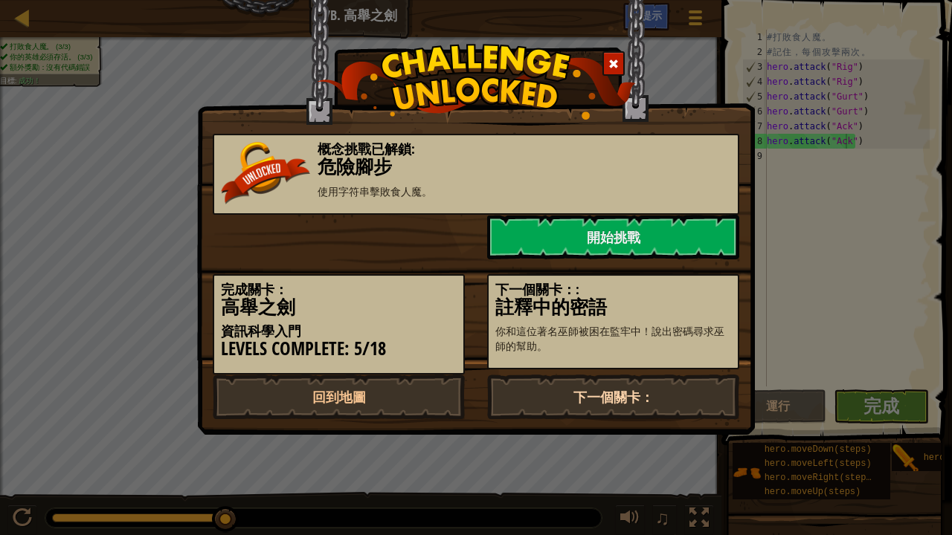
click at [660, 393] on link "下一個關卡：" at bounding box center [613, 397] width 252 height 45
click at [699, 235] on link "開始挑戰" at bounding box center [613, 237] width 252 height 45
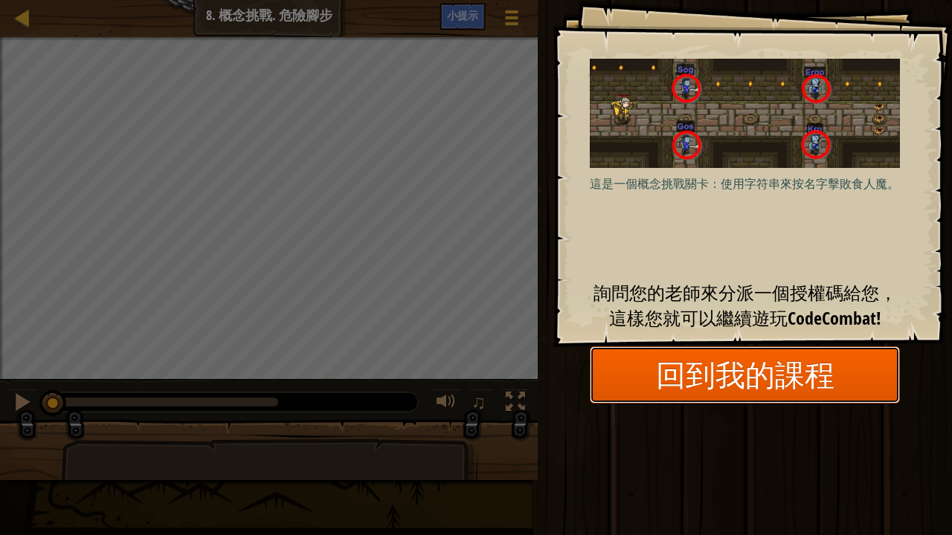
click at [757, 347] on link "回到我的課程" at bounding box center [745, 375] width 310 height 57
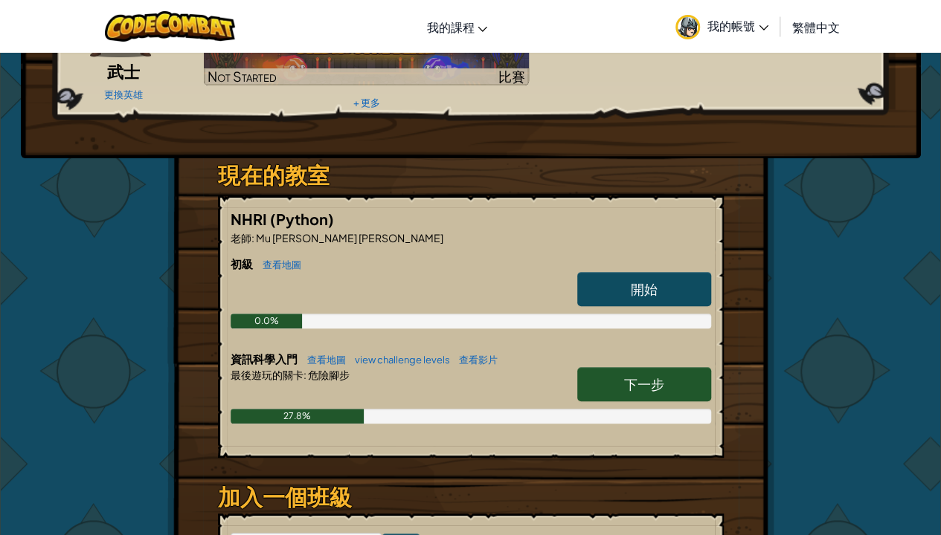
scroll to position [149, 0]
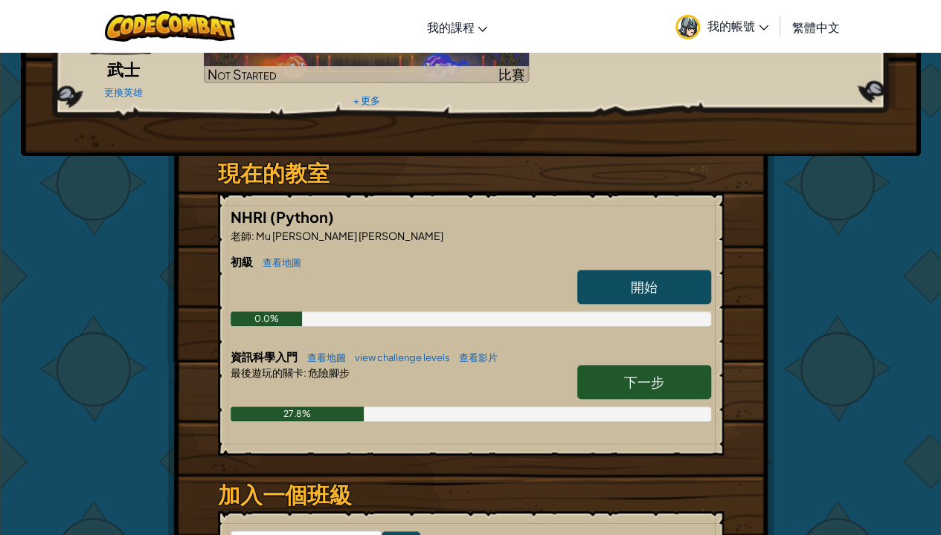
click at [662, 383] on span "下一步" at bounding box center [644, 381] width 40 height 17
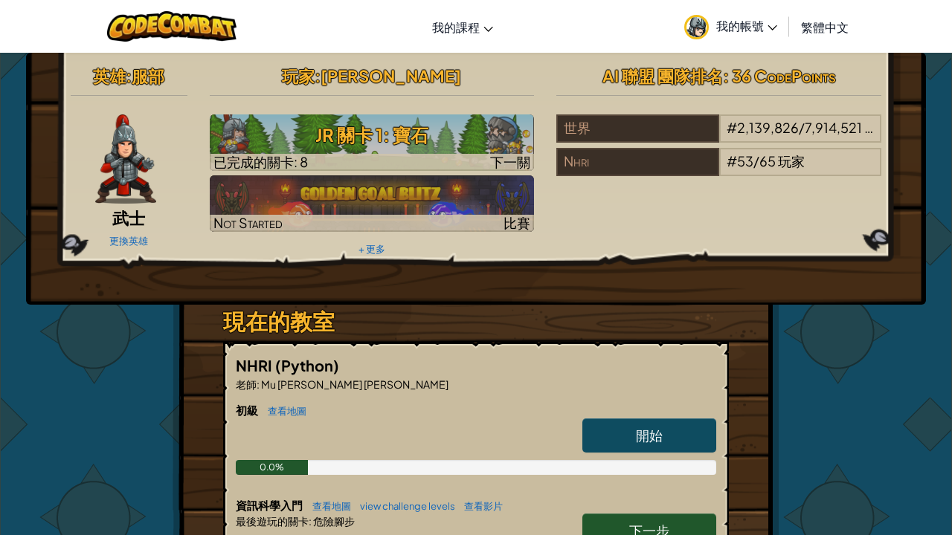
select select "zh-HANT"
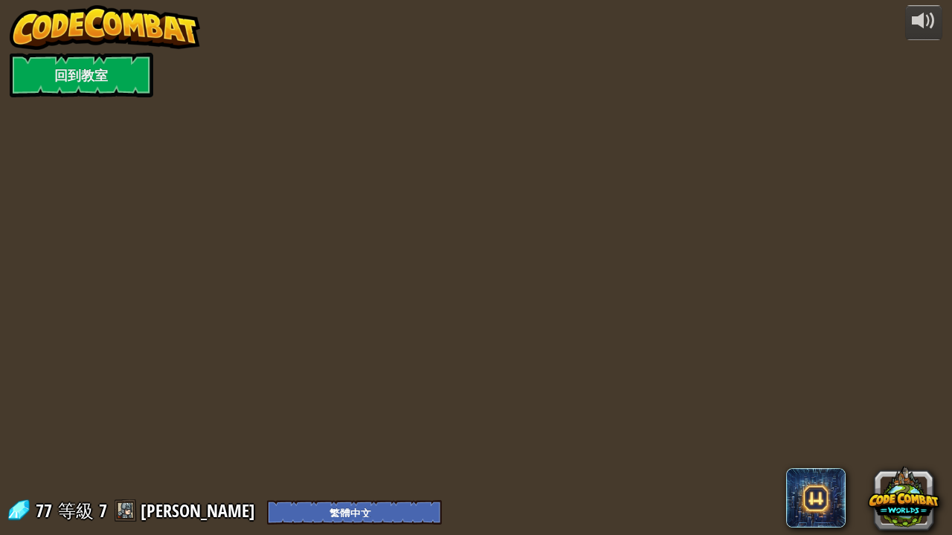
select select "zh-HANT"
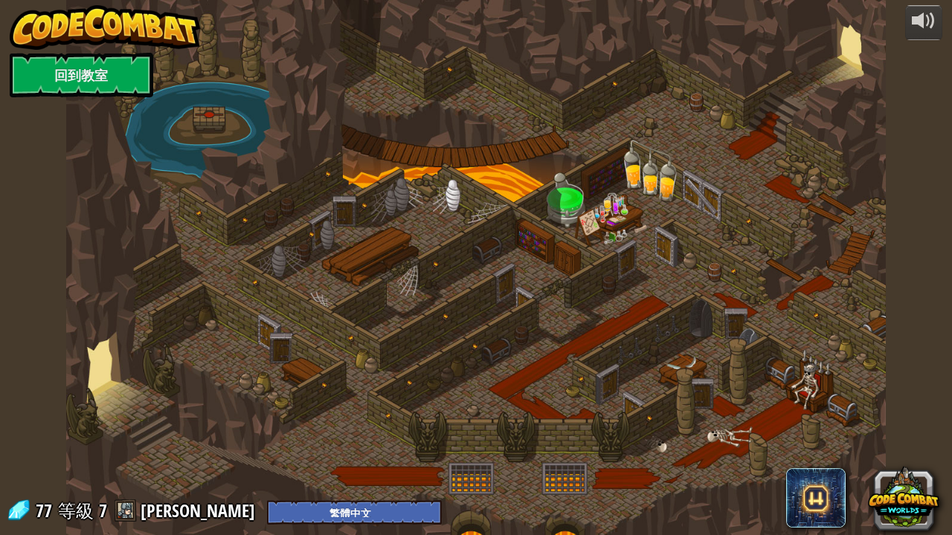
select select "zh-HANT"
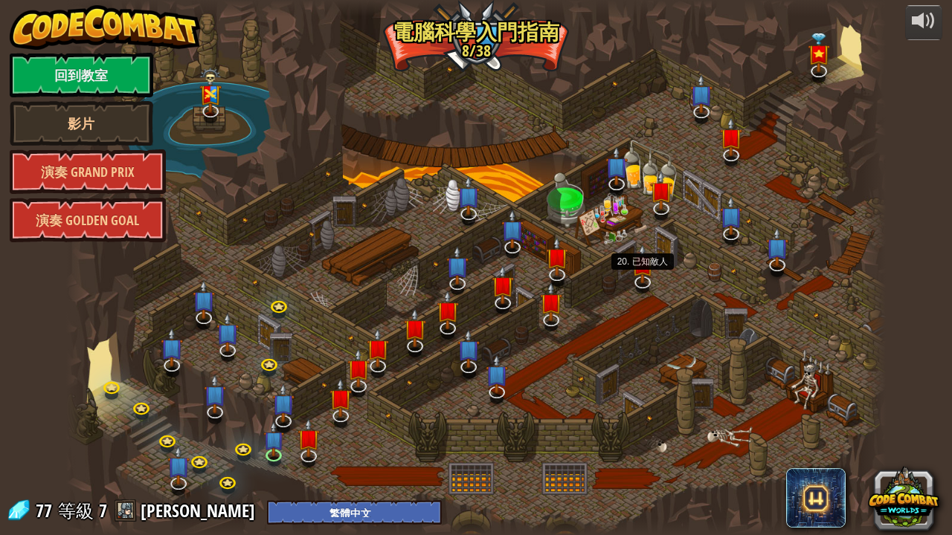
select select "zh-HANT"
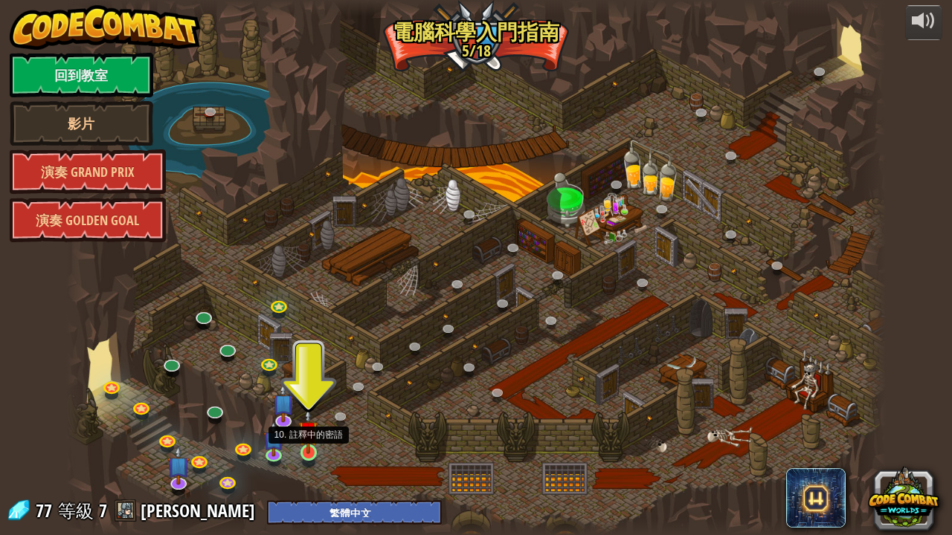
click at [308, 415] on img at bounding box center [308, 431] width 20 height 46
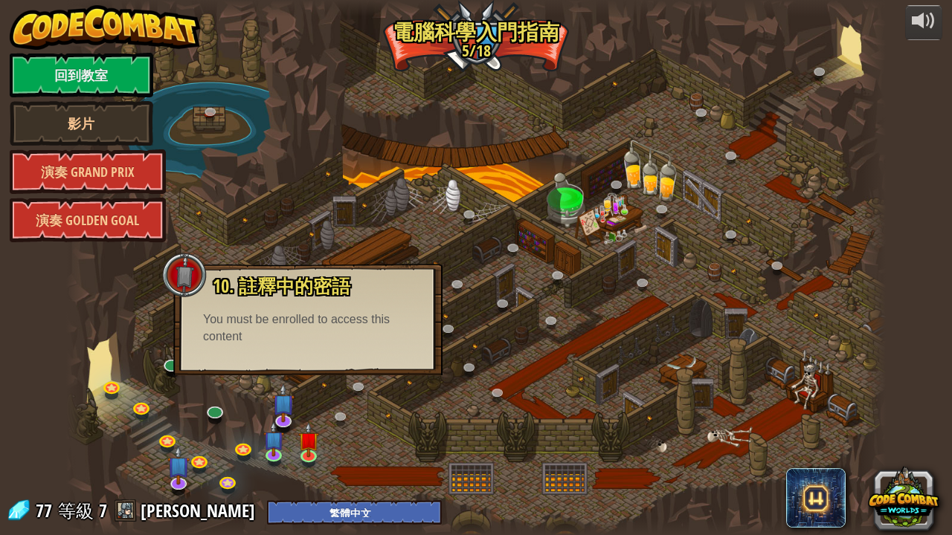
click at [232, 331] on div "You must be enrolled to access this content" at bounding box center [308, 329] width 210 height 34
click at [180, 249] on div at bounding box center [476, 267] width 820 height 535
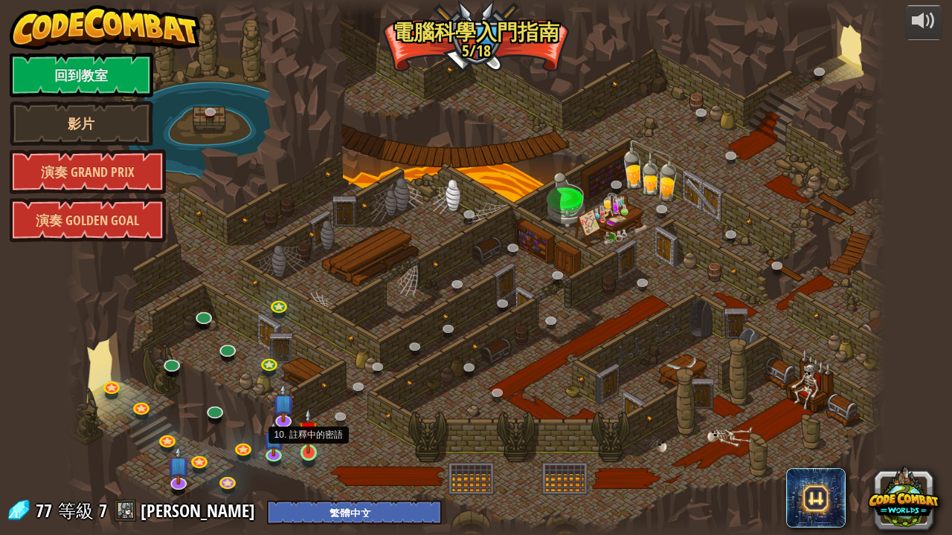
click at [304, 415] on img at bounding box center [308, 431] width 20 height 46
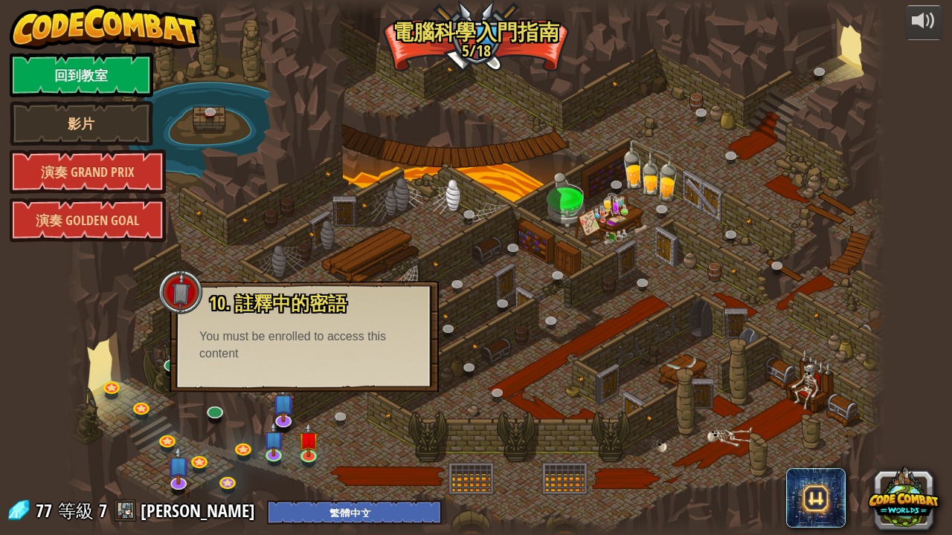
click at [187, 288] on div at bounding box center [180, 292] width 45 height 45
click at [187, 289] on div at bounding box center [180, 292] width 45 height 45
drag, startPoint x: 187, startPoint y: 289, endPoint x: 112, endPoint y: 323, distance: 82.5
click at [112, 323] on div "25. [PERSON_NAME]之門 (未解鎖) 逃離 [GEOGRAPHIC_DATA] 地牢，不要讓守衛抓到你。 26. [GEOGRAPHIC_DAT…" at bounding box center [476, 267] width 820 height 535
click at [189, 286] on div at bounding box center [180, 292] width 45 height 45
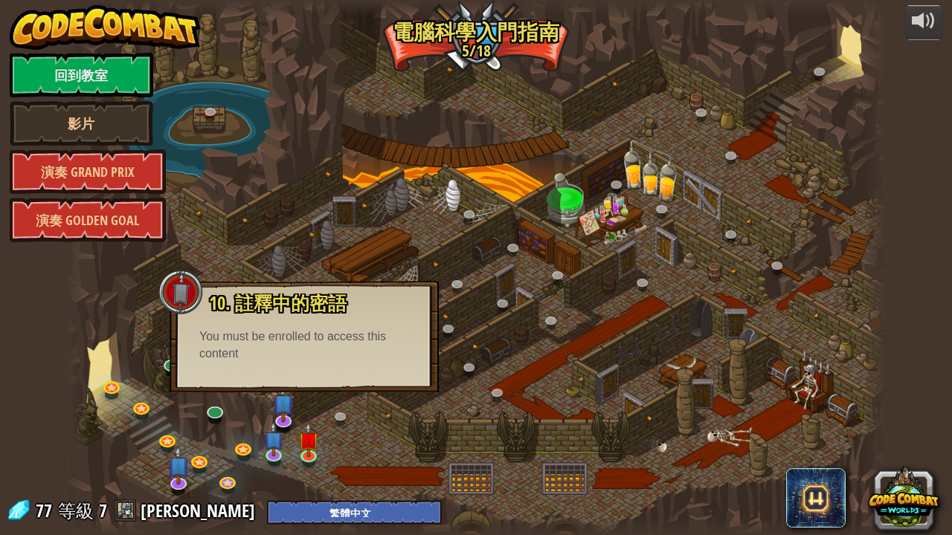
click at [222, 325] on div "10. 註釋中的密語 你和這位著名巫師被困在監牢中！說出密碼尋求巫師的幫助。 You must be enrolled to access this cont…" at bounding box center [303, 328] width 239 height 69
click at [425, 415] on div at bounding box center [476, 267] width 820 height 535
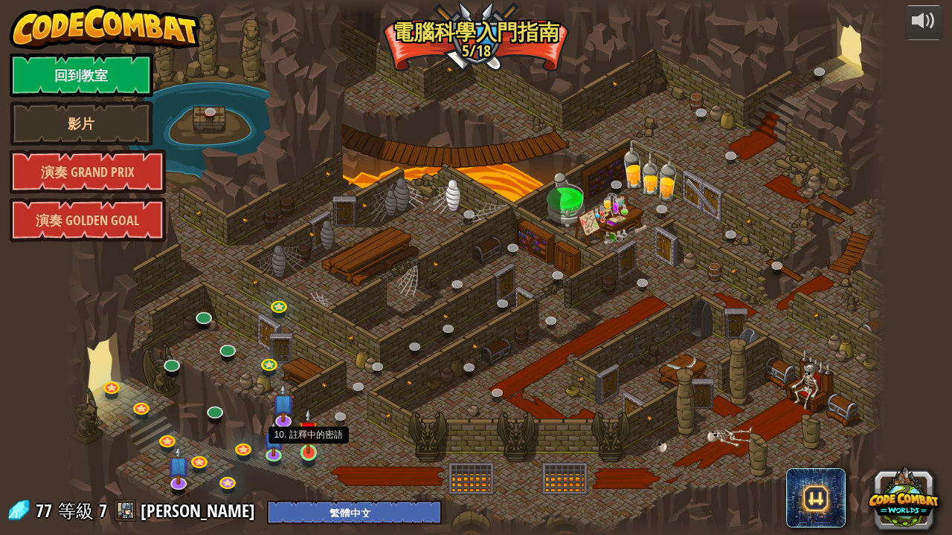
click at [306, 415] on img at bounding box center [308, 431] width 20 height 46
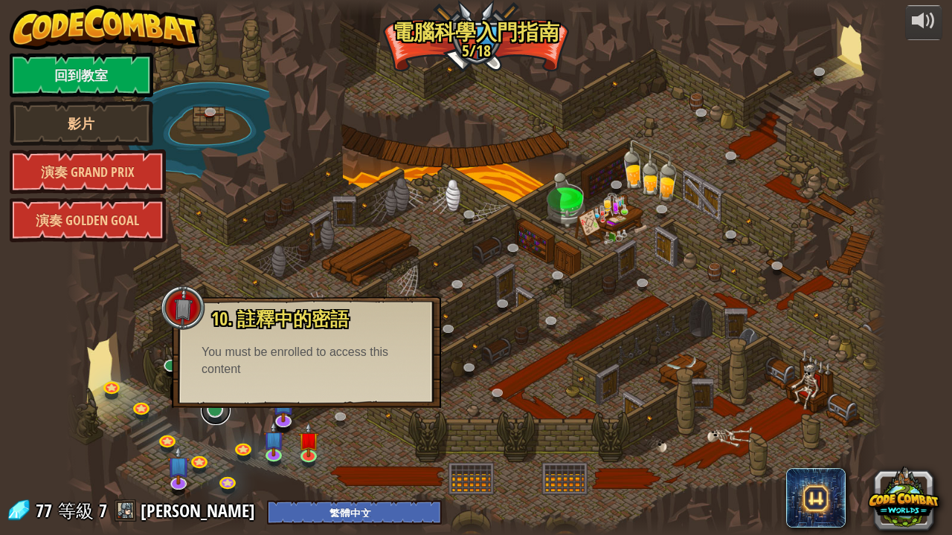
click at [213, 415] on link at bounding box center [216, 411] width 30 height 30
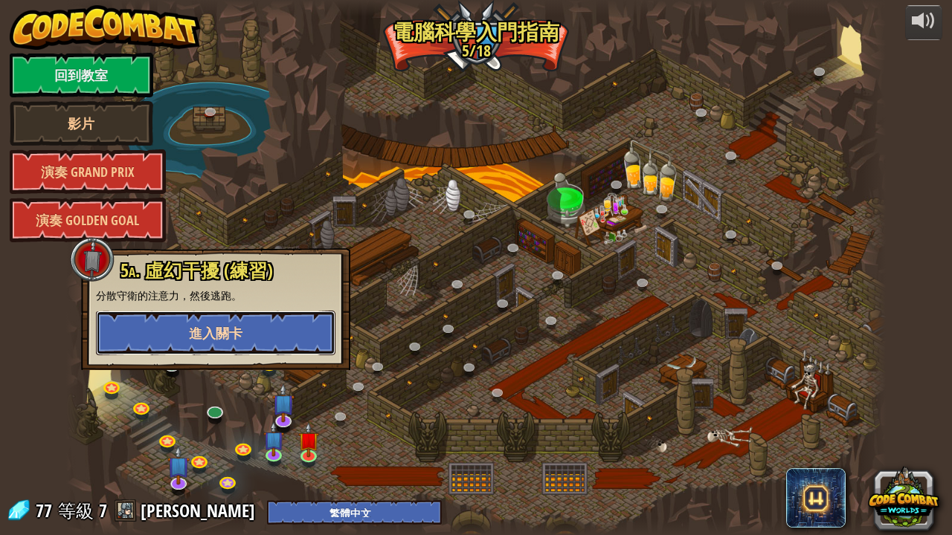
click at [210, 326] on span "進入關卡" at bounding box center [216, 333] width 54 height 19
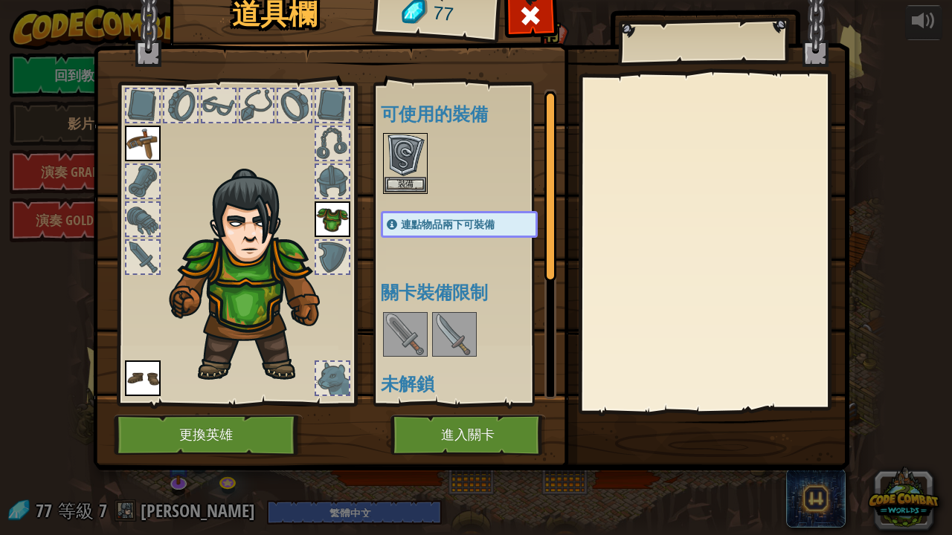
click at [442, 335] on img at bounding box center [455, 335] width 42 height 42
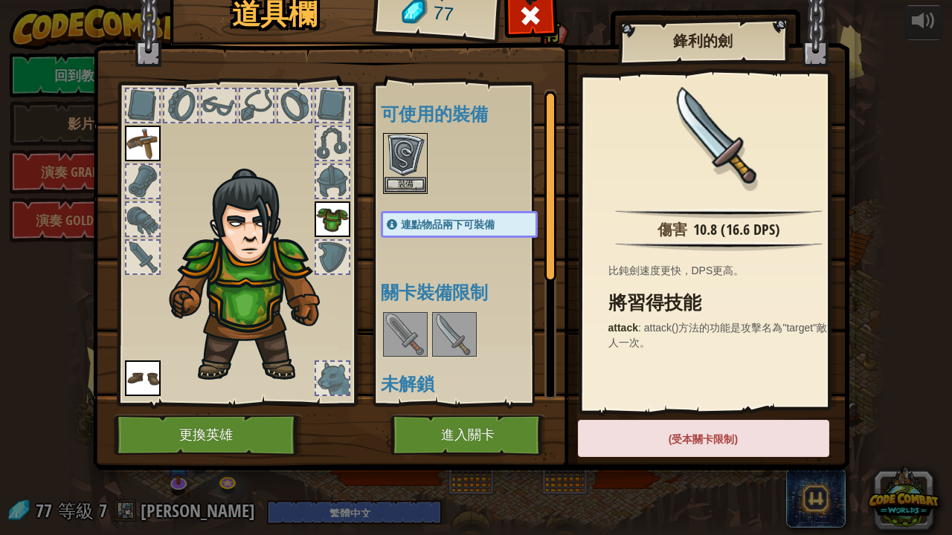
click at [605, 415] on div "(受本關卡限制)" at bounding box center [703, 438] width 251 height 37
drag, startPoint x: 602, startPoint y: 437, endPoint x: 643, endPoint y: 445, distance: 41.6
click at [643, 415] on div "(受本關卡限制)" at bounding box center [703, 438] width 251 height 37
click at [649, 415] on div "(受本關卡限制)" at bounding box center [703, 438] width 251 height 37
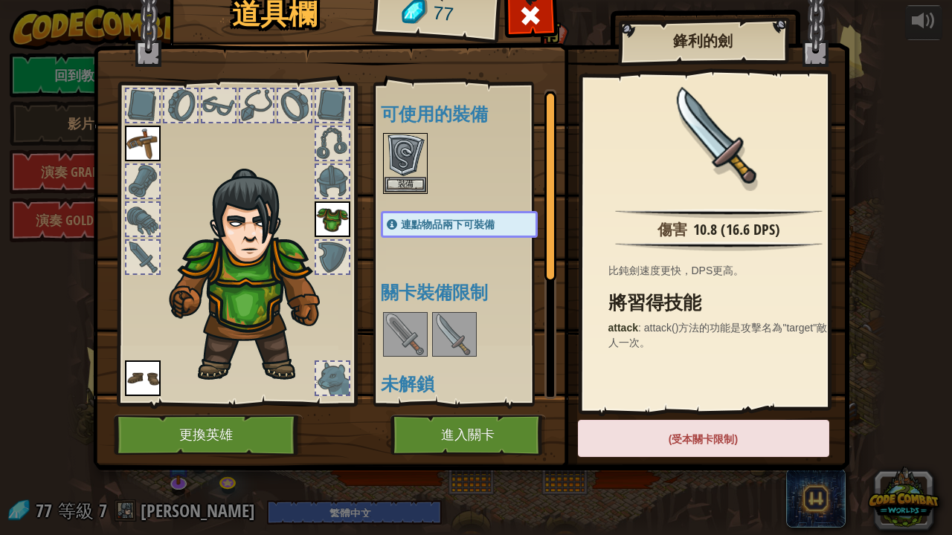
click at [647, 415] on div "(受本關卡限制)" at bounding box center [703, 438] width 251 height 37
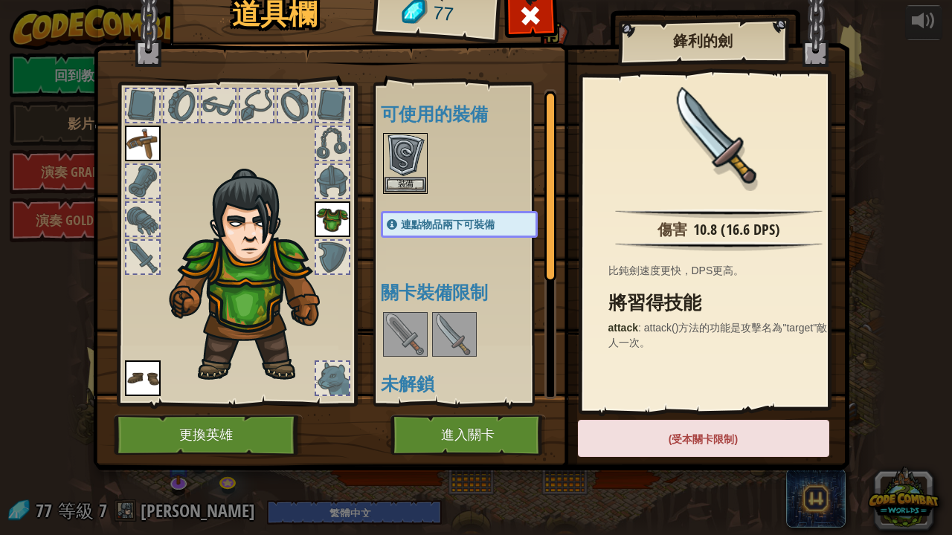
click at [647, 415] on div "(受本關卡限制)" at bounding box center [703, 438] width 251 height 37
click at [646, 415] on div "(受本關卡限制)" at bounding box center [703, 438] width 251 height 37
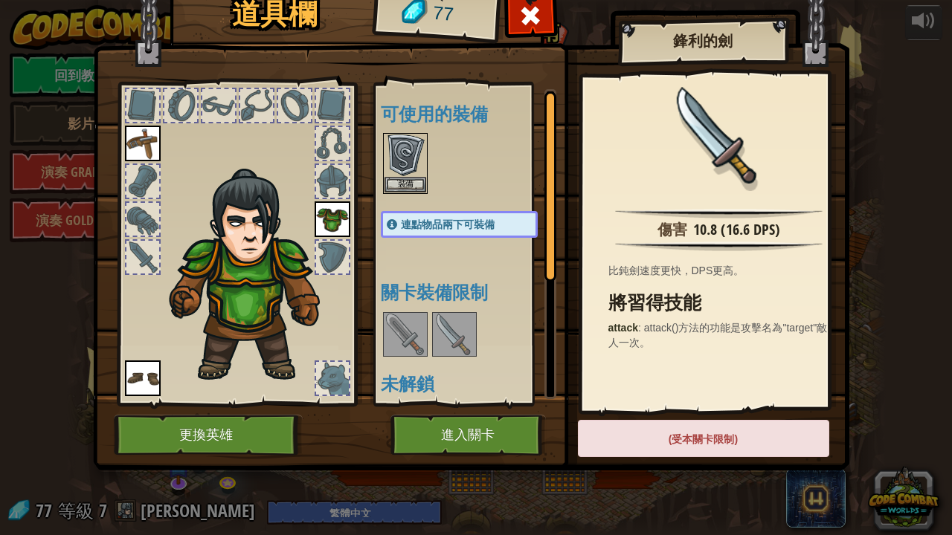
click at [646, 415] on div "(受本關卡限制)" at bounding box center [703, 438] width 251 height 37
click at [645, 415] on div "(受本關卡限制)" at bounding box center [703, 438] width 251 height 37
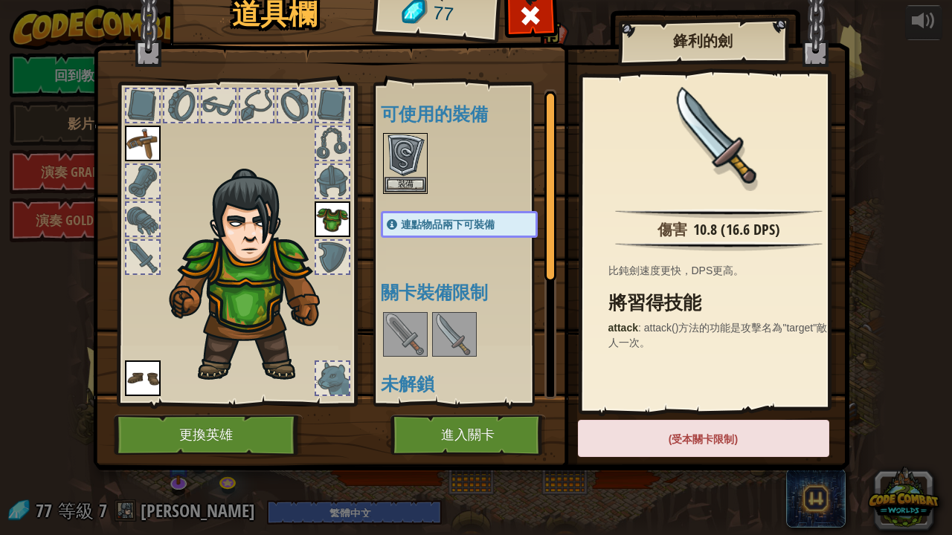
click at [645, 415] on div "(受本關卡限制)" at bounding box center [703, 438] width 251 height 37
click at [620, 415] on div "(受本關卡限制)" at bounding box center [703, 438] width 251 height 37
click at [580, 415] on div "(受本關卡限制)" at bounding box center [703, 438] width 251 height 37
click at [576, 415] on img at bounding box center [471, 201] width 756 height 540
click at [449, 326] on img at bounding box center [455, 335] width 42 height 42
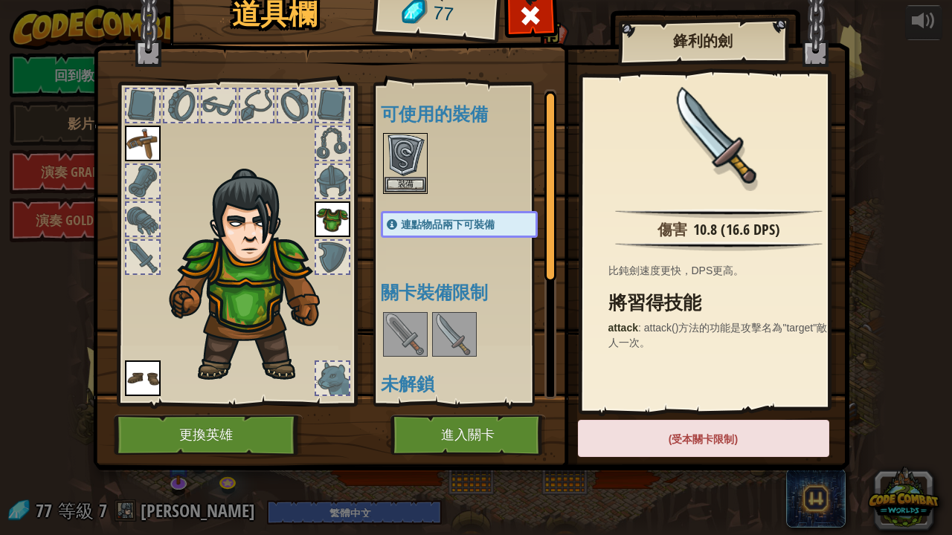
click at [631, 415] on div "(受本關卡限制)" at bounding box center [703, 438] width 251 height 37
click at [384, 176] on button "裝備" at bounding box center [405, 184] width 42 height 16
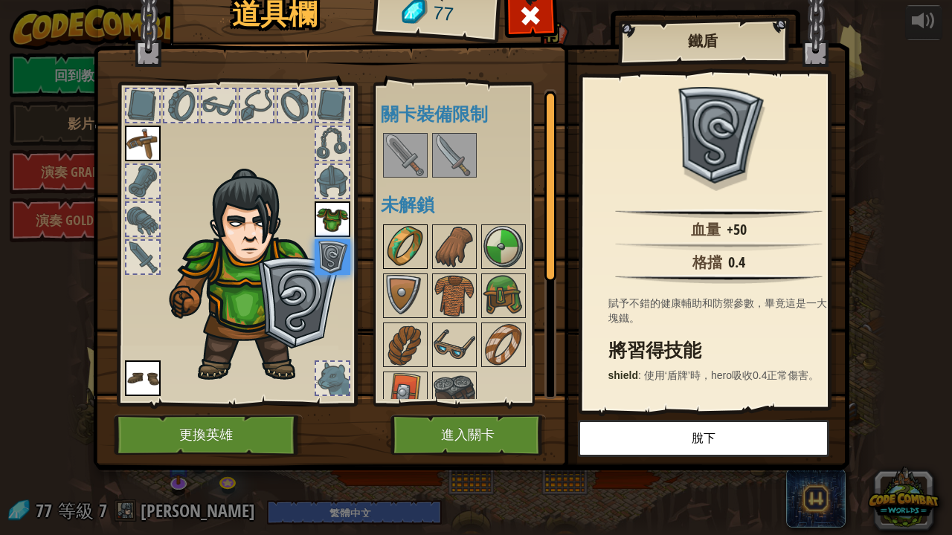
click at [401, 252] on img at bounding box center [405, 247] width 42 height 42
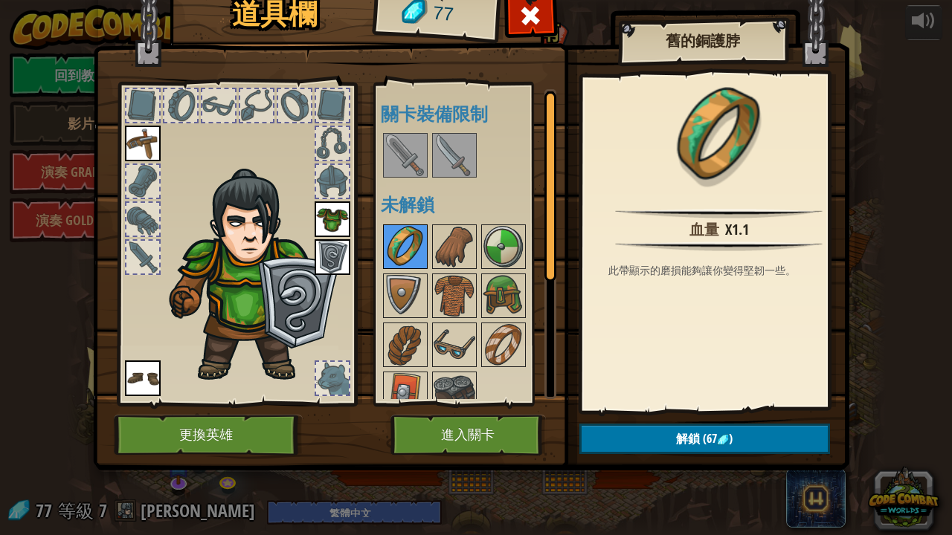
click at [398, 244] on img at bounding box center [405, 247] width 42 height 42
click at [501, 275] on img at bounding box center [504, 296] width 42 height 42
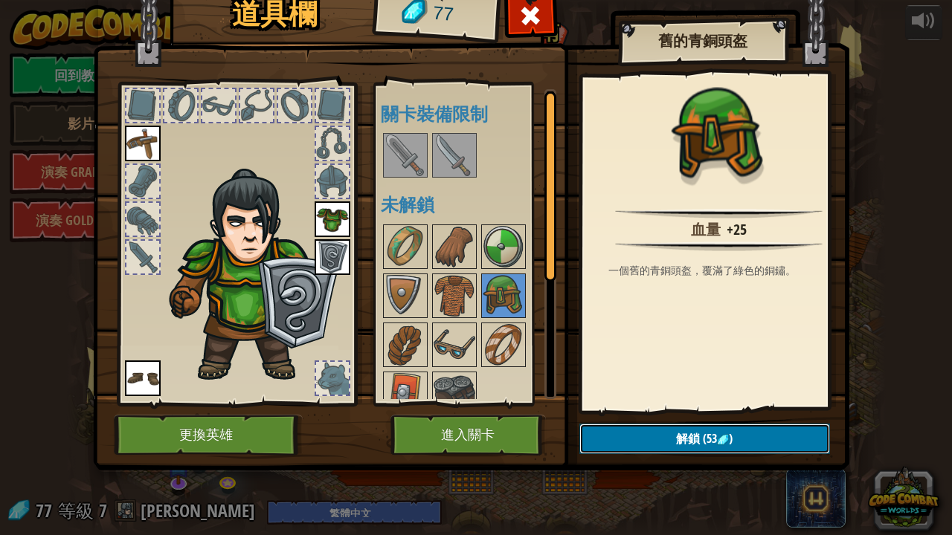
click at [602, 415] on button "解鎖 (53 )" at bounding box center [704, 439] width 251 height 30
click at [602, 415] on button "確認" at bounding box center [704, 439] width 251 height 30
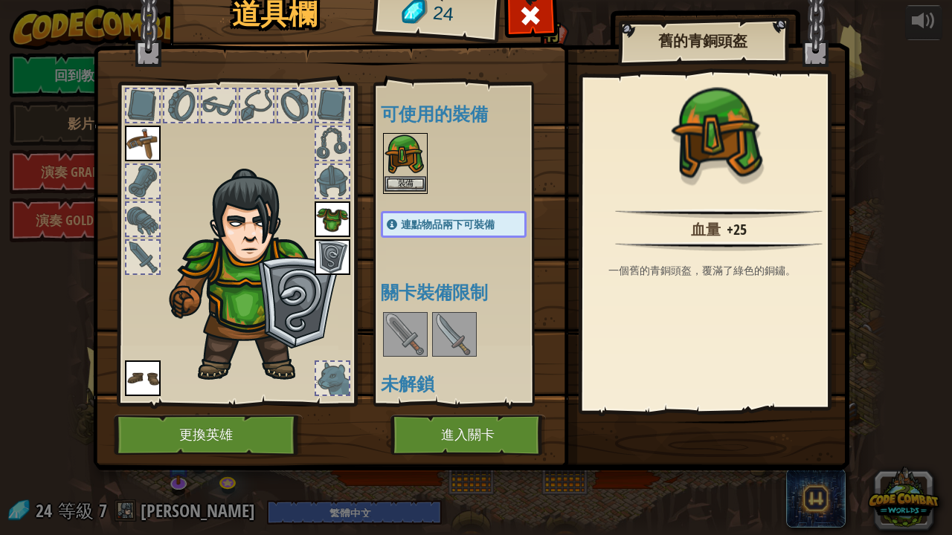
click at [394, 173] on img at bounding box center [405, 156] width 42 height 42
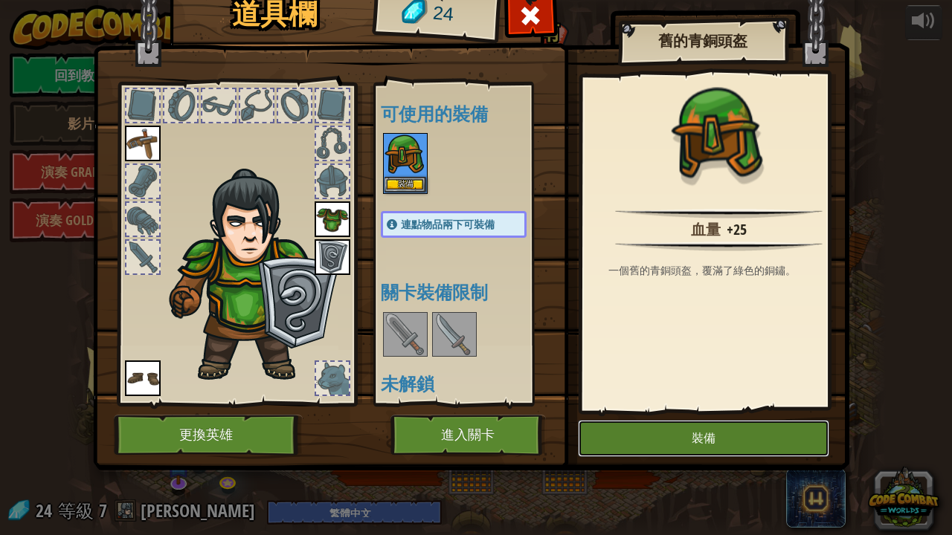
click at [617, 415] on button "裝備" at bounding box center [703, 438] width 251 height 37
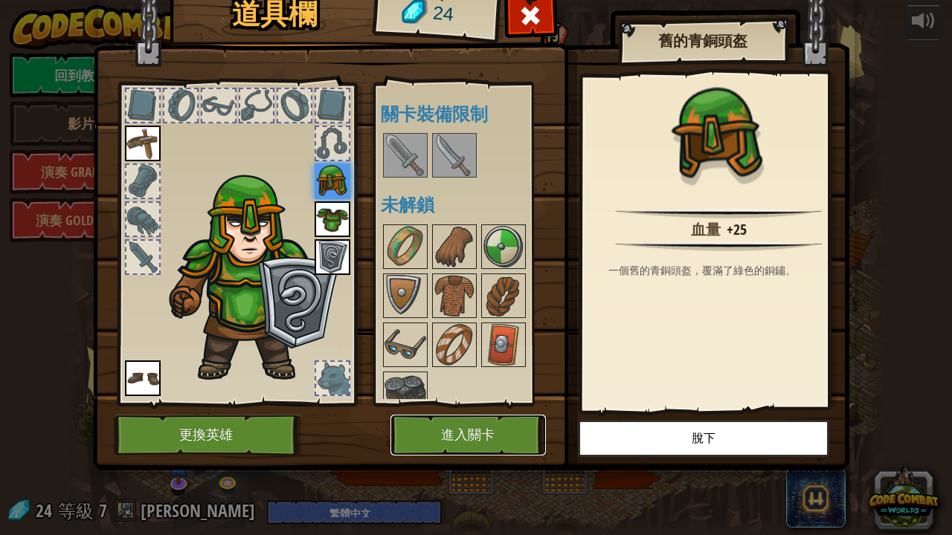
click at [483, 415] on button "進入關卡" at bounding box center [467, 435] width 155 height 41
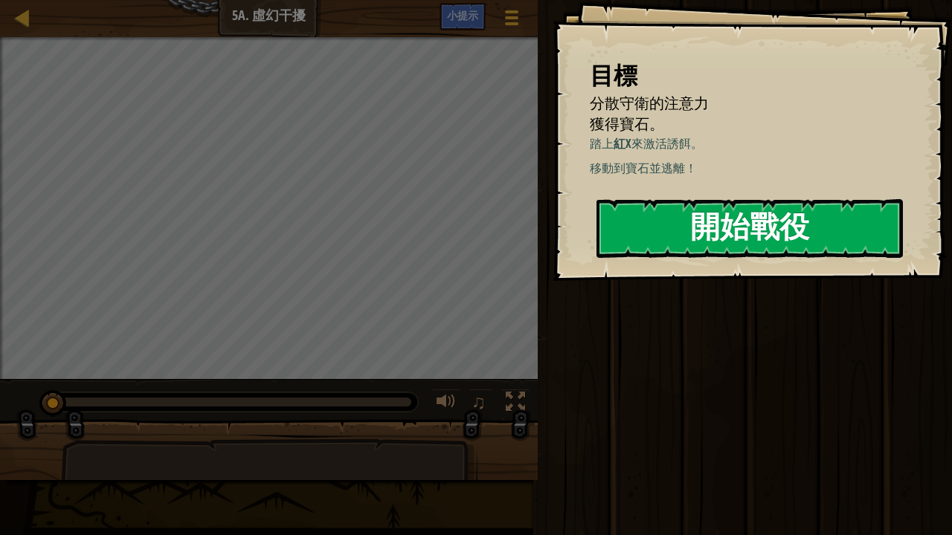
click at [662, 199] on button "開始戰役" at bounding box center [749, 228] width 306 height 59
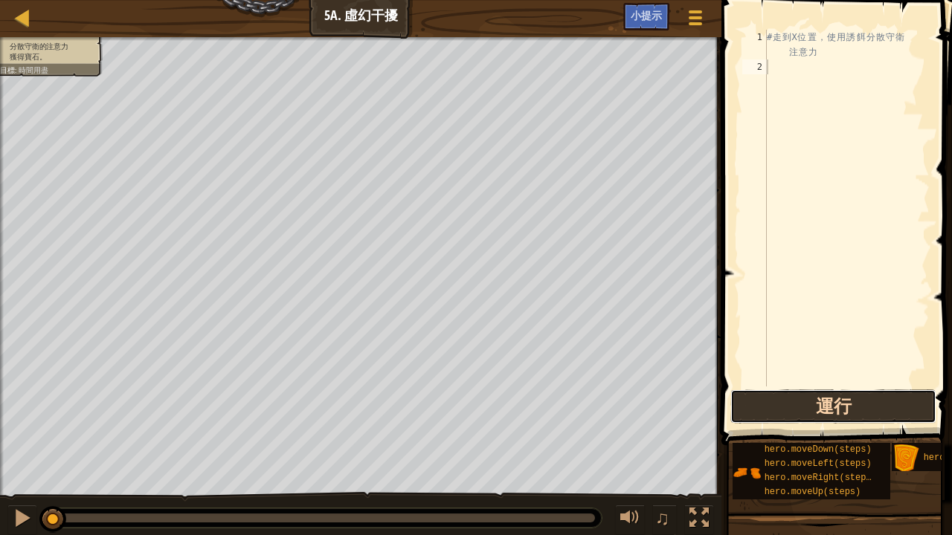
click at [747, 396] on button "運行" at bounding box center [833, 407] width 206 height 34
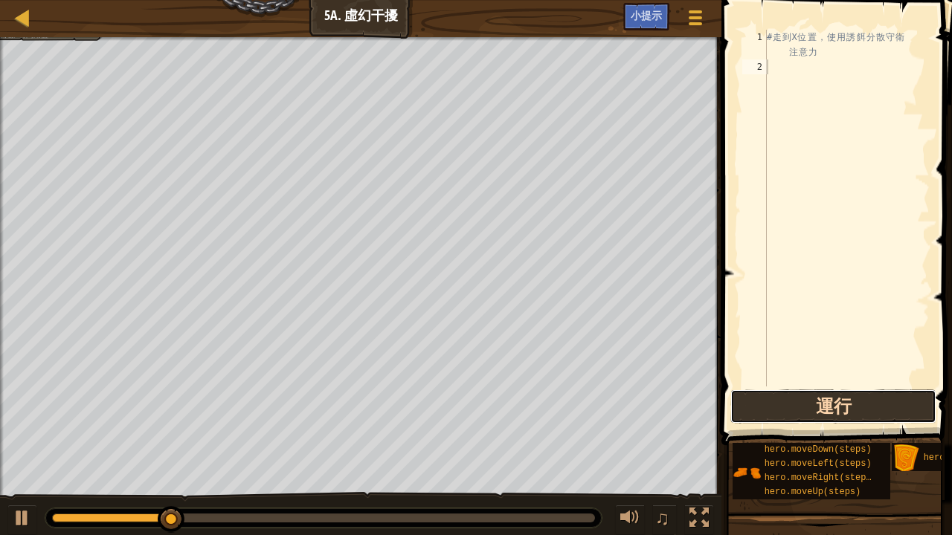
click at [745, 396] on button "運行" at bounding box center [833, 407] width 206 height 34
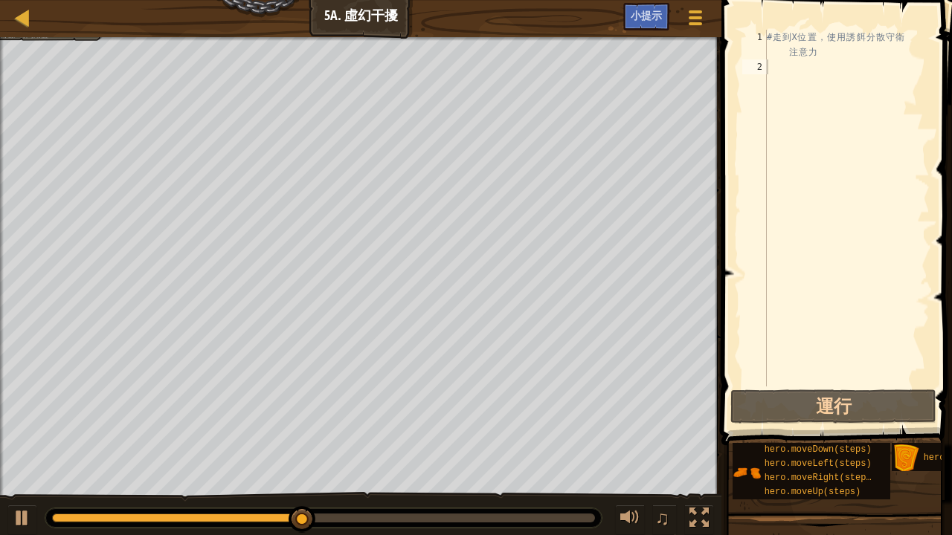
click at [0, 101] on div at bounding box center [2, 278] width 4 height 482
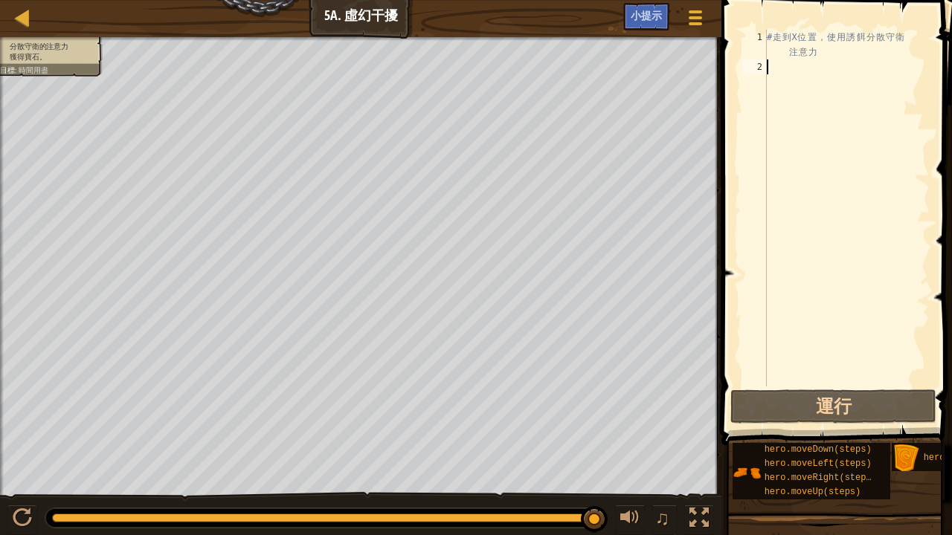
type textarea "r"
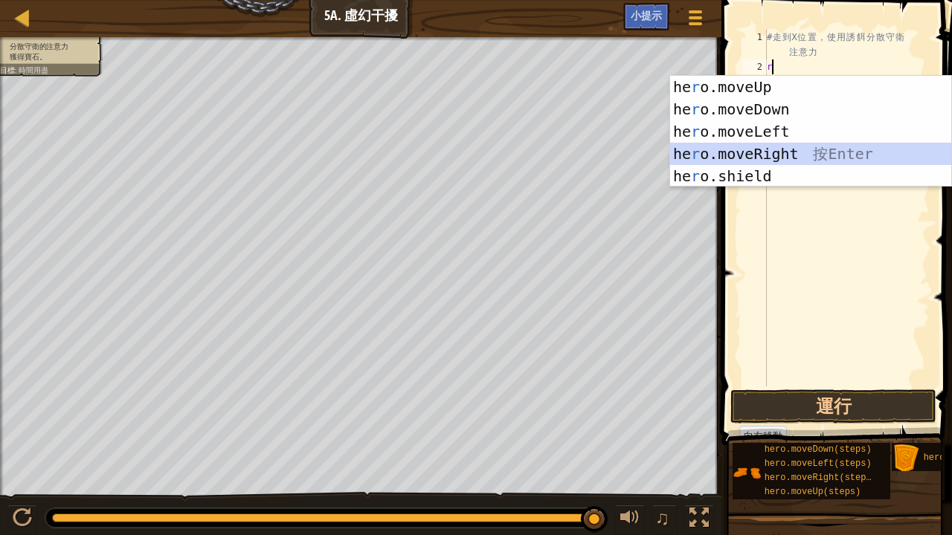
click at [756, 149] on div "he r o.moveUp 按 Enter he r o.moveDown 按 Enter he r o.moveLeft 按 Enter he r o.mo…" at bounding box center [811, 154] width 282 height 156
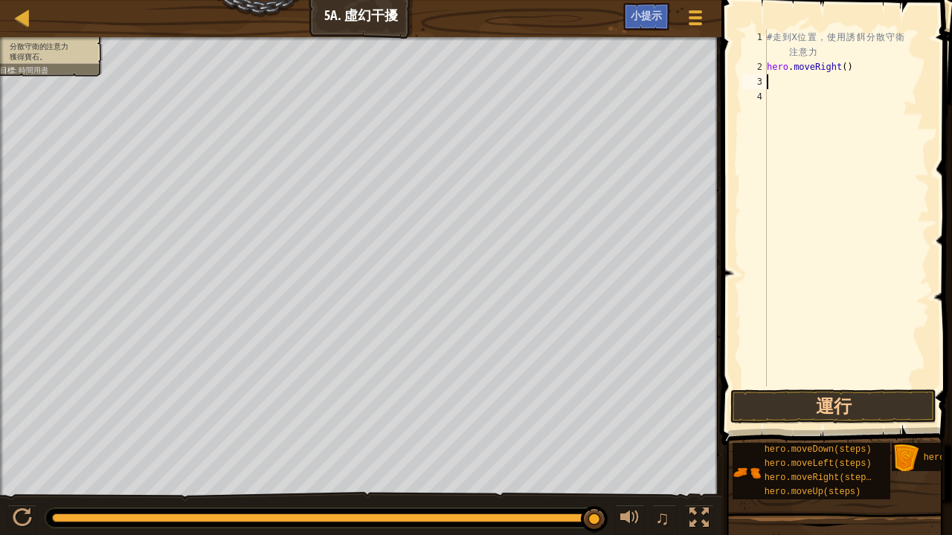
click at [766, 83] on div "3" at bounding box center [754, 81] width 25 height 15
type textarea "r"
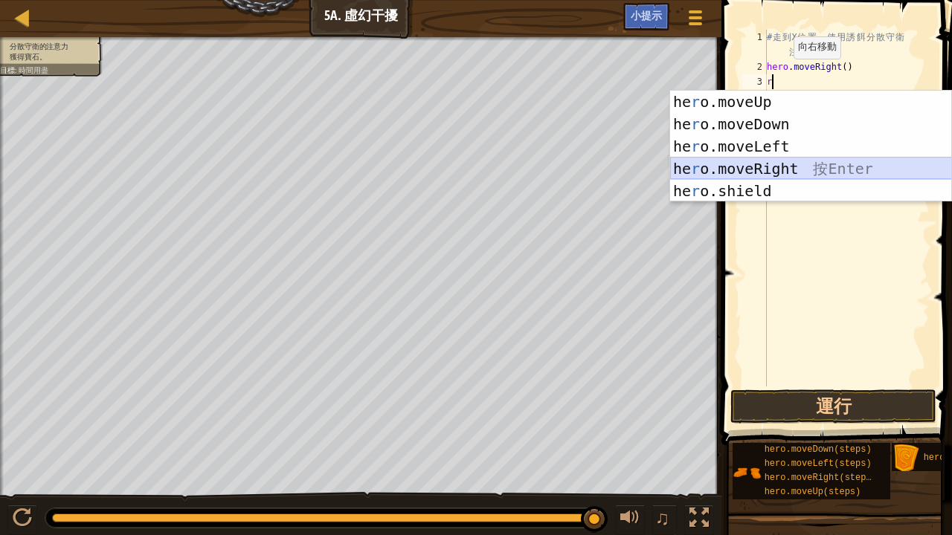
drag, startPoint x: 794, startPoint y: 160, endPoint x: 769, endPoint y: 161, distance: 25.3
click at [769, 161] on div "he r o.moveUp 按 Enter he r o.moveDown 按 Enter he r o.moveLeft 按 Enter he r o.mo…" at bounding box center [811, 169] width 282 height 156
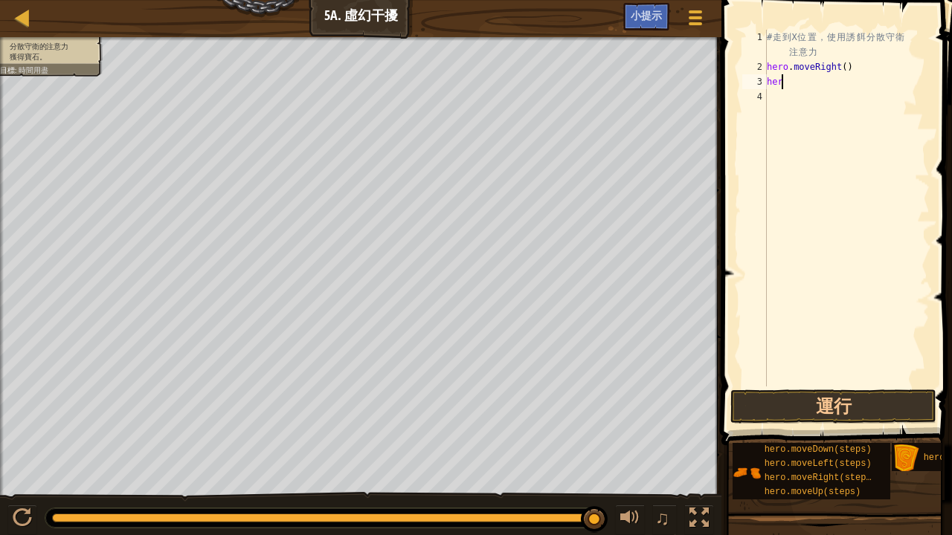
type textarea "h"
click at [820, 415] on button "運行" at bounding box center [833, 407] width 206 height 34
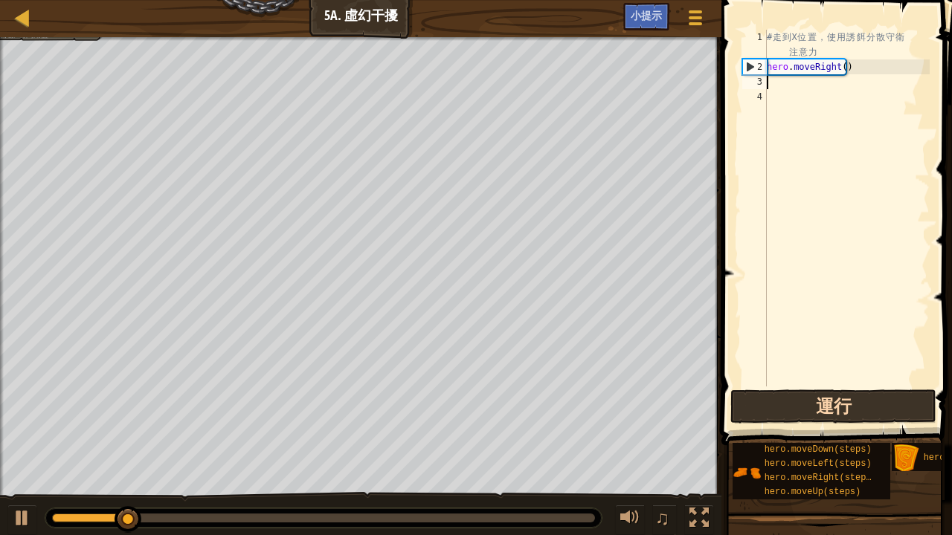
type textarea "d"
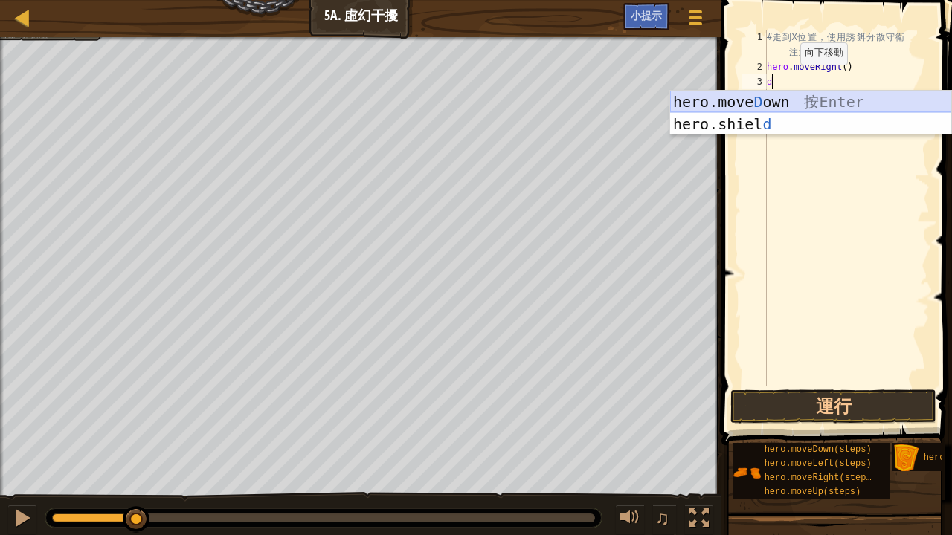
click at [783, 96] on div "hero.move D own 按 Enter hero.shiel d 按 Enter" at bounding box center [811, 135] width 282 height 89
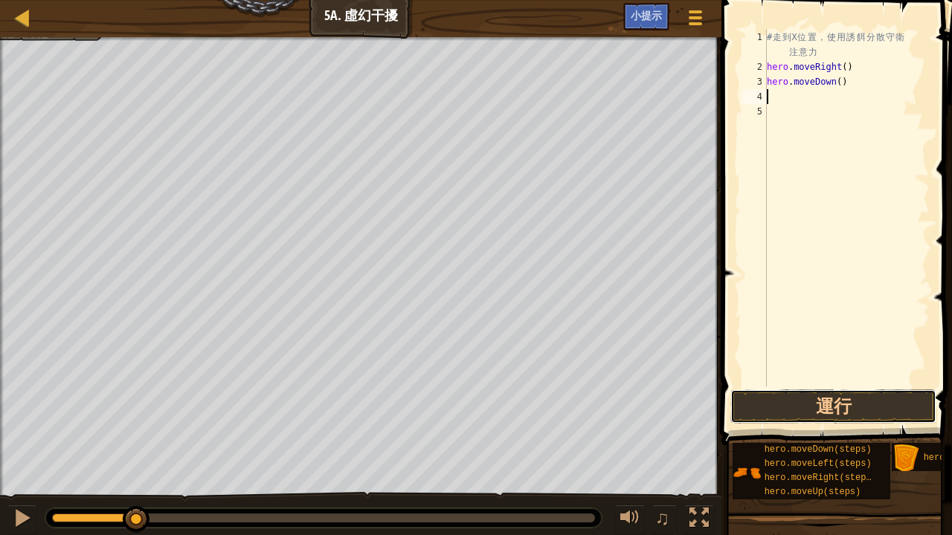
drag, startPoint x: 740, startPoint y: 408, endPoint x: 723, endPoint y: 406, distance: 17.2
click at [727, 409] on div "1 2 3 4 5 # 走 到 X 位 置 ， 使 用 誘 餌 分 散 守 衛 注 意 力 hero . moveRight ( ) hero . moveD…" at bounding box center [834, 251] width 235 height 489
click at [763, 402] on button "運行" at bounding box center [833, 407] width 206 height 34
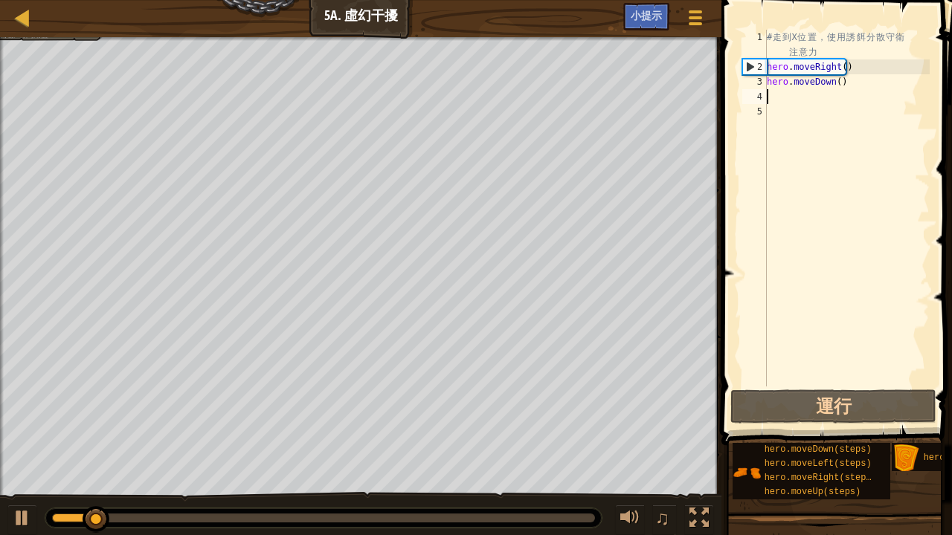
type textarea "d"
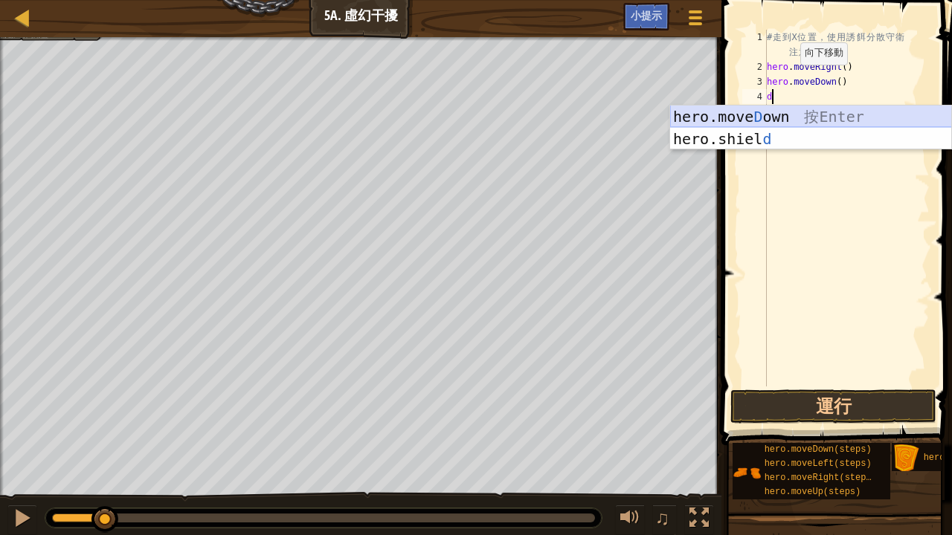
click at [839, 107] on div "hero.move D own 按 Enter hero.shiel d 按 Enter" at bounding box center [811, 150] width 282 height 89
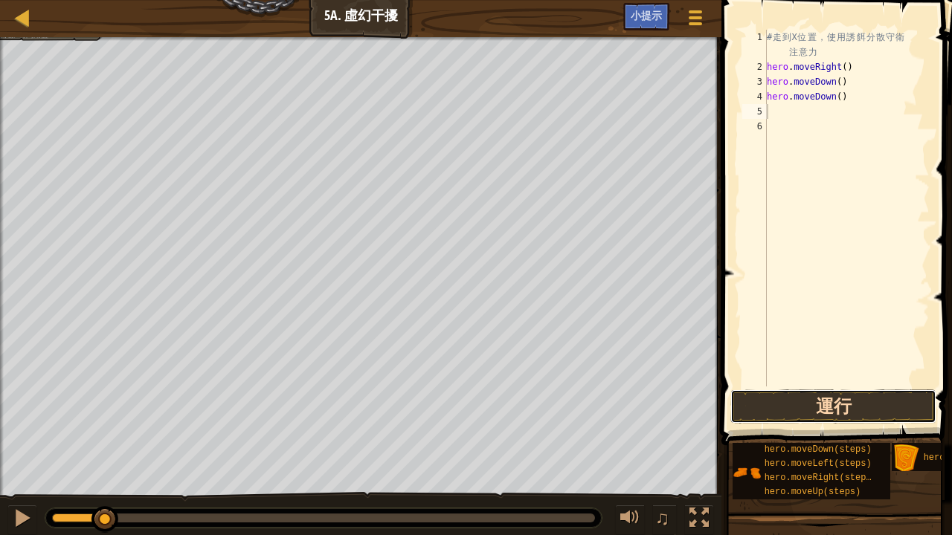
click at [782, 401] on button "運行" at bounding box center [833, 407] width 206 height 34
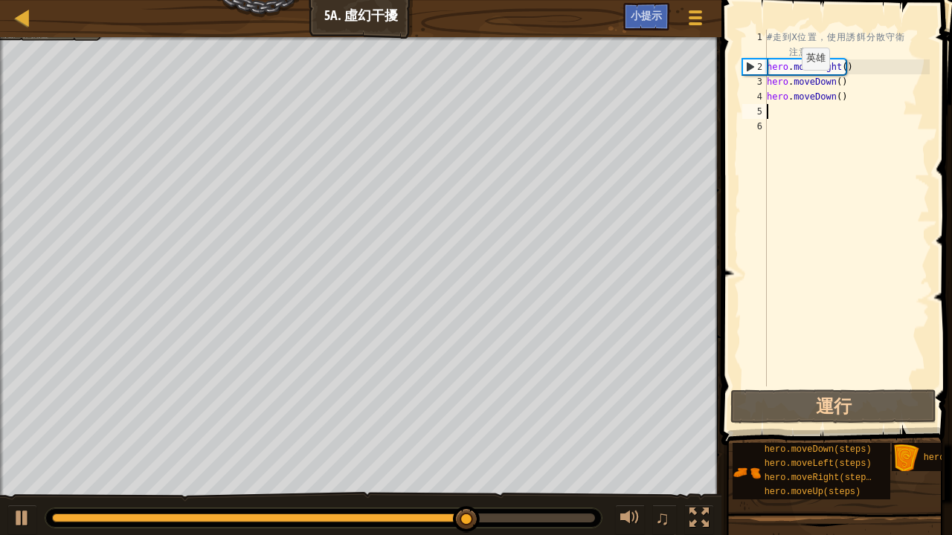
type textarea "u"
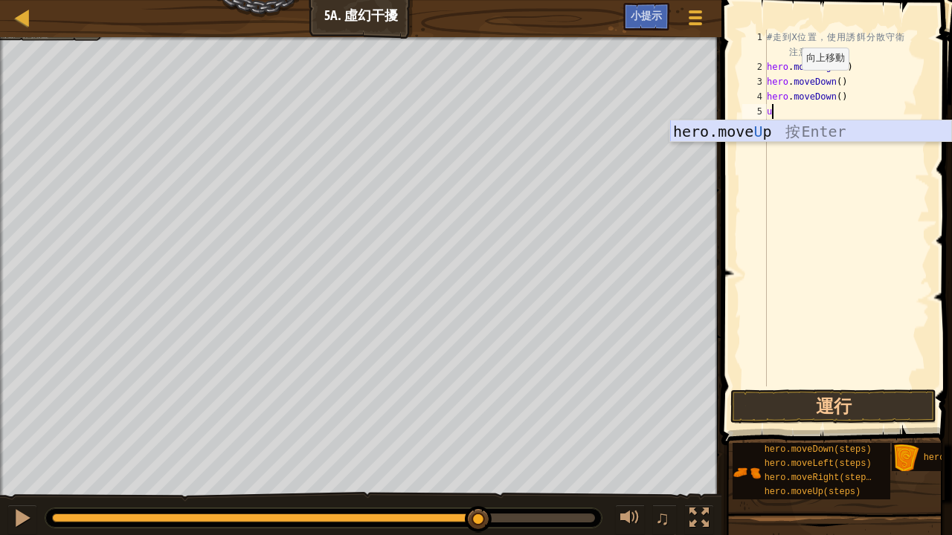
click at [728, 125] on div "hero.move U p 按 Enter" at bounding box center [811, 153] width 282 height 67
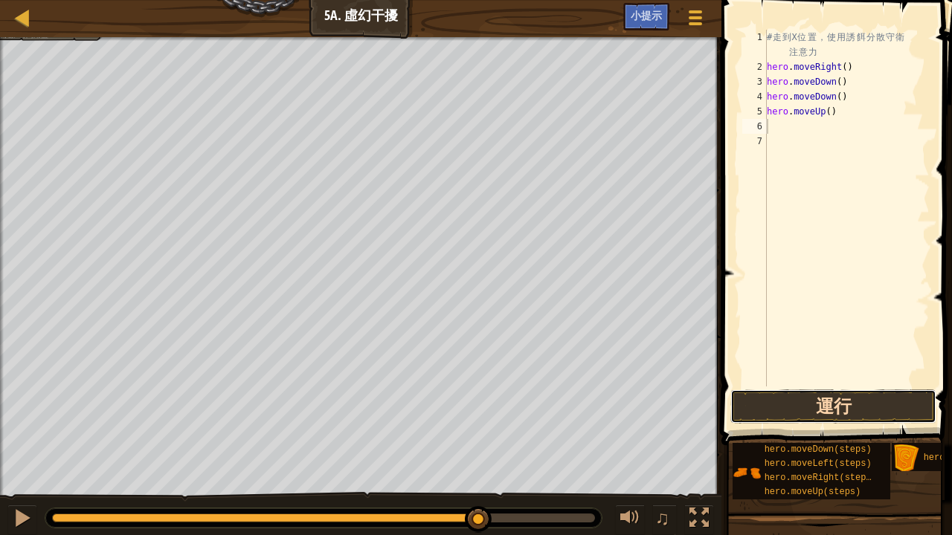
click at [872, 396] on button "運行" at bounding box center [833, 407] width 206 height 34
click at [854, 399] on button "運行" at bounding box center [833, 407] width 206 height 34
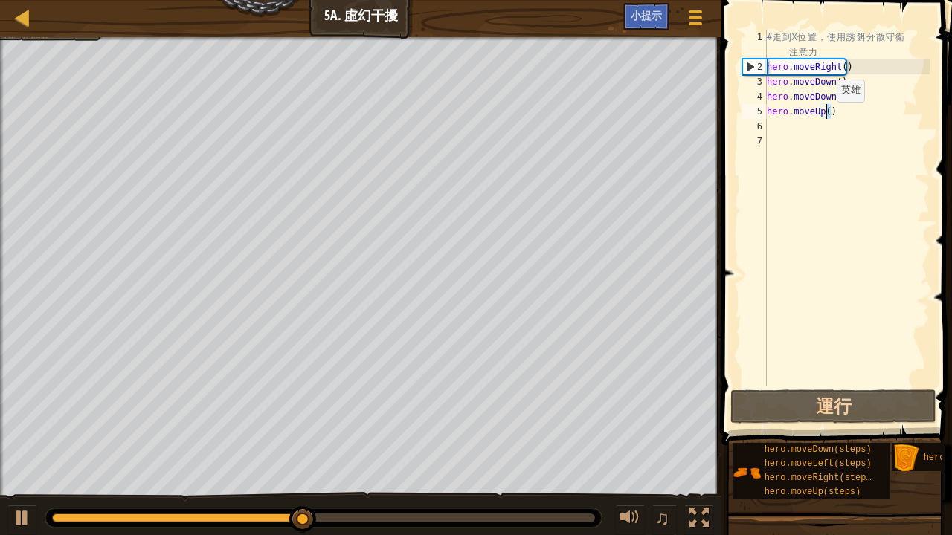
drag, startPoint x: 840, startPoint y: 116, endPoint x: 822, endPoint y: 116, distance: 18.6
click at [822, 116] on div "# 走 到 X 位 置 ， 使 用 誘 餌 分 散 守 衛 注 意 力 hero . moveRight ( ) hero . moveDown ( ) he…" at bounding box center [847, 231] width 166 height 402
click at [824, 113] on div "# 走 到 X 位 置 ， 使 用 誘 餌 分 散 守 衛 注 意 力 hero . moveRight ( ) hero . moveDown ( ) he…" at bounding box center [847, 208] width 166 height 357
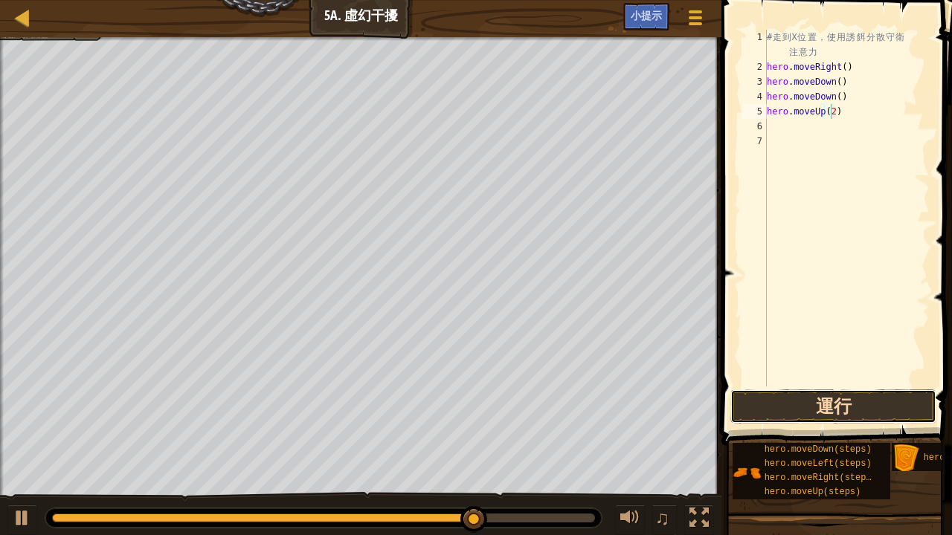
click at [785, 402] on button "運行" at bounding box center [833, 407] width 206 height 34
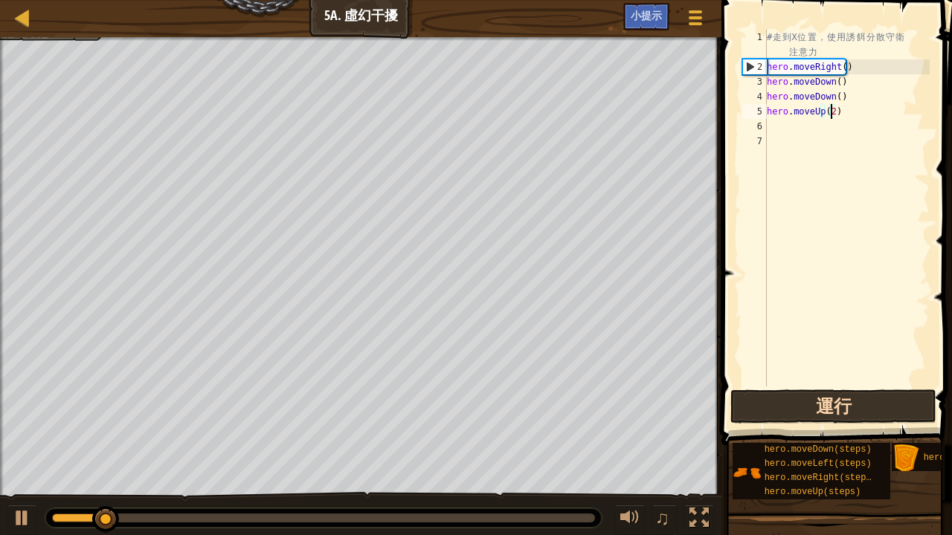
scroll to position [7, 5]
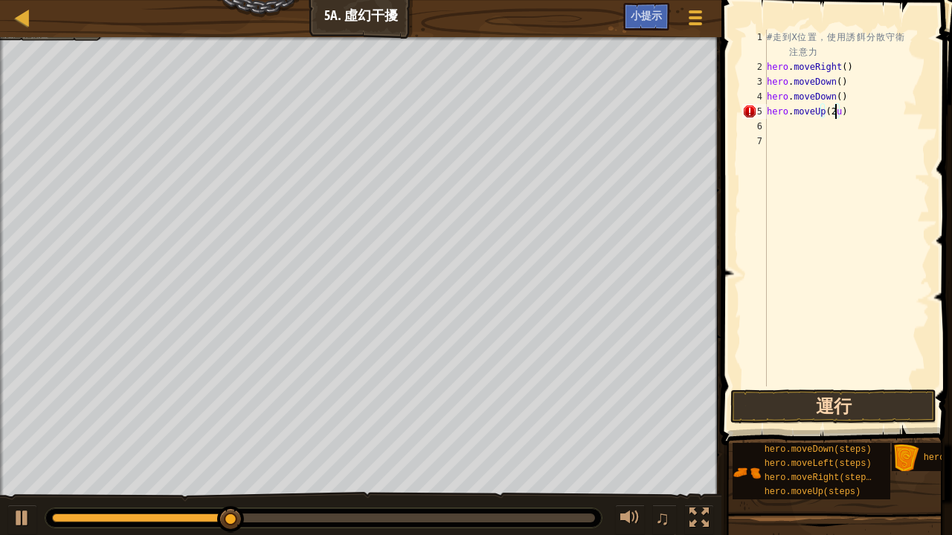
type textarea "hero.moveUp(2)"
type textarea "r"
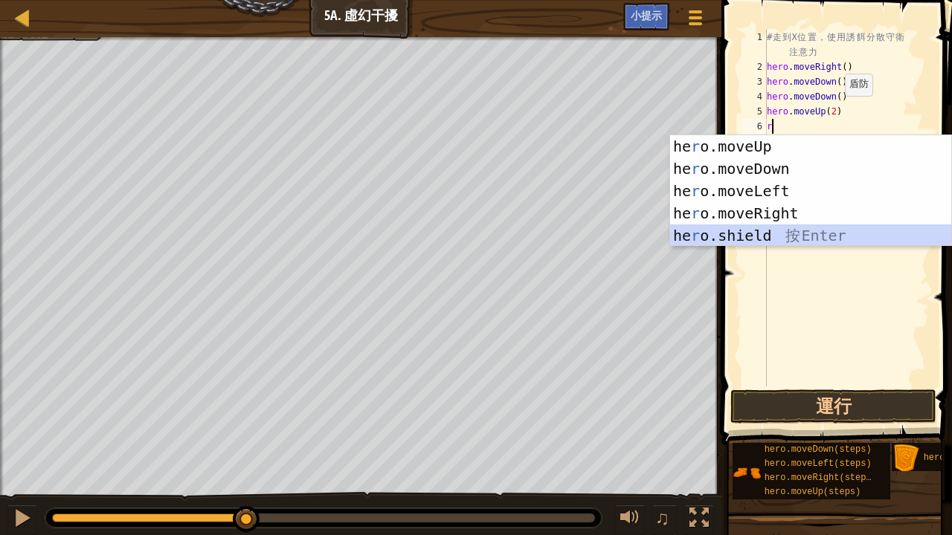
click at [805, 233] on div "he r o.moveUp 按 Enter he r o.moveDown 按 Enter he r o.moveLeft 按 Enter he r o.mo…" at bounding box center [811, 213] width 282 height 156
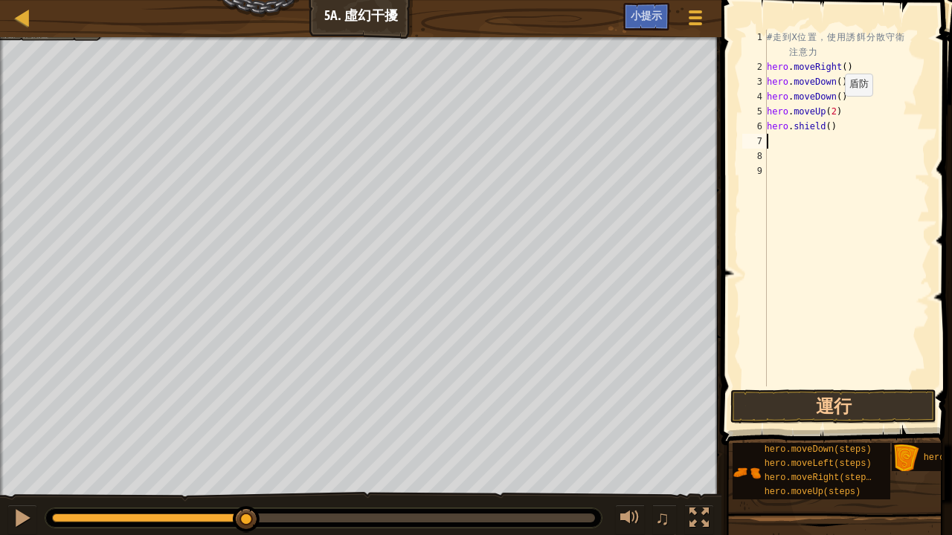
type textarea "r"
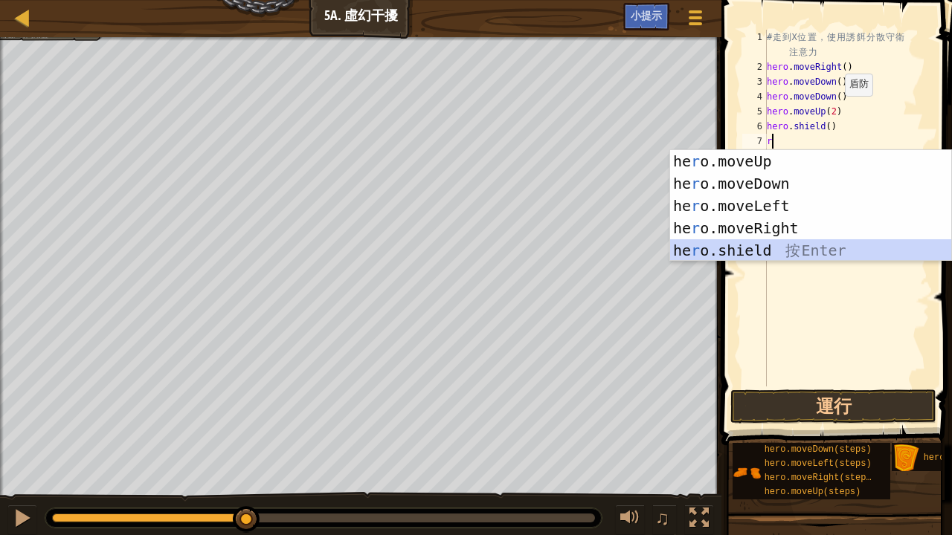
click at [721, 253] on div "he r o.moveUp 按 Enter he r o.moveDown 按 Enter he r o.moveLeft 按 Enter he r o.mo…" at bounding box center [811, 228] width 282 height 156
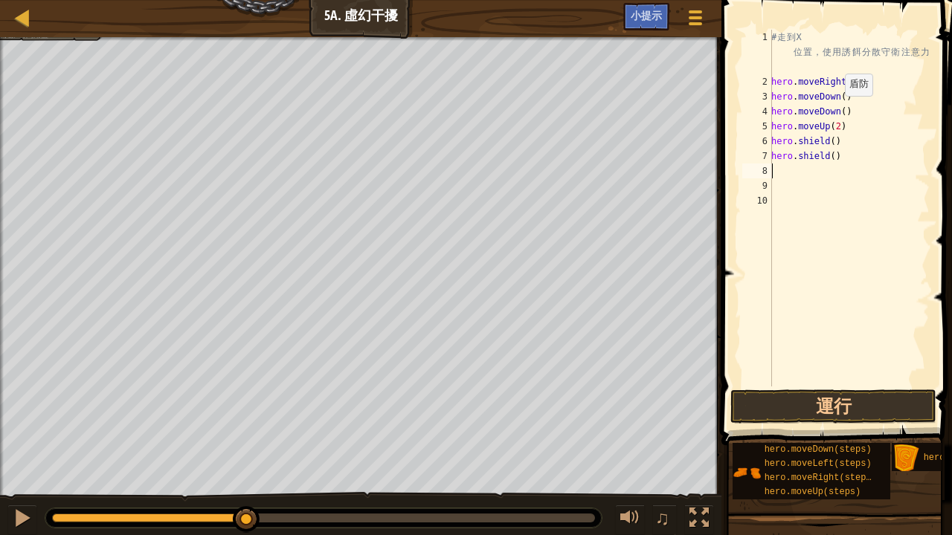
type textarea "r"
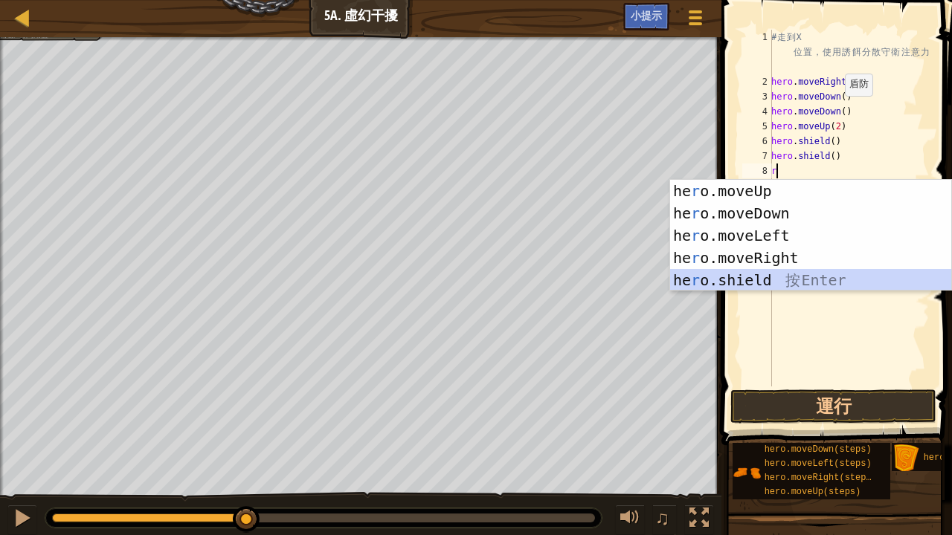
click at [740, 271] on div "he r o.moveUp 按 Enter he r o.moveDown 按 Enter he r o.moveLeft 按 Enter he r o.mo…" at bounding box center [811, 258] width 282 height 156
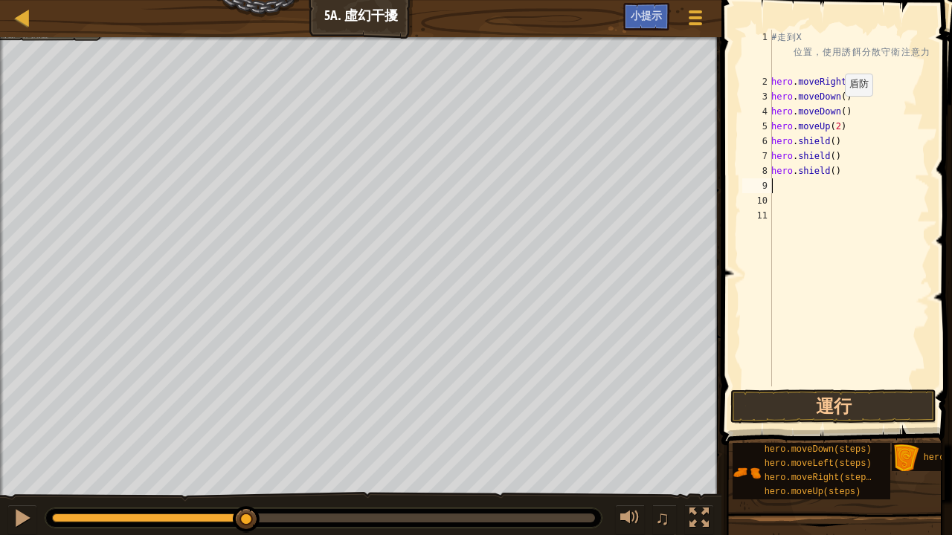
type textarea "r"
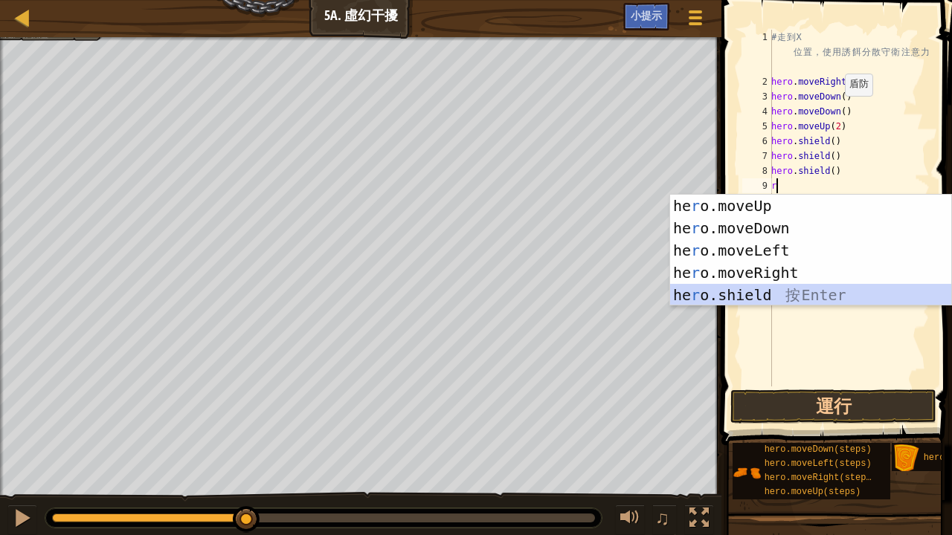
click at [718, 290] on div "he r o.moveUp 按 Enter he r o.moveDown 按 Enter he r o.moveLeft 按 Enter he r o.mo…" at bounding box center [811, 273] width 282 height 156
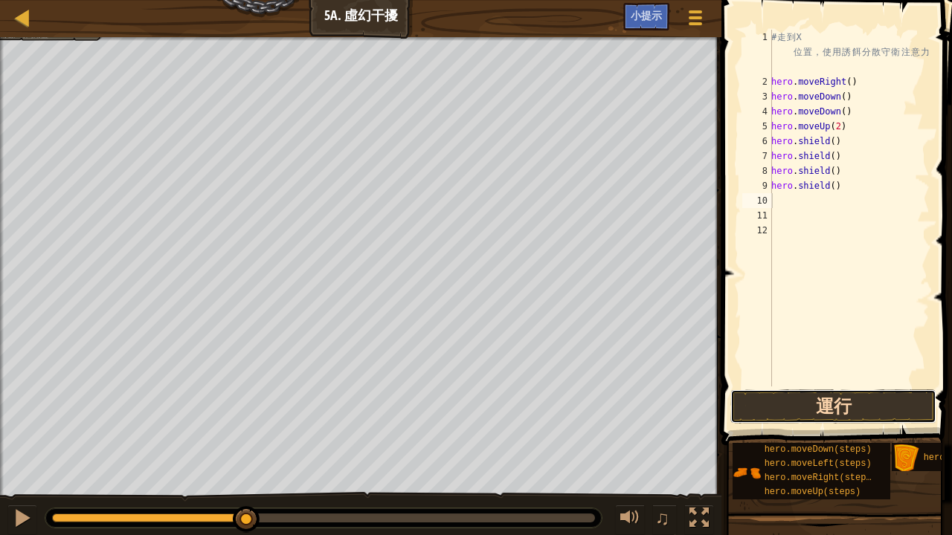
click at [774, 409] on button "運行" at bounding box center [833, 407] width 206 height 34
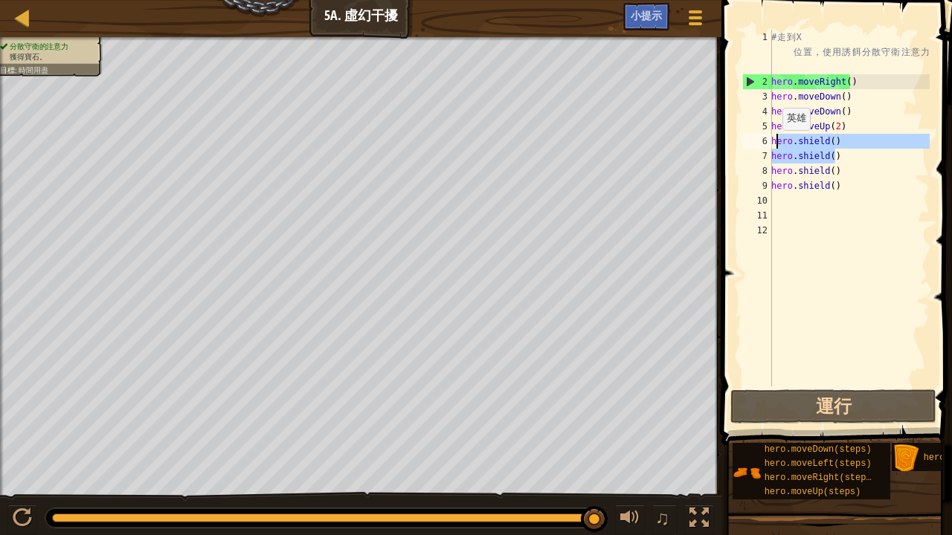
drag, startPoint x: 841, startPoint y: 149, endPoint x: 774, endPoint y: 145, distance: 67.0
click at [774, 145] on div "# 走 到 X 位 置 ， 使 用 誘 餌 分 散 守 衛 注 意 力 hero . moveRight ( ) hero . moveDown ( ) he…" at bounding box center [848, 238] width 161 height 416
type textarea "h"
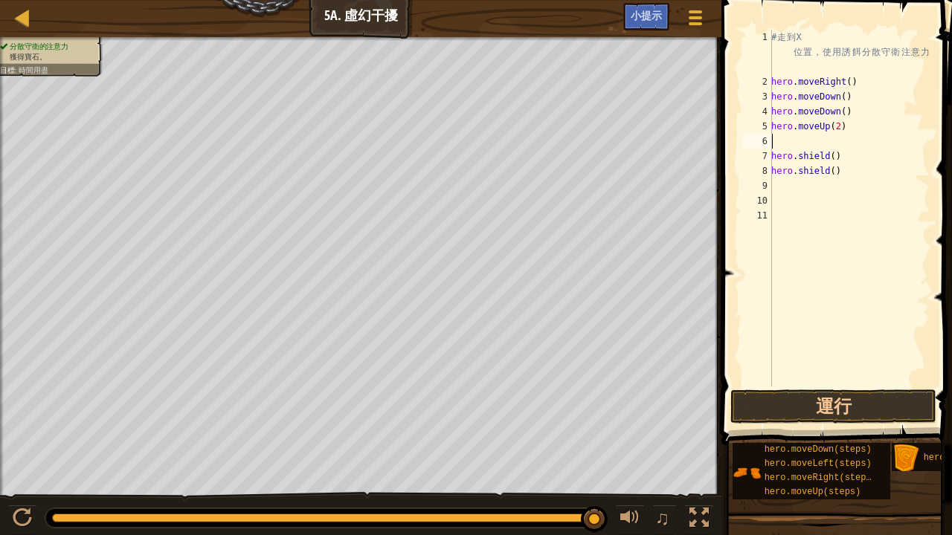
click at [842, 158] on div "# 走 到 X 位 置 ， 使 用 誘 餌 分 散 守 衛 注 意 力 hero . moveRight ( ) hero . moveDown ( ) he…" at bounding box center [848, 238] width 161 height 416
type textarea "h"
click at [857, 173] on div "# 走 到 X 位 置 ， 使 用 誘 餌 分 散 守 衛 注 意 力 hero . moveRight ( ) hero . moveDown ( ) he…" at bounding box center [848, 238] width 161 height 416
type textarea "h"
click at [784, 142] on div "# 走 到 X 位 置 ， 使 用 誘 餌 分 散 守 衛 注 意 力 hero . moveRight ( ) hero . moveDown ( ) he…" at bounding box center [848, 238] width 161 height 416
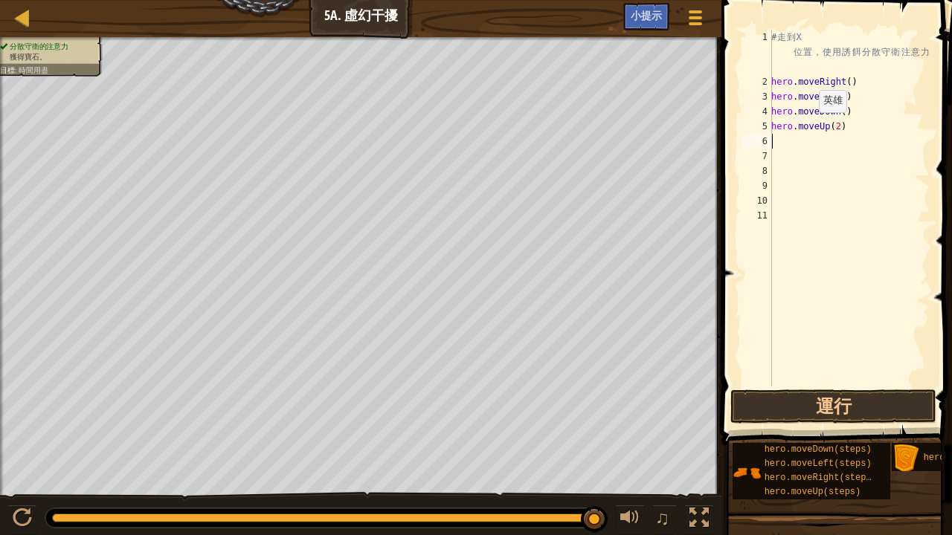
type textarea "h"
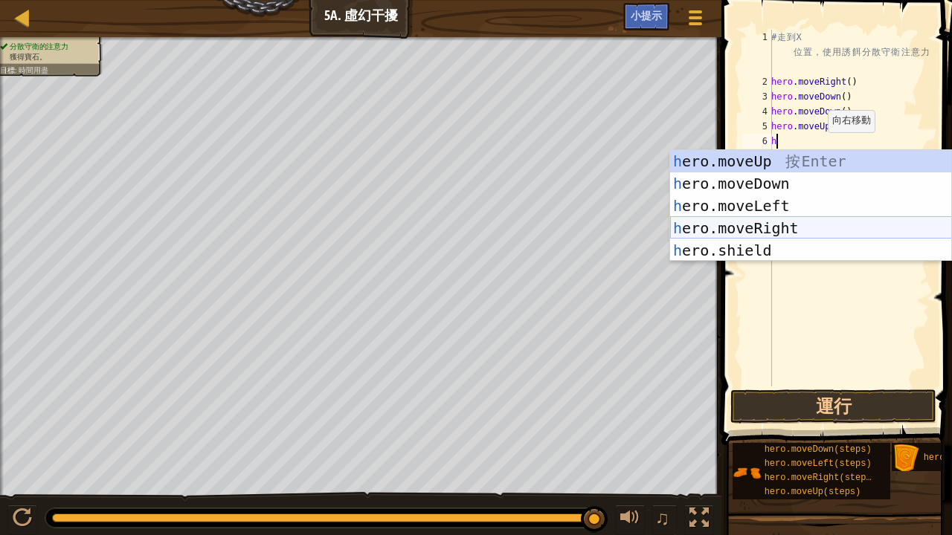
click at [746, 223] on div "h ero.moveUp 按 Enter h ero.moveDown 按 Enter h ero.moveLeft 按 Enter h ero.moveRi…" at bounding box center [811, 228] width 282 height 156
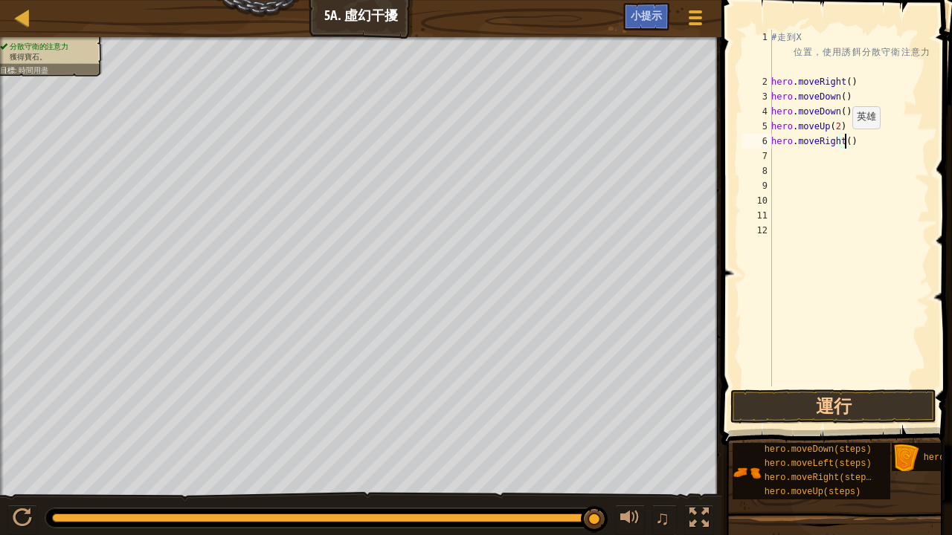
click at [844, 144] on div "# 走 到 X 位 置 ， 使 用 誘 餌 分 散 守 衛 注 意 力 hero . moveRight ( ) hero . moveDown ( ) he…" at bounding box center [848, 238] width 161 height 416
click at [855, 411] on button "運行" at bounding box center [833, 407] width 206 height 34
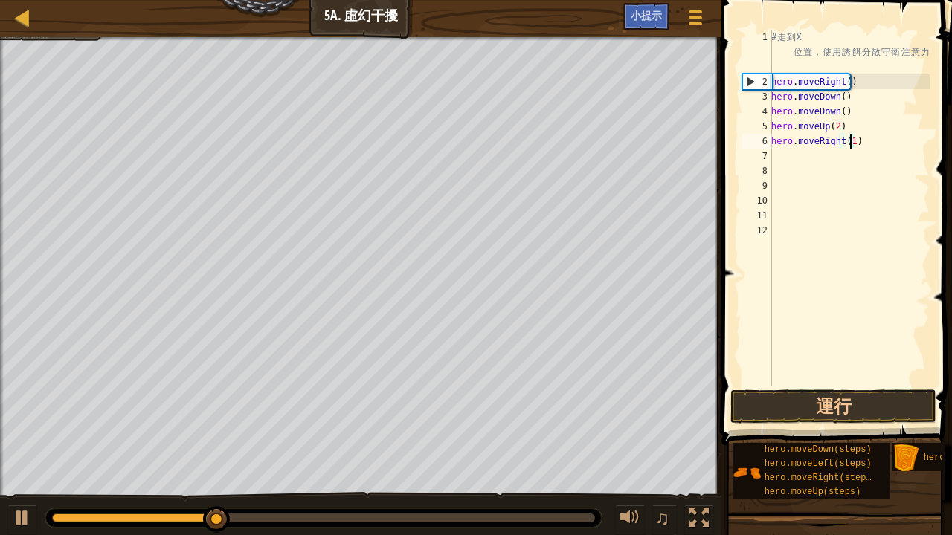
scroll to position [7, 6]
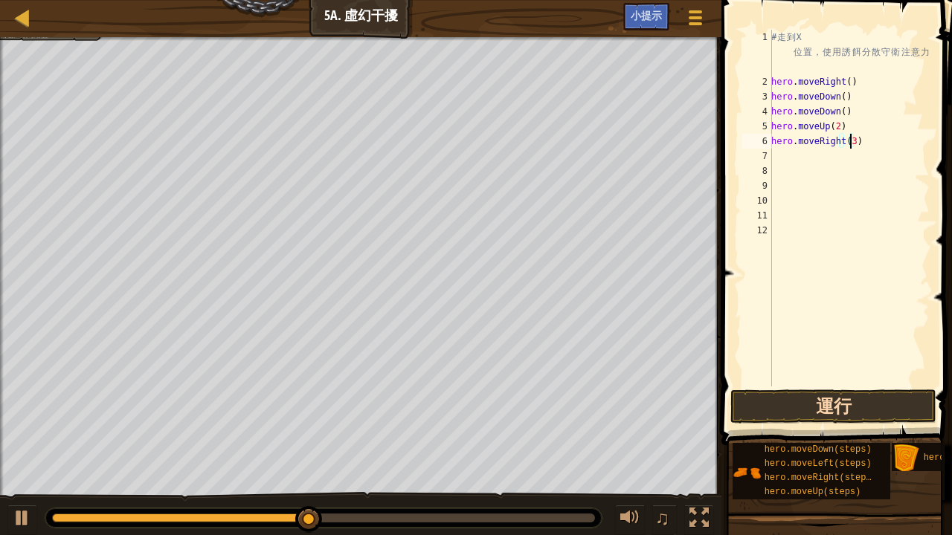
type textarea "hero.moveRight(3)"
click at [840, 404] on button "運行" at bounding box center [833, 407] width 206 height 34
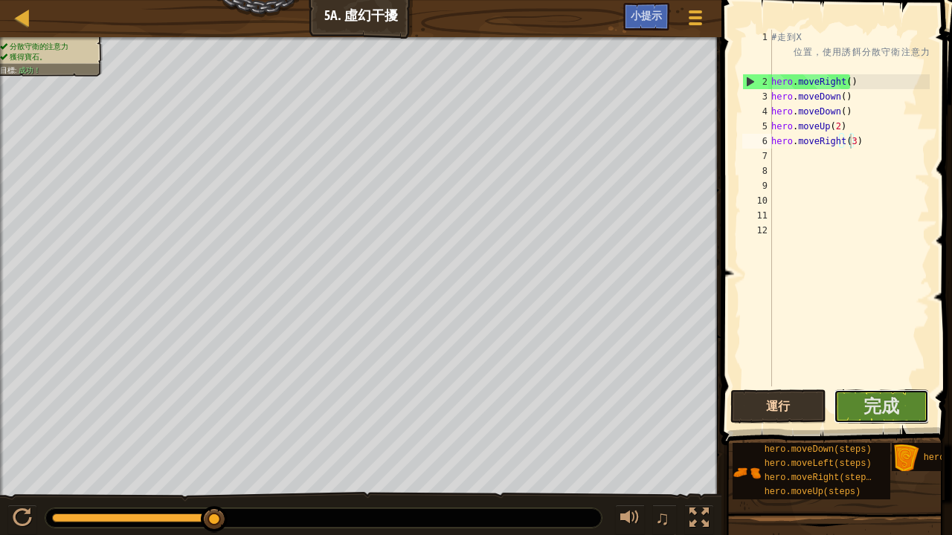
click at [840, 404] on button "完成" at bounding box center [882, 407] width 96 height 34
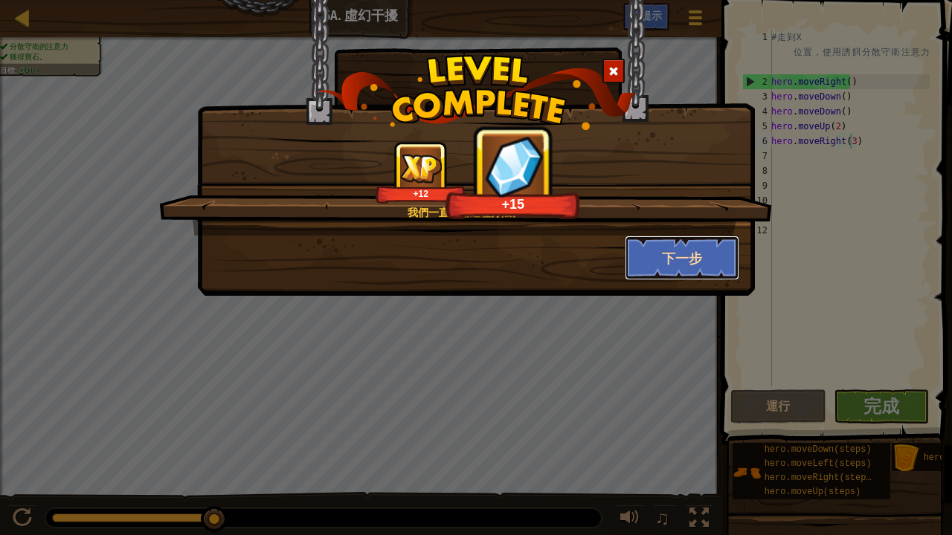
click at [663, 248] on button "下一步" at bounding box center [682, 258] width 115 height 45
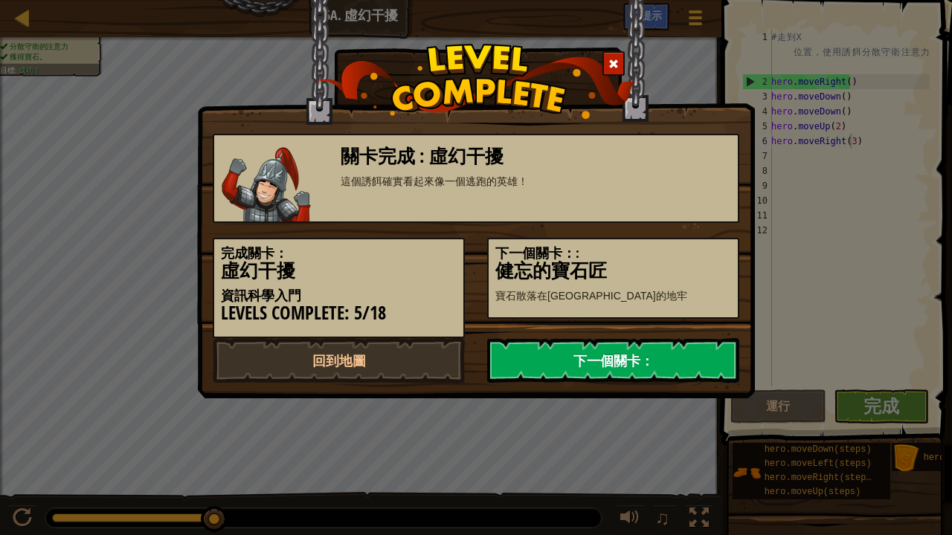
click at [554, 341] on link "下一個關卡：" at bounding box center [613, 360] width 252 height 45
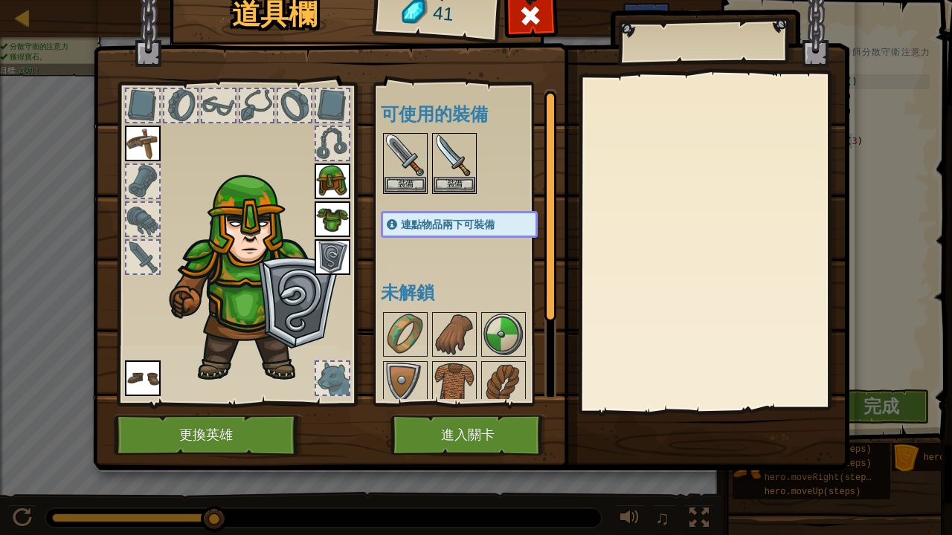
click at [332, 382] on div at bounding box center [332, 378] width 33 height 33
click at [332, 375] on div at bounding box center [332, 378] width 33 height 33
click at [464, 173] on img at bounding box center [455, 156] width 42 height 42
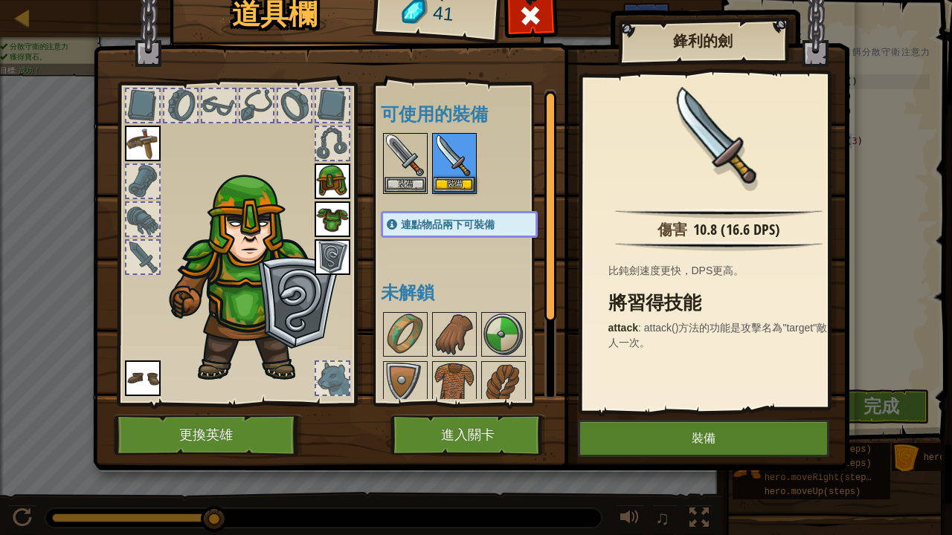
click at [663, 377] on div "傷害 10.8 (16.6 DPS) 比鈍劍速度更快，DPS更高。 將習得技能 attack : attack()方法的功能是攻擊名為"target"敵人一次。" at bounding box center [719, 243] width 274 height 334
click at [701, 156] on img at bounding box center [719, 135] width 97 height 97
click at [669, 415] on button "裝備" at bounding box center [703, 438] width 251 height 37
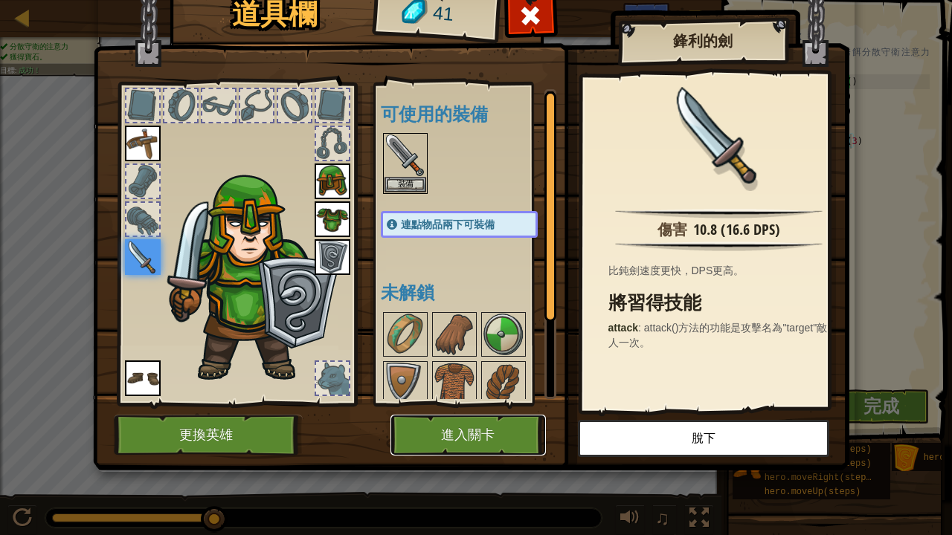
click at [464, 415] on button "進入關卡" at bounding box center [467, 435] width 155 height 41
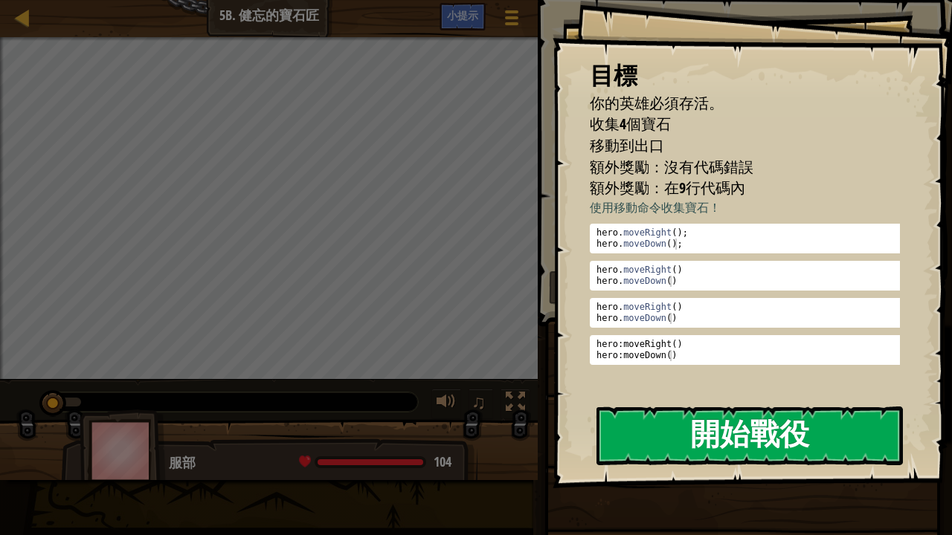
click at [608, 415] on button "開始戰役" at bounding box center [749, 436] width 306 height 59
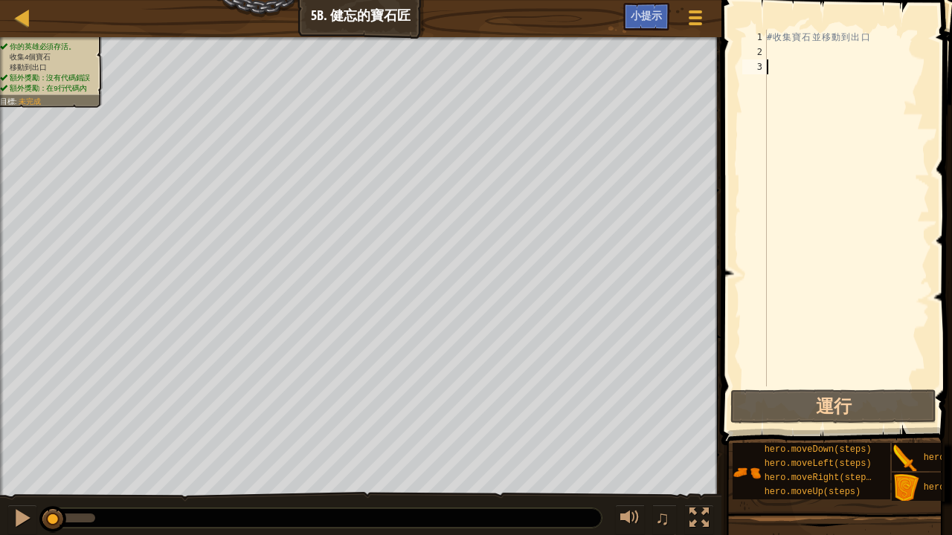
type textarea "u"
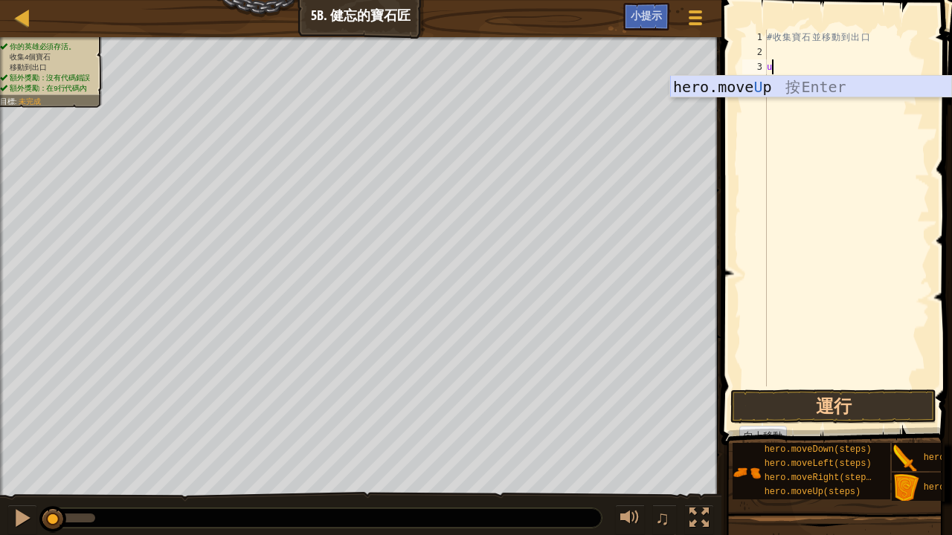
click at [788, 77] on div "hero.move U p 按 Enter" at bounding box center [811, 109] width 282 height 67
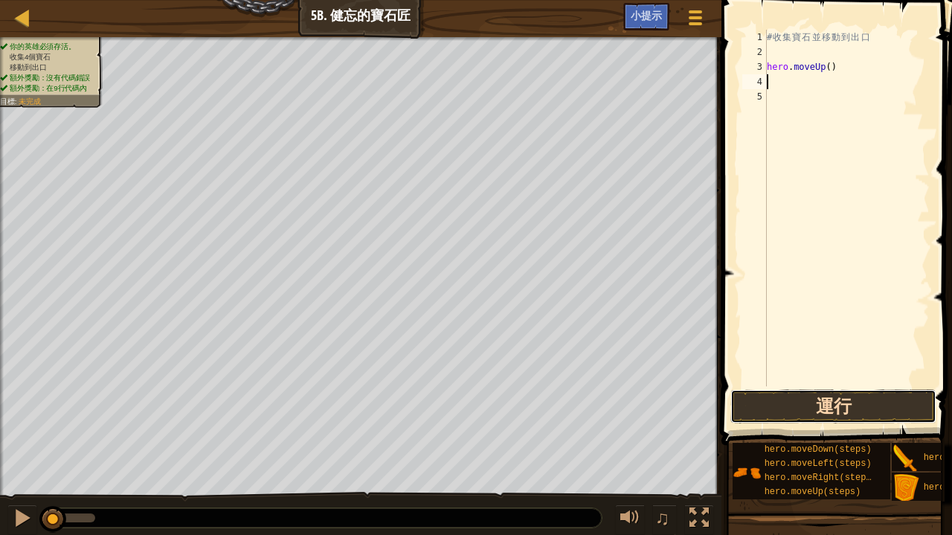
click at [788, 397] on button "運行" at bounding box center [833, 407] width 206 height 34
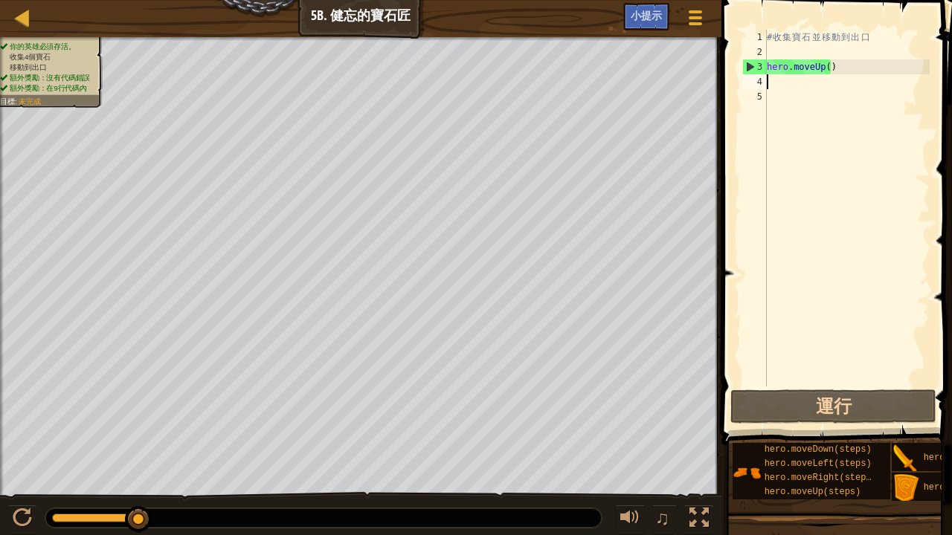
type textarea "r"
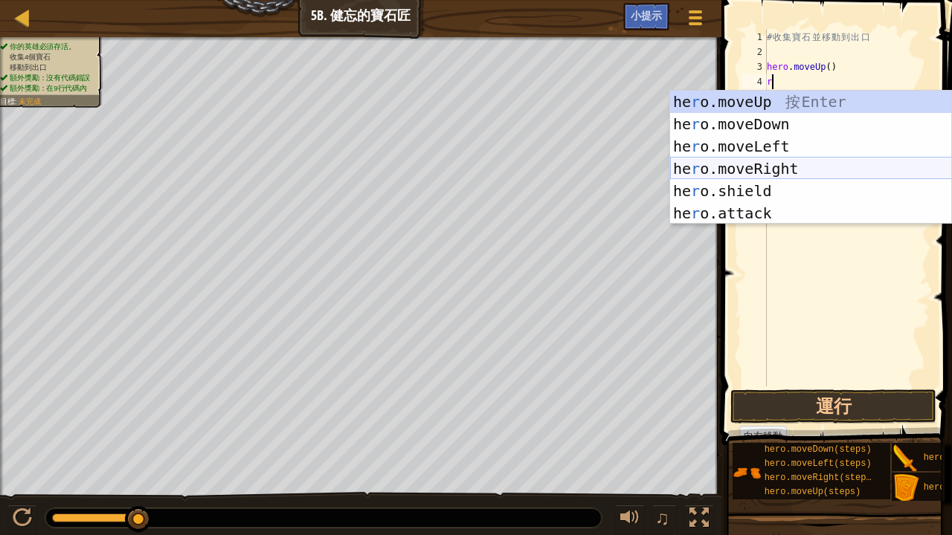
click at [758, 169] on div "he r o.moveUp 按 Enter he r o.moveDown 按 Enter he r o.moveLeft 按 Enter he r o.mo…" at bounding box center [811, 180] width 282 height 178
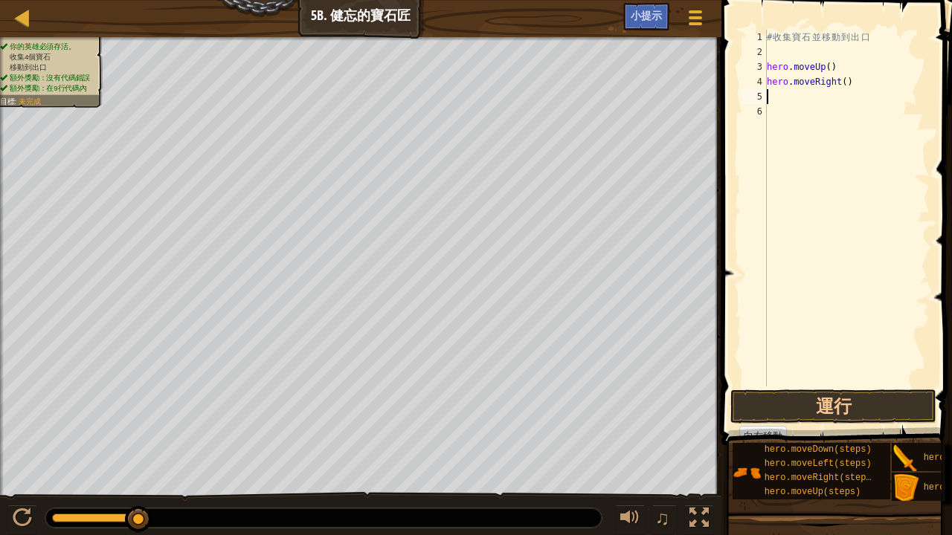
type textarea "r"
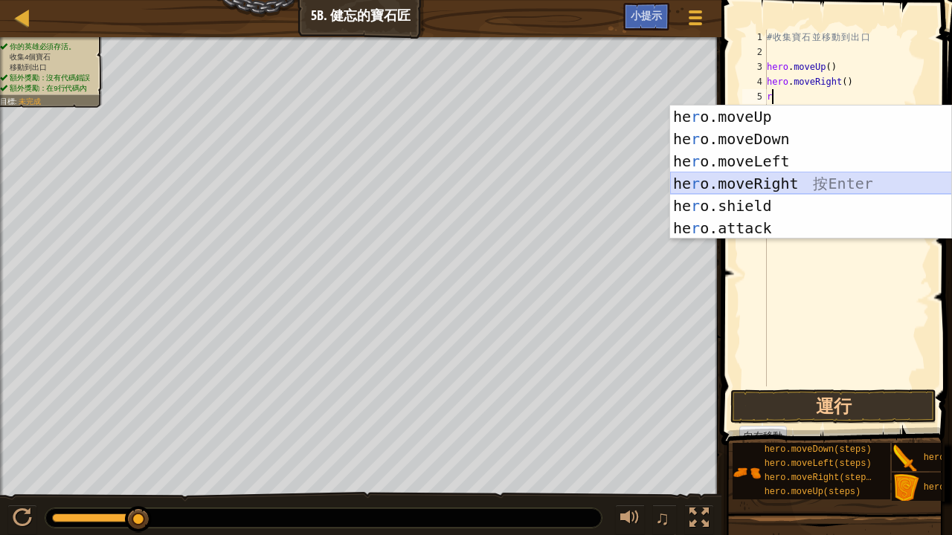
click at [804, 178] on div "he r o.moveUp 按 Enter he r o.moveDown 按 Enter he r o.moveLeft 按 Enter he r o.mo…" at bounding box center [811, 195] width 282 height 178
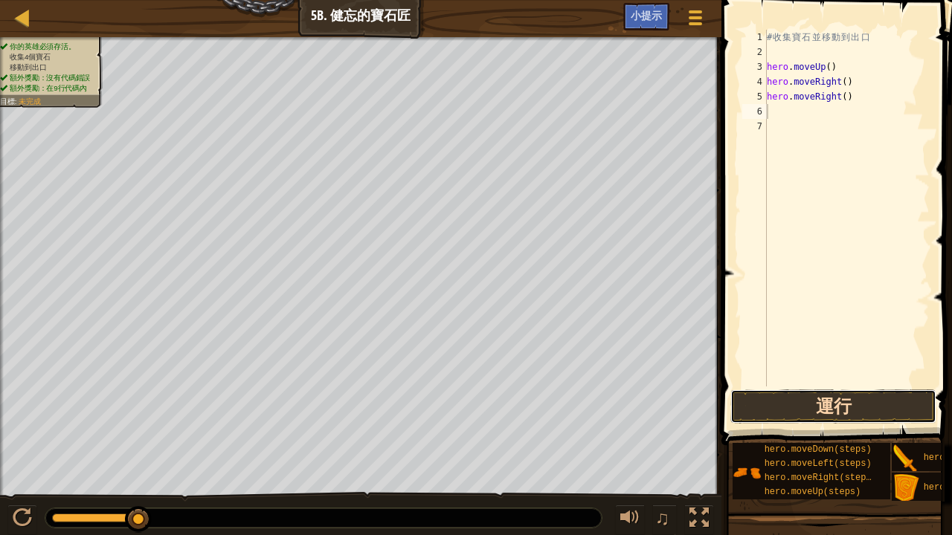
click at [812, 400] on button "運行" at bounding box center [833, 407] width 206 height 34
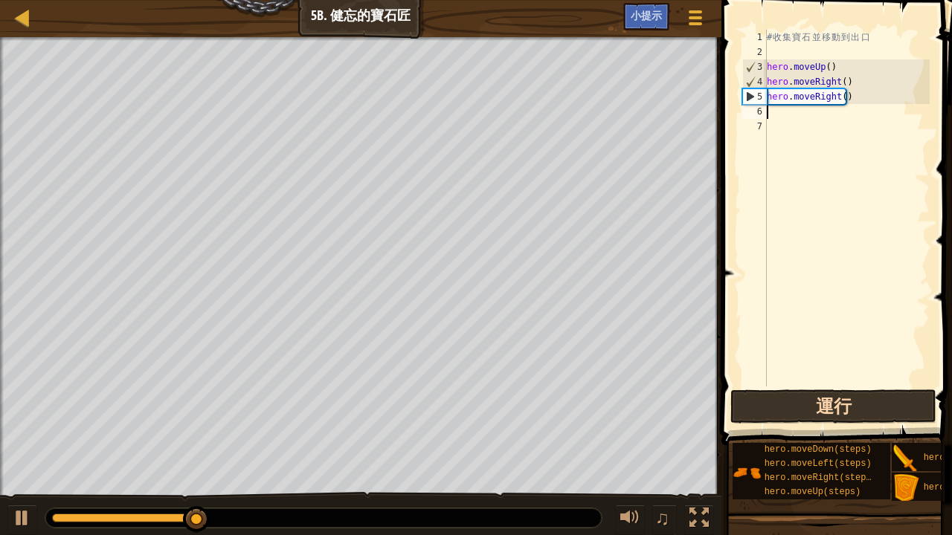
type textarea "d"
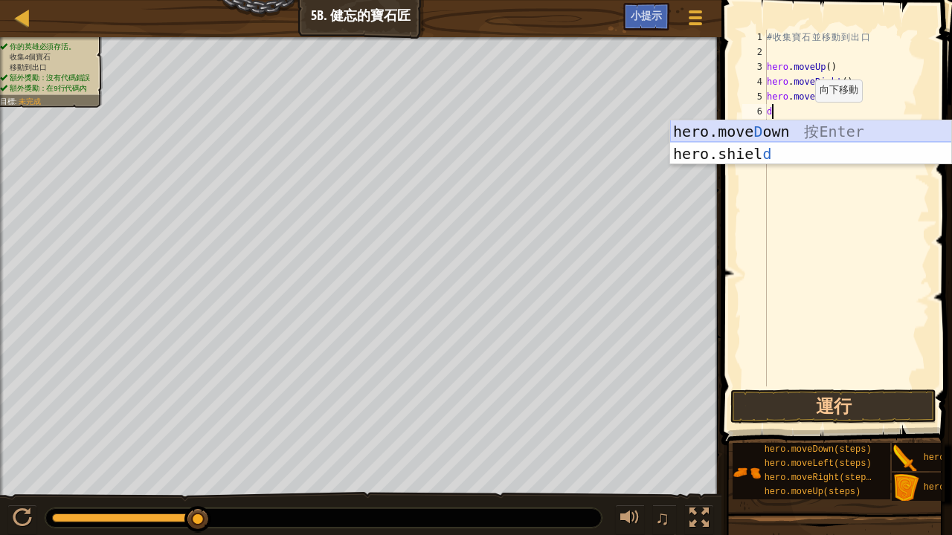
click at [797, 129] on div "hero.move D own 按 Enter hero.shiel d 按 Enter" at bounding box center [811, 164] width 282 height 89
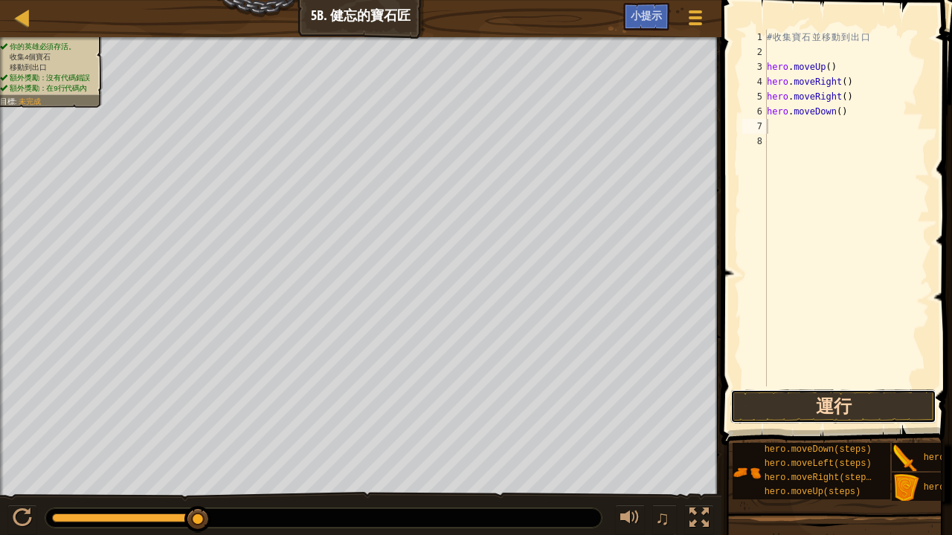
click at [772, 402] on button "運行" at bounding box center [833, 407] width 206 height 34
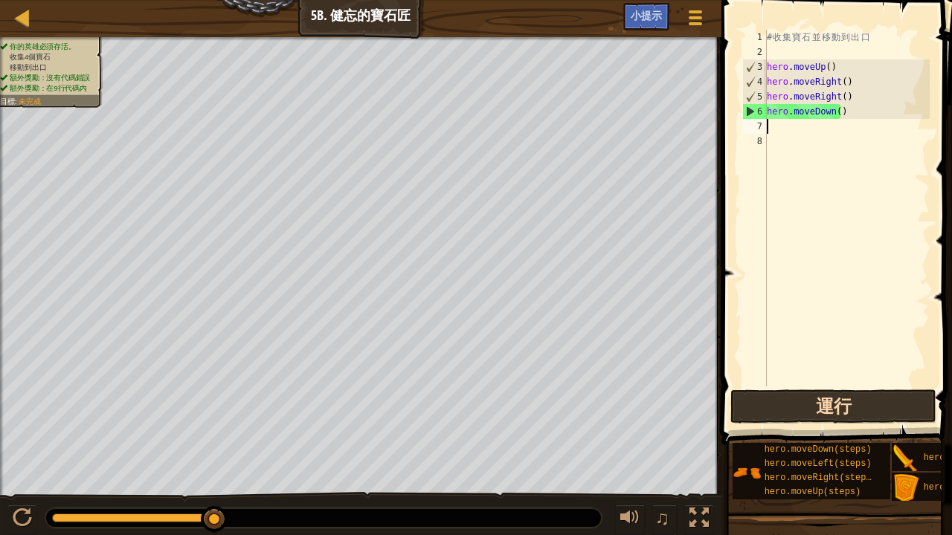
type textarea "r"
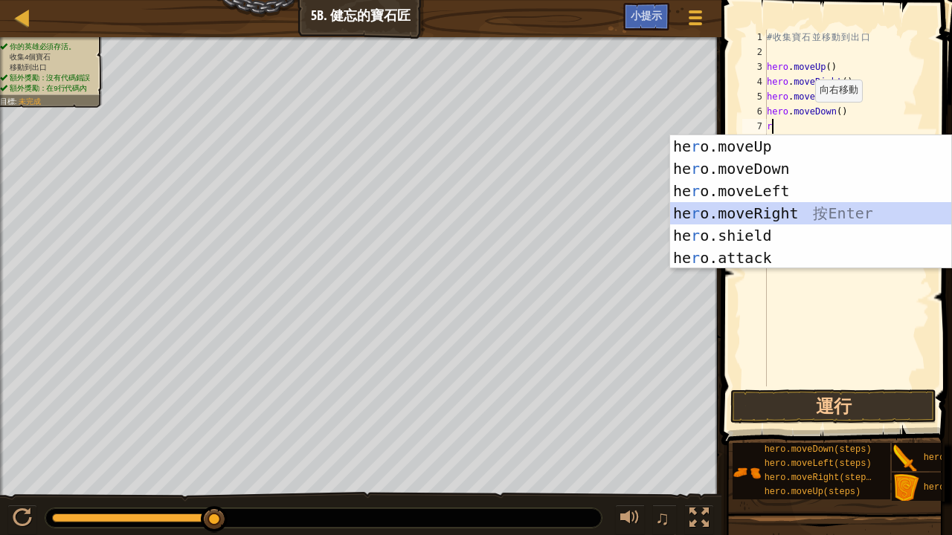
click at [744, 206] on div "he r o.moveUp 按 Enter he r o.moveDown 按 Enter he r o.moveLeft 按 Enter he r o.mo…" at bounding box center [811, 224] width 282 height 178
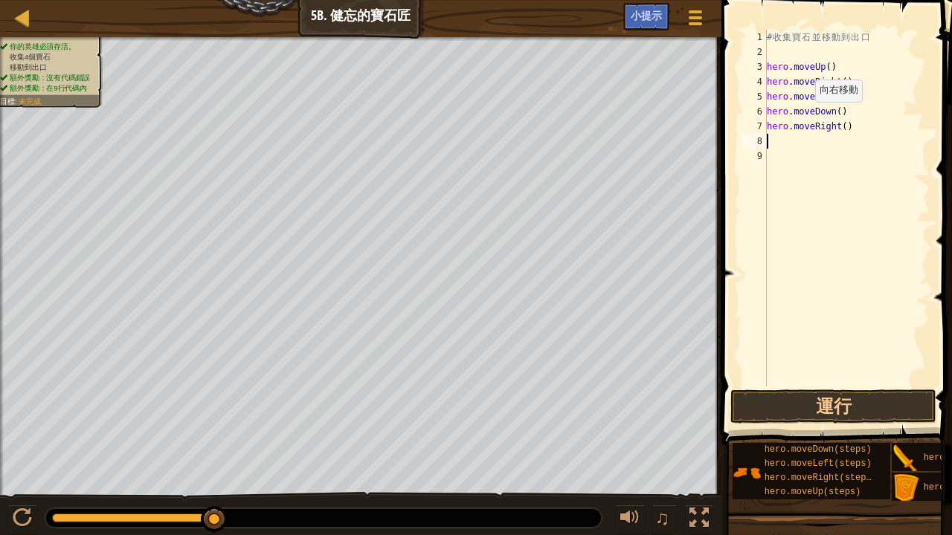
type textarea "r"
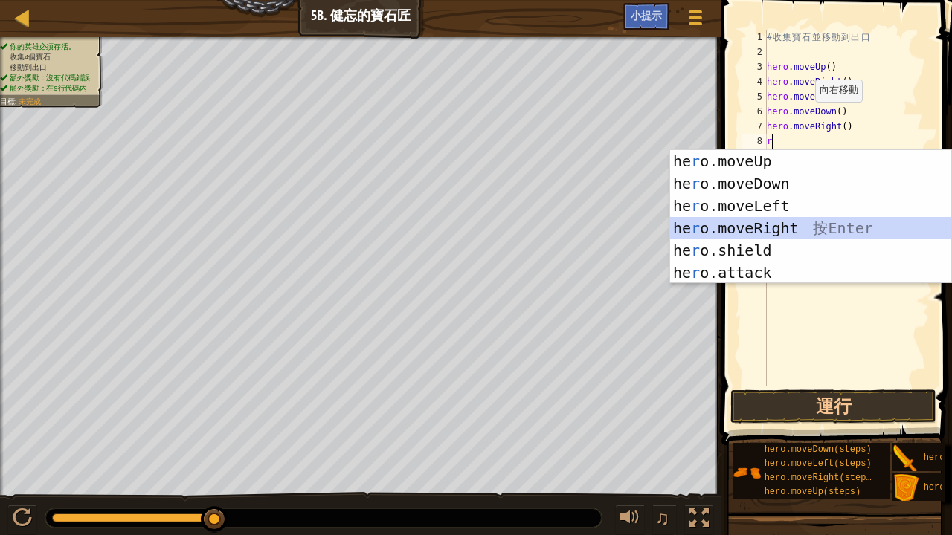
click at [741, 225] on div "he r o.moveUp 按 Enter he r o.moveDown 按 Enter he r o.moveLeft 按 Enter he r o.mo…" at bounding box center [811, 239] width 282 height 178
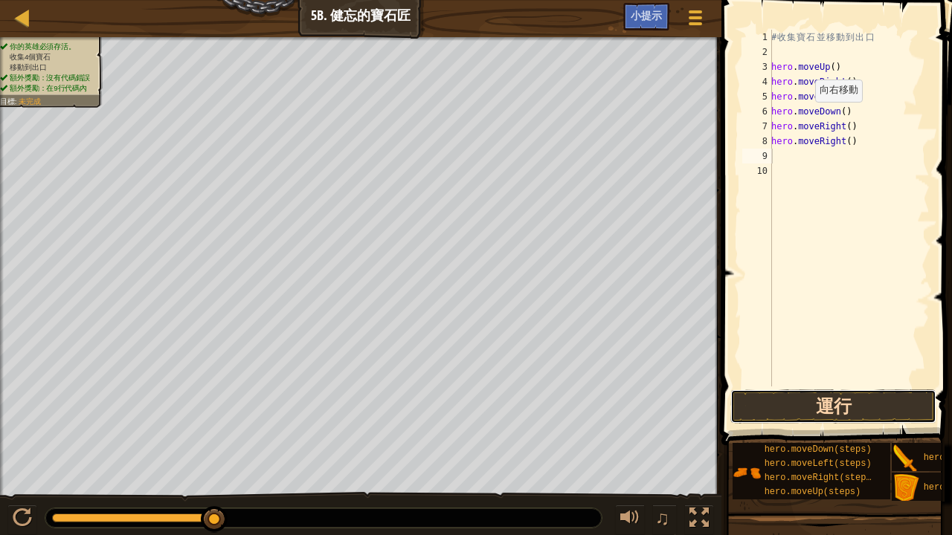
click at [750, 390] on button "運行" at bounding box center [833, 407] width 206 height 34
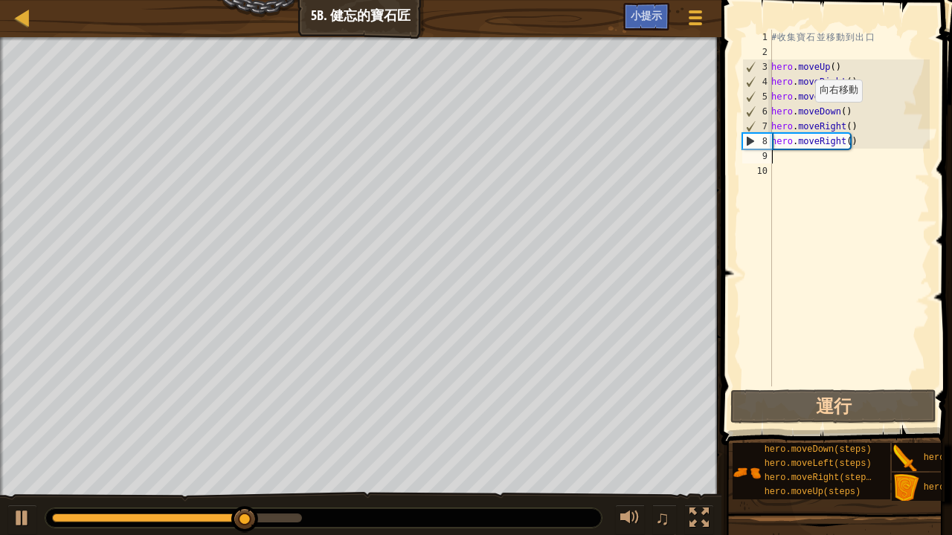
scroll to position [7, 0]
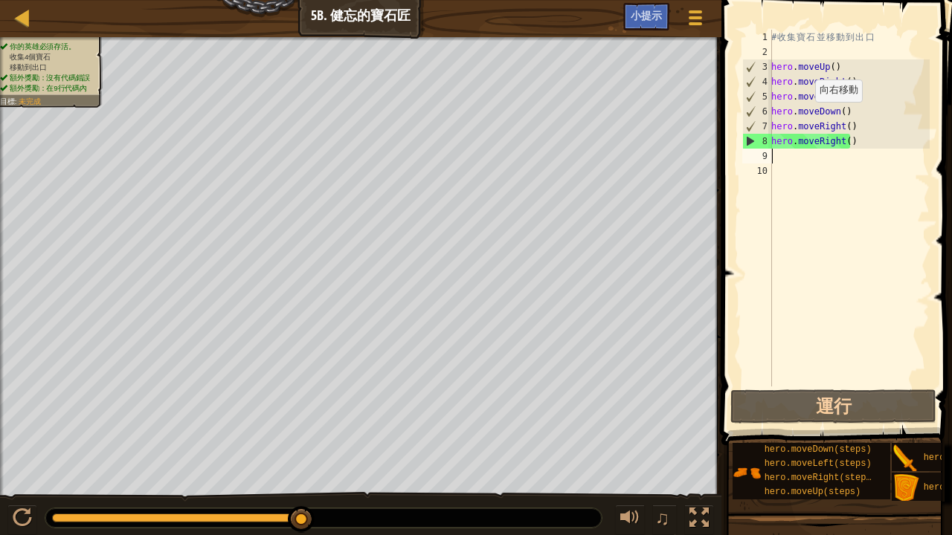
type textarea "r"
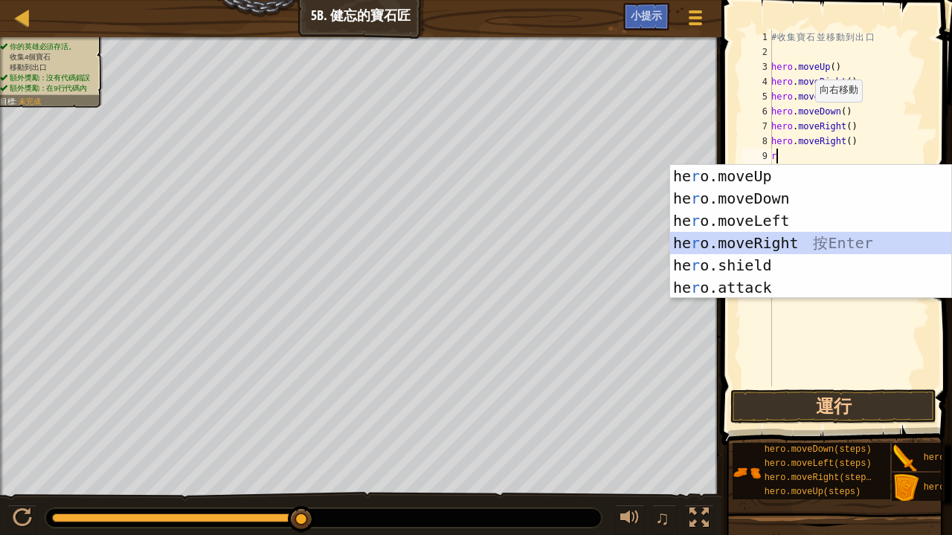
click at [786, 232] on div "he r o.moveUp 按 Enter he r o.moveDown 按 Enter he r o.moveLeft 按 Enter he r o.mo…" at bounding box center [811, 254] width 282 height 178
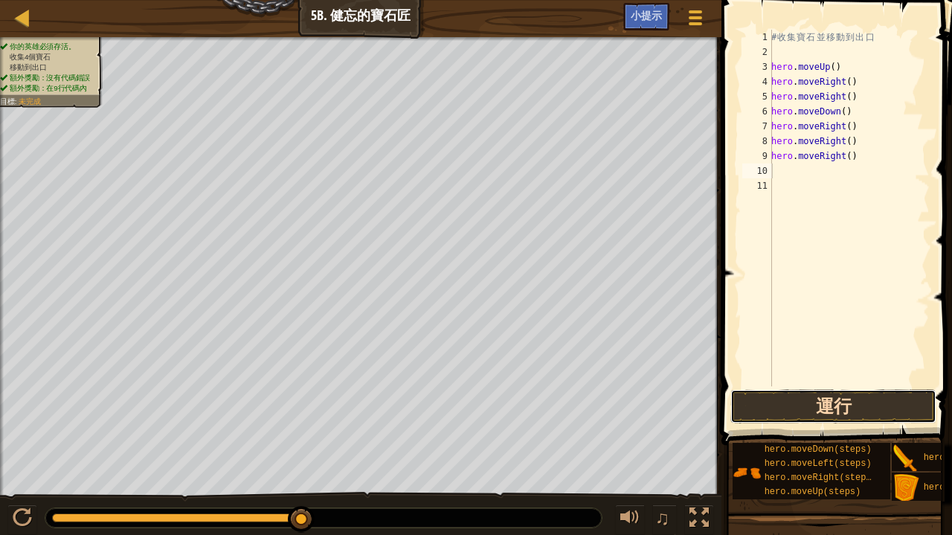
click at [784, 399] on button "運行" at bounding box center [833, 407] width 206 height 34
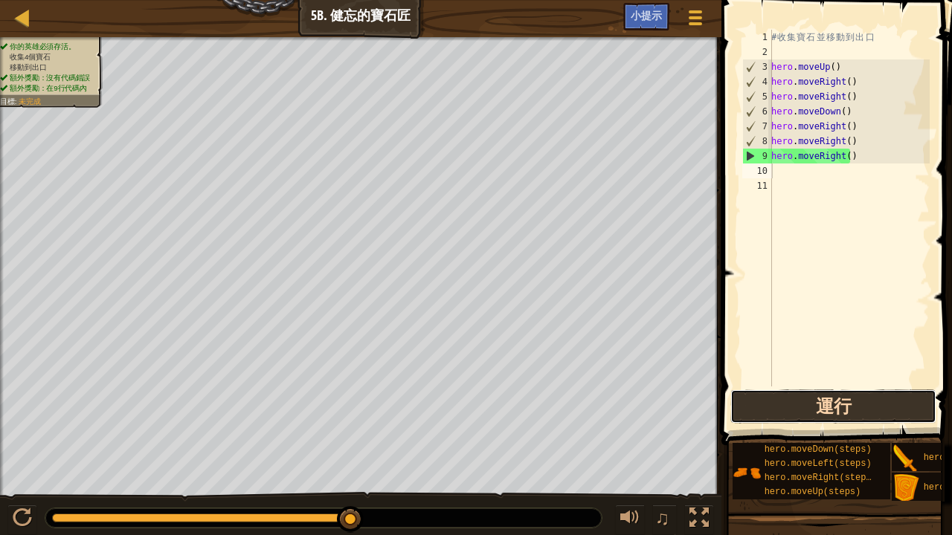
click at [780, 402] on button "運行" at bounding box center [833, 407] width 206 height 34
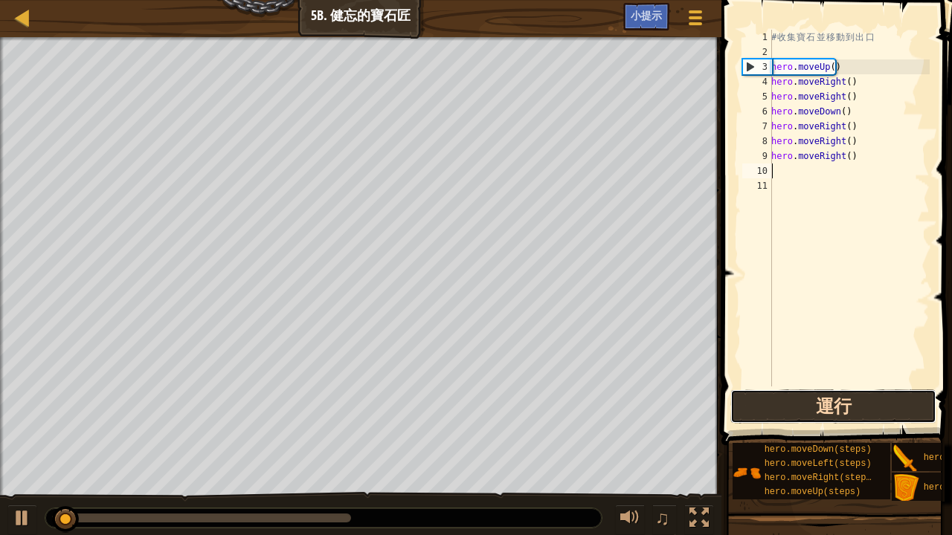
click at [782, 402] on button "運行" at bounding box center [833, 407] width 206 height 34
click at [796, 400] on button "運行" at bounding box center [833, 407] width 206 height 34
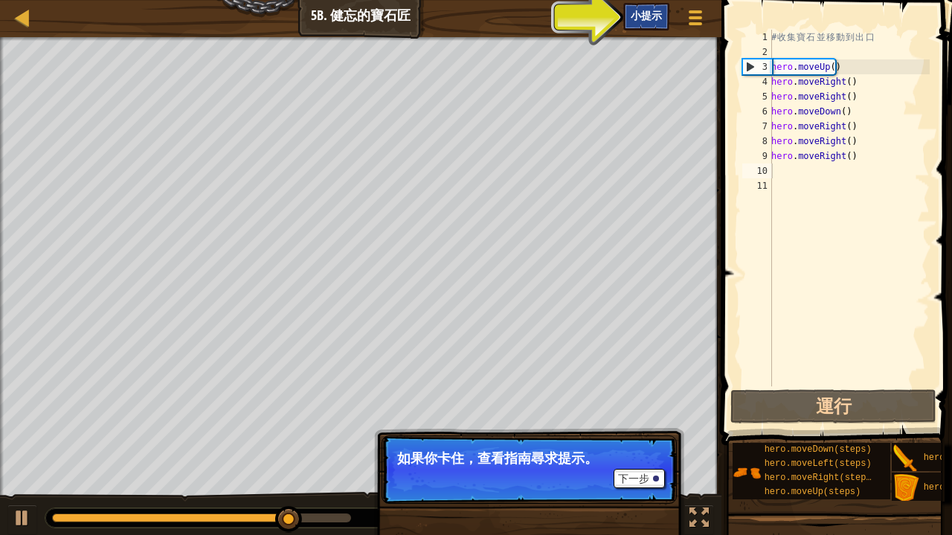
click at [652, 10] on span "小提示" at bounding box center [646, 15] width 31 height 14
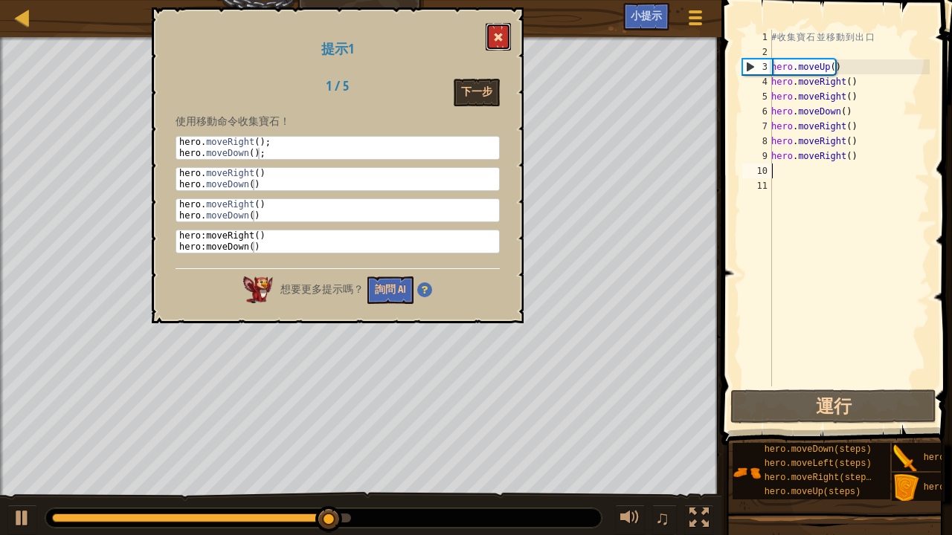
click at [492, 31] on button at bounding box center [498, 37] width 25 height 28
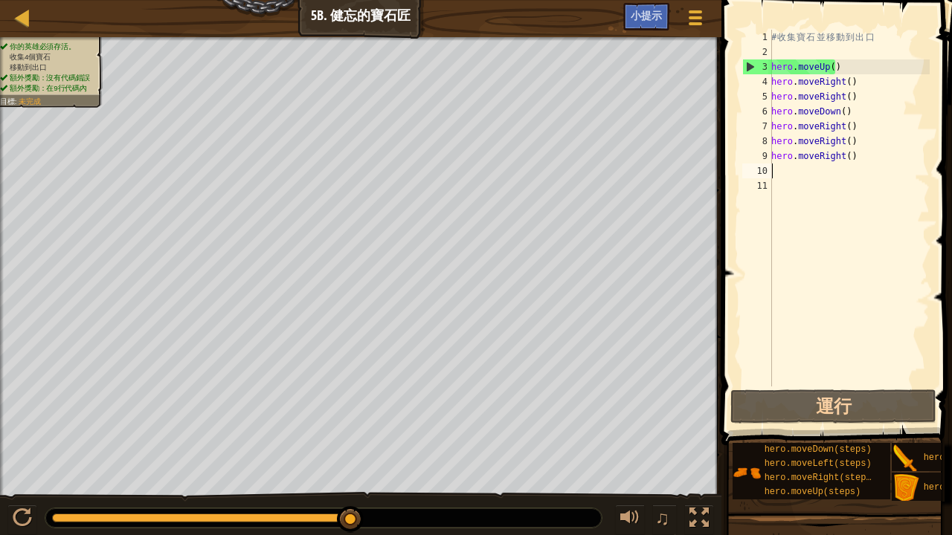
click at [759, 167] on div "10" at bounding box center [757, 171] width 30 height 15
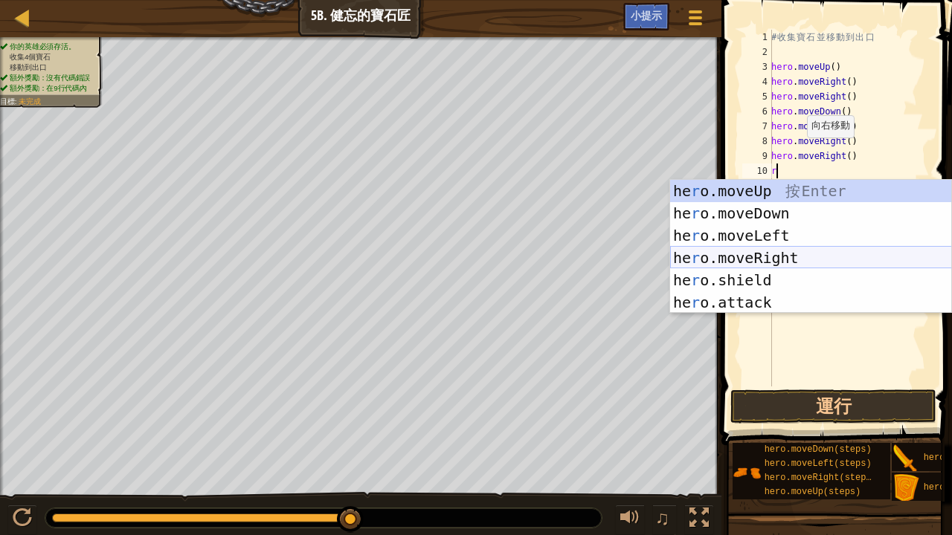
type textarea "rr"
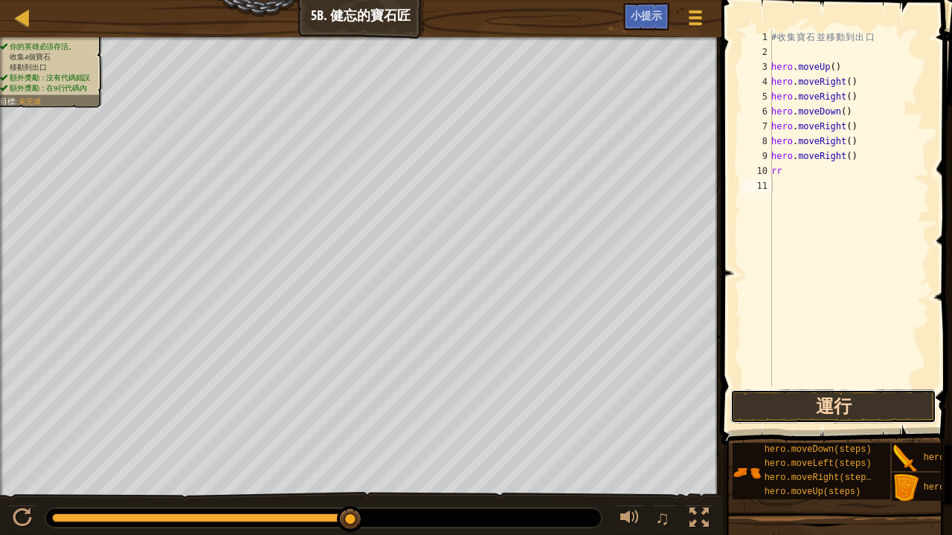
click at [830, 391] on button "運行" at bounding box center [833, 407] width 206 height 34
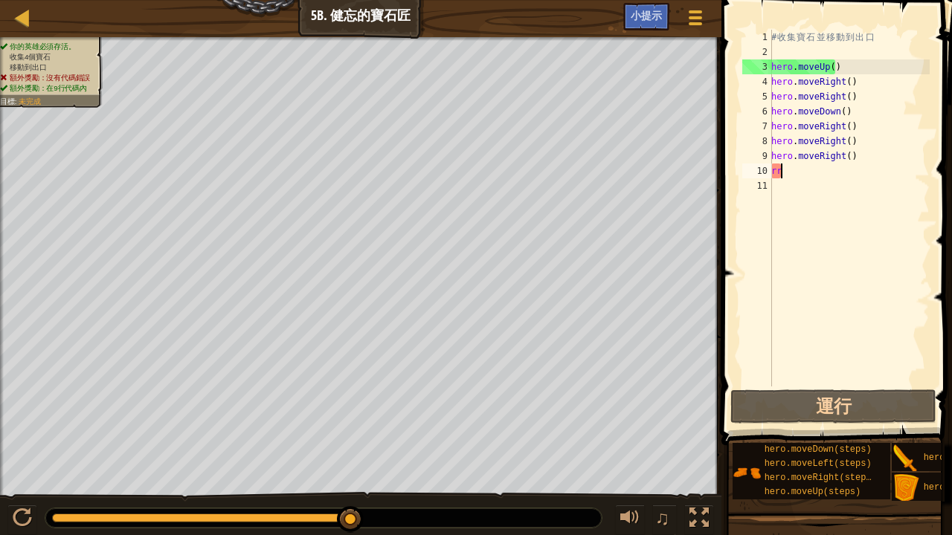
click at [788, 167] on div "# 收 集 寶 石 並 移 動 到 出 口 hero . moveUp ( ) hero . moveRight ( ) hero . moveRight (…" at bounding box center [848, 223] width 161 height 387
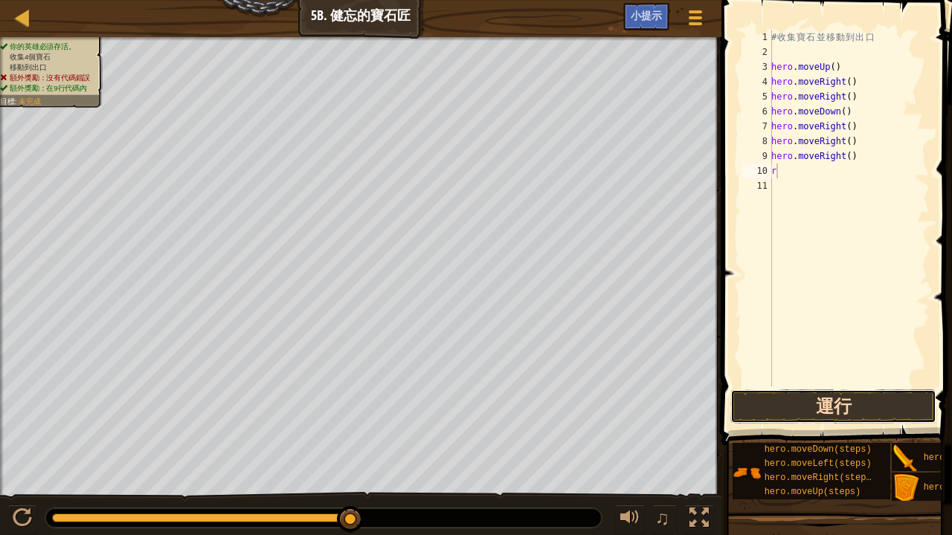
click at [901, 393] on button "運行" at bounding box center [833, 407] width 206 height 34
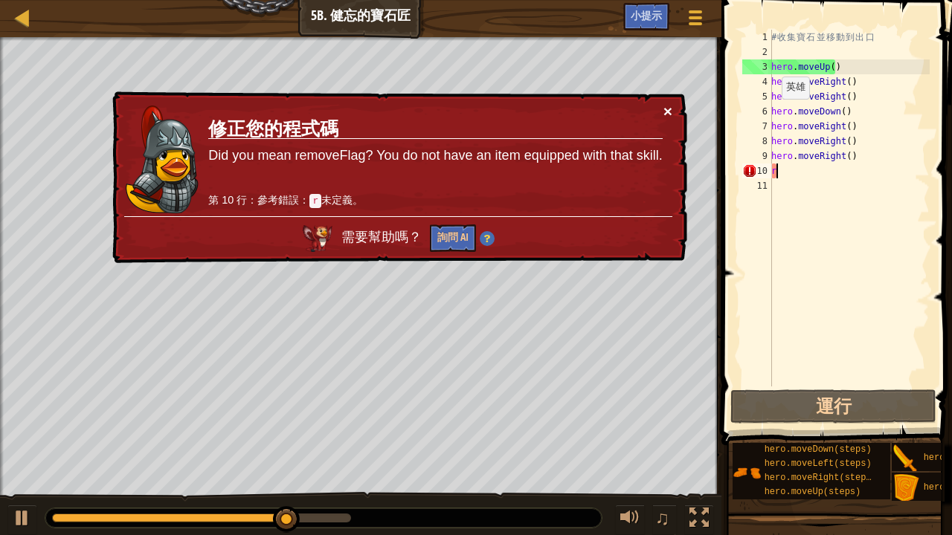
click at [668, 104] on button "×" at bounding box center [667, 111] width 9 height 16
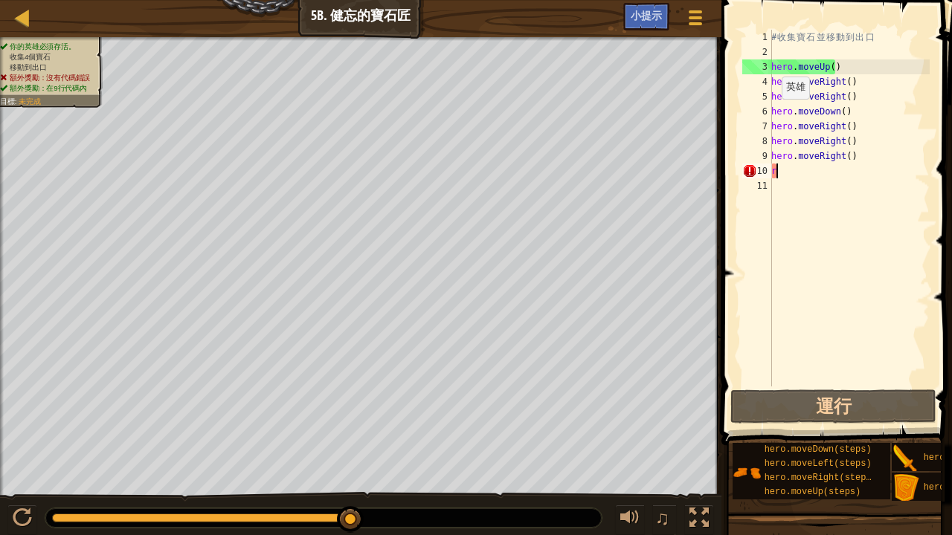
type textarea "rr"
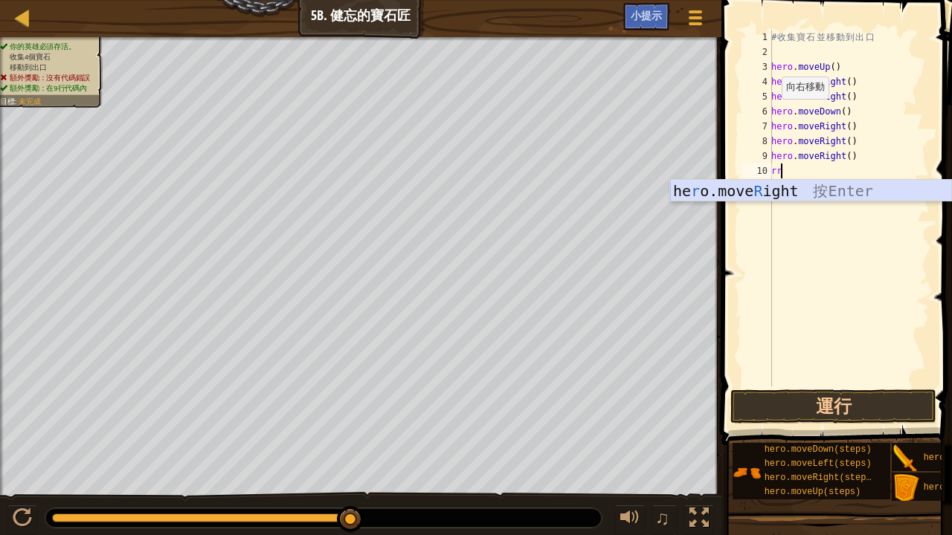
click at [805, 186] on div "he r o.move R ight 按 Enter" at bounding box center [811, 213] width 282 height 67
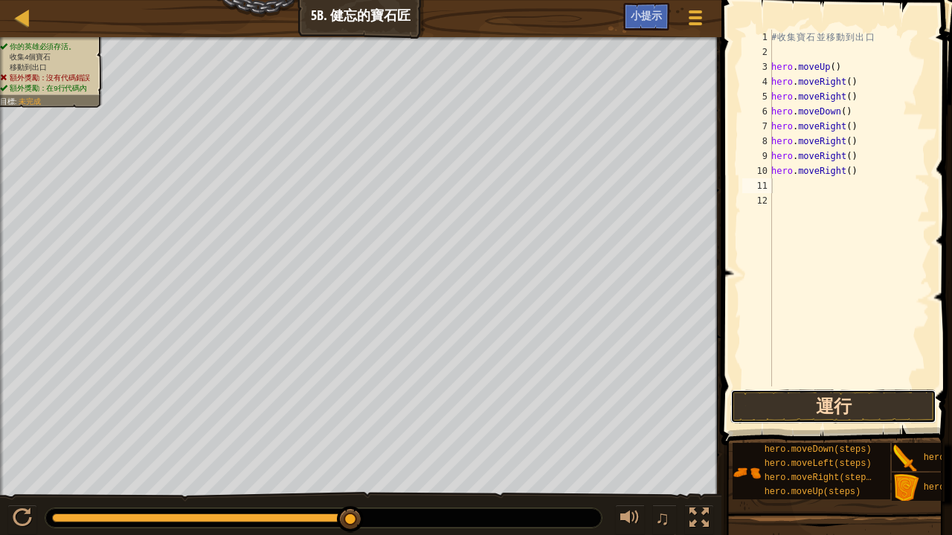
drag, startPoint x: 805, startPoint y: 186, endPoint x: 852, endPoint y: 390, distance: 209.8
click at [852, 390] on button "運行" at bounding box center [833, 407] width 206 height 34
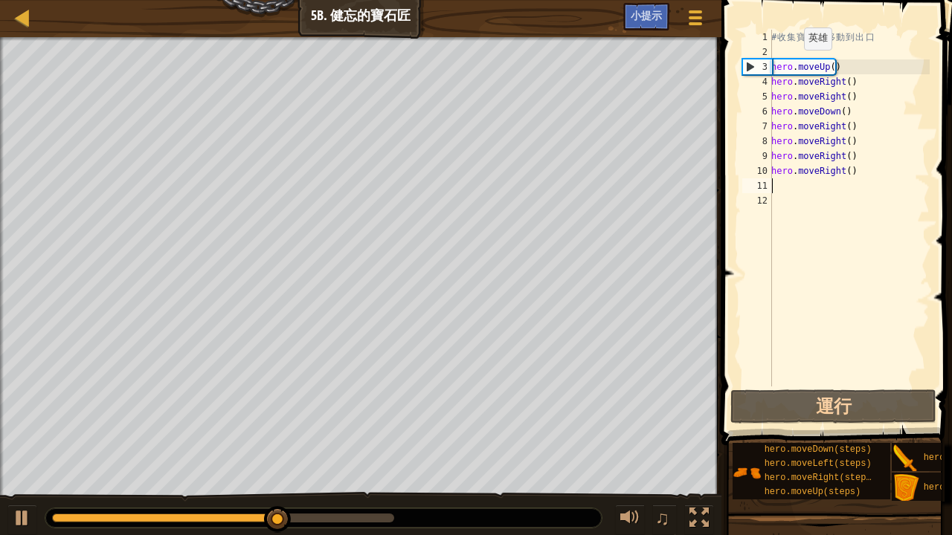
click at [796, 65] on div "# 收 集 寶 石 並 移 動 到 出 口 hero . moveUp ( ) hero . moveRight ( ) hero . moveRight (…" at bounding box center [848, 223] width 161 height 387
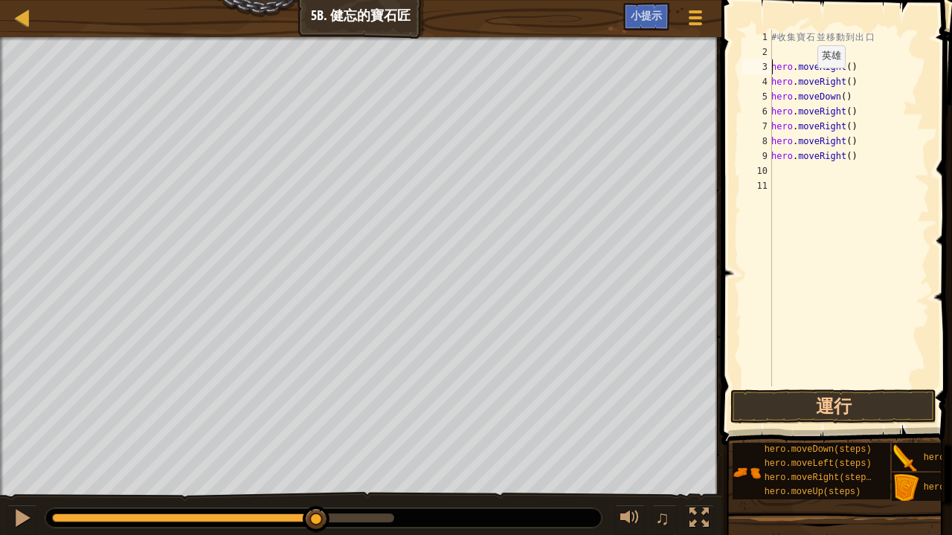
click at [809, 82] on div "# 收 集 寶 石 並 移 動 到 出 口 hero . moveRight ( ) hero . moveRight ( ) hero . moveDown…" at bounding box center [848, 223] width 161 height 387
click at [845, 95] on div "# 收 集 寶 石 並 移 動 到 出 口 hero . moveRight ( ) hero . moveDown ( ) hero . moveRight…" at bounding box center [848, 223] width 161 height 387
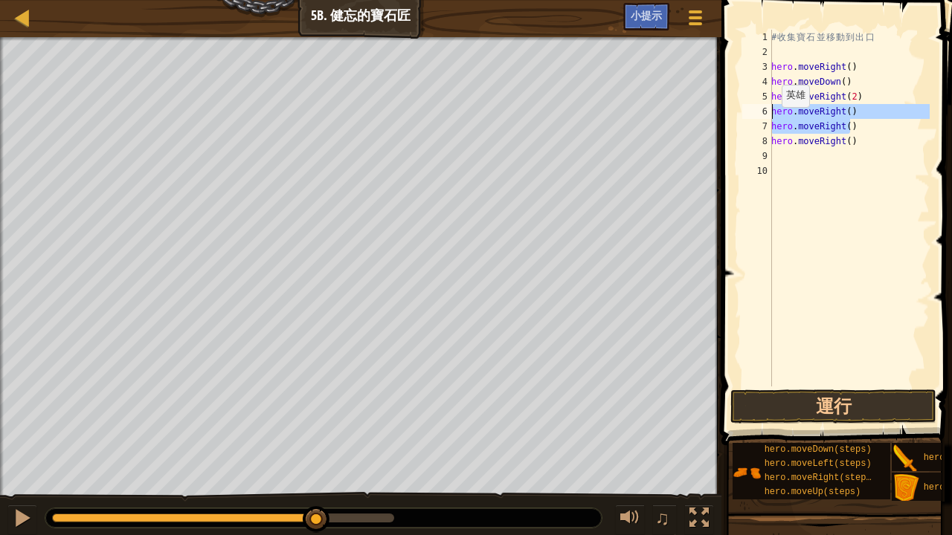
drag, startPoint x: 853, startPoint y: 127, endPoint x: 744, endPoint y: 109, distance: 110.0
click at [744, 109] on div "hero.moveRight(2) 1 2 3 4 5 6 7 8 9 10 # 收 集 寶 石 並 移 動 到 出 口 hero . moveRight (…" at bounding box center [834, 208] width 190 height 357
type textarea "hero.moveRight() hero.moveRight()"
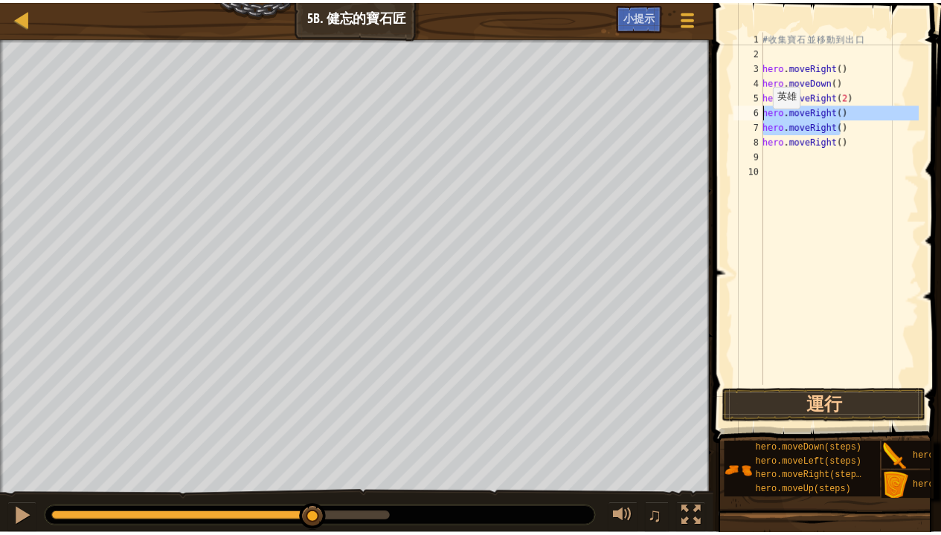
scroll to position [7, 0]
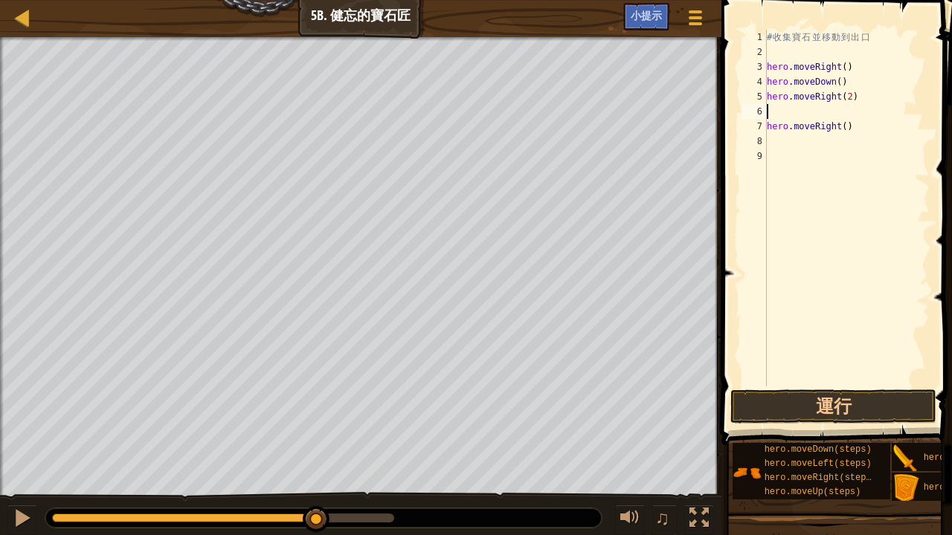
type textarea "u"
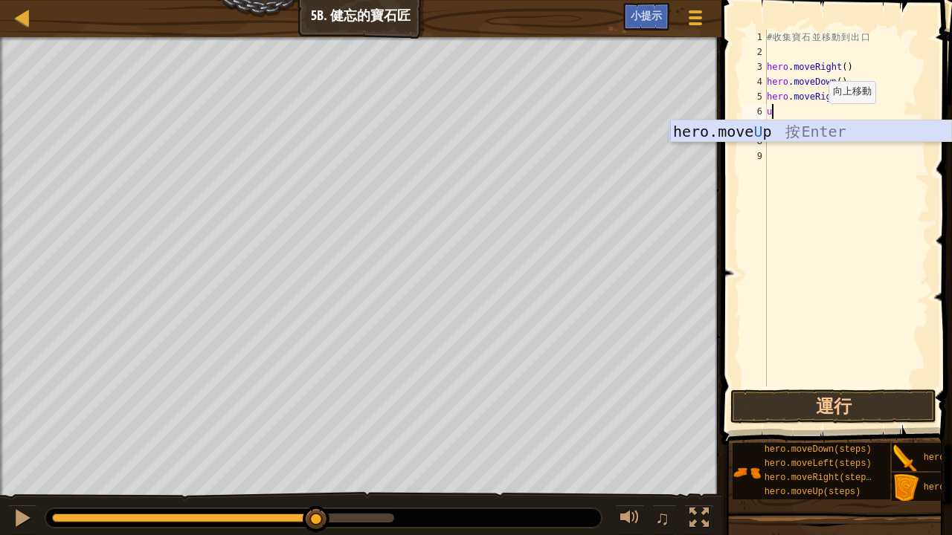
click at [809, 135] on div "hero.move U p 按 Enter" at bounding box center [811, 153] width 282 height 67
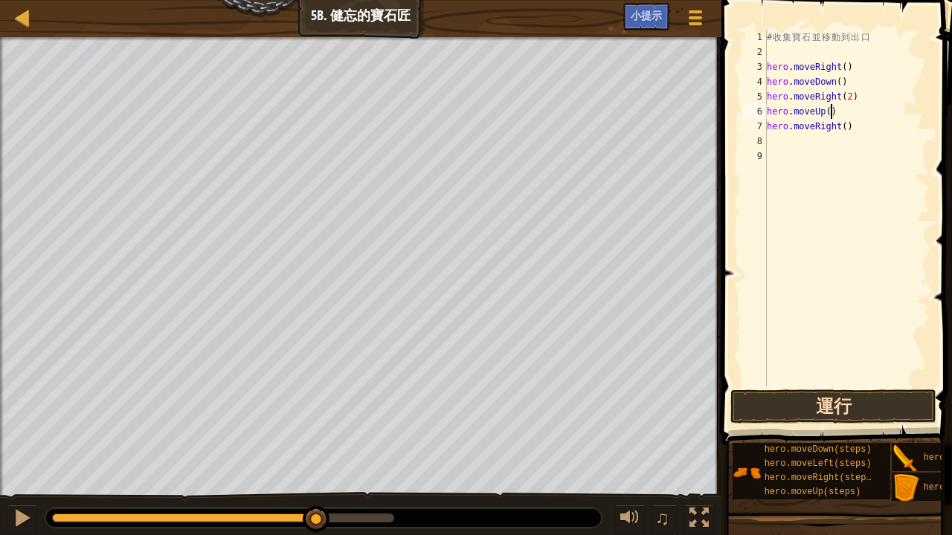
type textarea "hero.moveUp()"
click at [831, 396] on button "運行" at bounding box center [833, 407] width 206 height 34
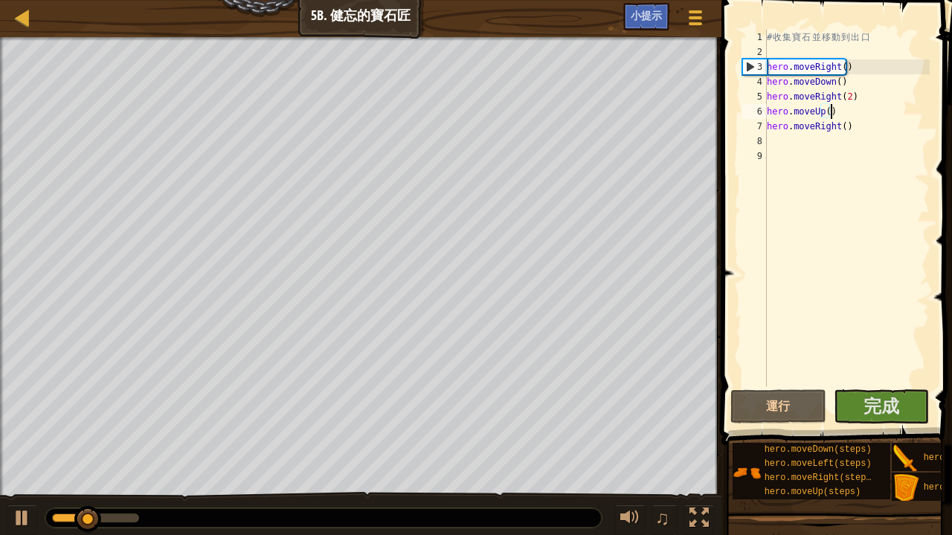
click at [869, 378] on div "# 收 集 寶 石 並 移 動 到 出 口 hero . moveRight ( ) hero . moveDown ( ) hero . moveRight…" at bounding box center [847, 223] width 166 height 387
click at [860, 402] on button "完成" at bounding box center [882, 407] width 96 height 34
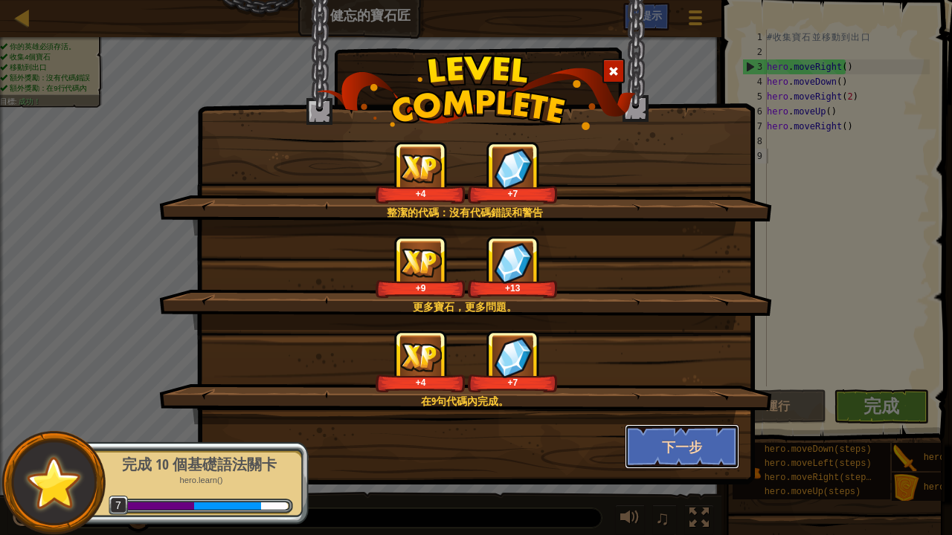
click at [693, 436] on button "下一步" at bounding box center [682, 447] width 115 height 45
click at [687, 437] on div "整潔的代碼：沒有代碼錯誤和警告 +4 +7 更多寶石，更多問題。 +9 +13 在9句代碼內完成。 +4 +7 下一步" at bounding box center [476, 267] width 952 height 535
click at [683, 439] on div "整潔的代碼：沒有代碼錯誤和警告 +4 +7 更多寶石，更多問題。 +9 +13 在9句代碼內完成。 +4 +7 下一步" at bounding box center [476, 267] width 952 height 535
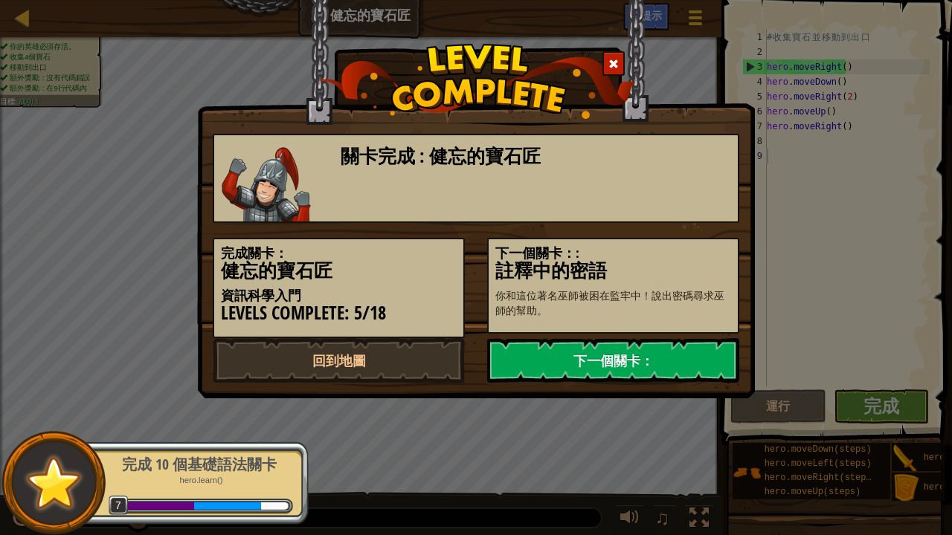
click at [683, 439] on div "關卡完成 : 健忘的寶石匠 完成關卡： 健忘的寶石匠 資訊科學入門 Levels Complete: 5/18 下一個關卡：: 註釋中的密語 你和這位著名巫師…" at bounding box center [476, 267] width 952 height 535
click at [692, 349] on link "下一個關卡：" at bounding box center [613, 360] width 252 height 45
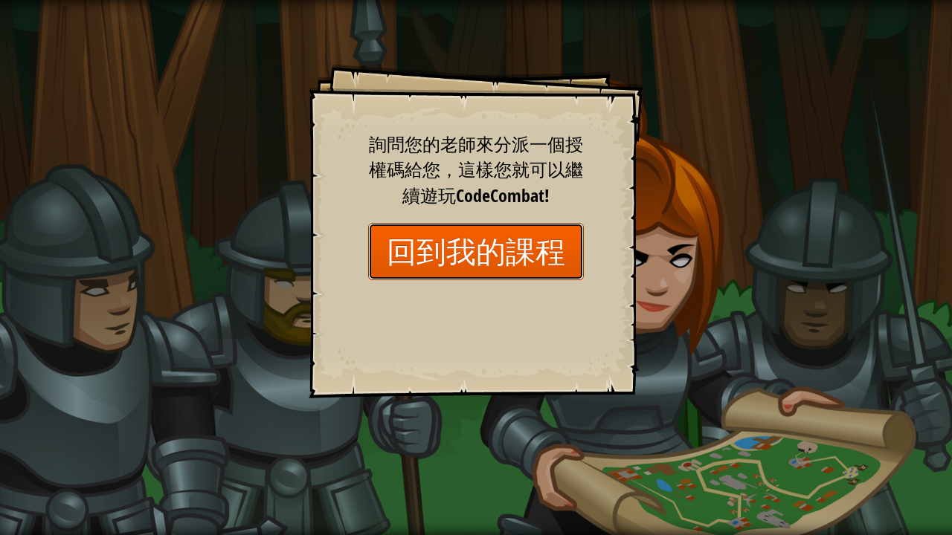
click at [454, 242] on link "回到我的課程" at bounding box center [476, 251] width 216 height 57
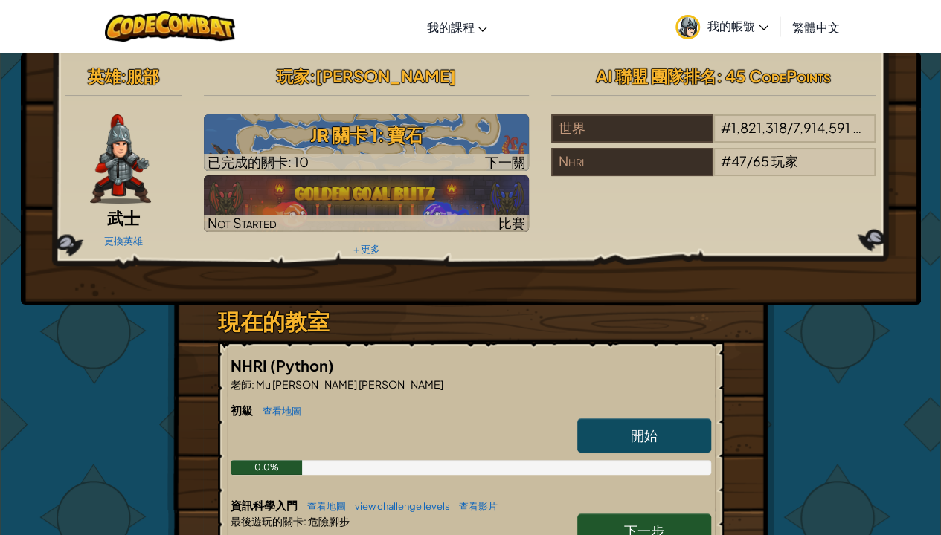
scroll to position [74, 0]
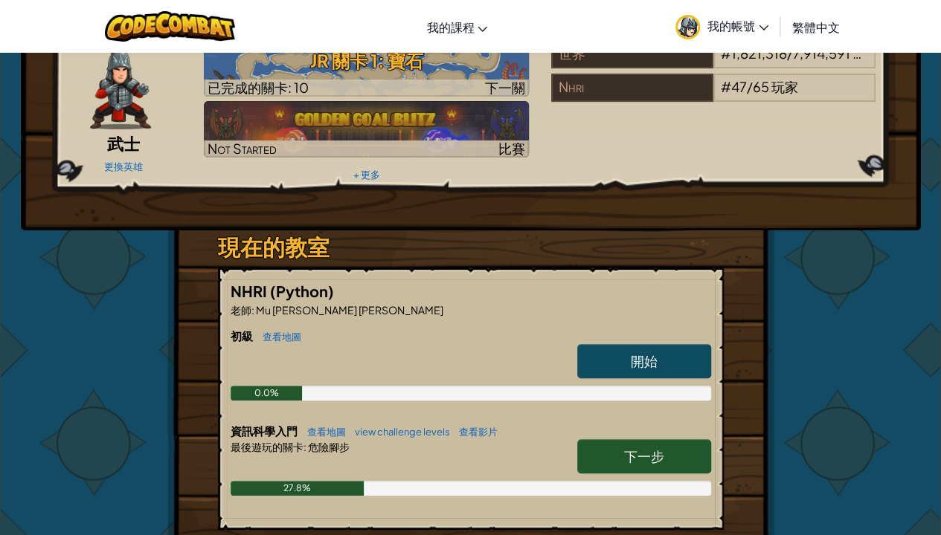
click at [674, 445] on link "下一步" at bounding box center [644, 457] width 134 height 34
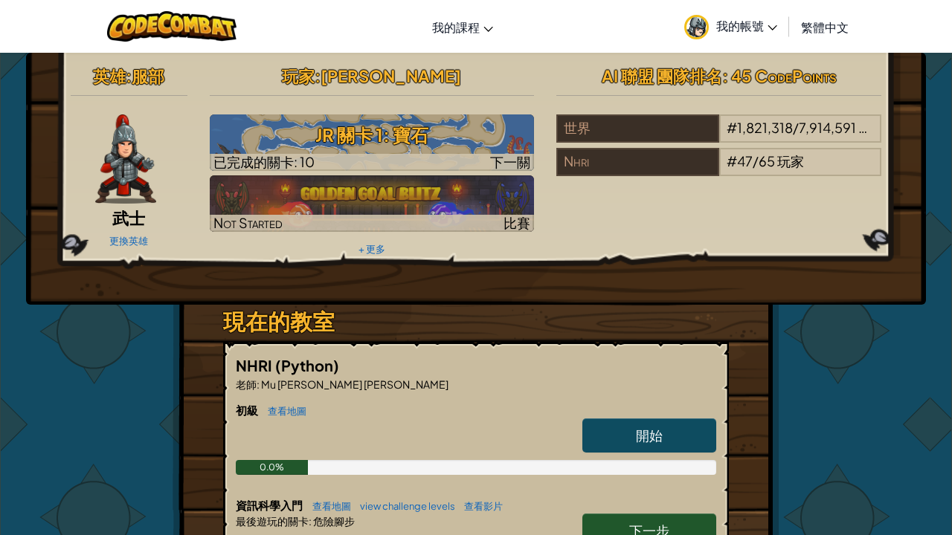
select select "zh-HANT"
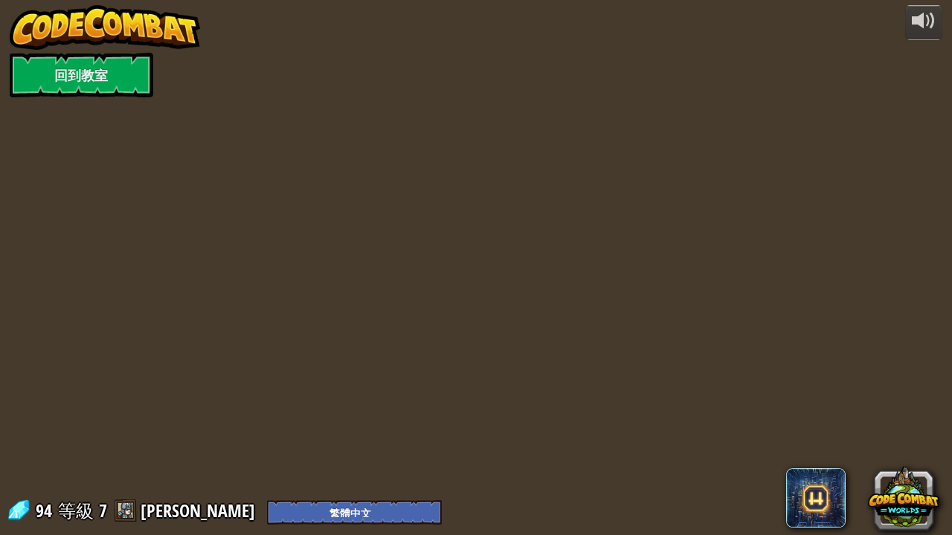
select select "zh-HANT"
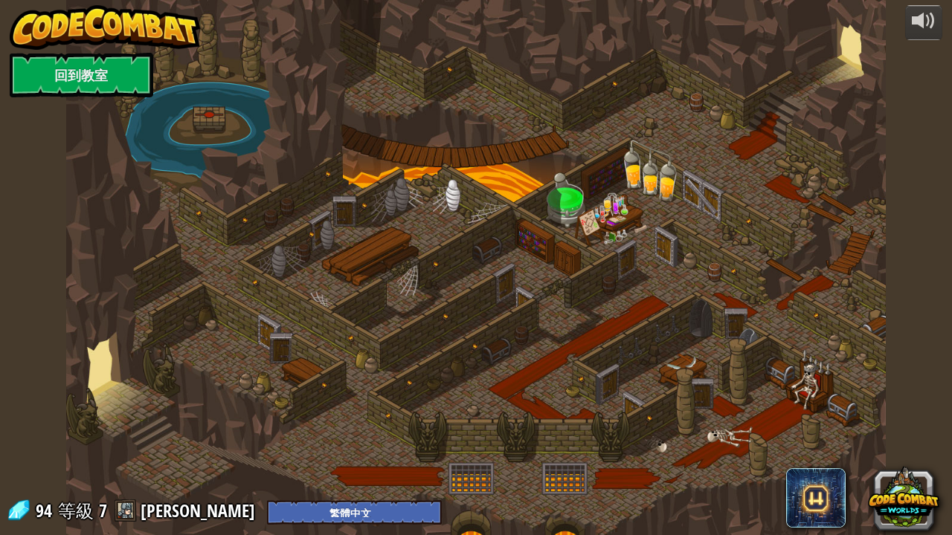
select select "zh-HANT"
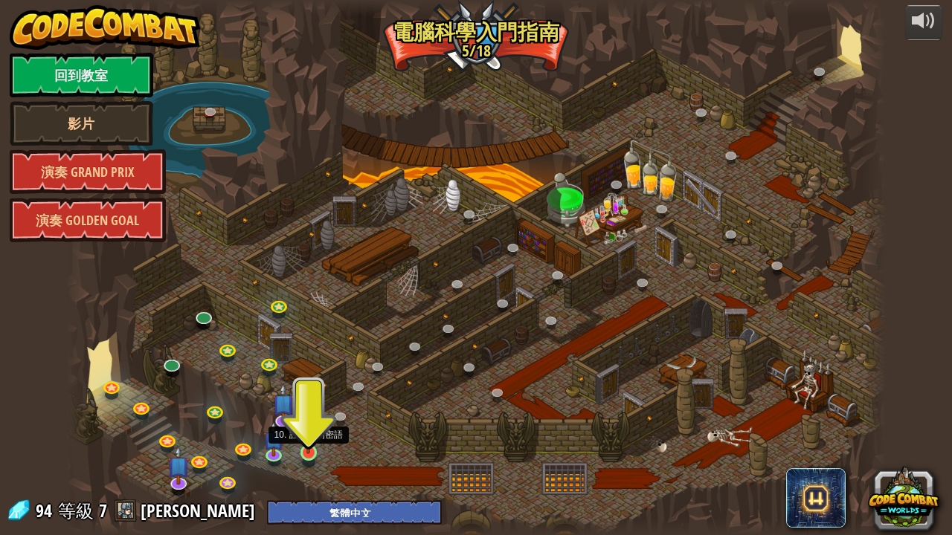
click at [301, 440] on img at bounding box center [308, 431] width 20 height 46
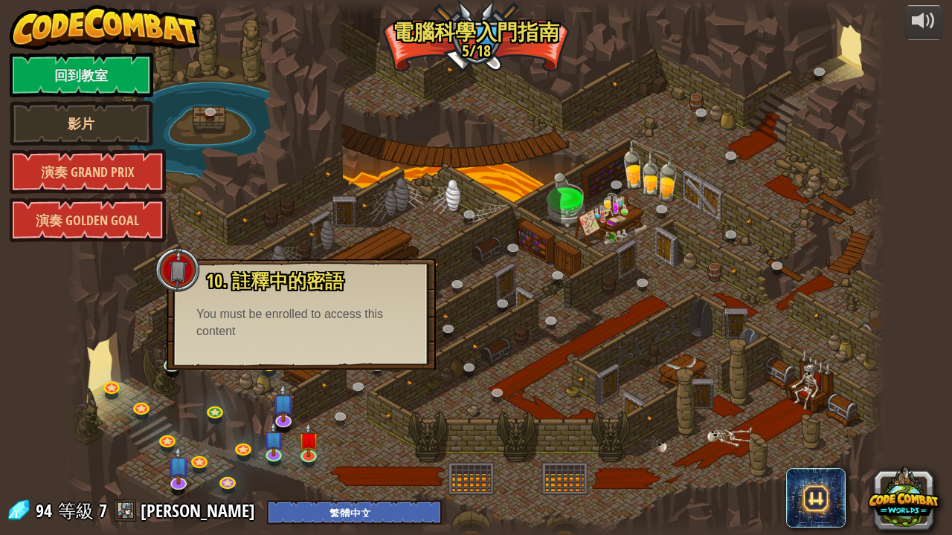
drag, startPoint x: 287, startPoint y: 338, endPoint x: 271, endPoint y: 342, distance: 17.0
click at [271, 342] on div "10. 註釋中的密語 你和這位著名巫師被困在監牢中！說出密碼尋求巫師的幫助。 You must be enrolled to access this cont…" at bounding box center [301, 315] width 269 height 112
drag, startPoint x: 198, startPoint y: 234, endPoint x: 145, endPoint y: 222, distance: 54.0
click at [145, 222] on div "powered by 回到教室 影片 演奏 Grand Prix 演奏 Golden Goal 25. Kithgard之門 (未解鎖) 逃離 Kithgar…" at bounding box center [476, 267] width 952 height 535
click at [181, 258] on div at bounding box center [177, 270] width 45 height 45
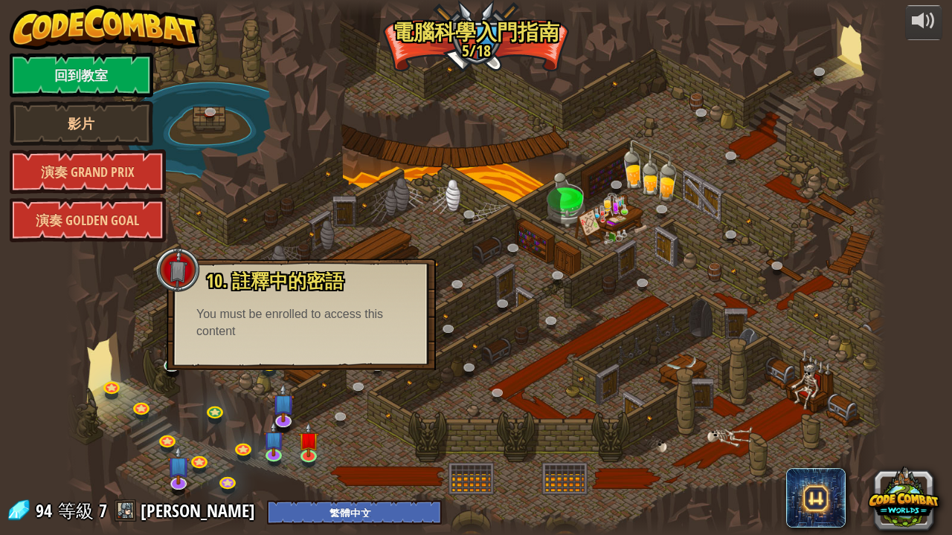
drag, startPoint x: 188, startPoint y: 287, endPoint x: 196, endPoint y: 290, distance: 8.7
click at [193, 289] on div at bounding box center [177, 270] width 45 height 45
drag, startPoint x: 197, startPoint y: 290, endPoint x: 216, endPoint y: 290, distance: 19.3
click at [199, 290] on div at bounding box center [177, 270] width 45 height 45
drag, startPoint x: 216, startPoint y: 290, endPoint x: 229, endPoint y: 288, distance: 12.8
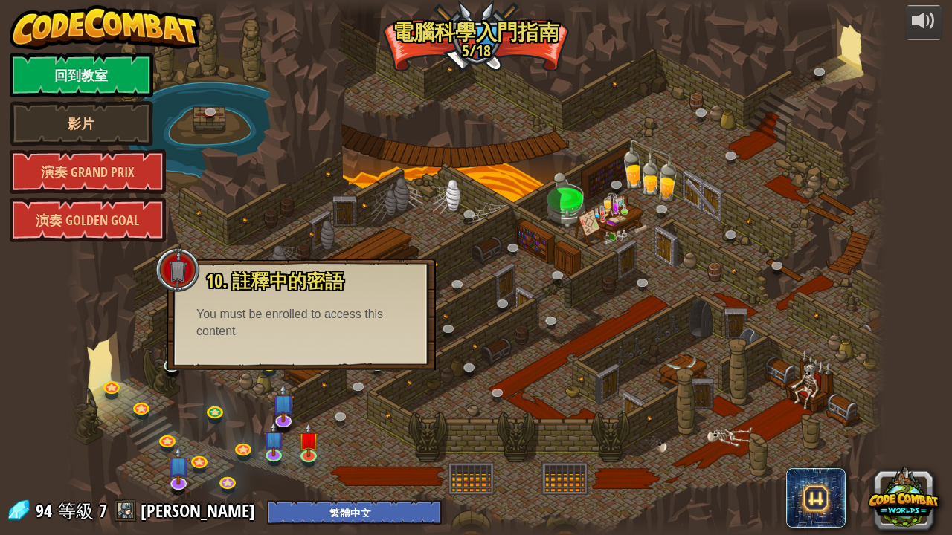
click at [217, 290] on span "10. 註釋中的密語" at bounding box center [275, 280] width 138 height 25
drag, startPoint x: 229, startPoint y: 288, endPoint x: 249, endPoint y: 289, distance: 20.1
click at [244, 289] on span "10. 註釋中的密語" at bounding box center [275, 280] width 138 height 25
drag, startPoint x: 267, startPoint y: 278, endPoint x: 350, endPoint y: 292, distance: 83.8
click at [350, 292] on div "10. 註釋中的密語 你和這位著名巫師被困在監牢中！說出密碼尋求巫師的幫助。 You must be enrolled to access this cont…" at bounding box center [300, 305] width 239 height 69
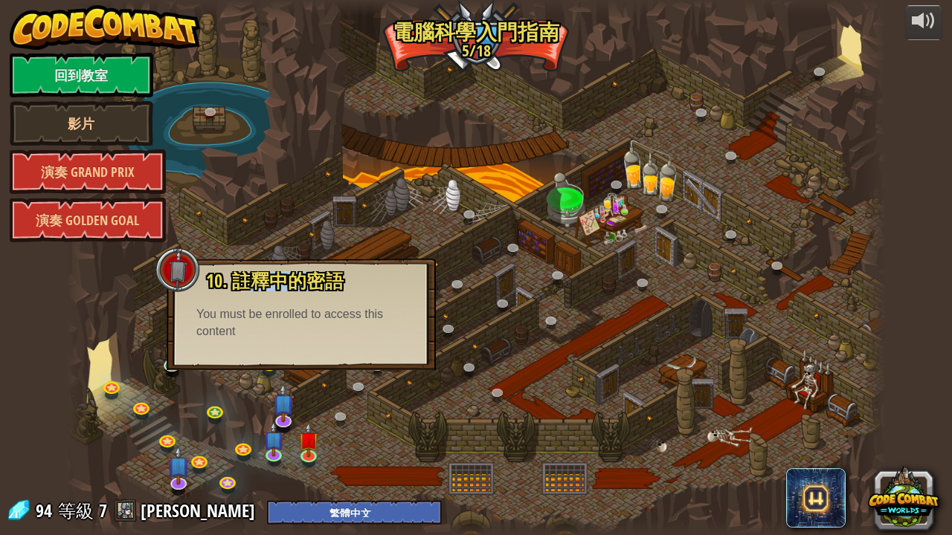
drag, startPoint x: 245, startPoint y: 279, endPoint x: 318, endPoint y: 283, distance: 73.0
click at [318, 283] on span "10. 註釋中的密語" at bounding box center [275, 280] width 138 height 25
click at [213, 408] on link at bounding box center [217, 411] width 30 height 30
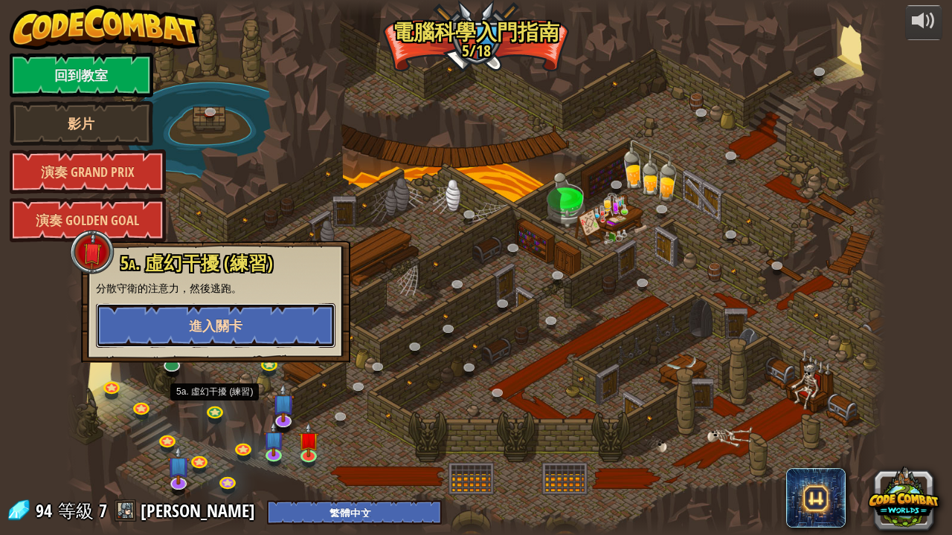
click at [205, 328] on span "進入關卡" at bounding box center [216, 326] width 54 height 19
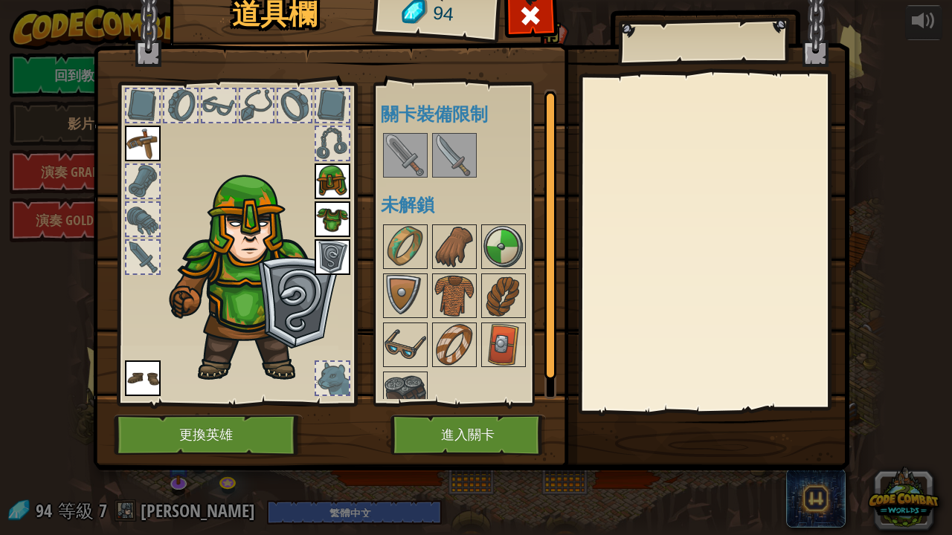
drag, startPoint x: 446, startPoint y: 152, endPoint x: 457, endPoint y: 179, distance: 29.0
click at [446, 153] on img at bounding box center [455, 156] width 42 height 42
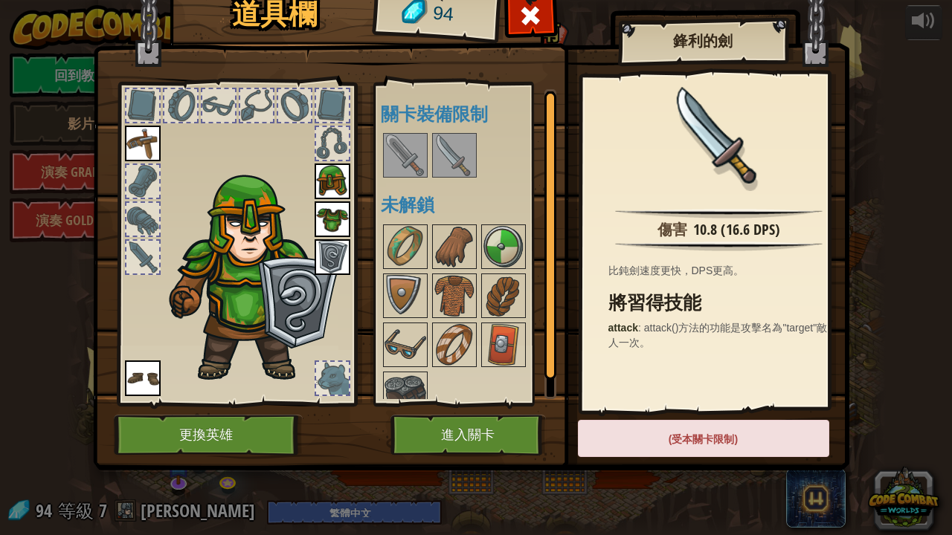
click at [641, 340] on span "attack()方法的功能是攻擊名為"target"敵人一次。" at bounding box center [717, 335] width 219 height 27
drag, startPoint x: 662, startPoint y: 231, endPoint x: 610, endPoint y: 283, distance: 74.2
click at [631, 268] on div "傷害 10.8 (16.6 DPS) 比鈍劍速度更快，DPS更高。 將習得技能 attack : attack()方法的功能是攻擊名為"target"敵人一次。" at bounding box center [719, 243] width 274 height 334
drag, startPoint x: 595, startPoint y: 296, endPoint x: 591, endPoint y: 303, distance: 7.7
click at [591, 303] on div "傷害 10.8 (16.6 DPS) 比鈍劍速度更快，DPS更高。 將習得技能 attack : attack()方法的功能是攻擊名為"target"敵人一次。" at bounding box center [719, 243] width 274 height 334
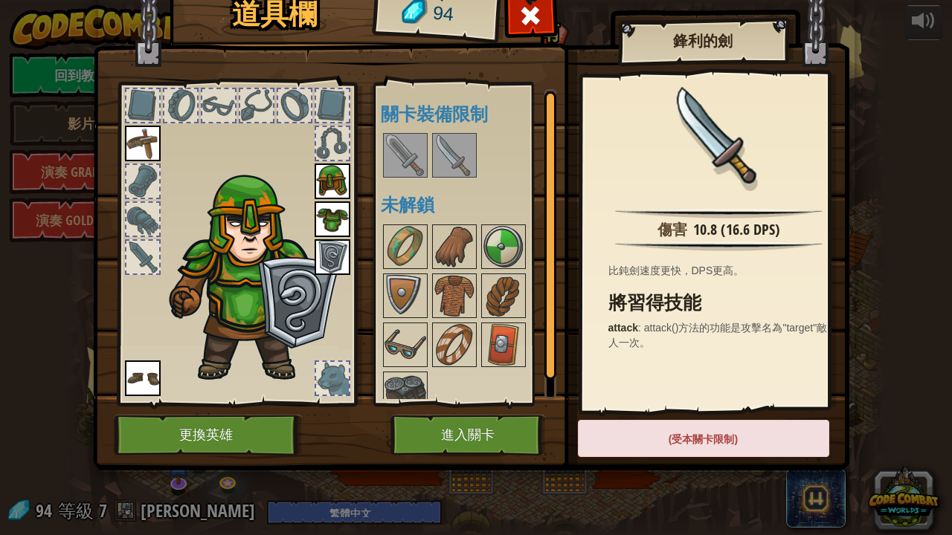
click at [381, 196] on h4 "未解鎖" at bounding box center [474, 204] width 187 height 19
click at [393, 138] on img at bounding box center [405, 156] width 42 height 42
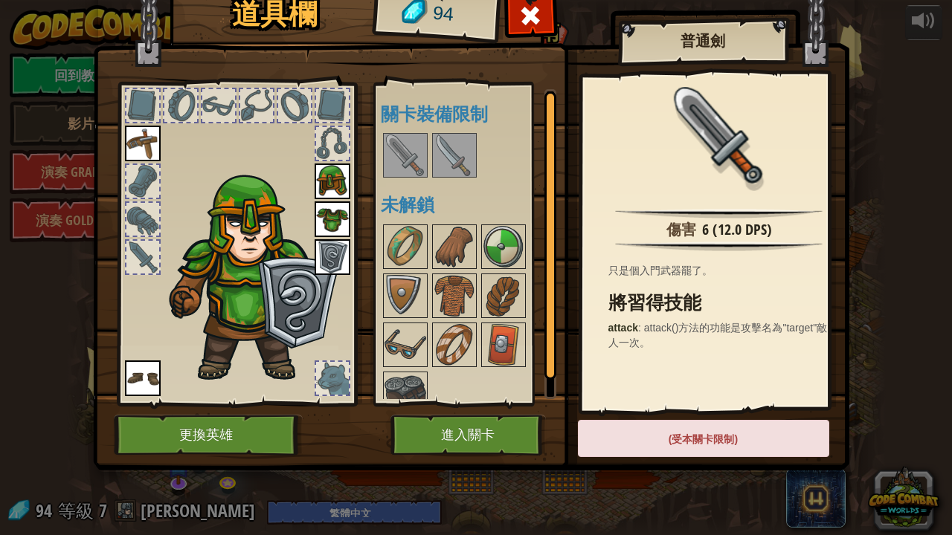
click at [660, 307] on h3 "將習得技能" at bounding box center [722, 303] width 229 height 20
drag, startPoint x: 544, startPoint y: 375, endPoint x: 767, endPoint y: 458, distance: 238.2
click at [729, 453] on div "道具欄 94 可使用的裝備 裝備 裝備 裝備 裝備 連點物品兩下可裝備 關卡裝備限制 未解鎖 普通劍 傷害 6 (12.0 DPS) 只是個入門武器罷了。 將…" at bounding box center [476, 226] width 756 height 491
click at [791, 462] on div "裝備 脫下 訂閱我們來解鎖吧! (受本關卡限制)" at bounding box center [703, 446] width 251 height 52
drag, startPoint x: 747, startPoint y: 423, endPoint x: 676, endPoint y: 198, distance: 236.2
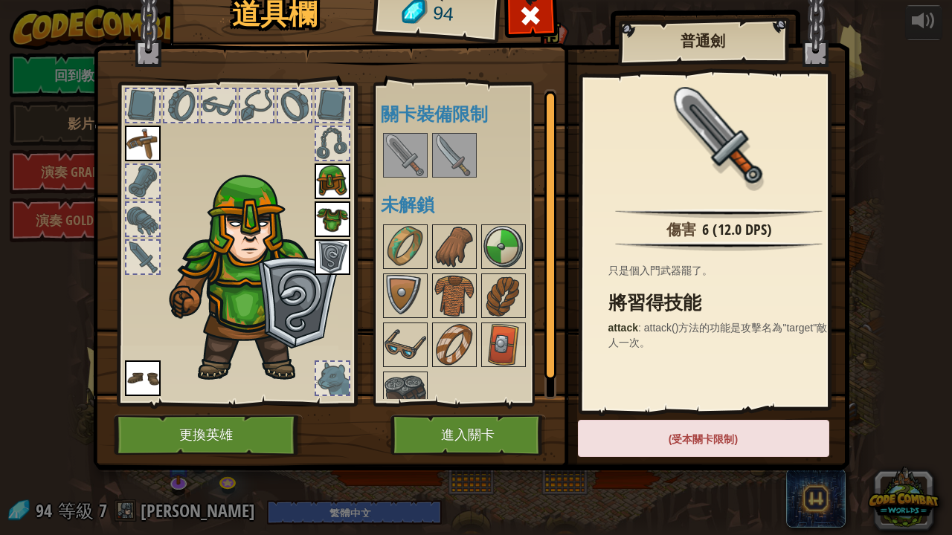
click at [678, 210] on div "道具欄 94 可使用的裝備 裝備 裝備 裝備 裝備 連點物品兩下可裝備 關卡裝備限制 未解鎖 普通劍 傷害 6 (12.0 DPS) 只是個入門武器罷了。 將…" at bounding box center [476, 226] width 756 height 491
drag, startPoint x: 675, startPoint y: 162, endPoint x: 629, endPoint y: 180, distance: 49.4
click at [629, 180] on div at bounding box center [719, 143] width 259 height 121
click at [387, 167] on img at bounding box center [405, 156] width 42 height 42
click at [391, 338] on img at bounding box center [405, 345] width 42 height 42
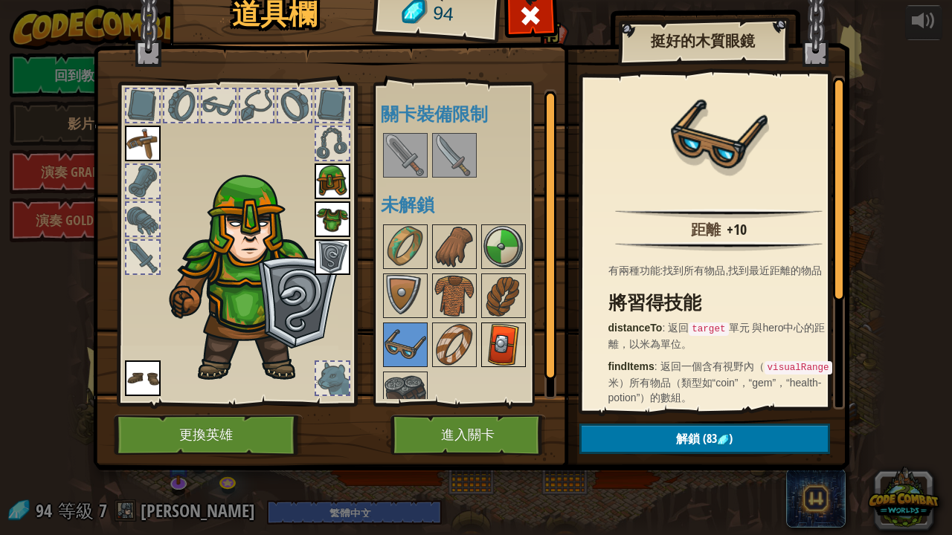
click at [498, 339] on img at bounding box center [504, 345] width 42 height 42
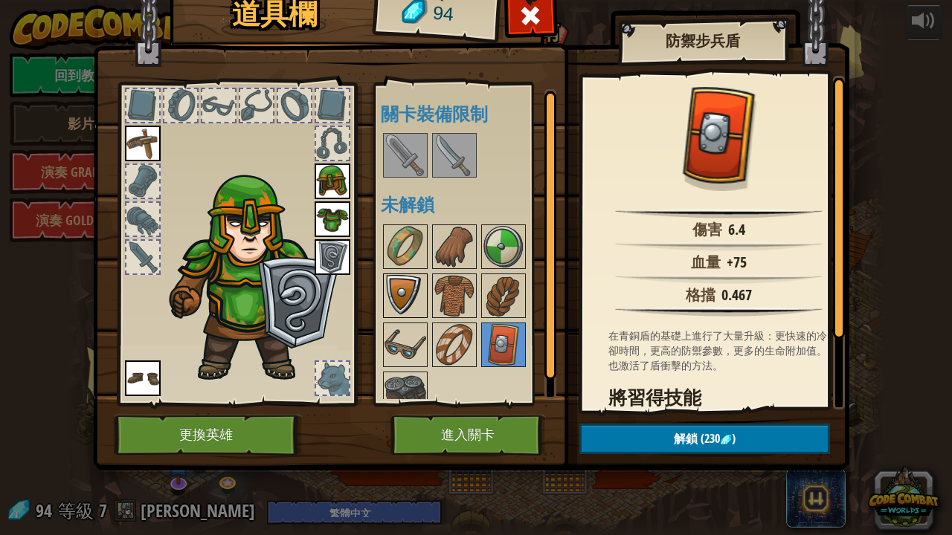
click at [404, 294] on img at bounding box center [405, 296] width 42 height 42
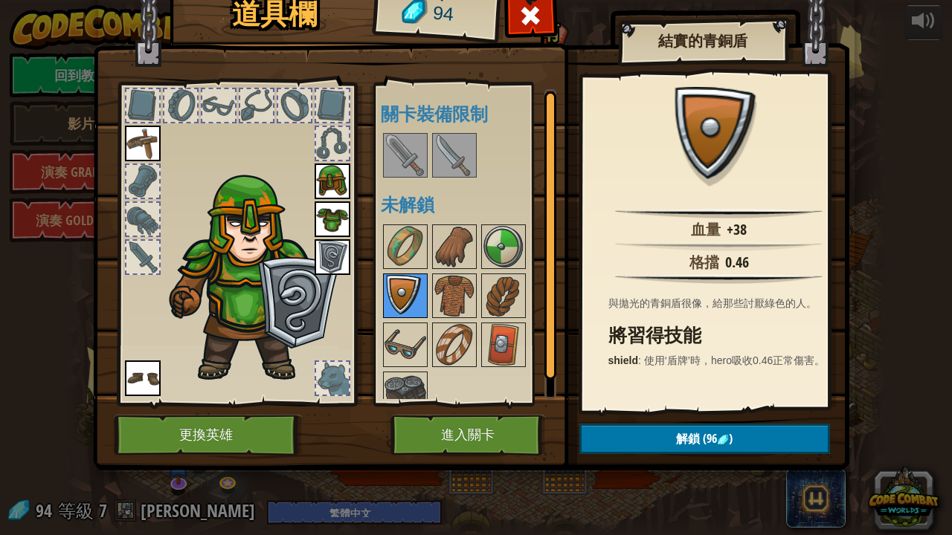
click at [406, 293] on img at bounding box center [405, 296] width 42 height 42
click at [644, 428] on button "解鎖 (96 )" at bounding box center [704, 439] width 251 height 30
drag, startPoint x: 652, startPoint y: 425, endPoint x: 699, endPoint y: 431, distance: 47.2
click at [678, 425] on button "解鎖 (96 )" at bounding box center [704, 439] width 251 height 30
click at [700, 431] on span "(96" at bounding box center [708, 439] width 17 height 16
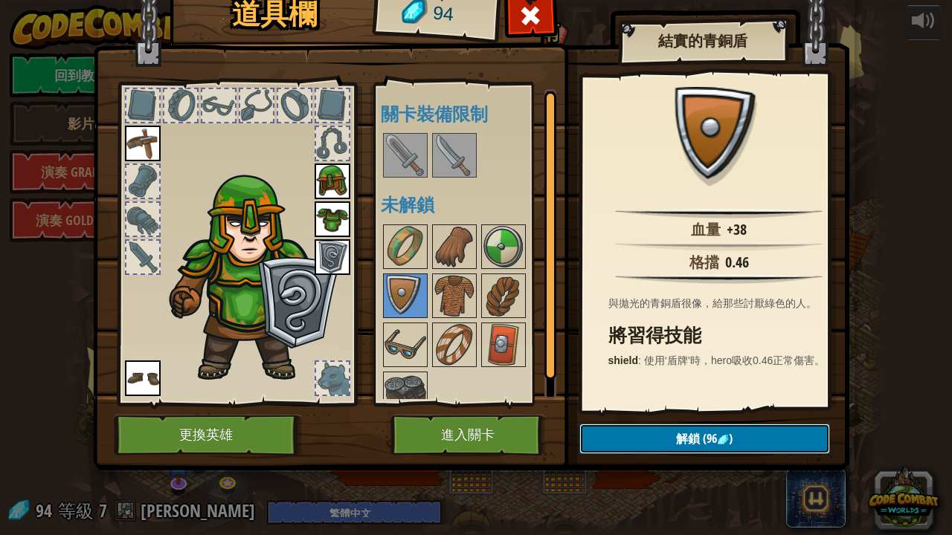
click at [700, 431] on span "(96" at bounding box center [708, 439] width 17 height 16
click at [405, 247] on img at bounding box center [405, 247] width 42 height 42
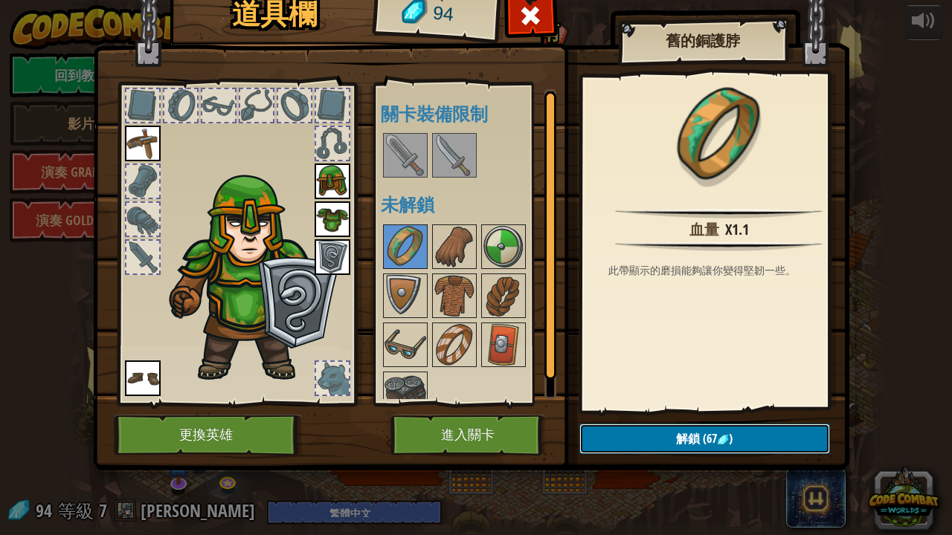
click at [608, 431] on button "解鎖 (67 )" at bounding box center [704, 439] width 251 height 30
click at [617, 433] on button "確認" at bounding box center [704, 439] width 251 height 30
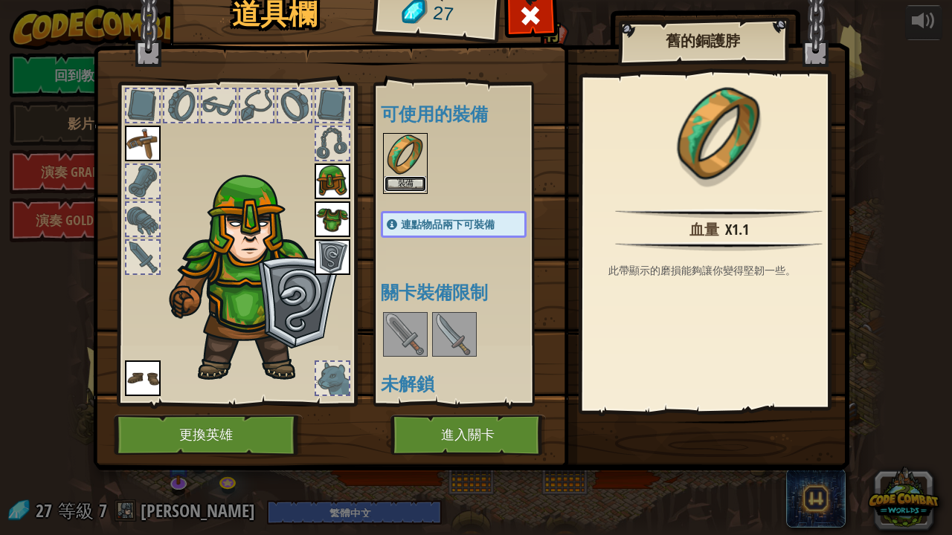
click at [395, 180] on button "裝備" at bounding box center [405, 184] width 42 height 16
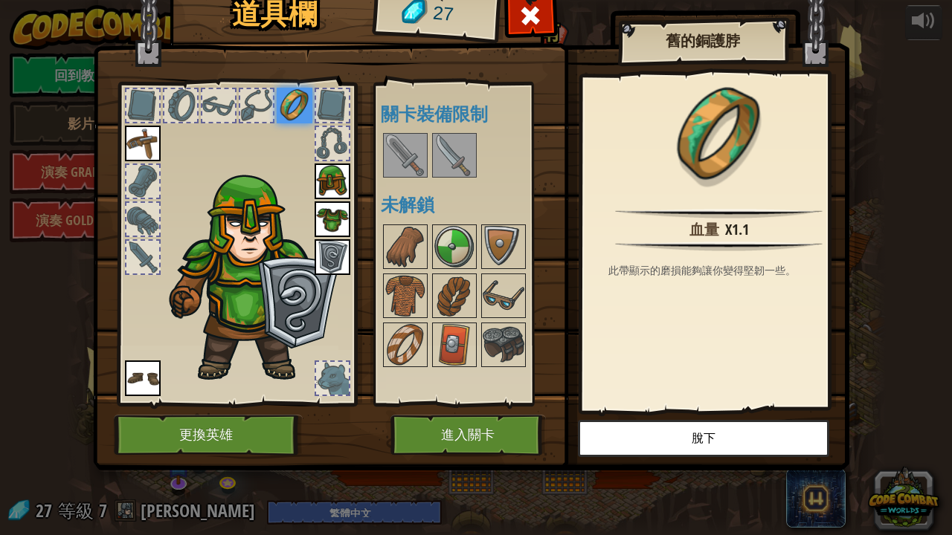
click at [283, 107] on img at bounding box center [295, 106] width 36 height 36
click at [257, 312] on img at bounding box center [253, 276] width 182 height 216
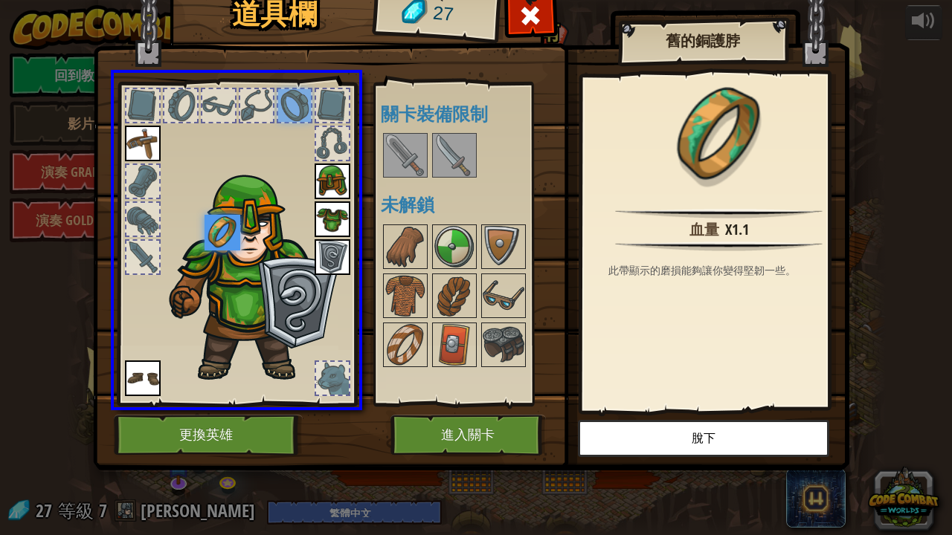
drag, startPoint x: 295, startPoint y: 104, endPoint x: 231, endPoint y: 241, distance: 151.1
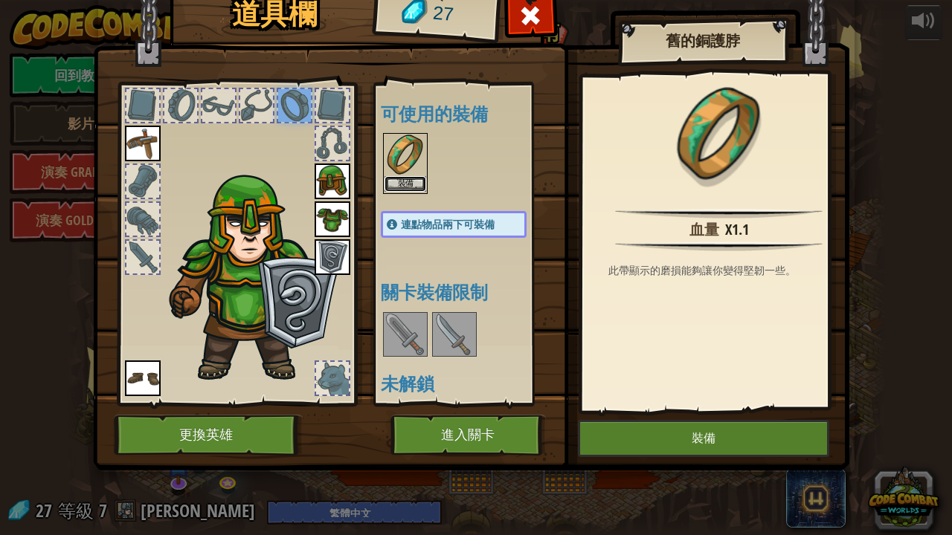
click at [393, 178] on button "裝備" at bounding box center [405, 184] width 42 height 16
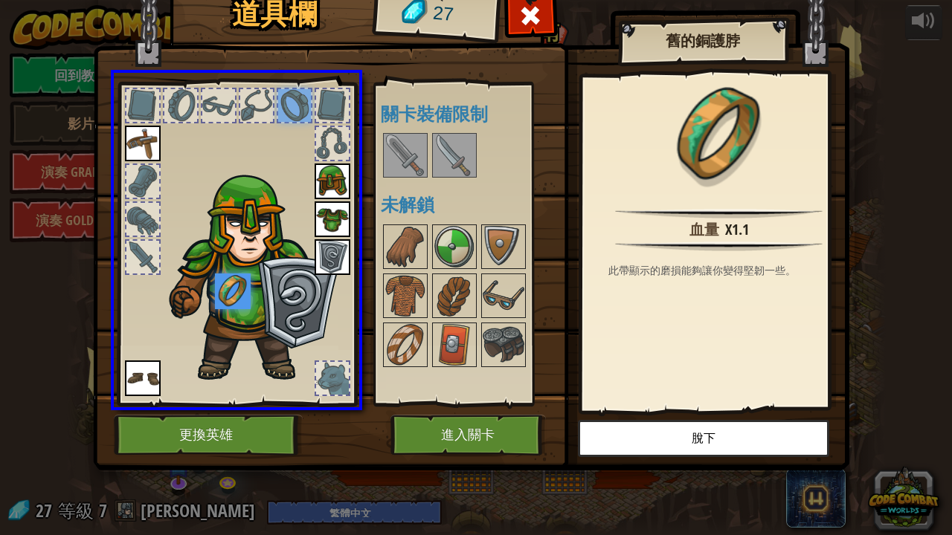
drag, startPoint x: 288, startPoint y: 95, endPoint x: 241, endPoint y: 300, distance: 209.8
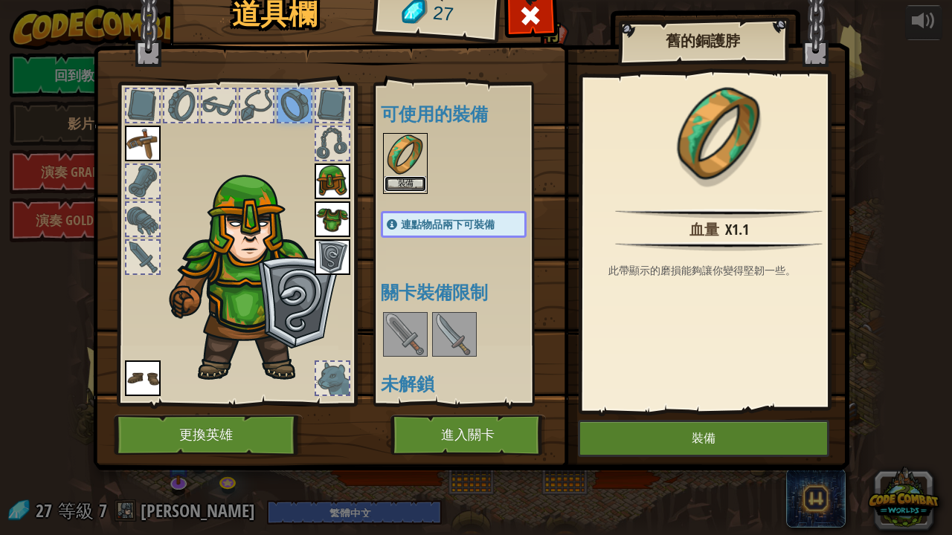
click at [418, 176] on button "裝備" at bounding box center [405, 184] width 42 height 16
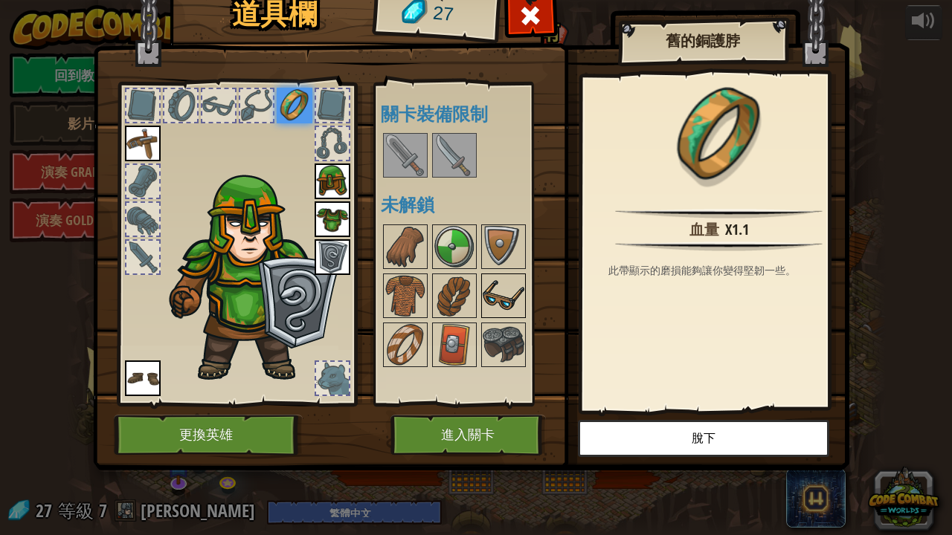
click at [501, 287] on img at bounding box center [504, 296] width 42 height 42
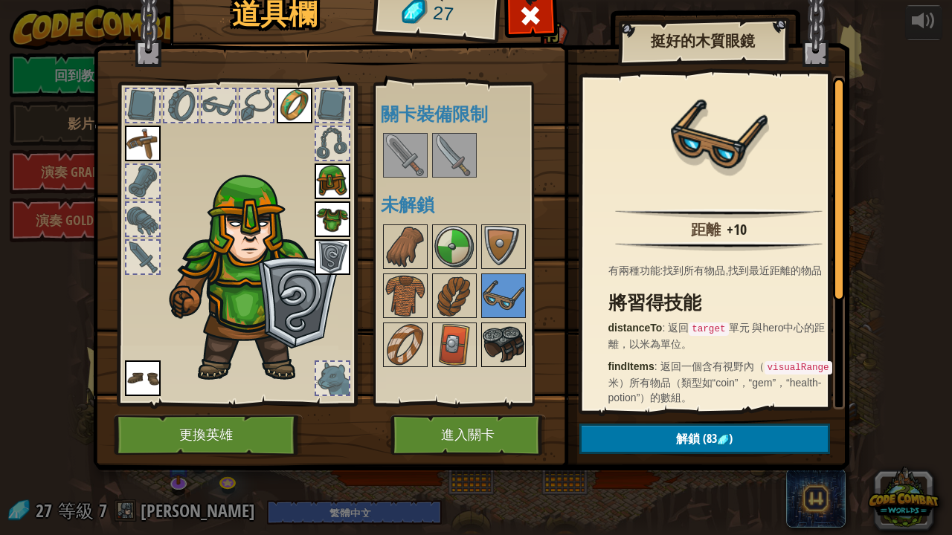
click at [489, 332] on img at bounding box center [504, 345] width 42 height 42
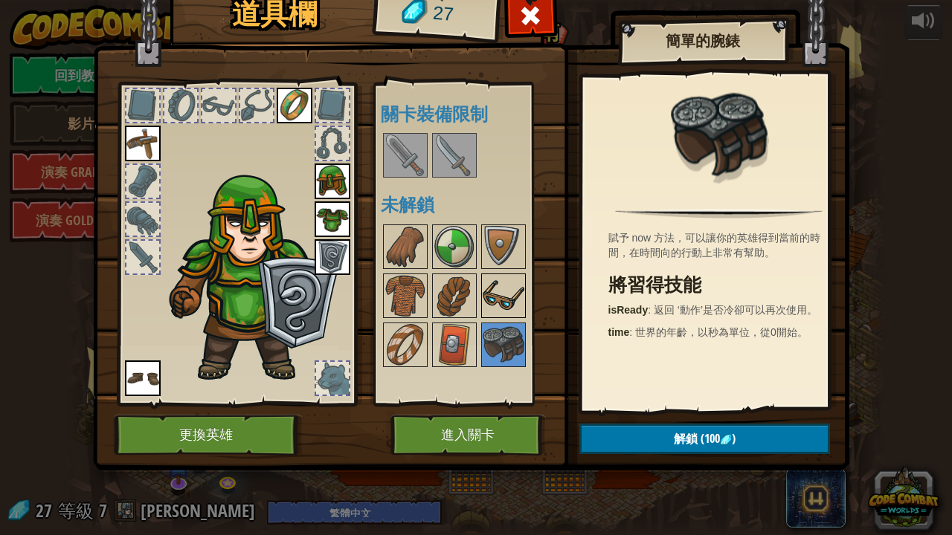
click at [509, 296] on img at bounding box center [504, 296] width 42 height 42
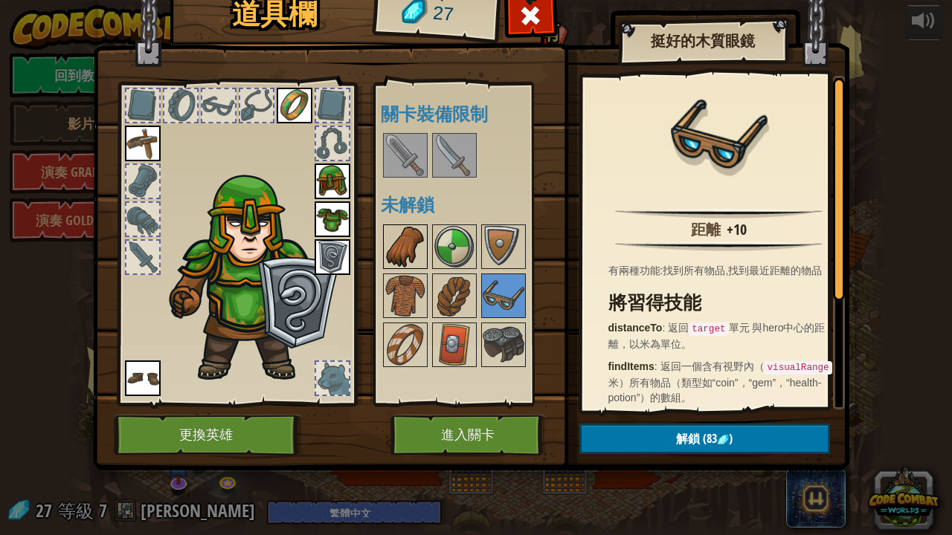
click at [419, 231] on img at bounding box center [405, 247] width 42 height 42
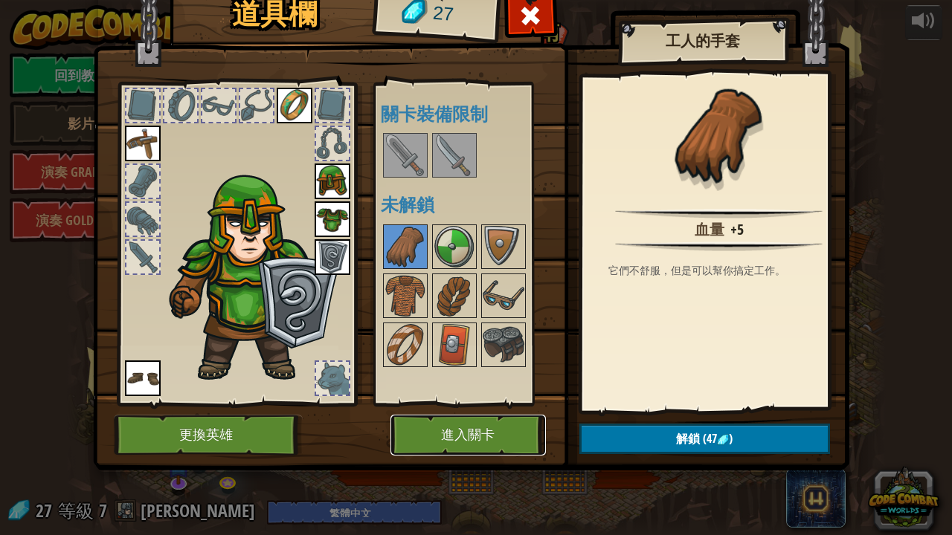
click at [461, 421] on button "進入關卡" at bounding box center [467, 435] width 155 height 41
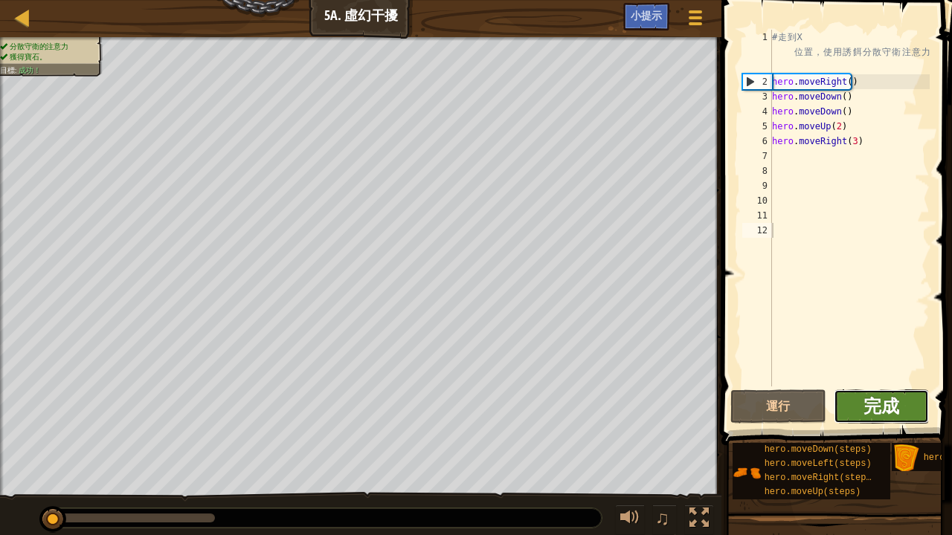
click at [866, 399] on span "完成" at bounding box center [881, 406] width 36 height 24
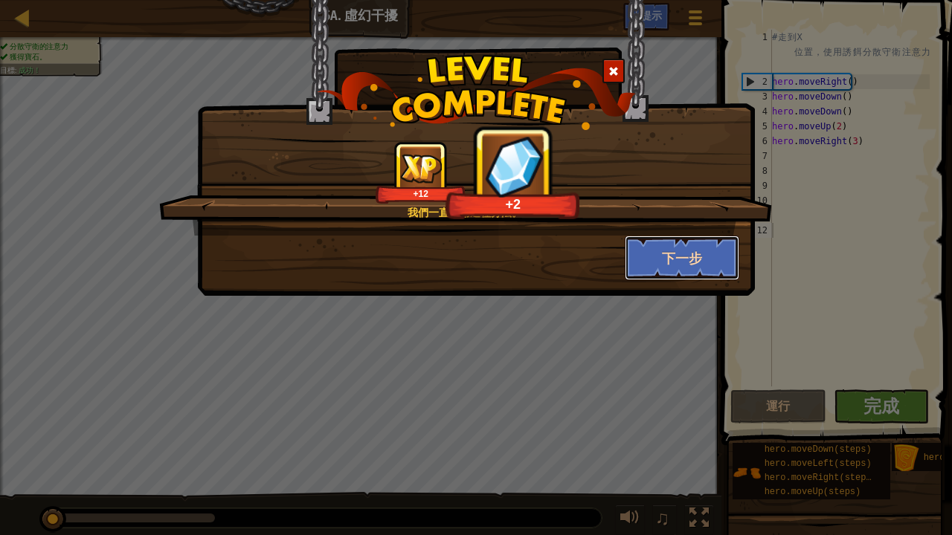
click at [700, 256] on button "下一步" at bounding box center [682, 258] width 115 height 45
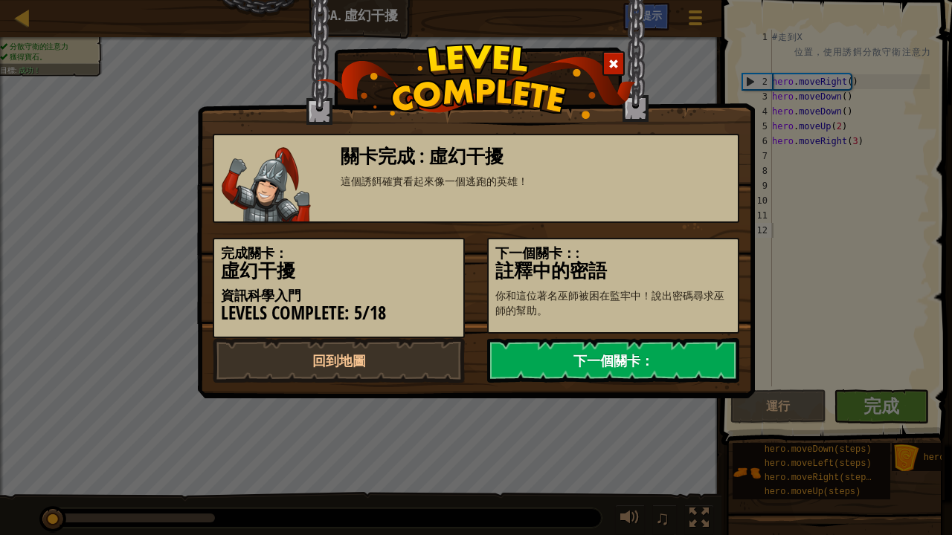
click at [628, 368] on link "下一個關卡：" at bounding box center [613, 360] width 252 height 45
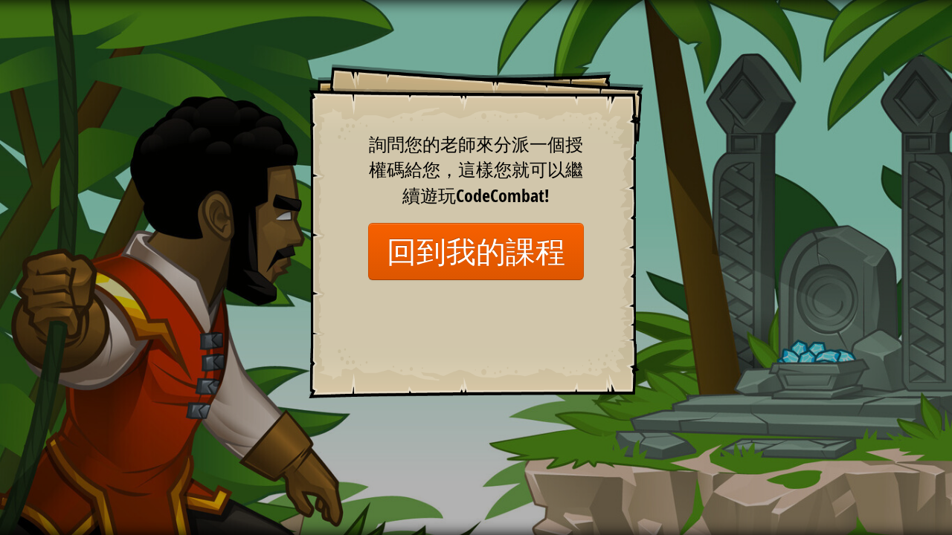
drag, startPoint x: 627, startPoint y: 350, endPoint x: 849, endPoint y: 249, distance: 244.3
click at [771, 275] on div "Goals Start Level 從伺服器載入失敗 您將需要訂閱來開啟這關。 訂閱 您需要加入一個課程來遊玩此關卡。 回到我的課程 詢問您的老師來分派一個授…" at bounding box center [476, 267] width 952 height 535
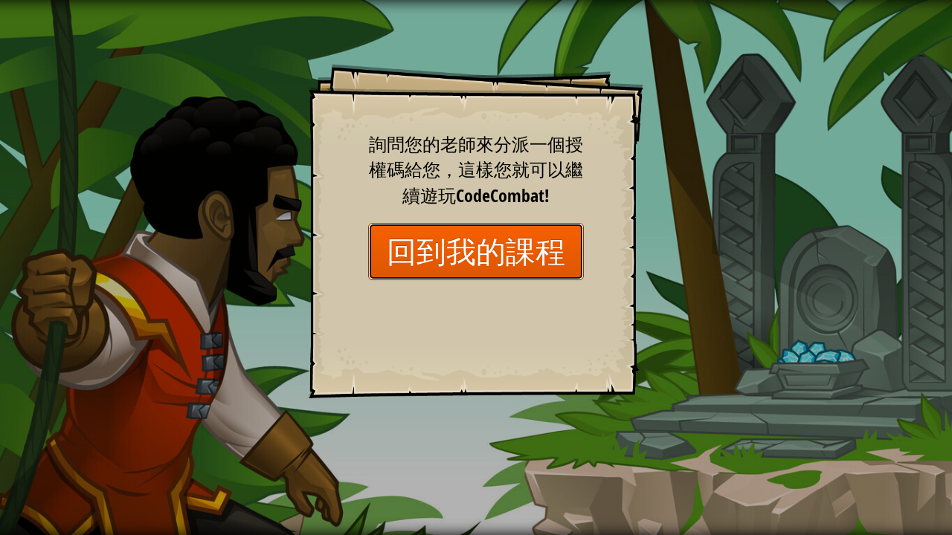
click at [485, 261] on link "回到我的課程" at bounding box center [476, 251] width 216 height 57
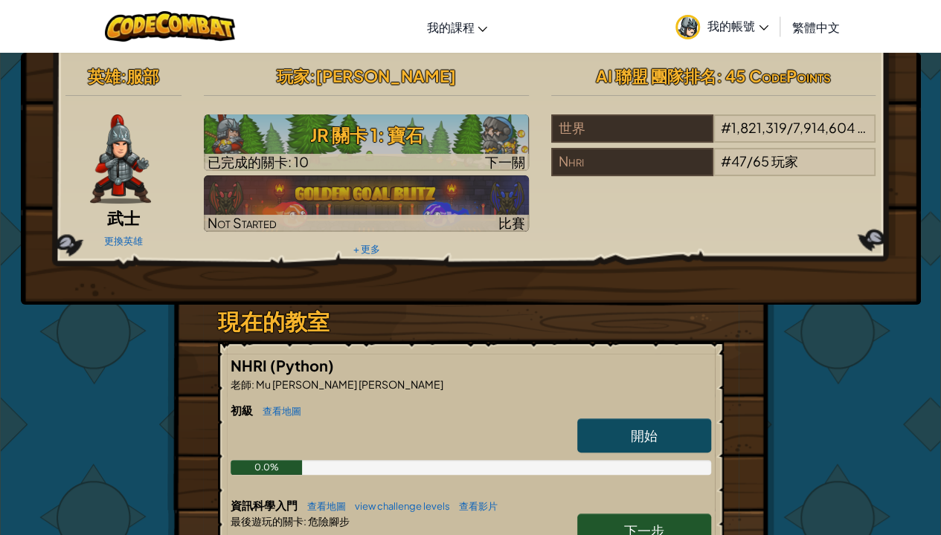
click at [631, 530] on span "下一步" at bounding box center [644, 530] width 40 height 17
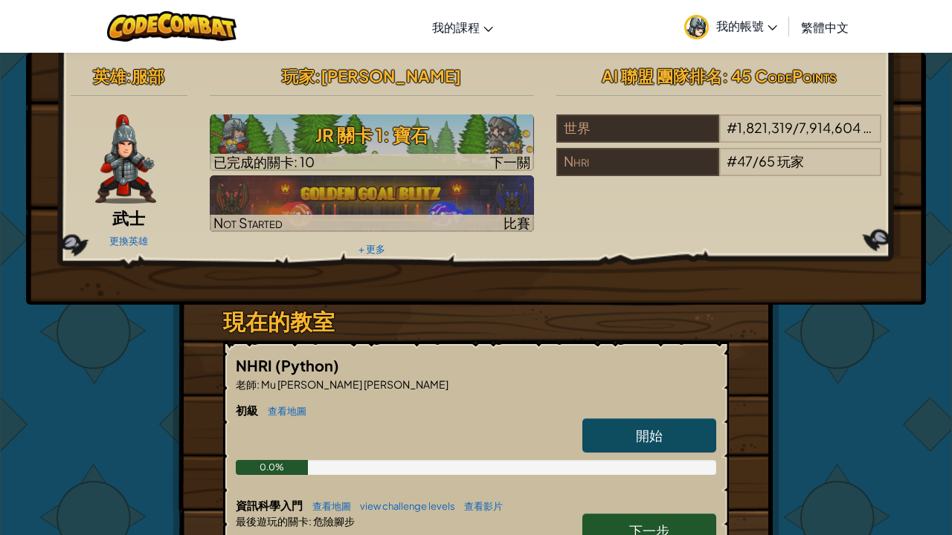
select select "zh-HANT"
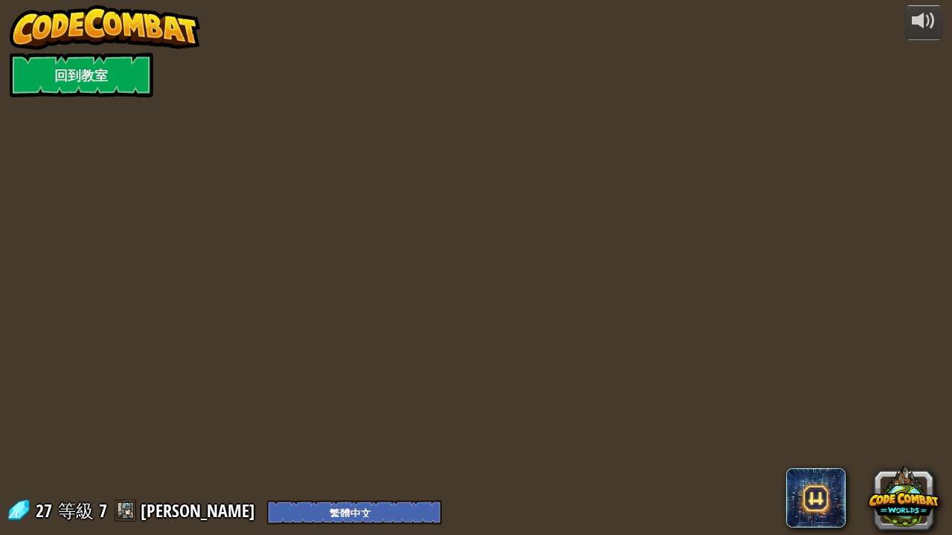
select select "zh-HANT"
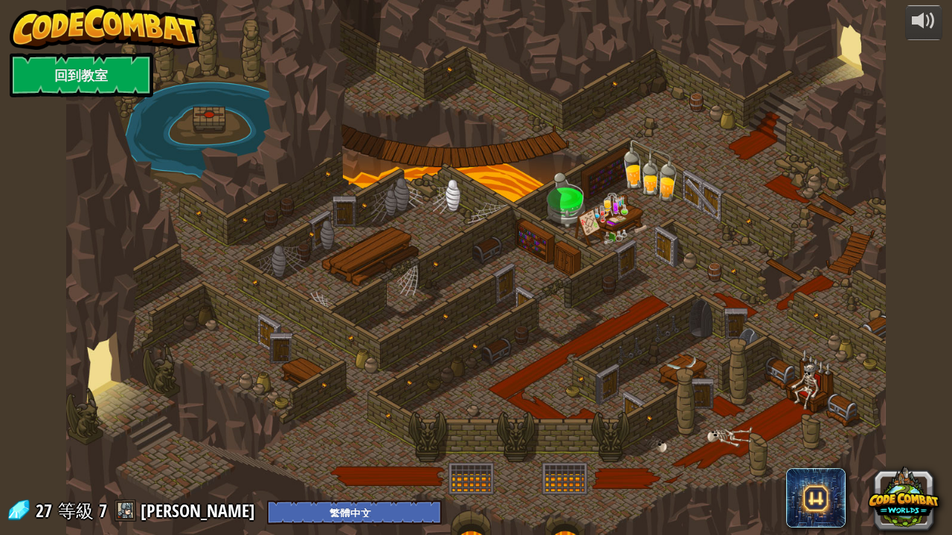
select select "zh-HANT"
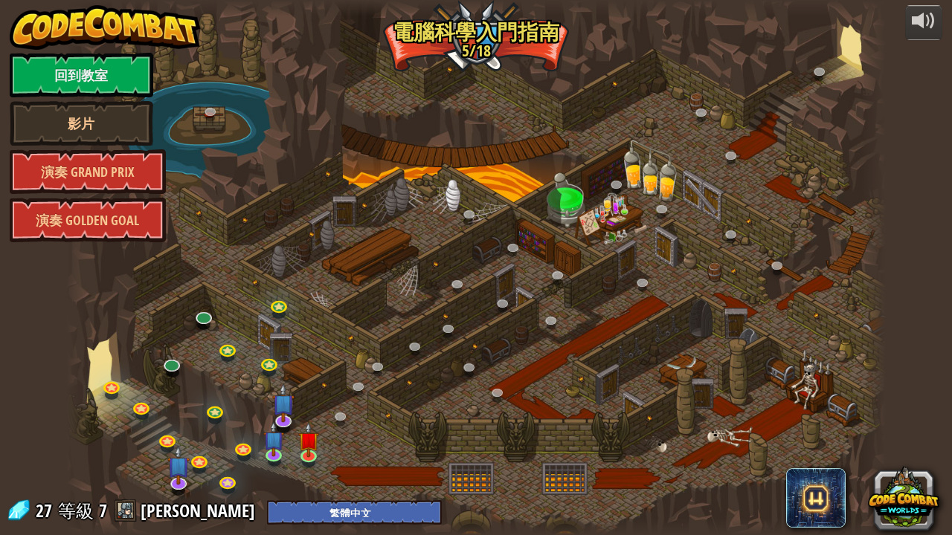
drag, startPoint x: 473, startPoint y: 41, endPoint x: 506, endPoint y: 34, distance: 33.4
click at [506, 34] on div at bounding box center [476, 267] width 820 height 535
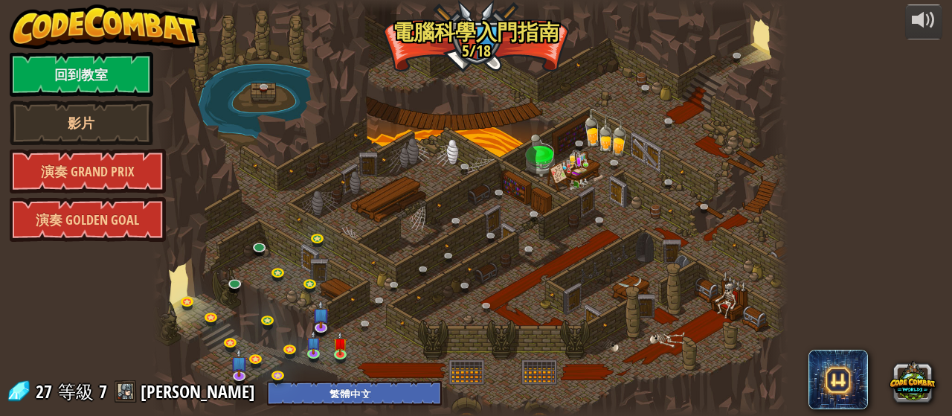
drag, startPoint x: 472, startPoint y: 86, endPoint x: 469, endPoint y: -90, distance: 175.5
click at [469, 0] on html "powered by 回到教室 影片 演奏 Grand Prix 演奏 Golden Goal 25. Kithgard之門 (未解鎖) 逃離 Kithgar…" at bounding box center [476, 0] width 952 height 0
